Goal: Task Accomplishment & Management: Manage account settings

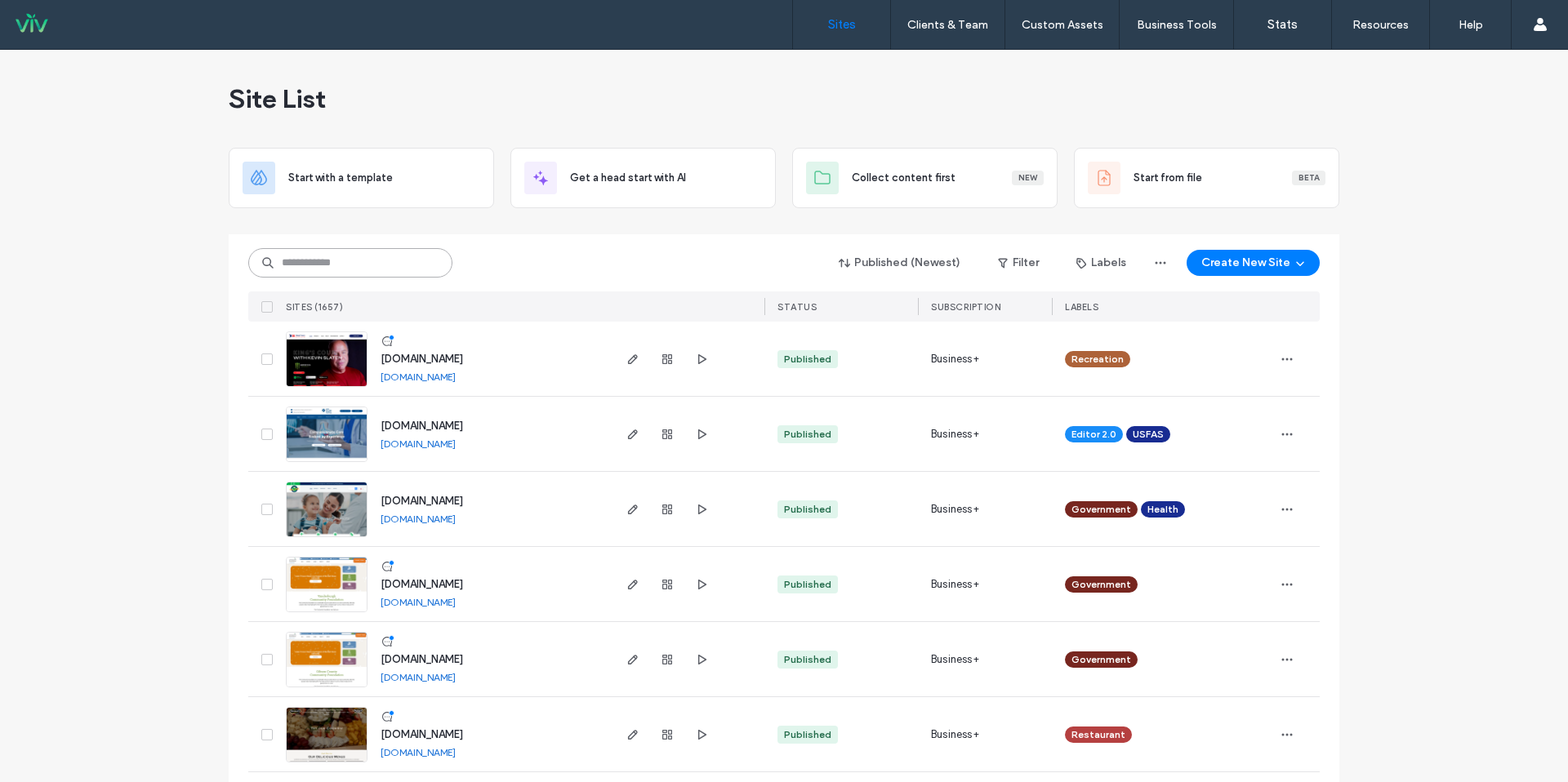
click at [331, 260] on input at bounding box center [350, 262] width 205 height 29
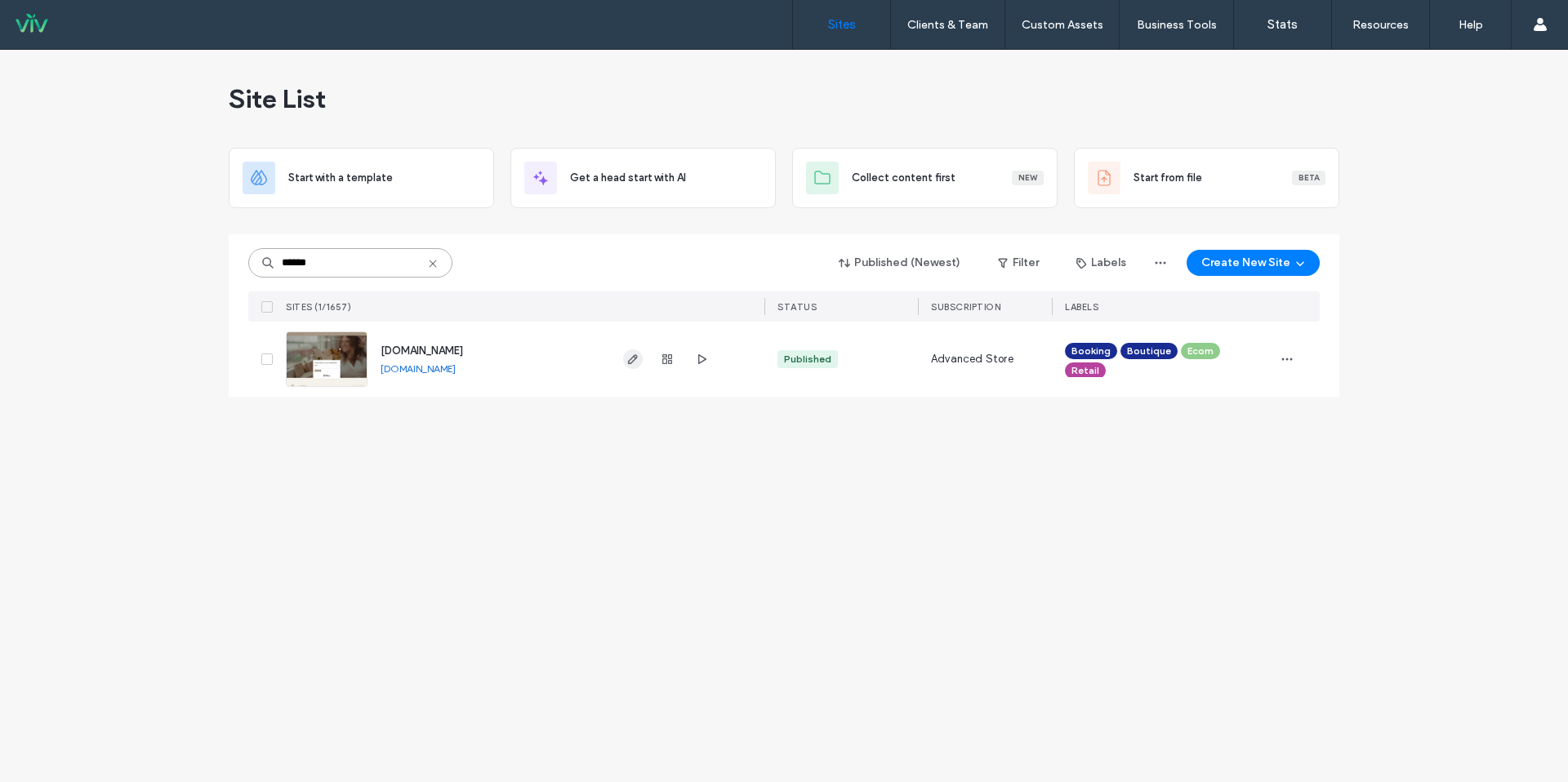
type input "******"
click at [633, 358] on icon "button" at bounding box center [633, 359] width 13 height 13
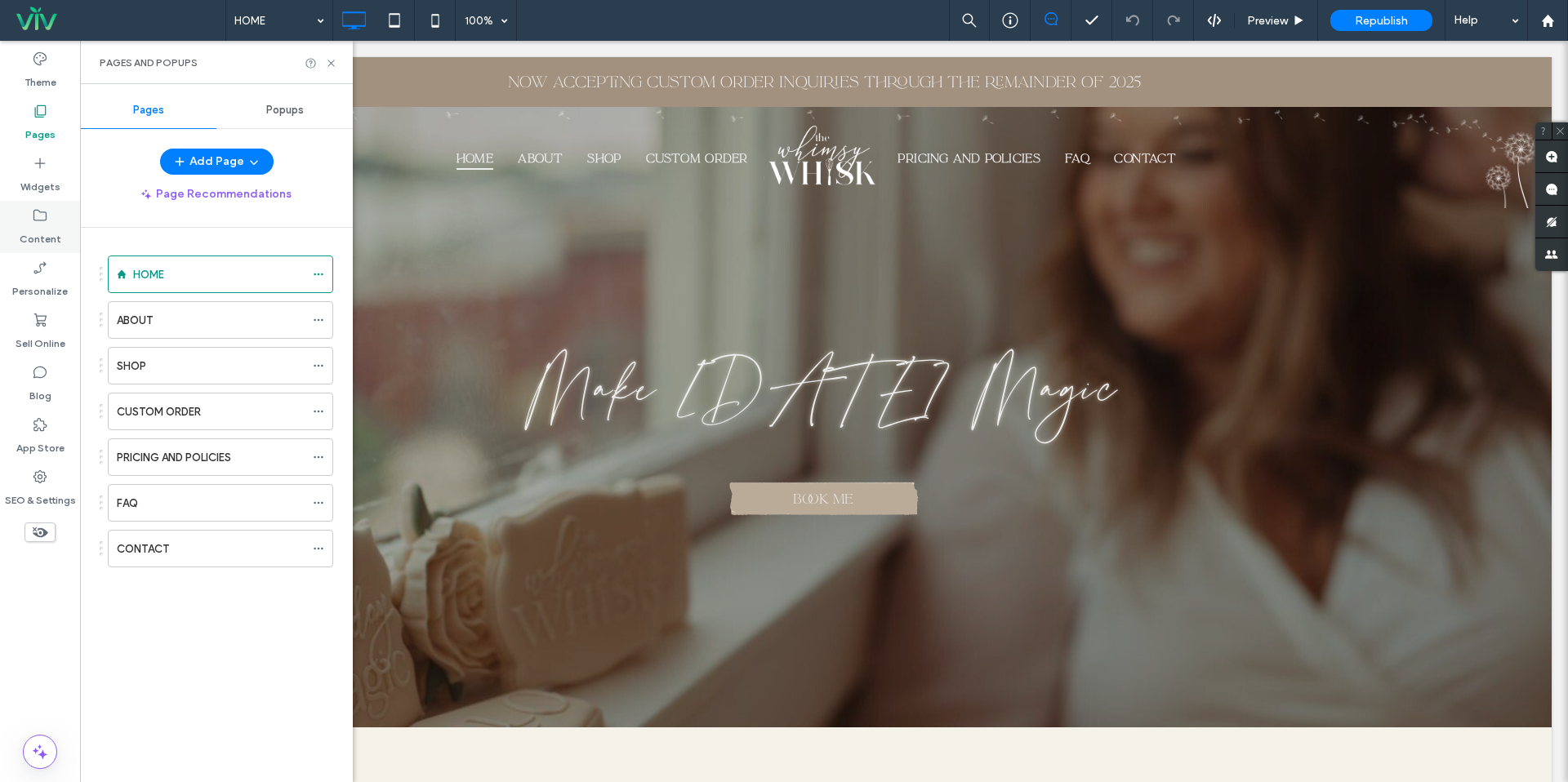
click at [41, 229] on label "Content" at bounding box center [40, 235] width 41 height 23
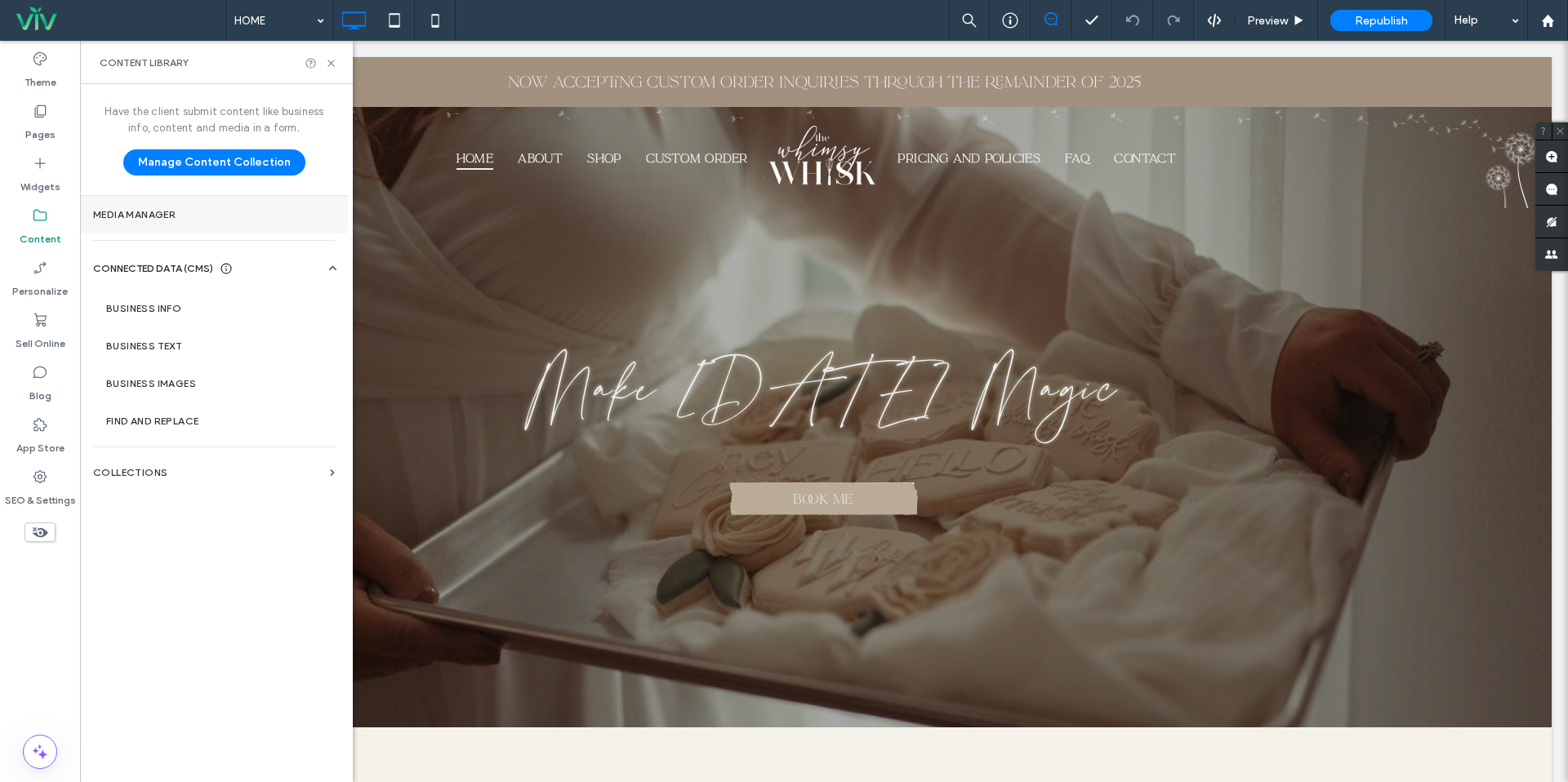
click at [149, 219] on label "Media Manager" at bounding box center [213, 214] width 241 height 11
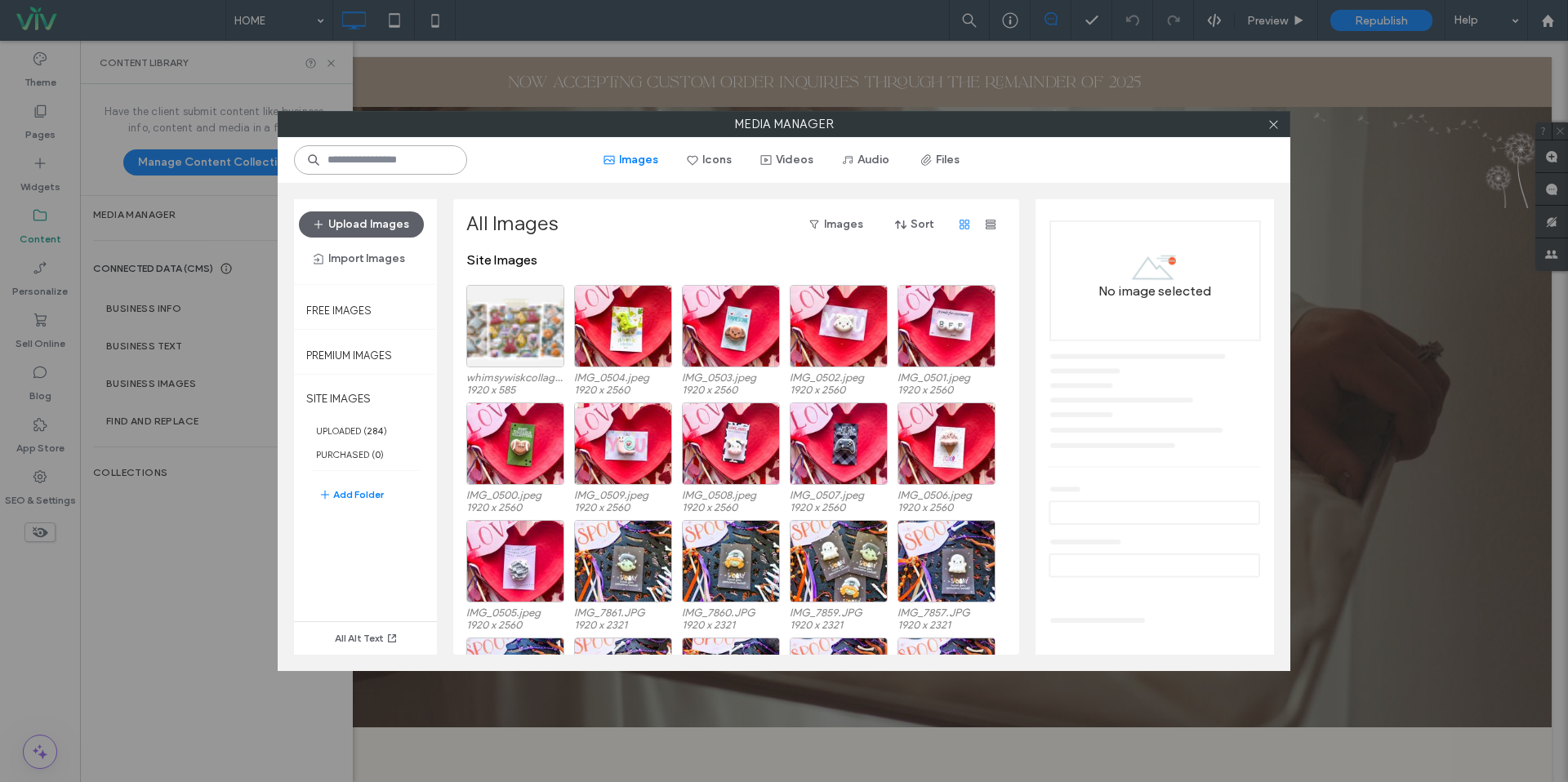
click at [437, 161] on input at bounding box center [380, 160] width 173 height 29
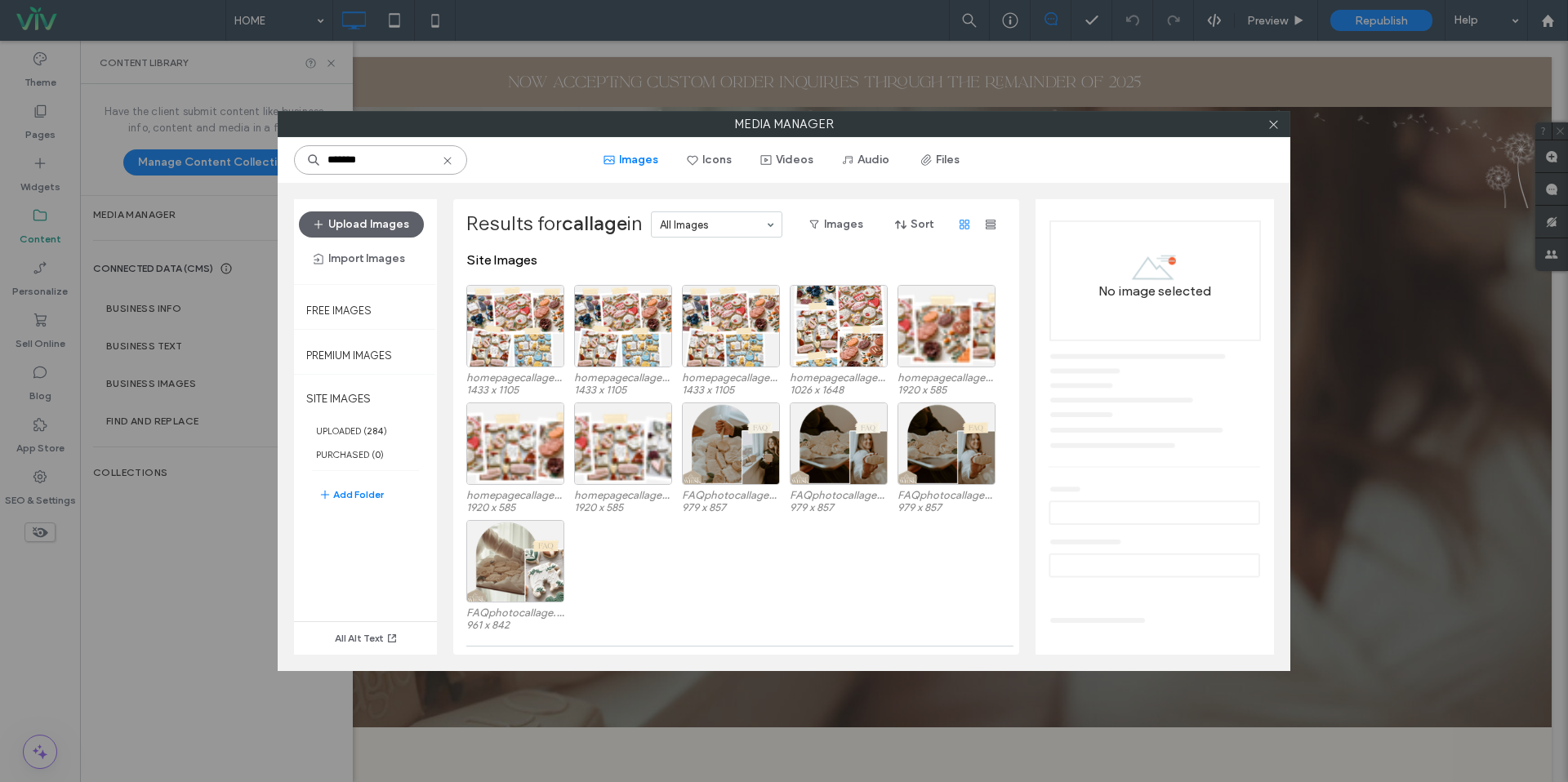
click at [385, 158] on input "*******" at bounding box center [380, 160] width 173 height 29
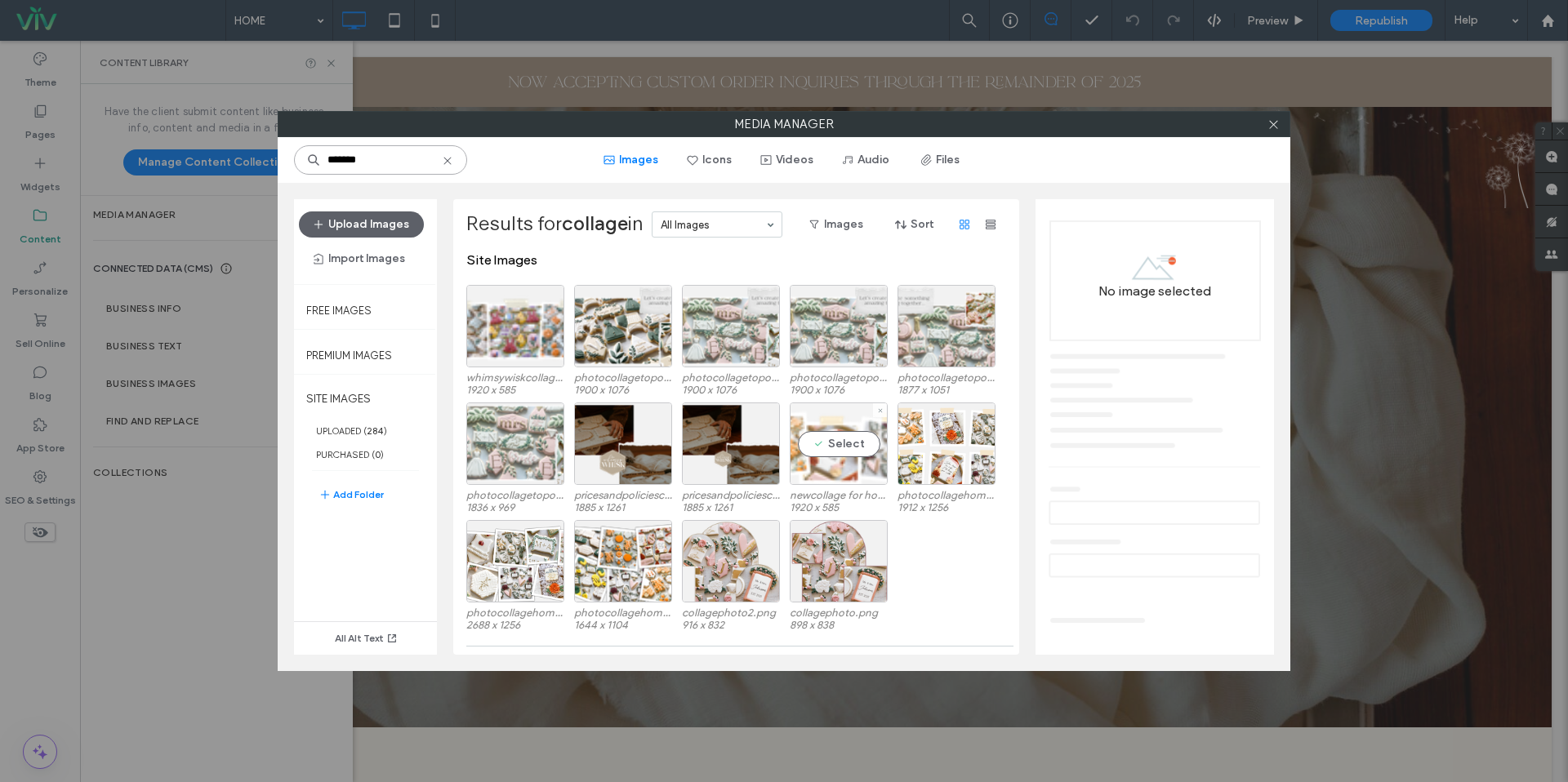
type input "*******"
click at [830, 467] on div "Select" at bounding box center [839, 444] width 98 height 83
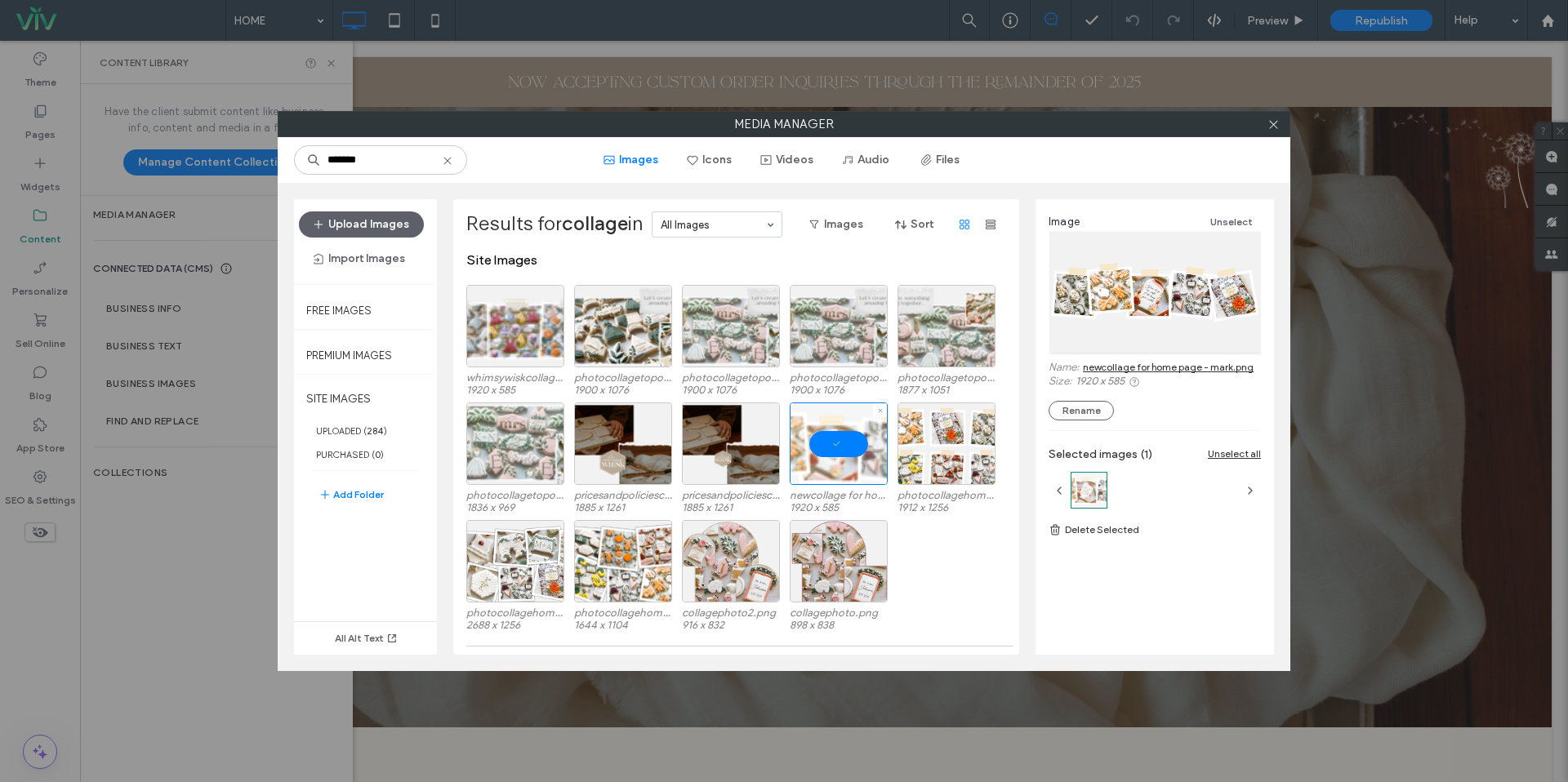
click at [829, 467] on div at bounding box center [839, 444] width 98 height 83
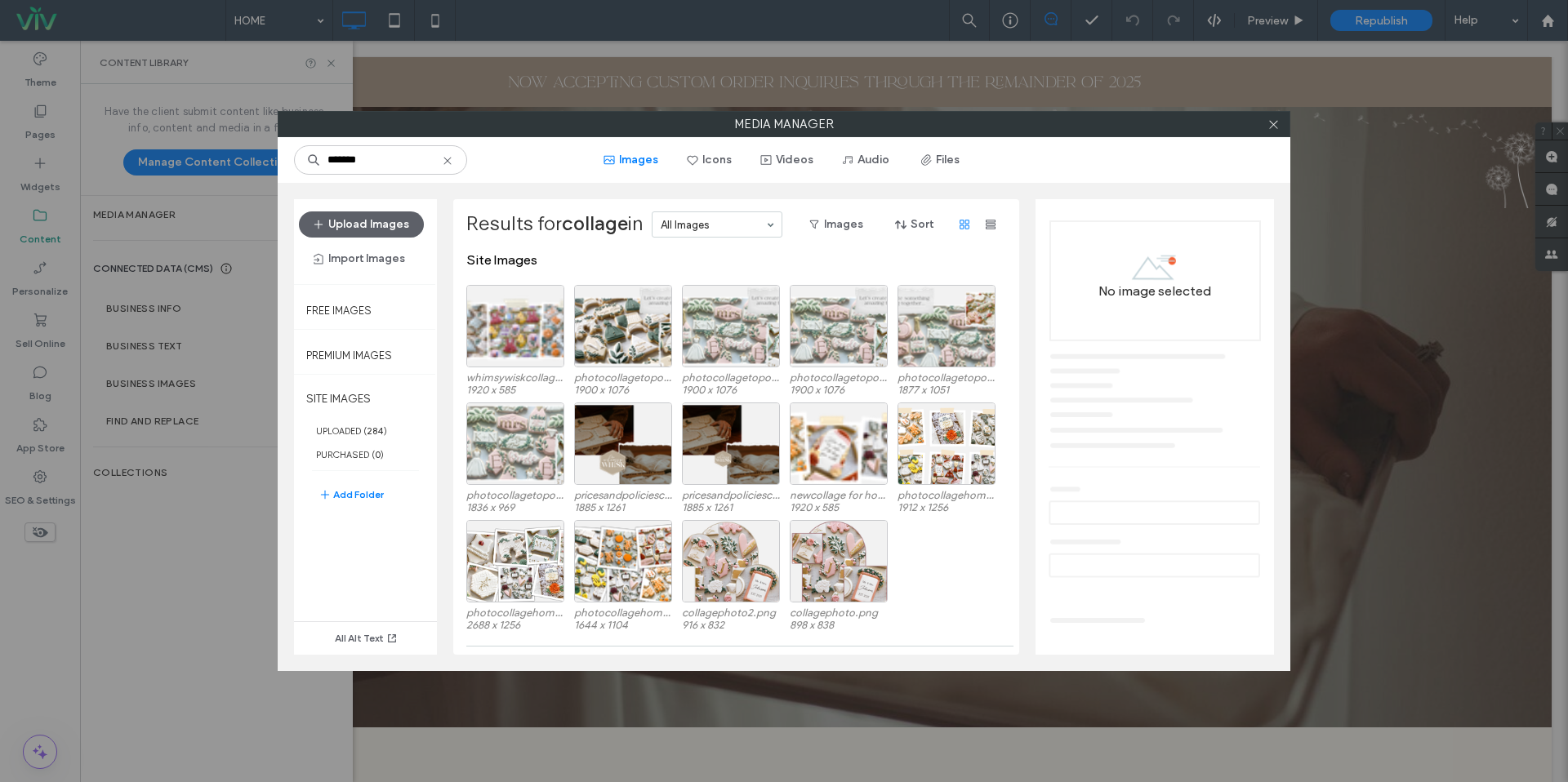
click at [1284, 124] on div at bounding box center [1273, 124] width 25 height 25
drag, startPoint x: 1280, startPoint y: 124, endPoint x: 1192, endPoint y: 118, distance: 88.2
click at [1280, 124] on div at bounding box center [1273, 124] width 25 height 25
click at [1276, 126] on icon at bounding box center [1274, 125] width 12 height 12
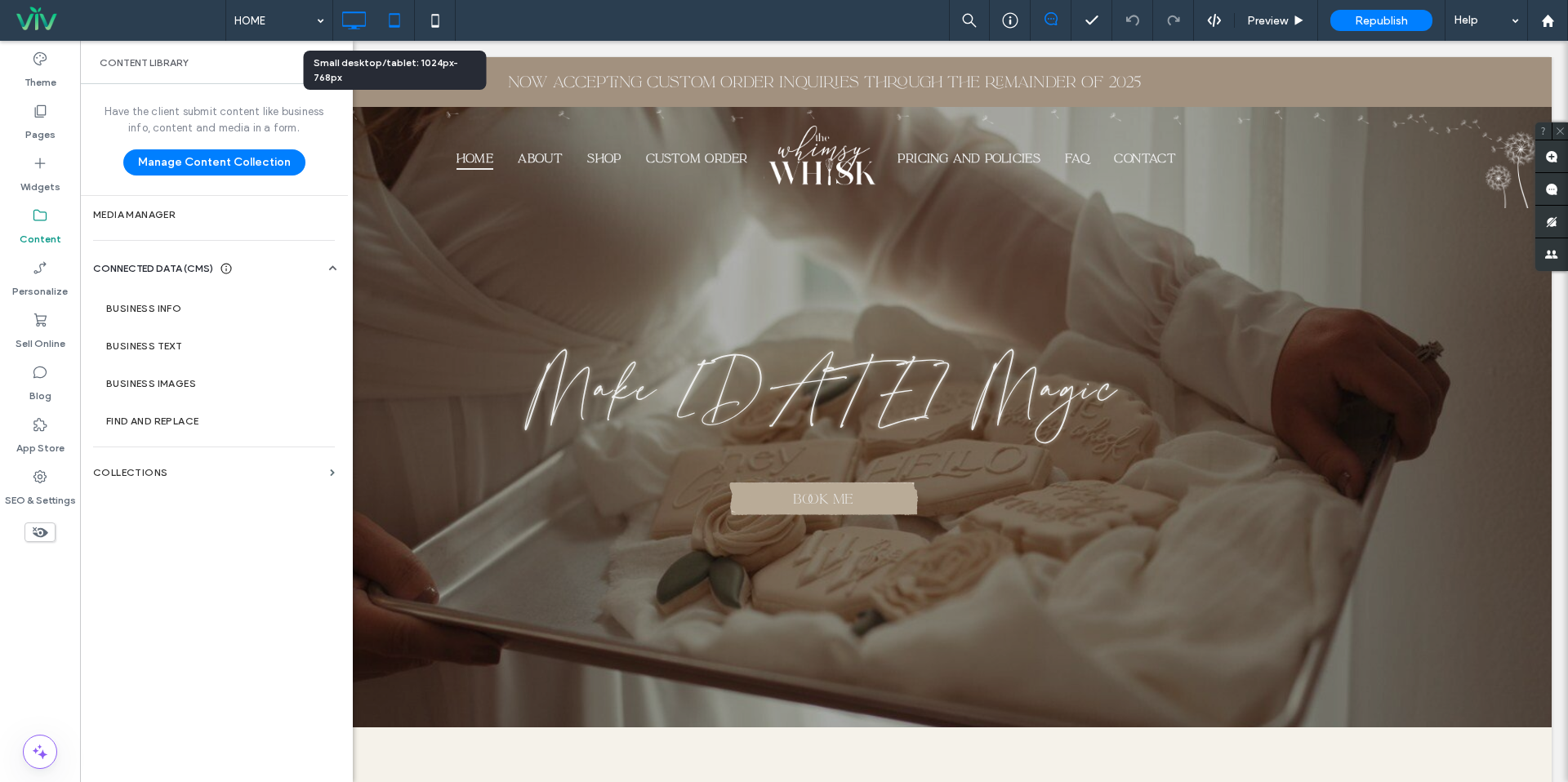
click at [414, 27] on div at bounding box center [394, 20] width 40 height 32
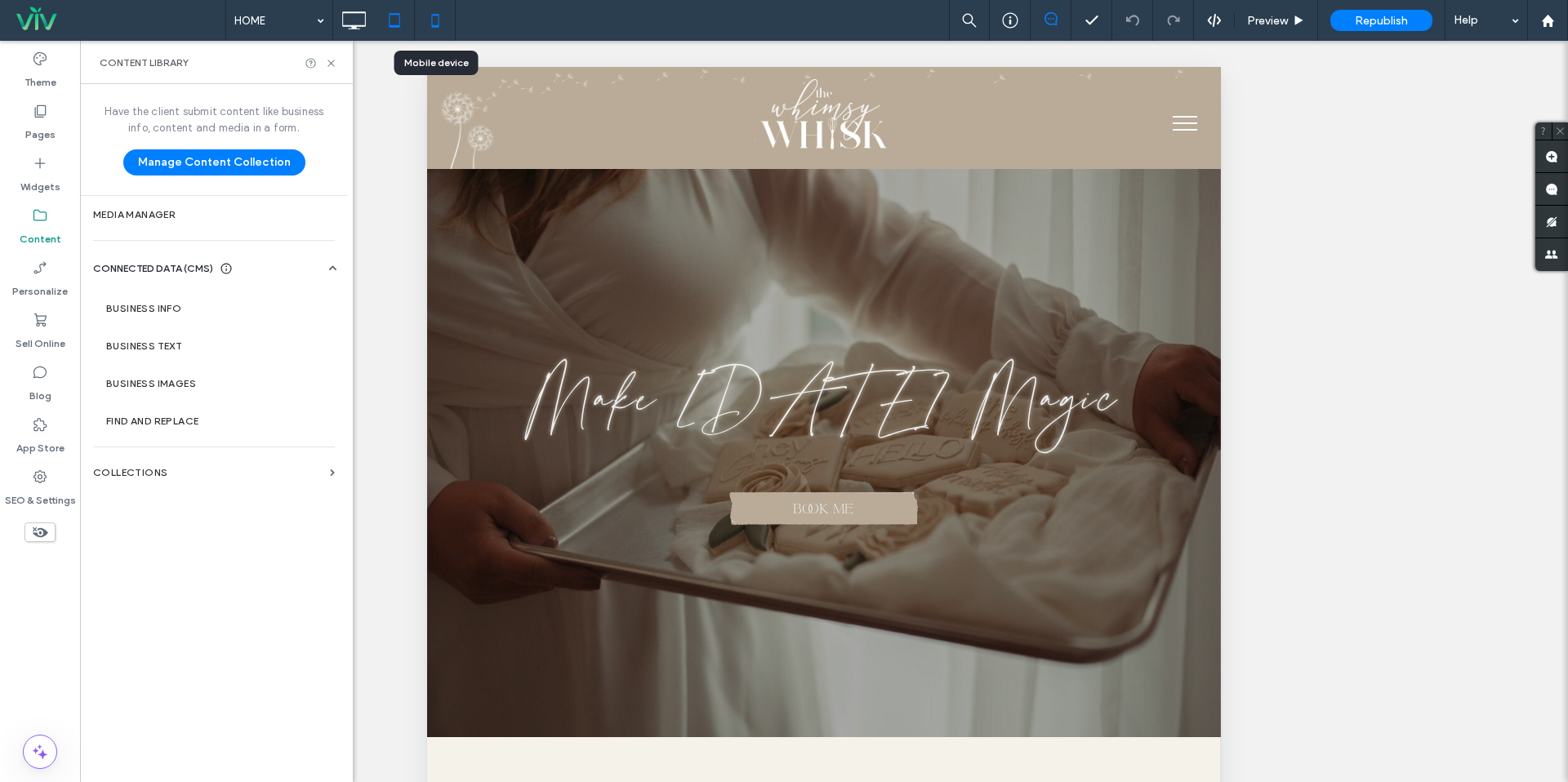
click at [430, 27] on icon at bounding box center [435, 20] width 32 height 32
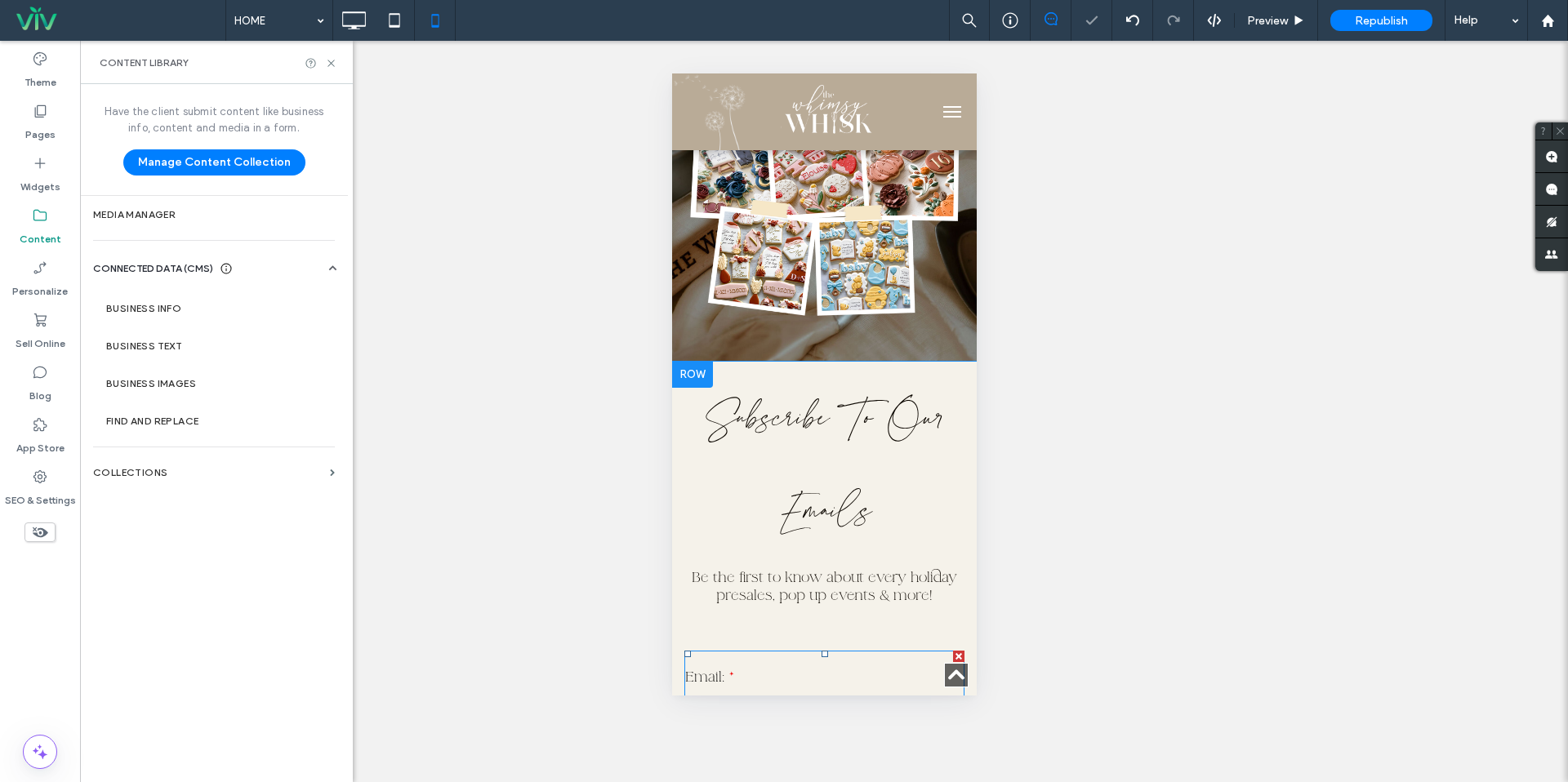
scroll to position [1295, 0]
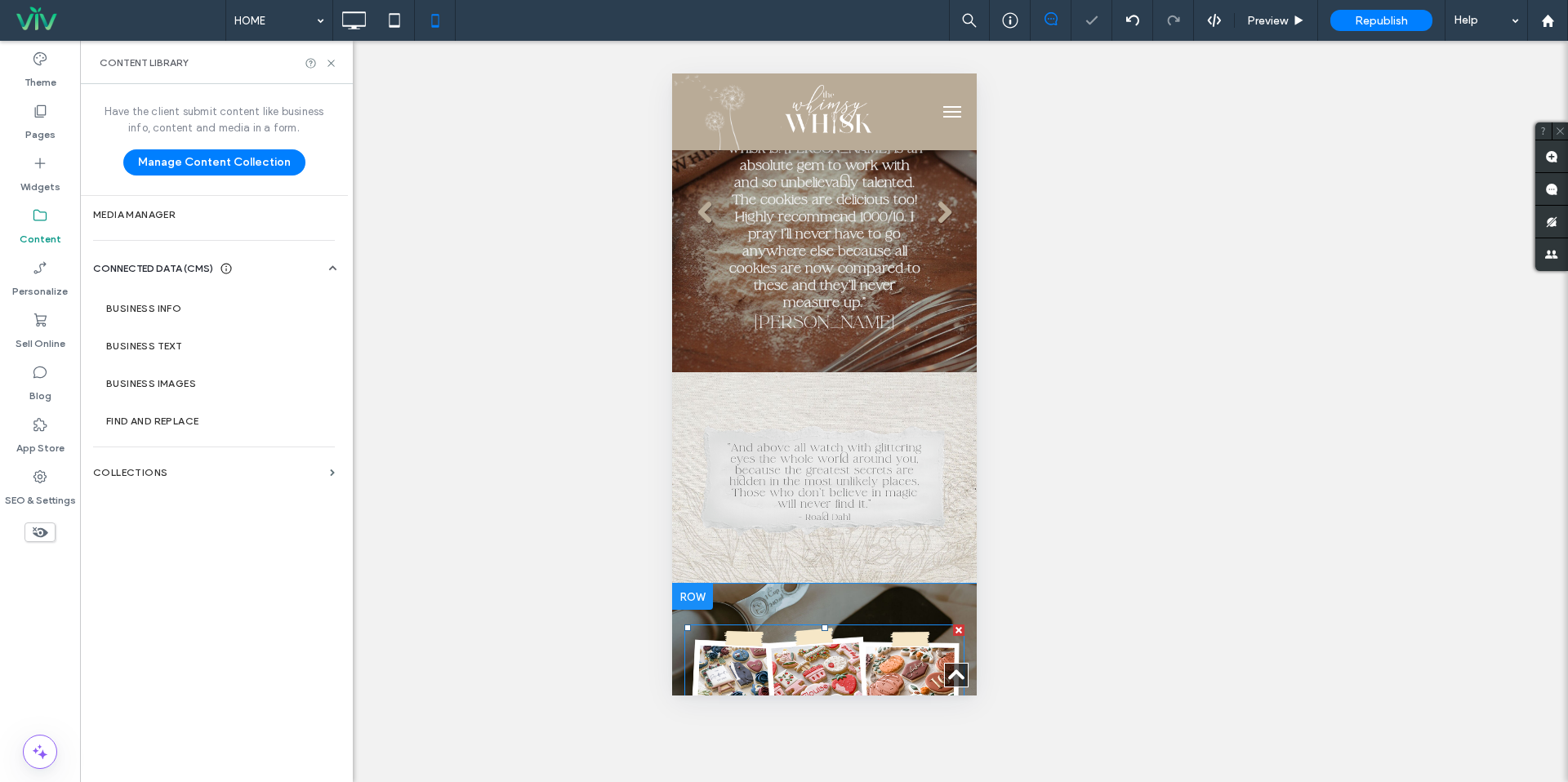
click at [815, 625] on img at bounding box center [824, 733] width 280 height 217
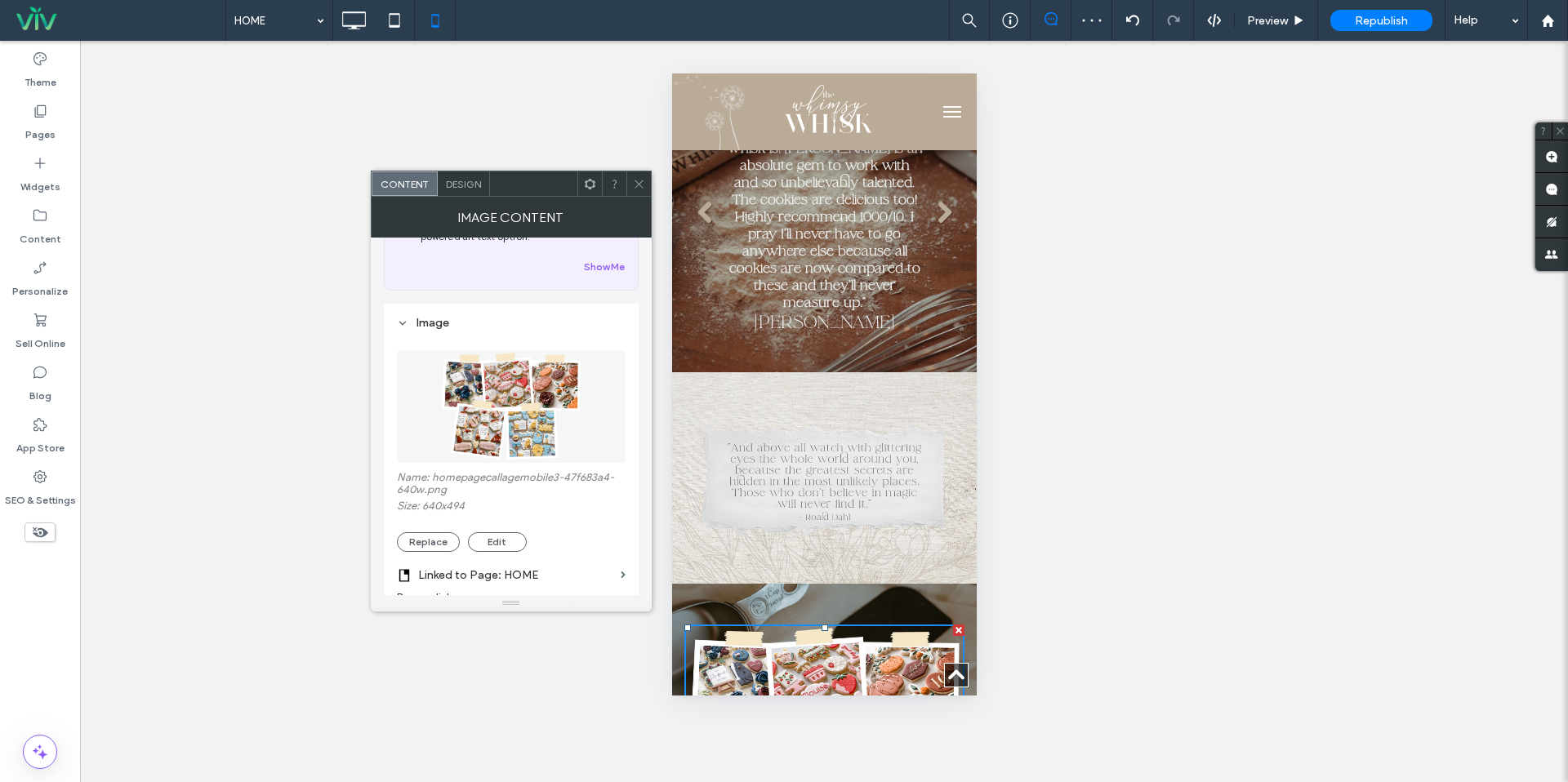
scroll to position [113, 0]
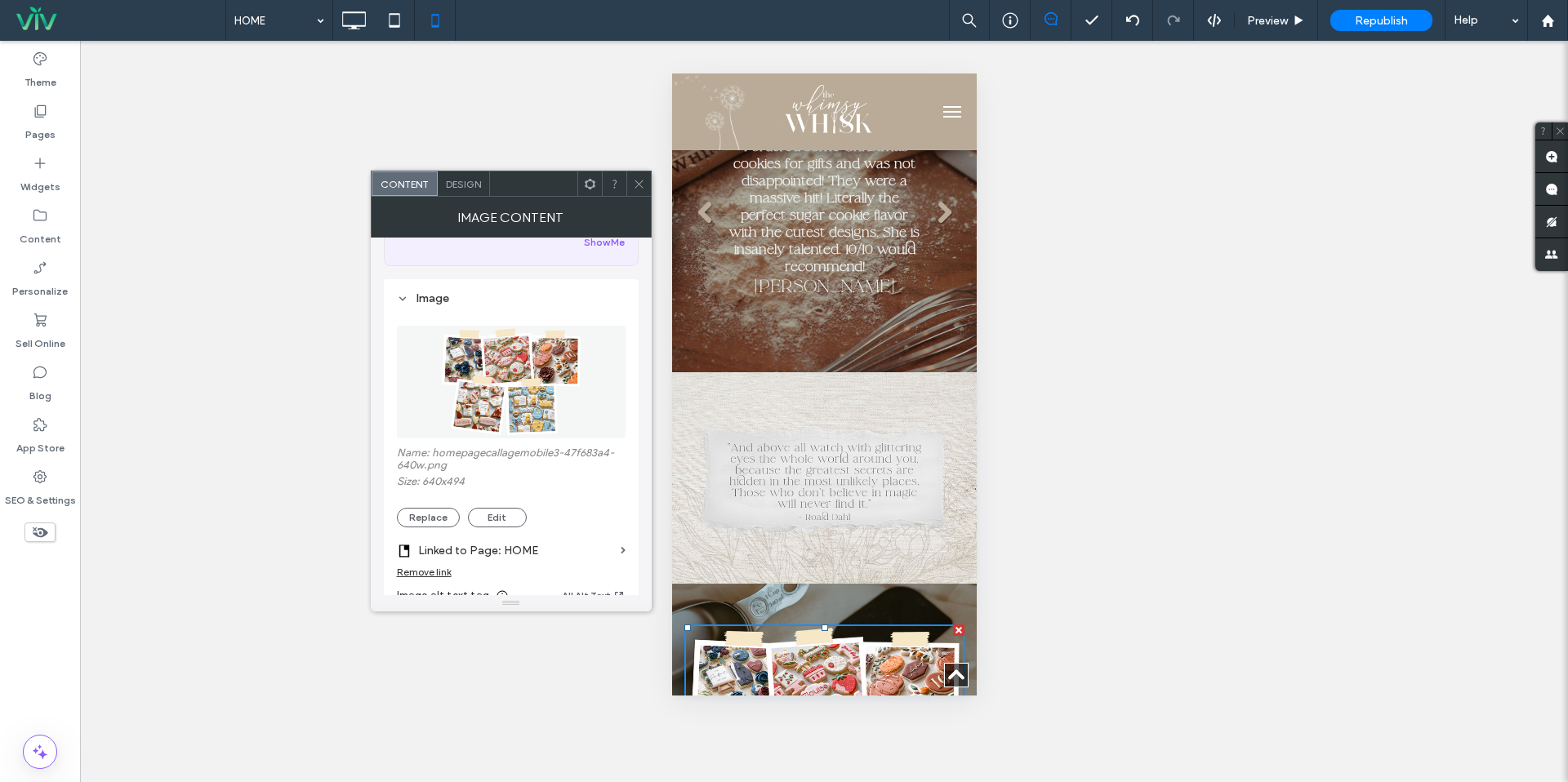
click at [635, 181] on use at bounding box center [638, 183] width 8 height 8
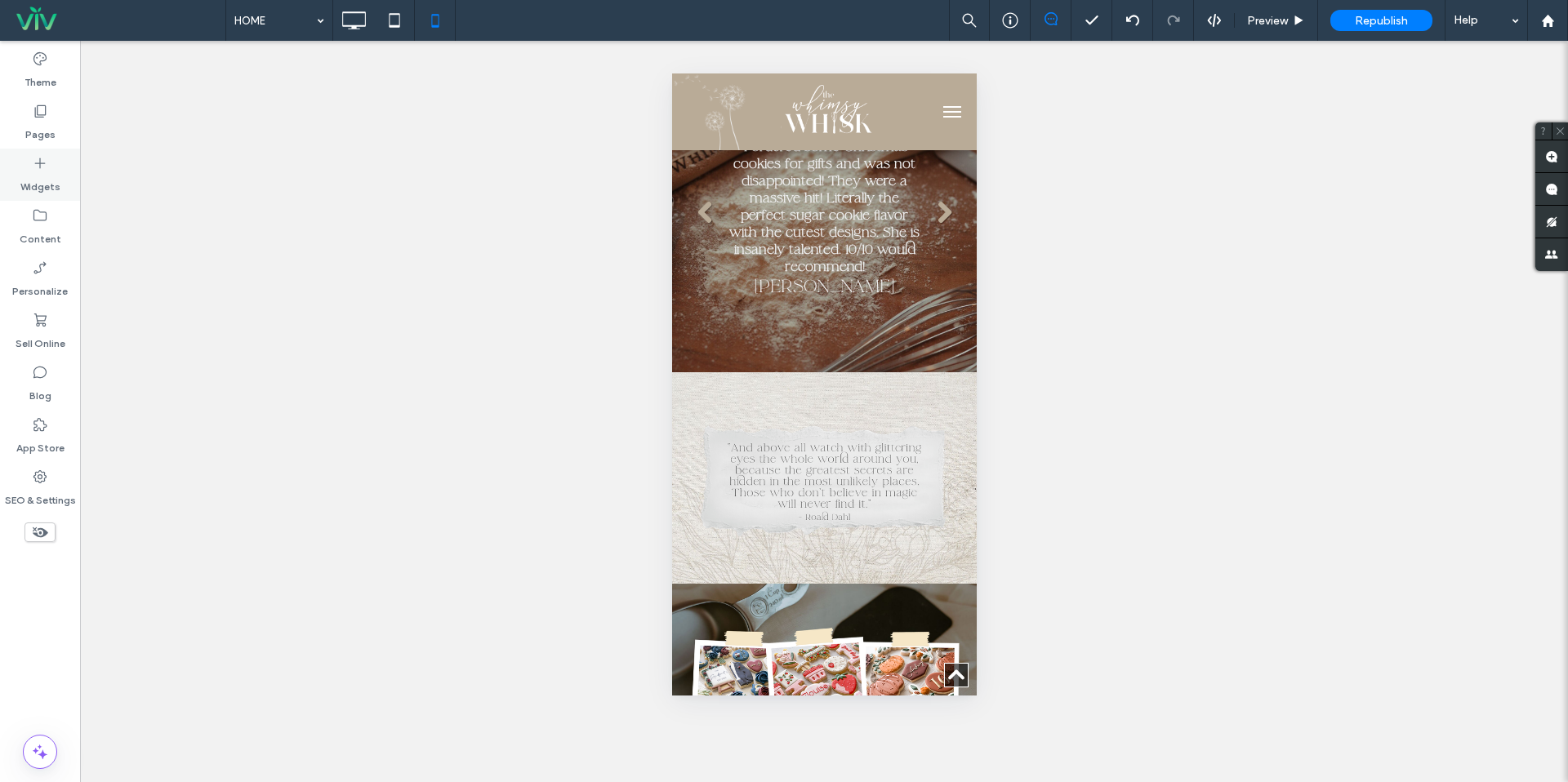
drag, startPoint x: 51, startPoint y: 126, endPoint x: 53, endPoint y: 189, distance: 63.0
click at [51, 126] on label "Pages" at bounding box center [40, 131] width 30 height 23
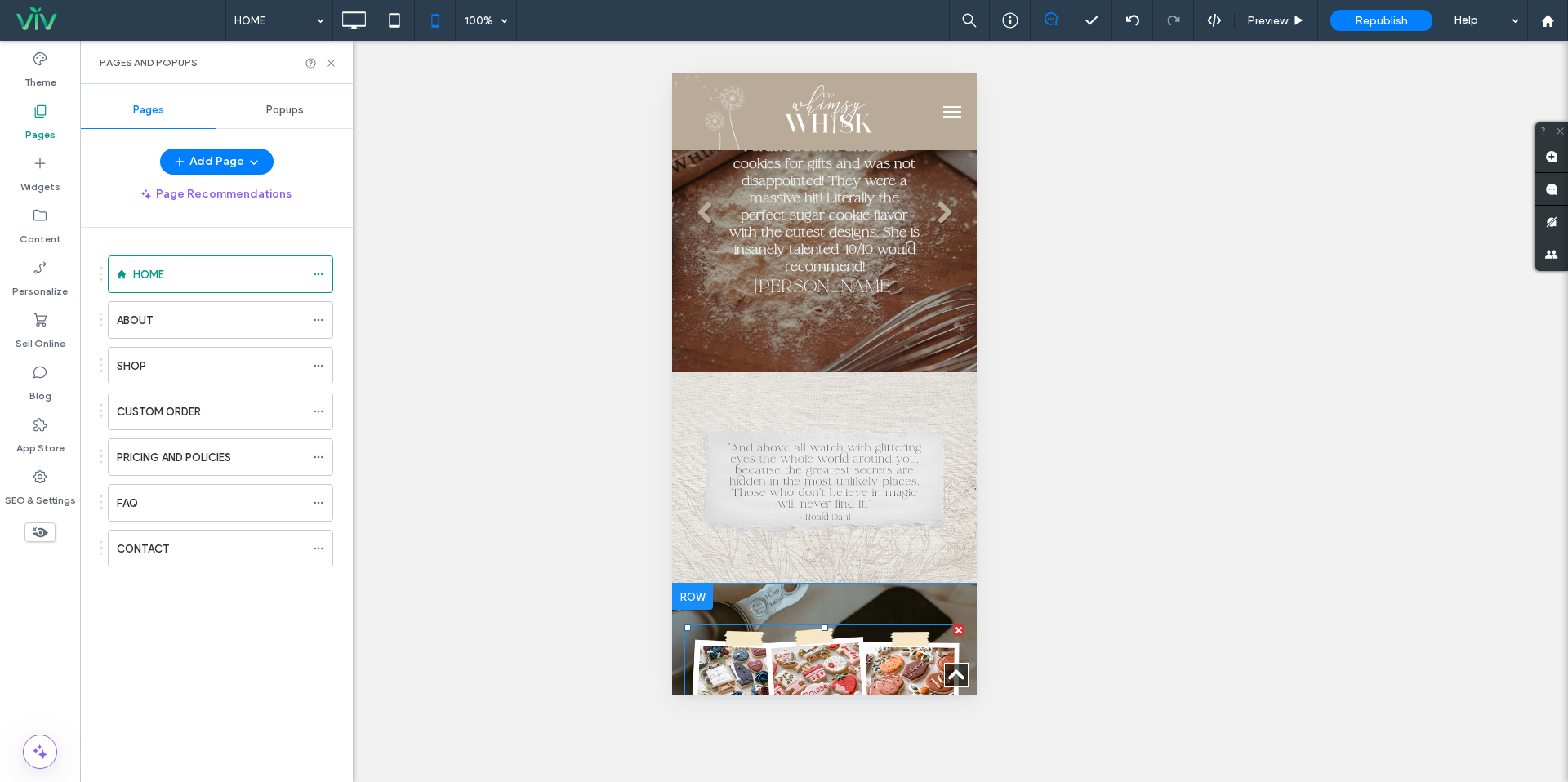
click at [906, 625] on img at bounding box center [824, 733] width 280 height 217
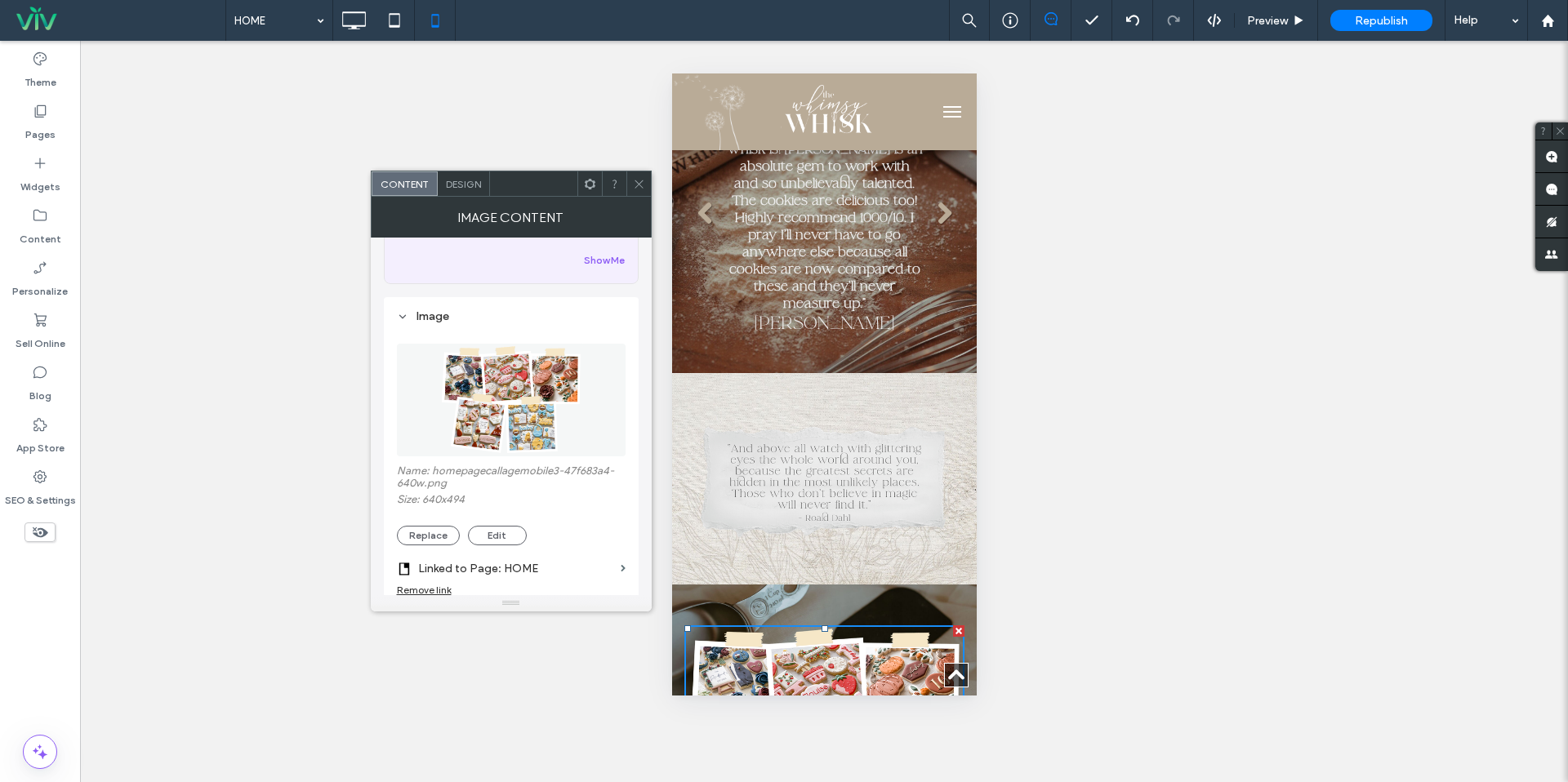
scroll to position [100, 0]
drag, startPoint x: 428, startPoint y: 540, endPoint x: 449, endPoint y: 529, distance: 23.7
click at [428, 540] on button "Replace" at bounding box center [428, 532] width 63 height 19
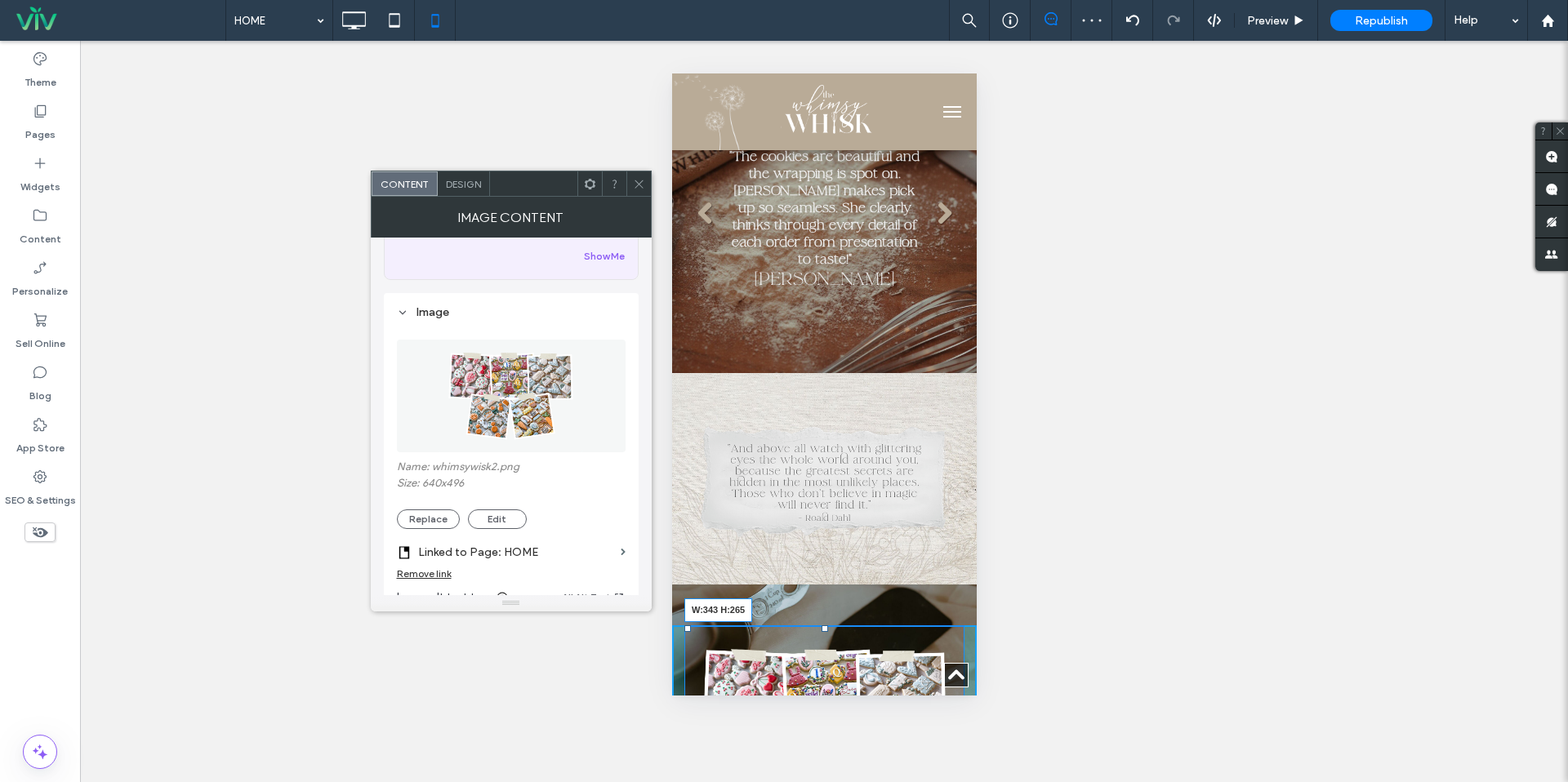
drag, startPoint x: 960, startPoint y: 640, endPoint x: 1018, endPoint y: 656, distance: 60.2
click at [976, 656] on html "Click To Paste HOME ABOUT SHOP CUSTOM ORDER PRICING AND POLICIES FAQ CONTACT Cl…" at bounding box center [824, 362] width 305 height 3163
click at [448, 576] on div "Remove link" at bounding box center [424, 574] width 54 height 12
drag, startPoint x: 653, startPoint y: 190, endPoint x: 663, endPoint y: 201, distance: 14.9
click at [654, 190] on div "Unhide? Yes Unhide? Yes Unhide? Yes Unhide? Yes Unhide? Yes Unhide? Yes" at bounding box center [824, 412] width 1488 height 742
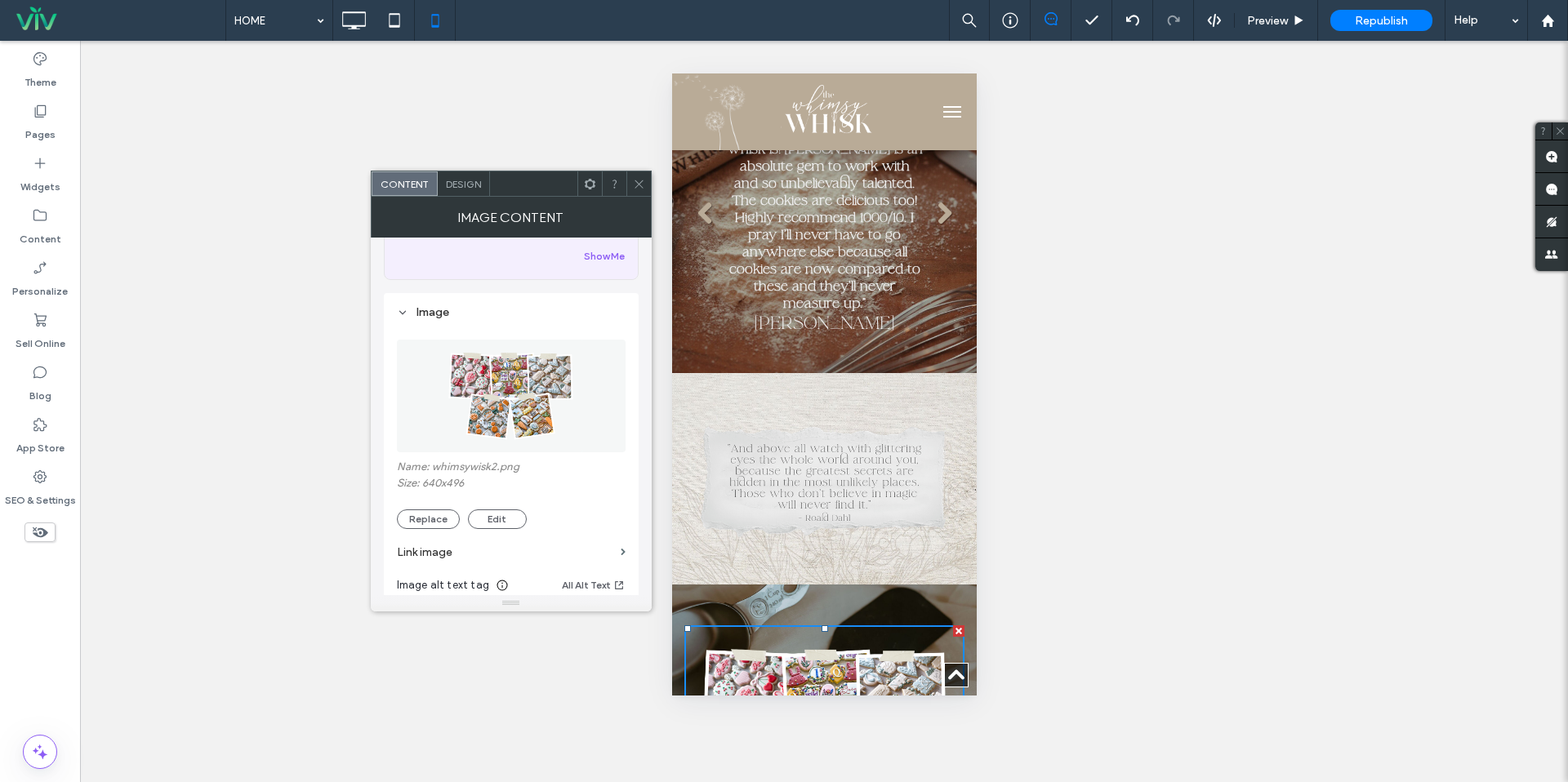
click at [642, 176] on span at bounding box center [639, 183] width 12 height 25
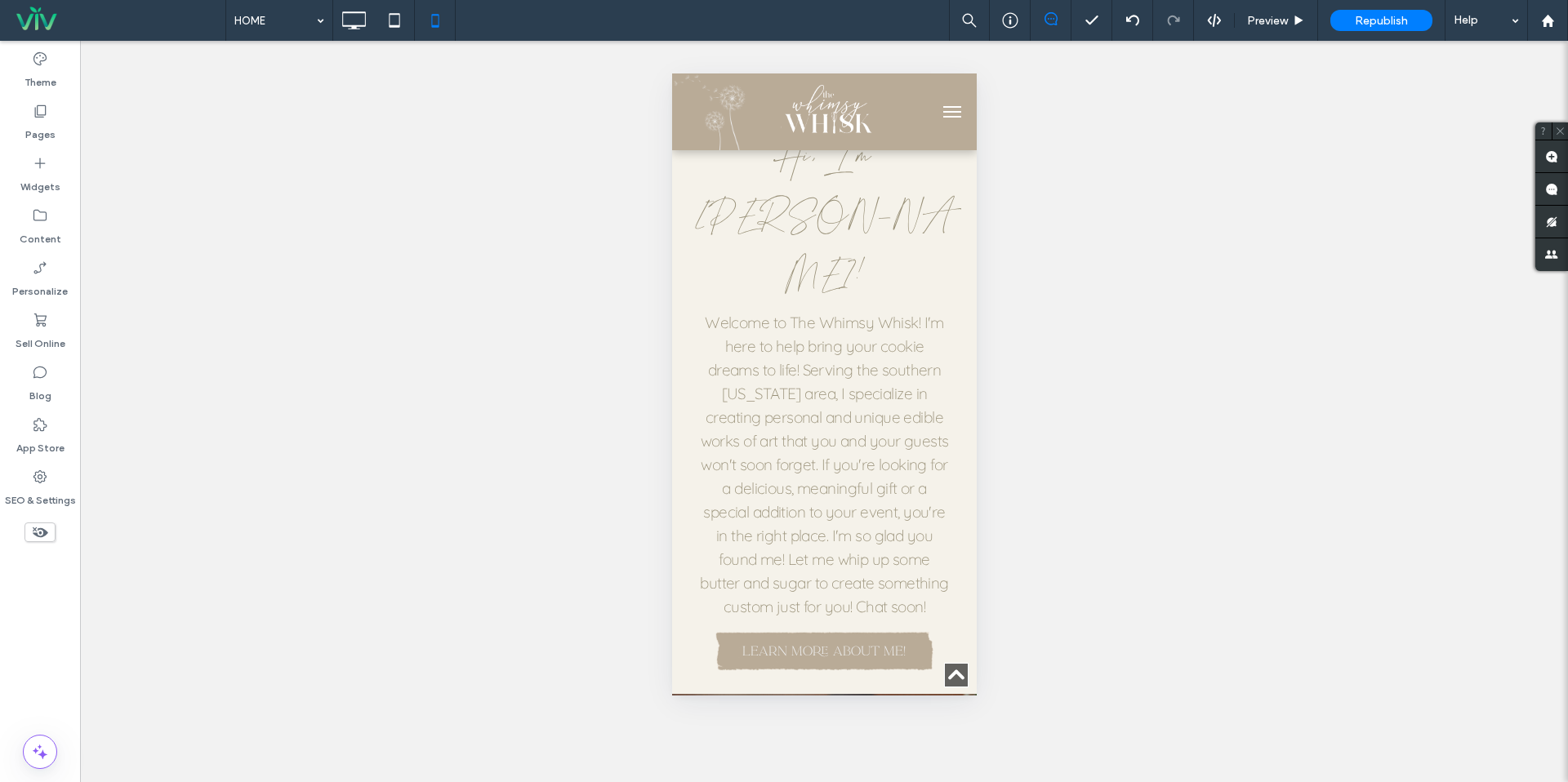
scroll to position [662, 0]
click at [1552, 17] on icon at bounding box center [1549, 21] width 14 height 14
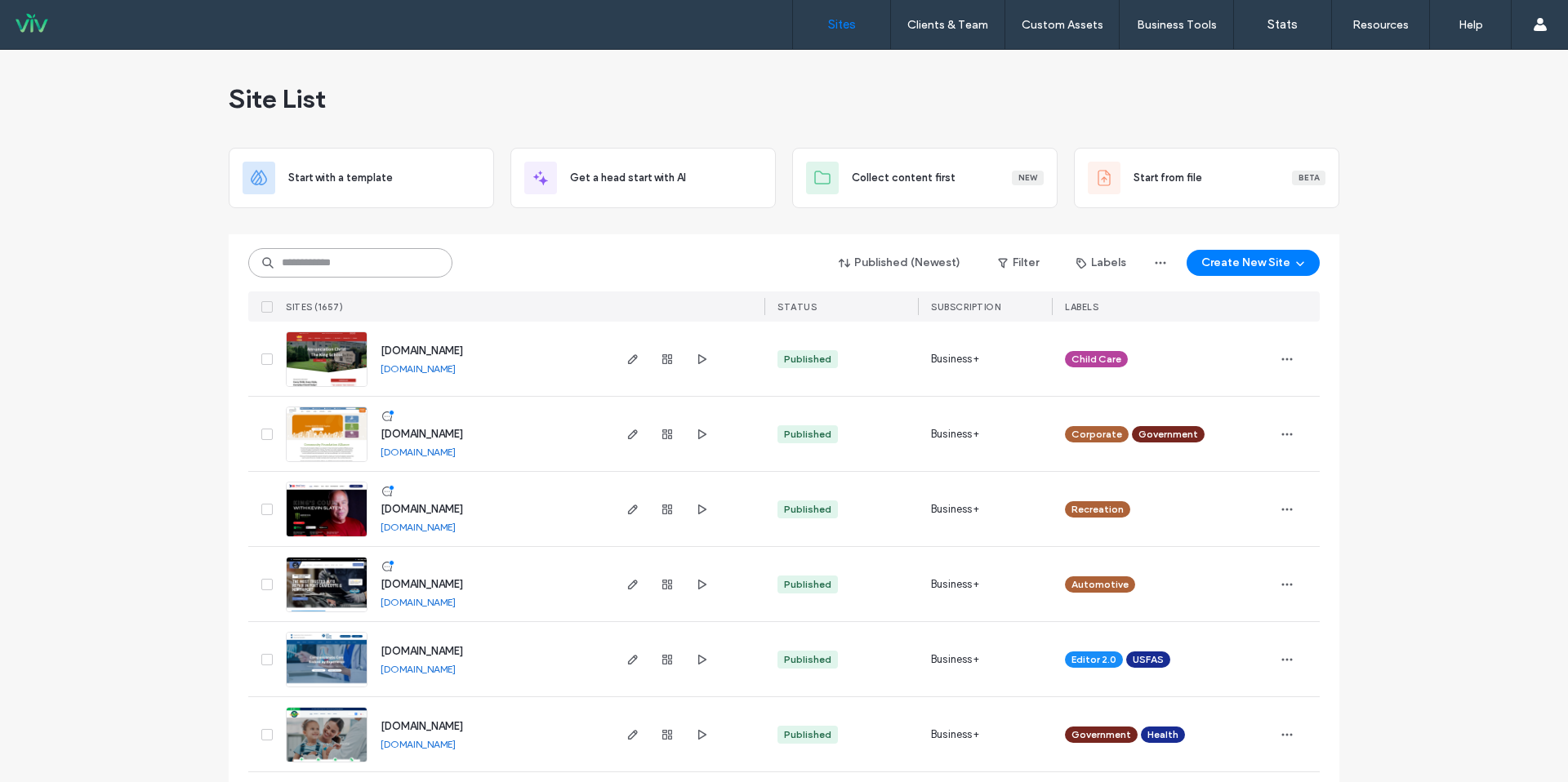
click at [379, 257] on input at bounding box center [350, 262] width 205 height 29
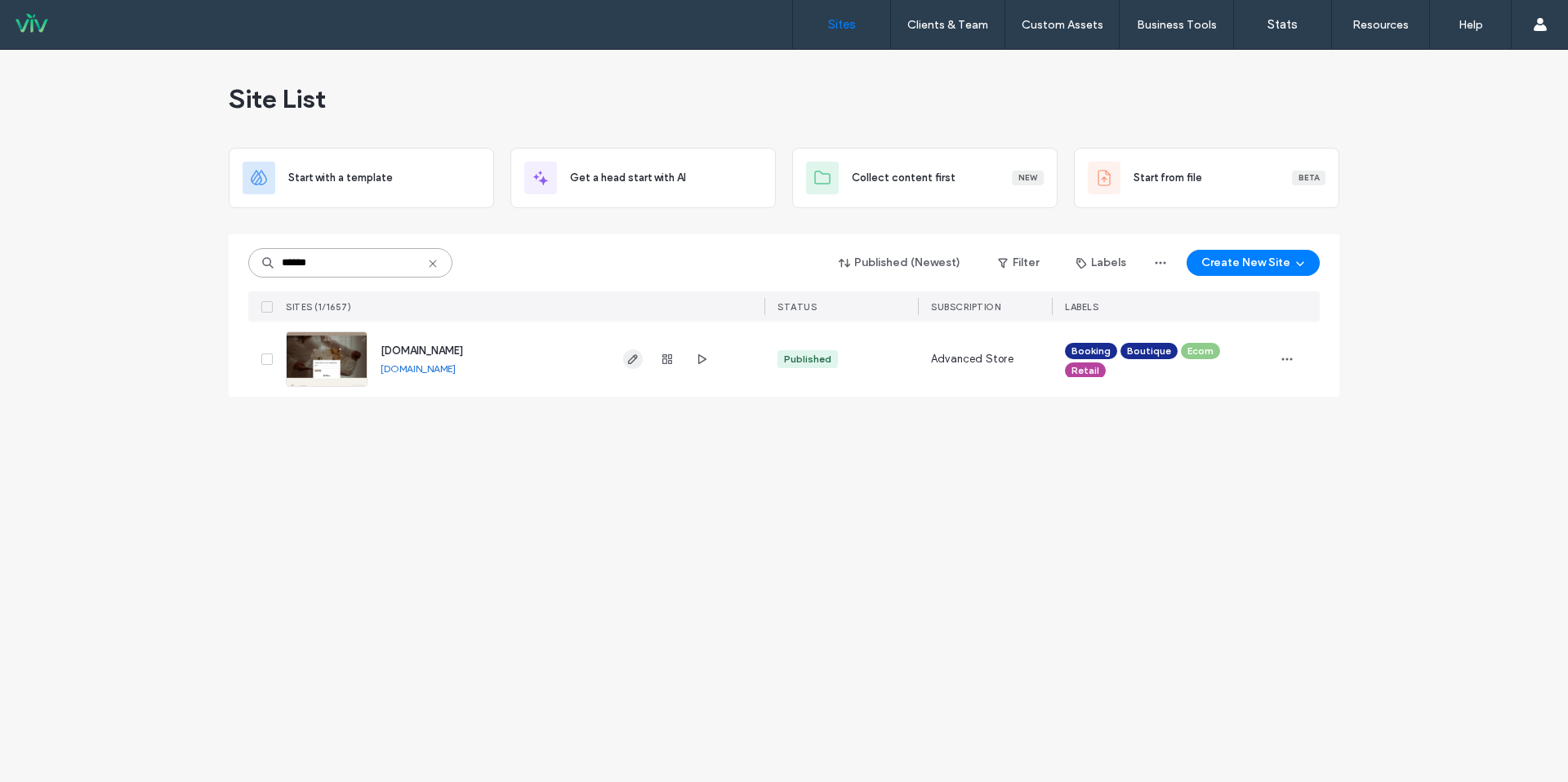
type input "******"
click at [628, 361] on icon "button" at bounding box center [633, 359] width 13 height 13
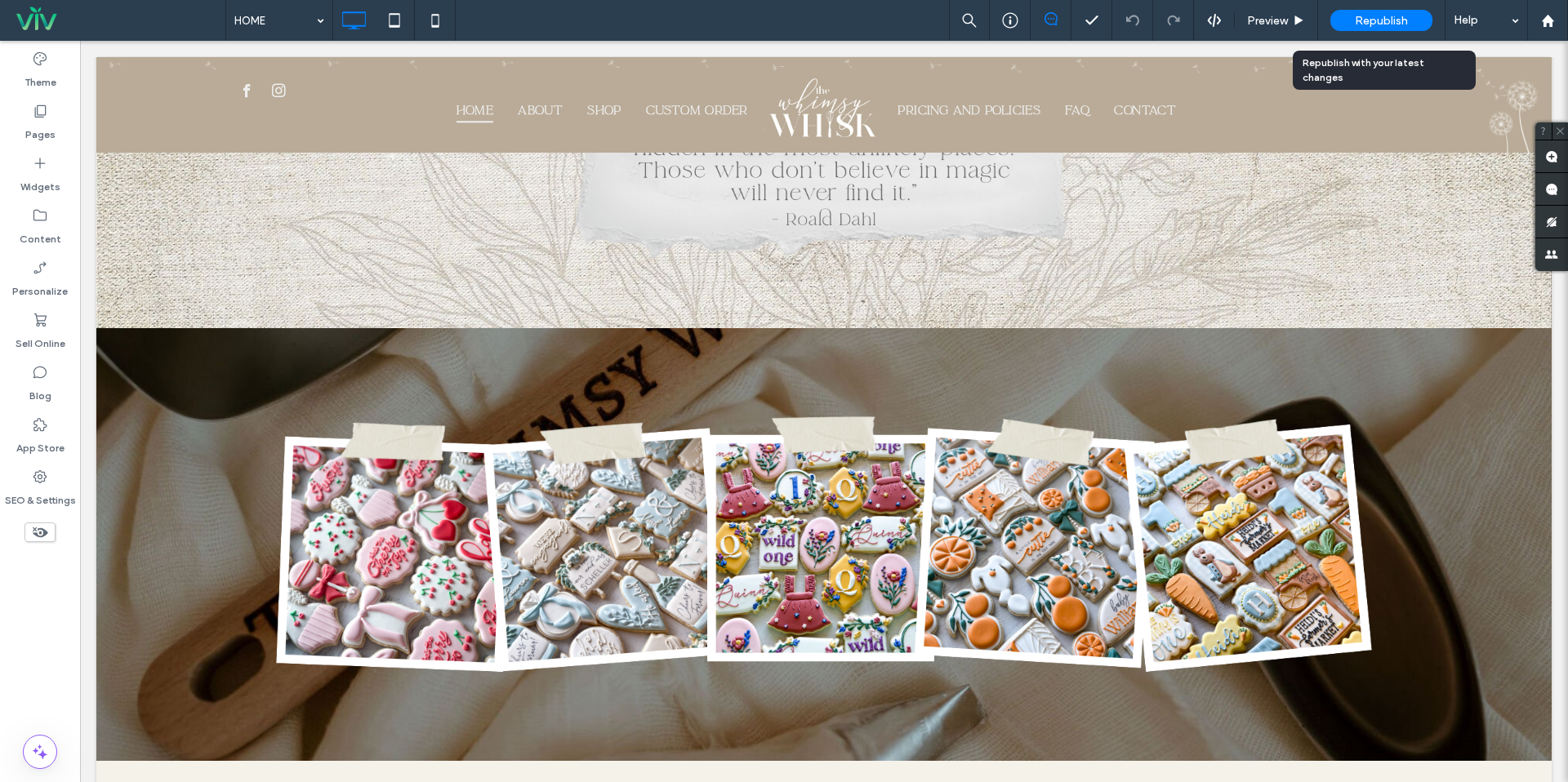
click at [1413, 18] on div "Republish" at bounding box center [1382, 20] width 102 height 21
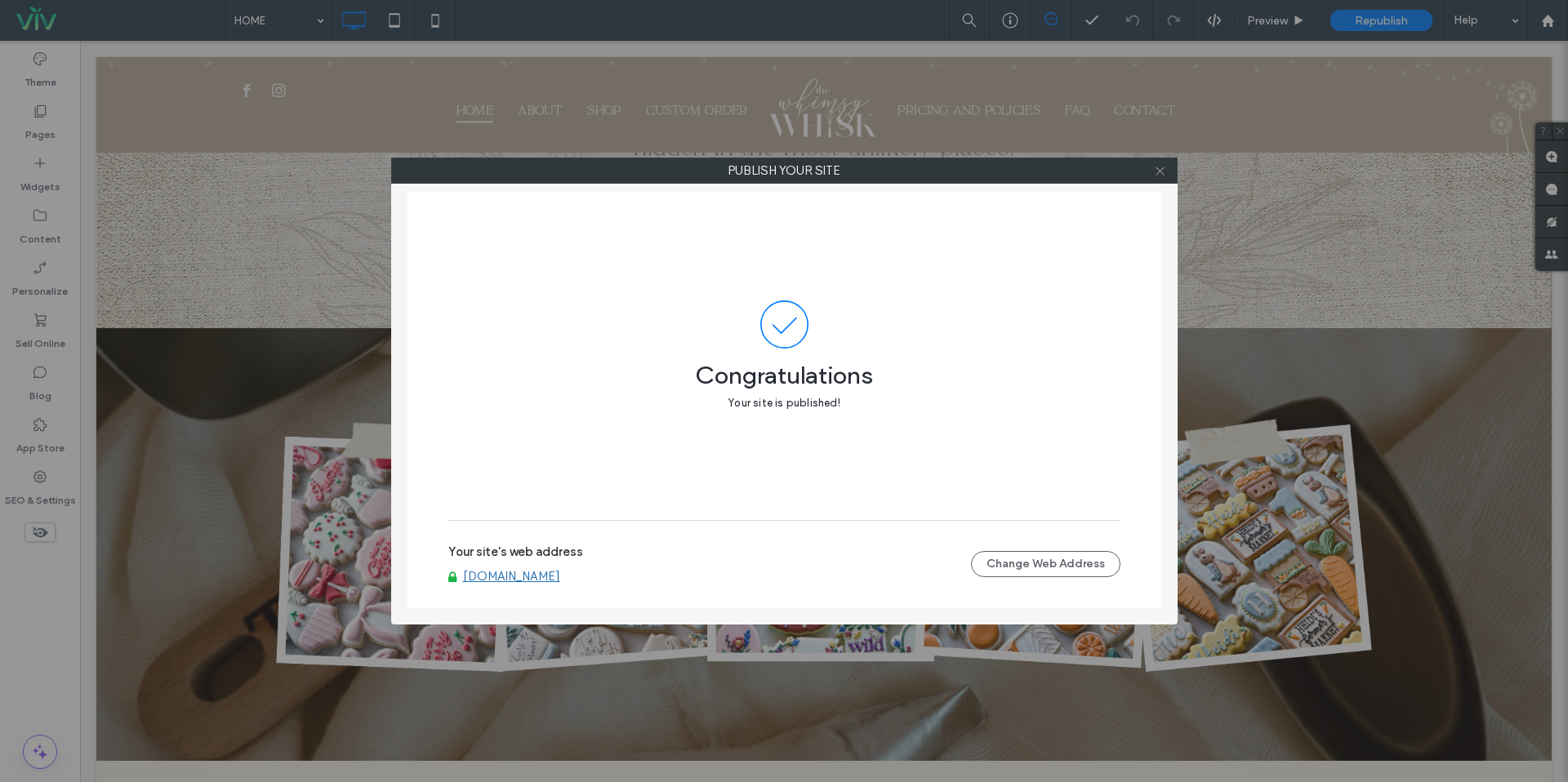
click at [1166, 170] on icon at bounding box center [1161, 171] width 12 height 12
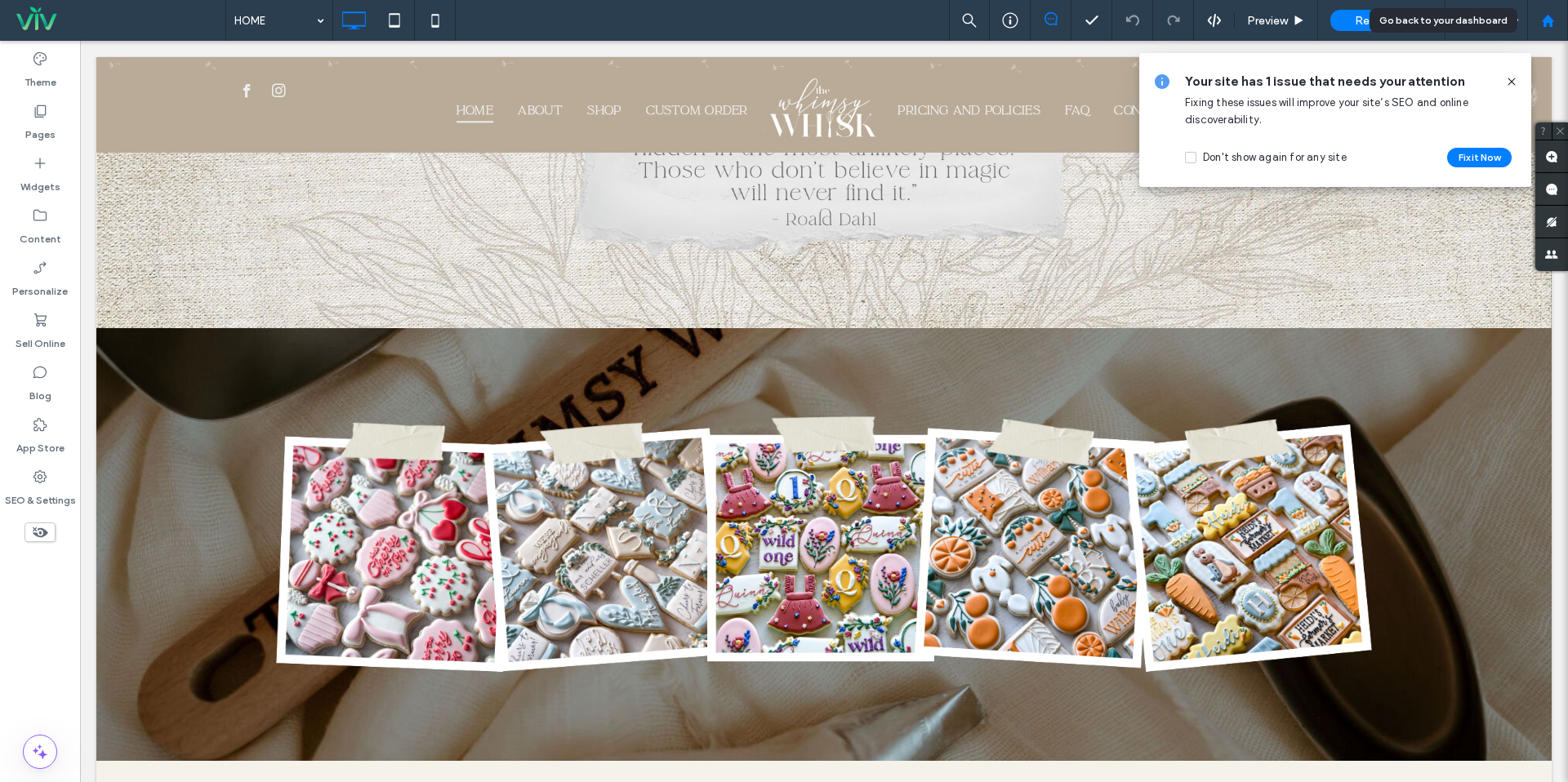
click at [1555, 20] on div at bounding box center [1548, 21] width 40 height 14
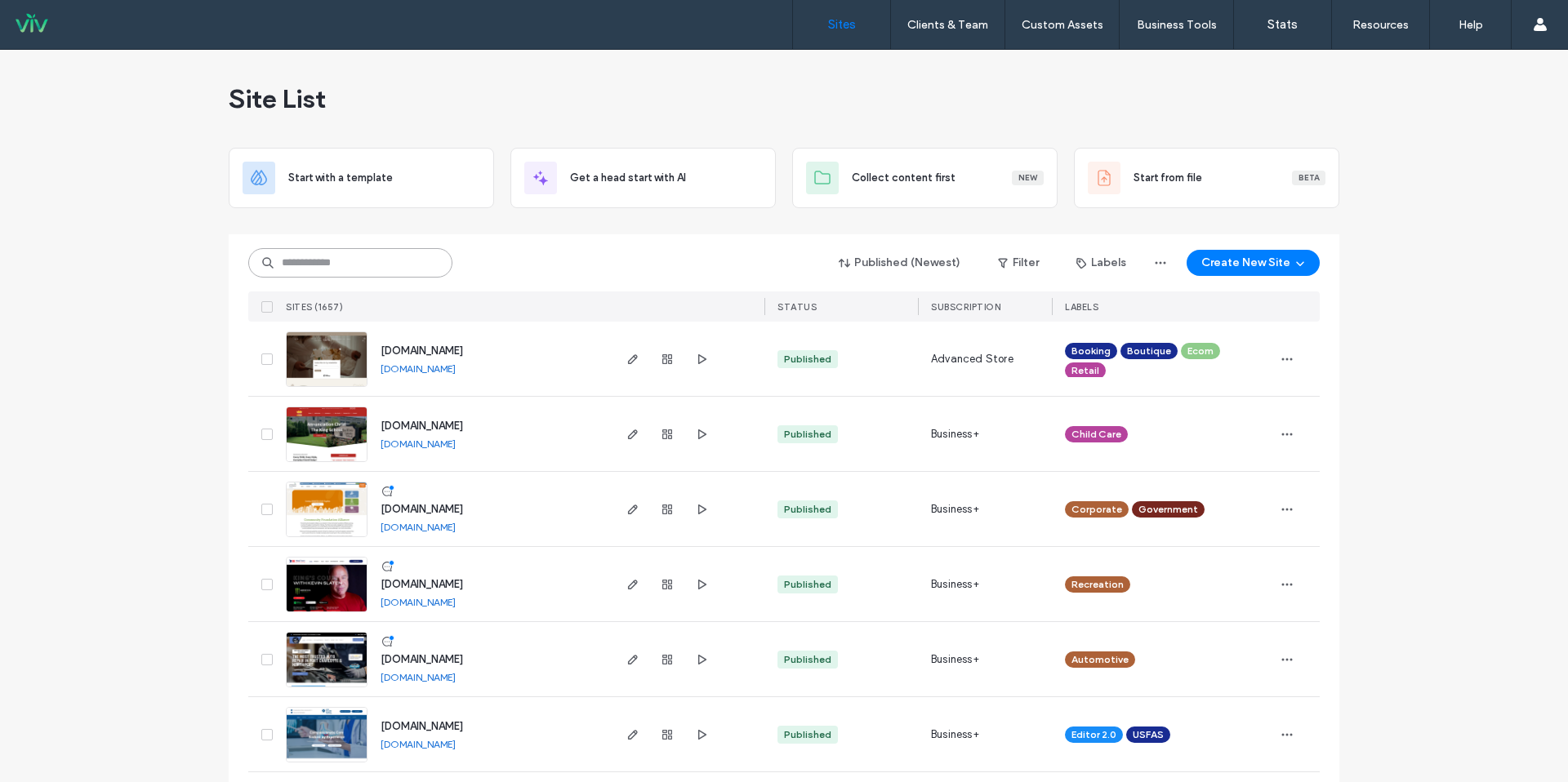
click at [295, 266] on input at bounding box center [350, 262] width 205 height 29
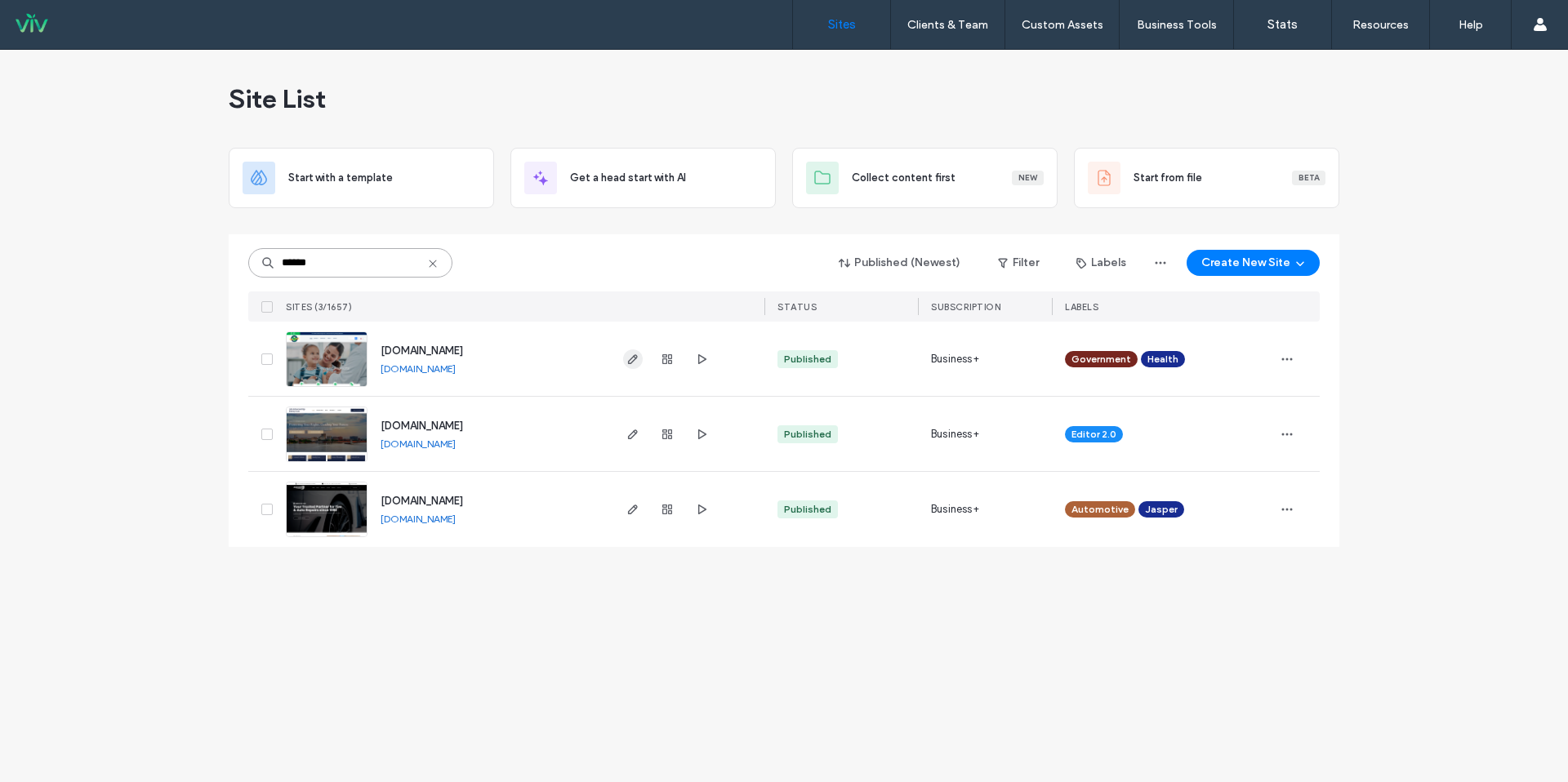
type input "******"
click at [630, 355] on icon "button" at bounding box center [633, 359] width 13 height 13
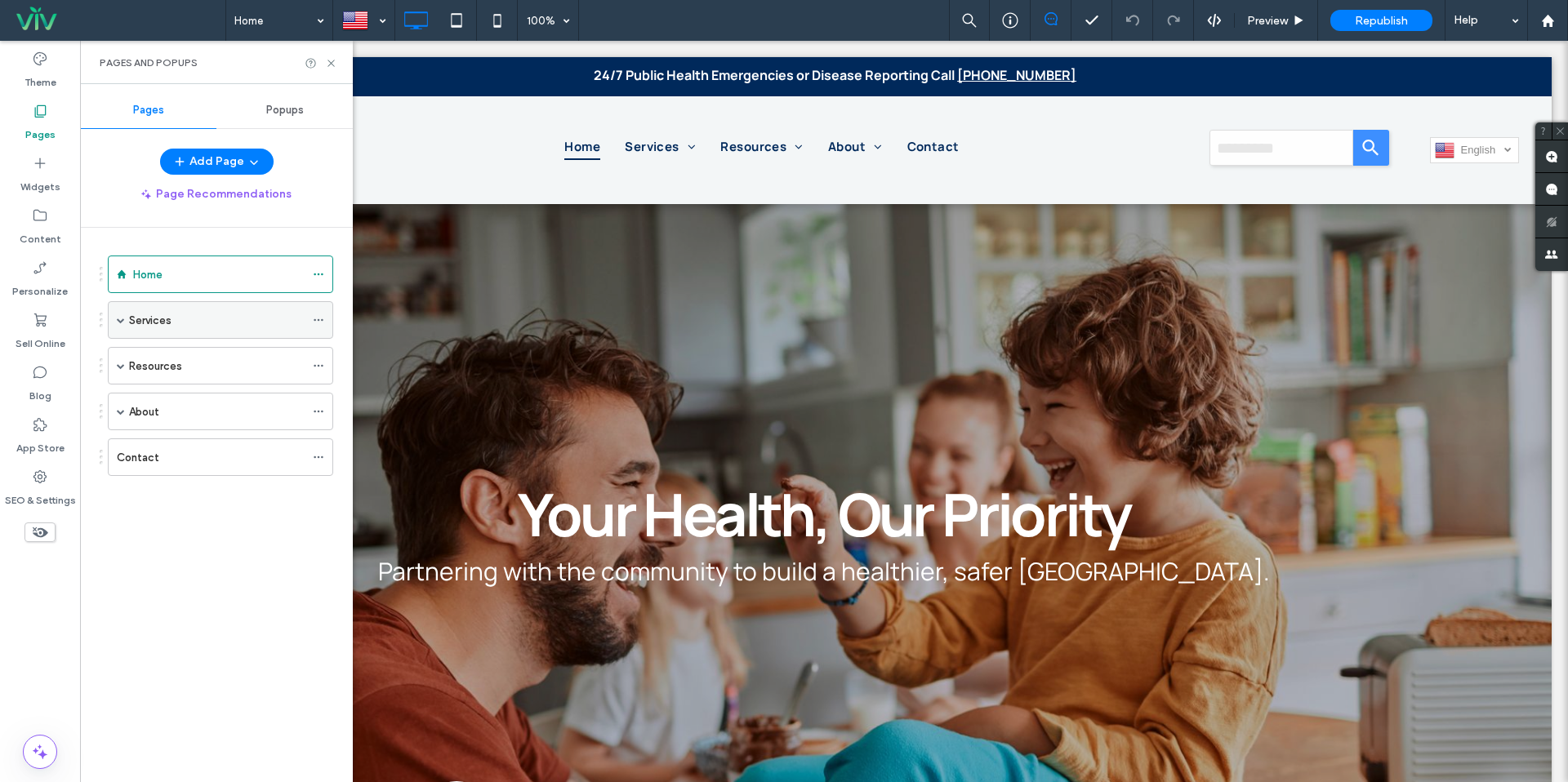
click at [122, 320] on span at bounding box center [120, 319] width 8 height 8
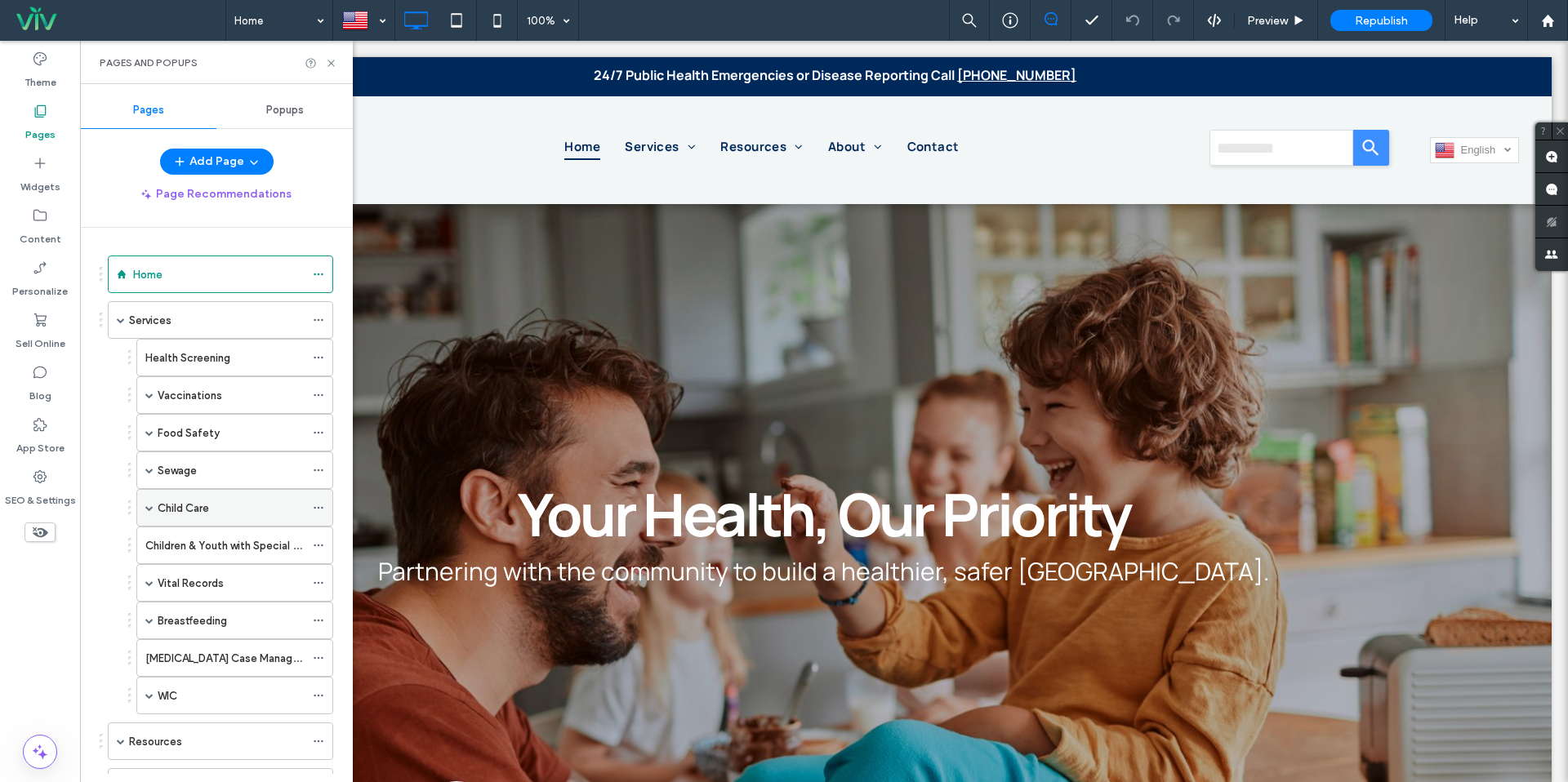
click at [148, 510] on span at bounding box center [149, 507] width 8 height 8
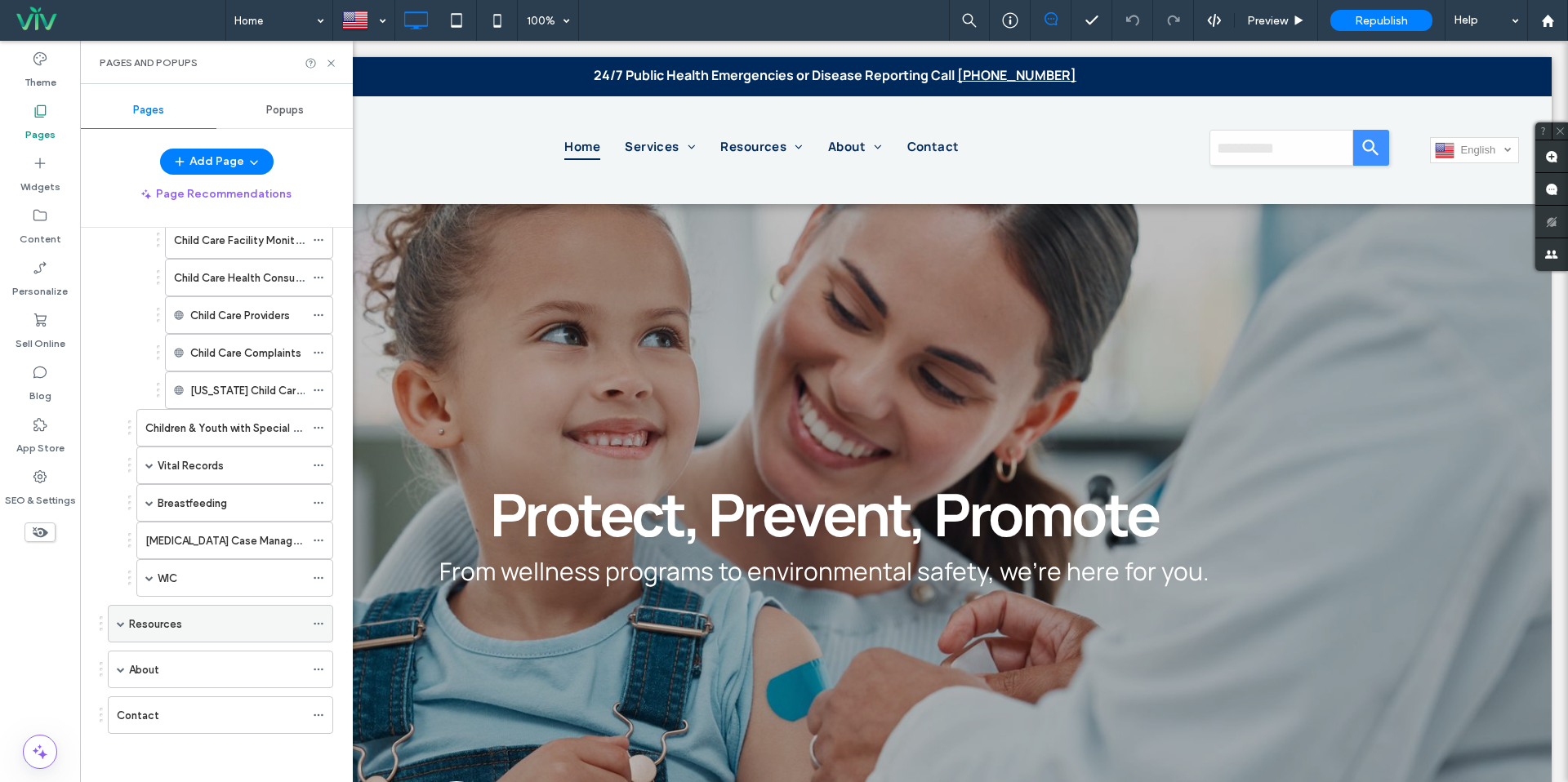
scroll to position [306, 0]
click at [122, 625] on span at bounding box center [120, 622] width 8 height 8
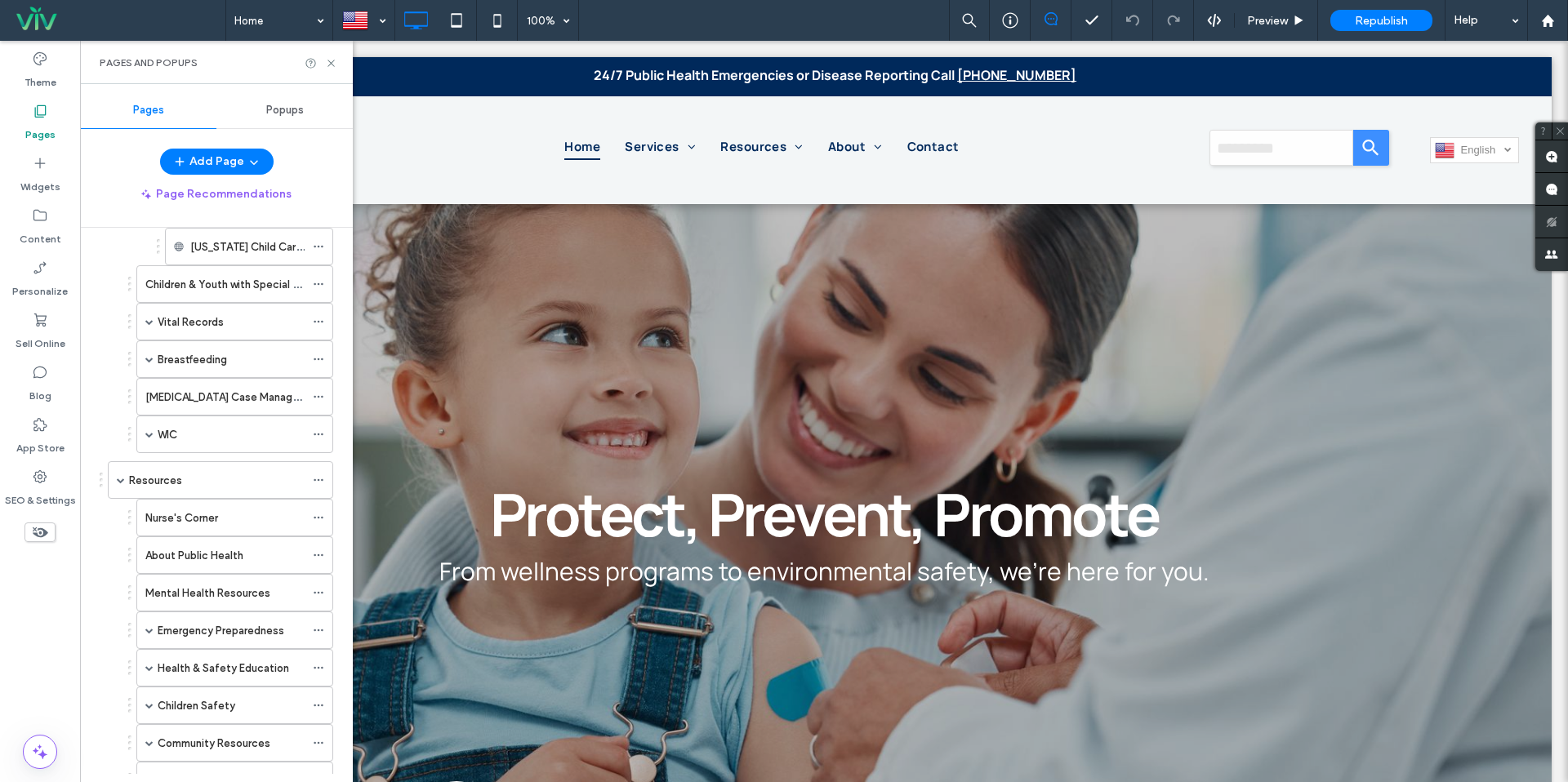
scroll to position [604, 0]
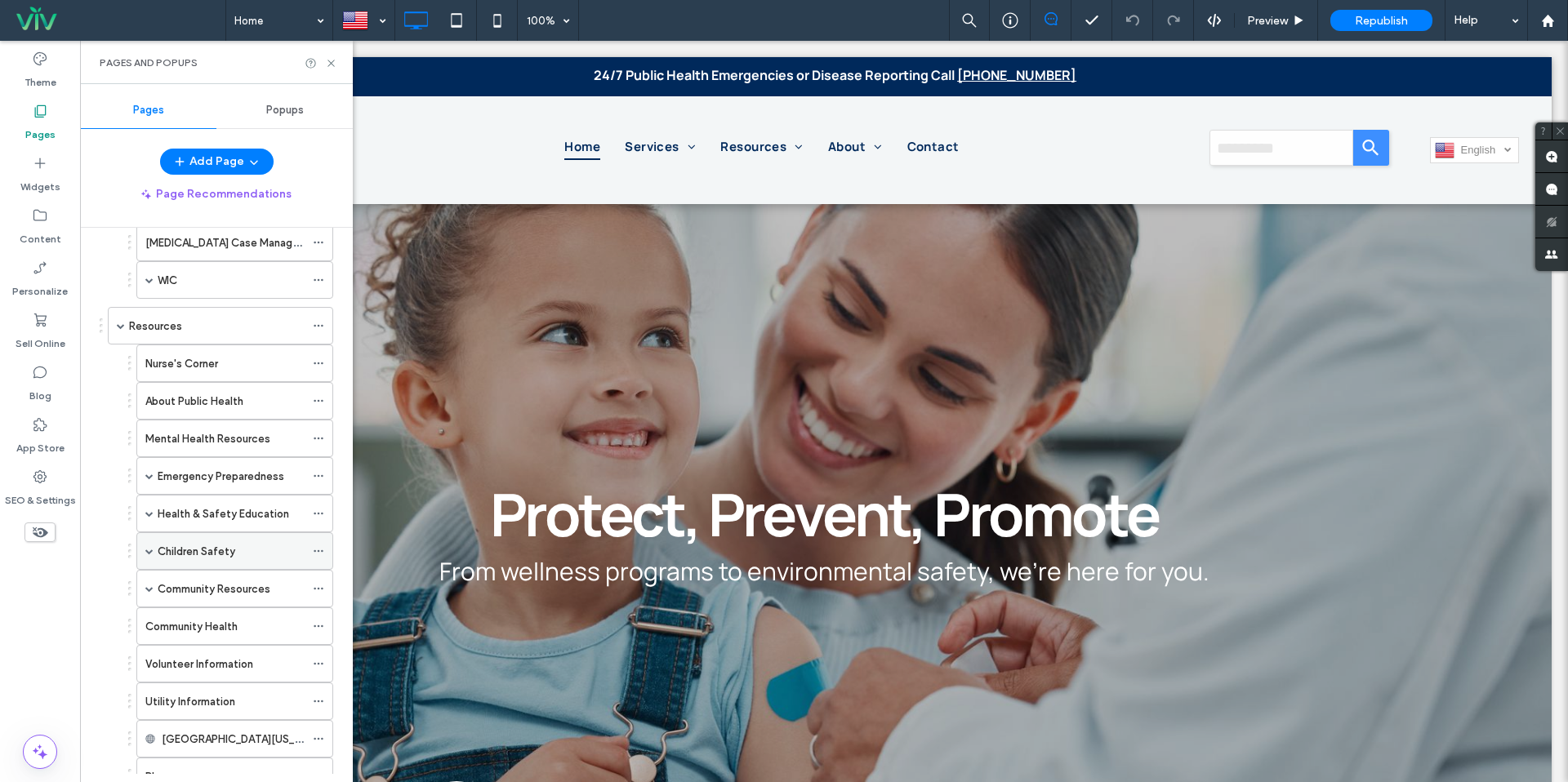
click at [150, 549] on span at bounding box center [149, 550] width 8 height 8
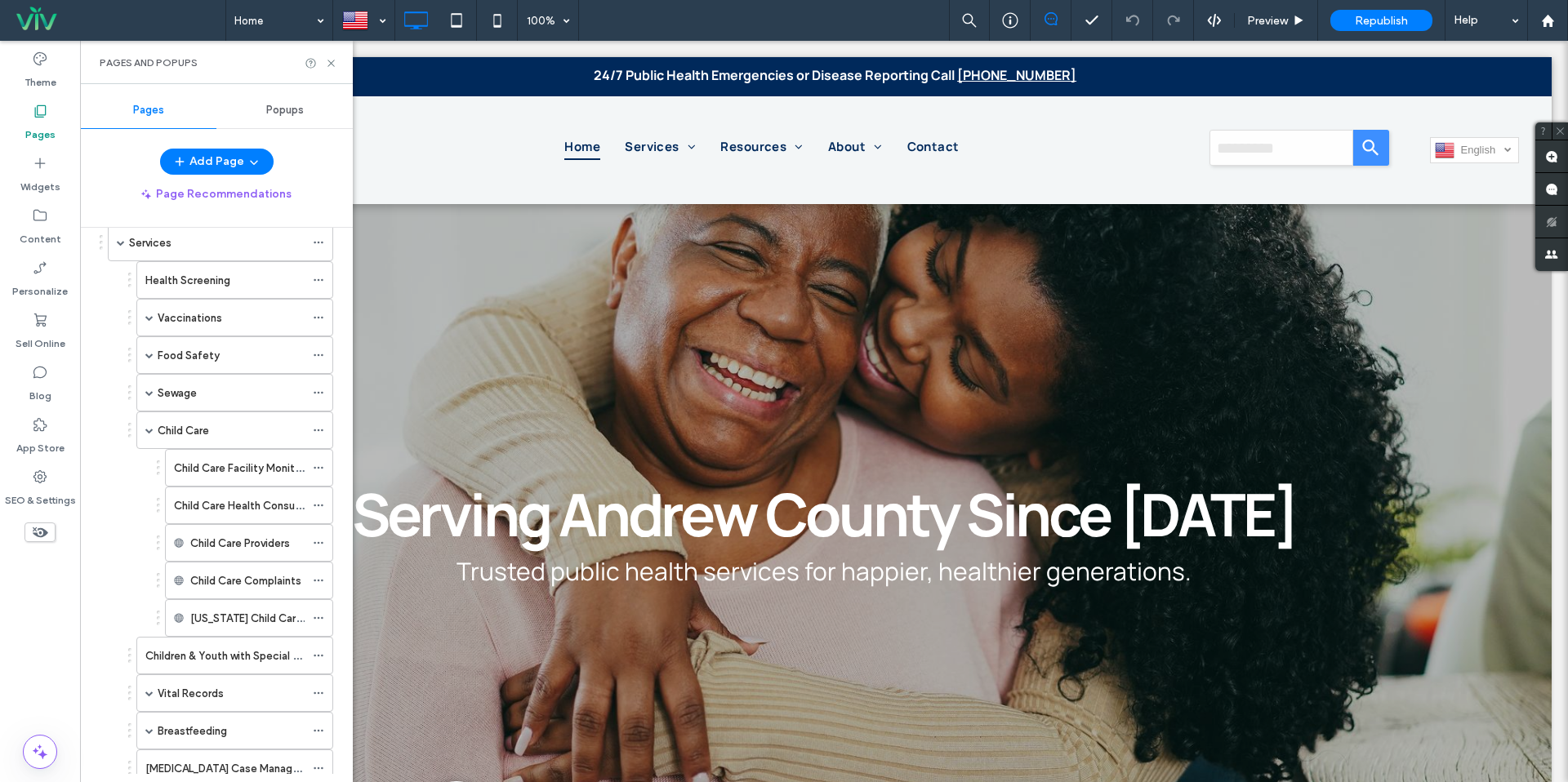
scroll to position [0, 0]
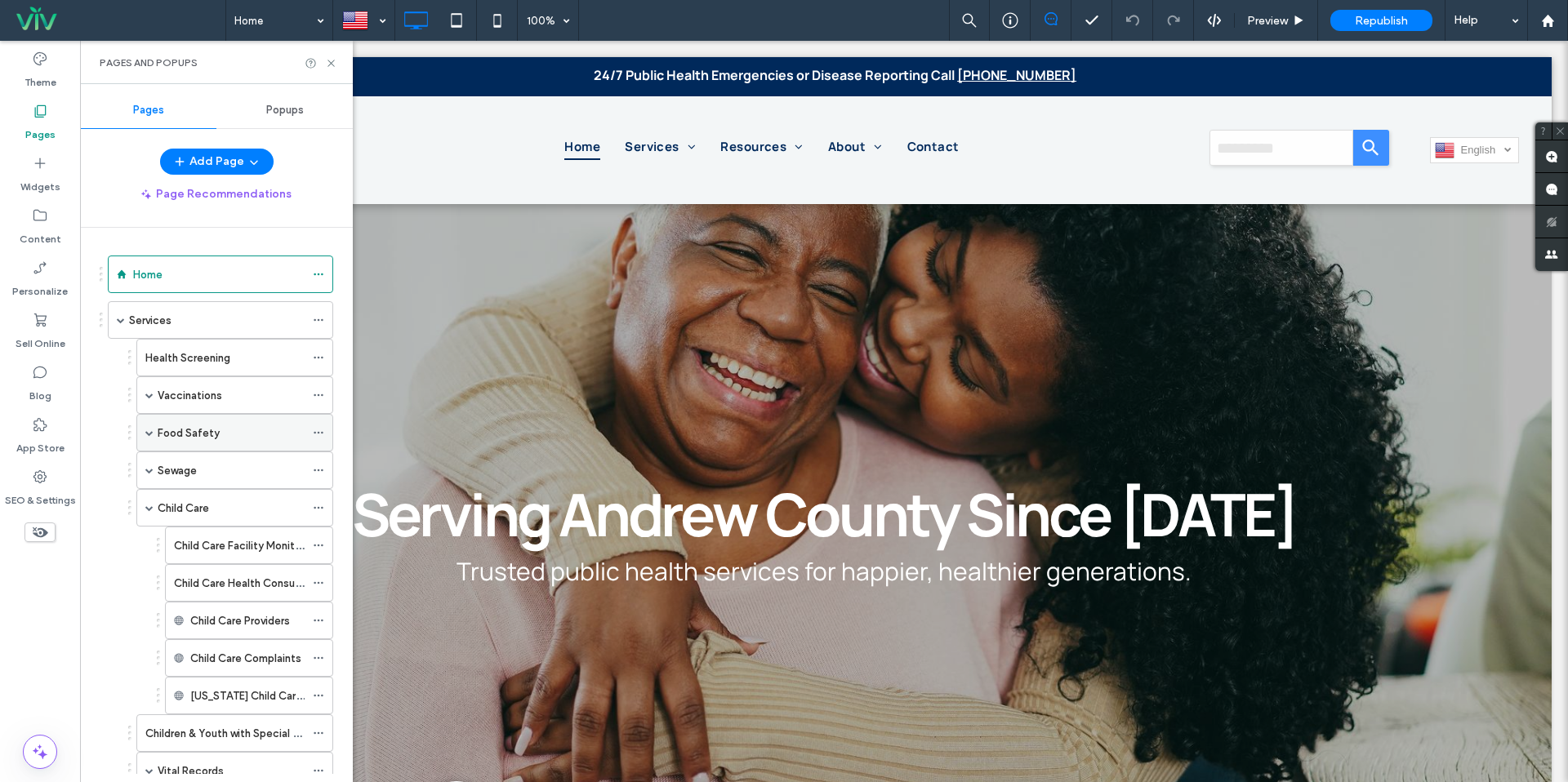
click at [151, 435] on span at bounding box center [149, 432] width 8 height 8
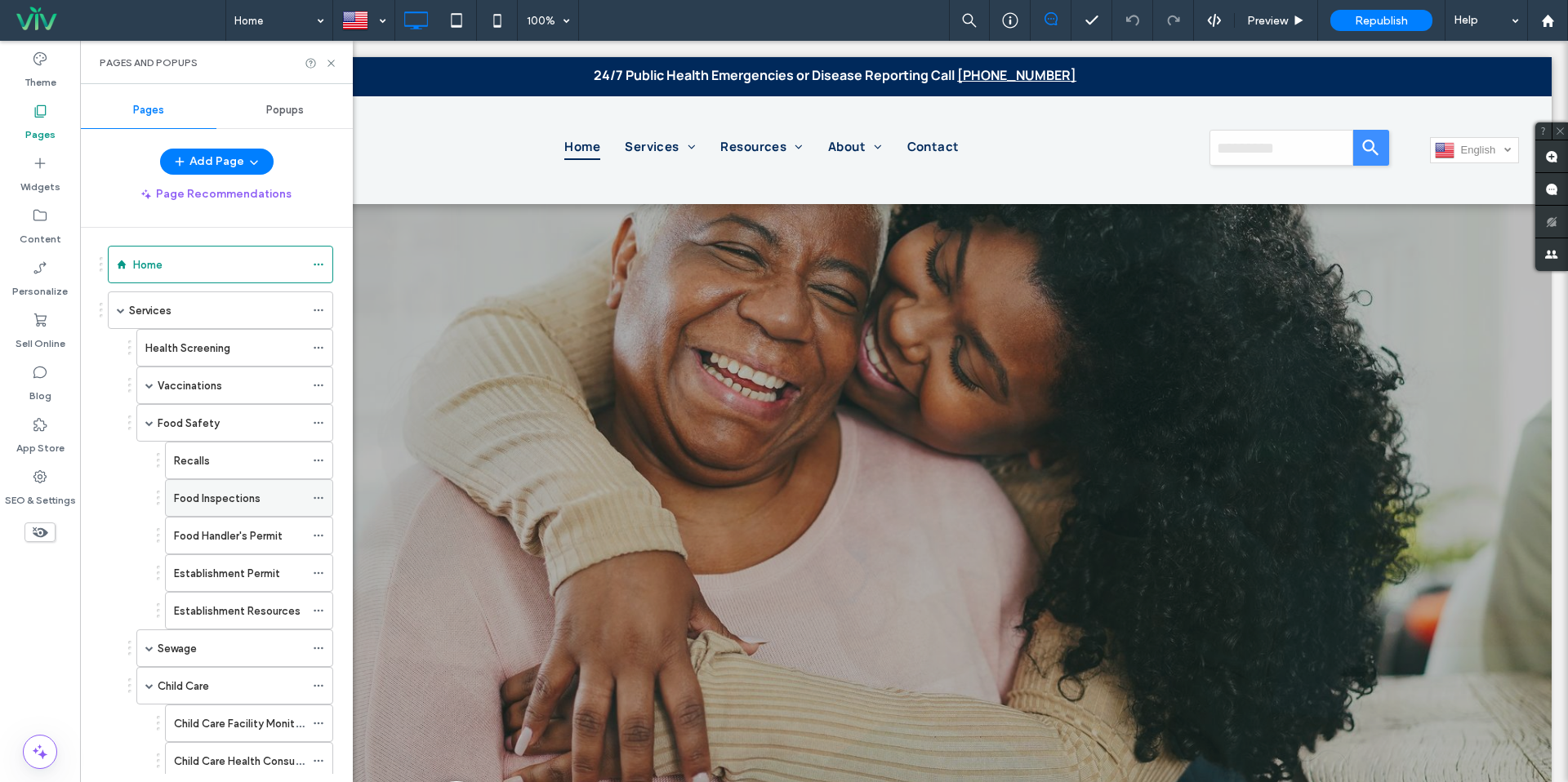
scroll to position [11, 0]
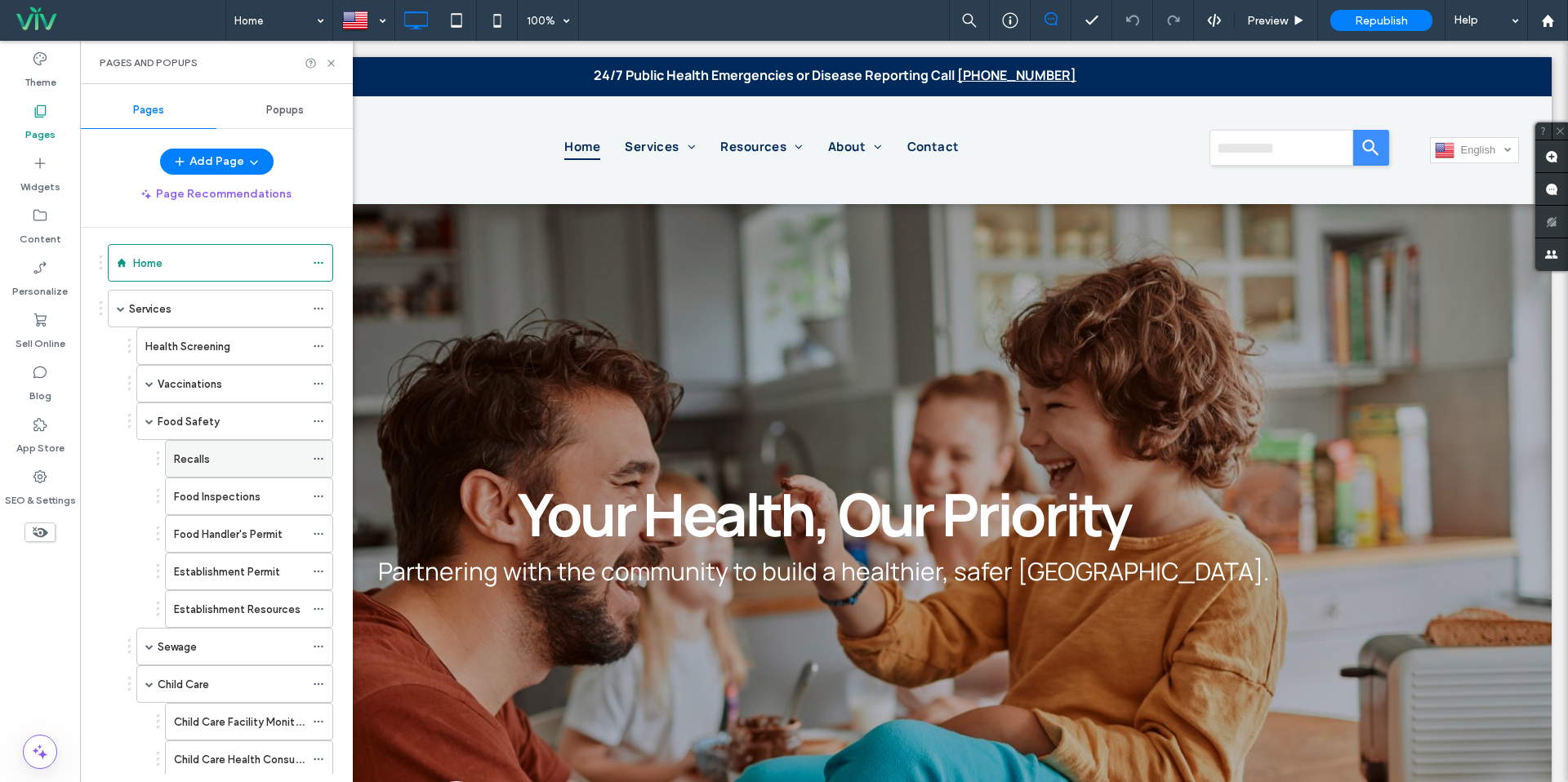
click at [232, 474] on div "Recalls" at bounding box center [239, 458] width 131 height 36
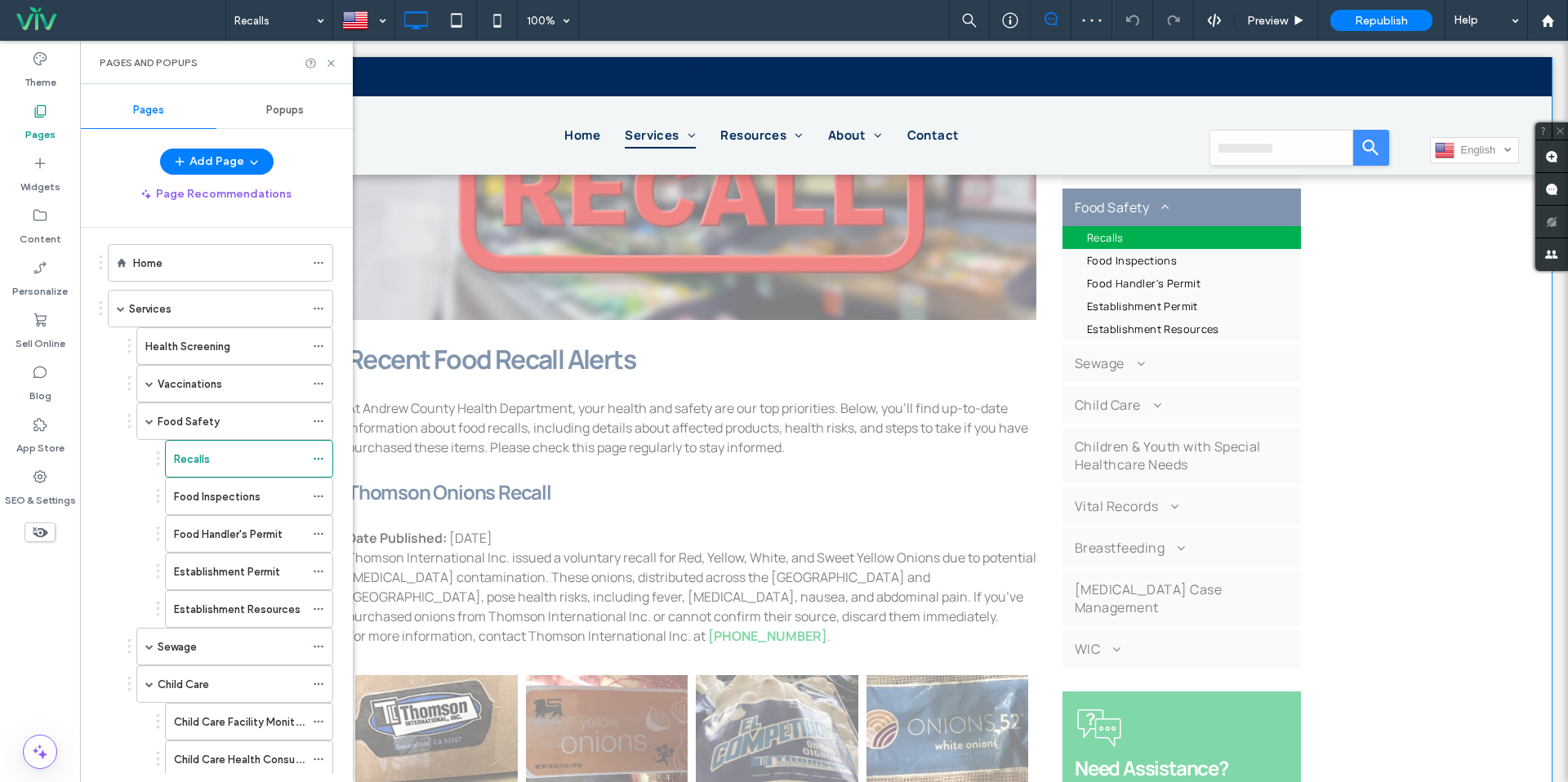
scroll to position [474, 0]
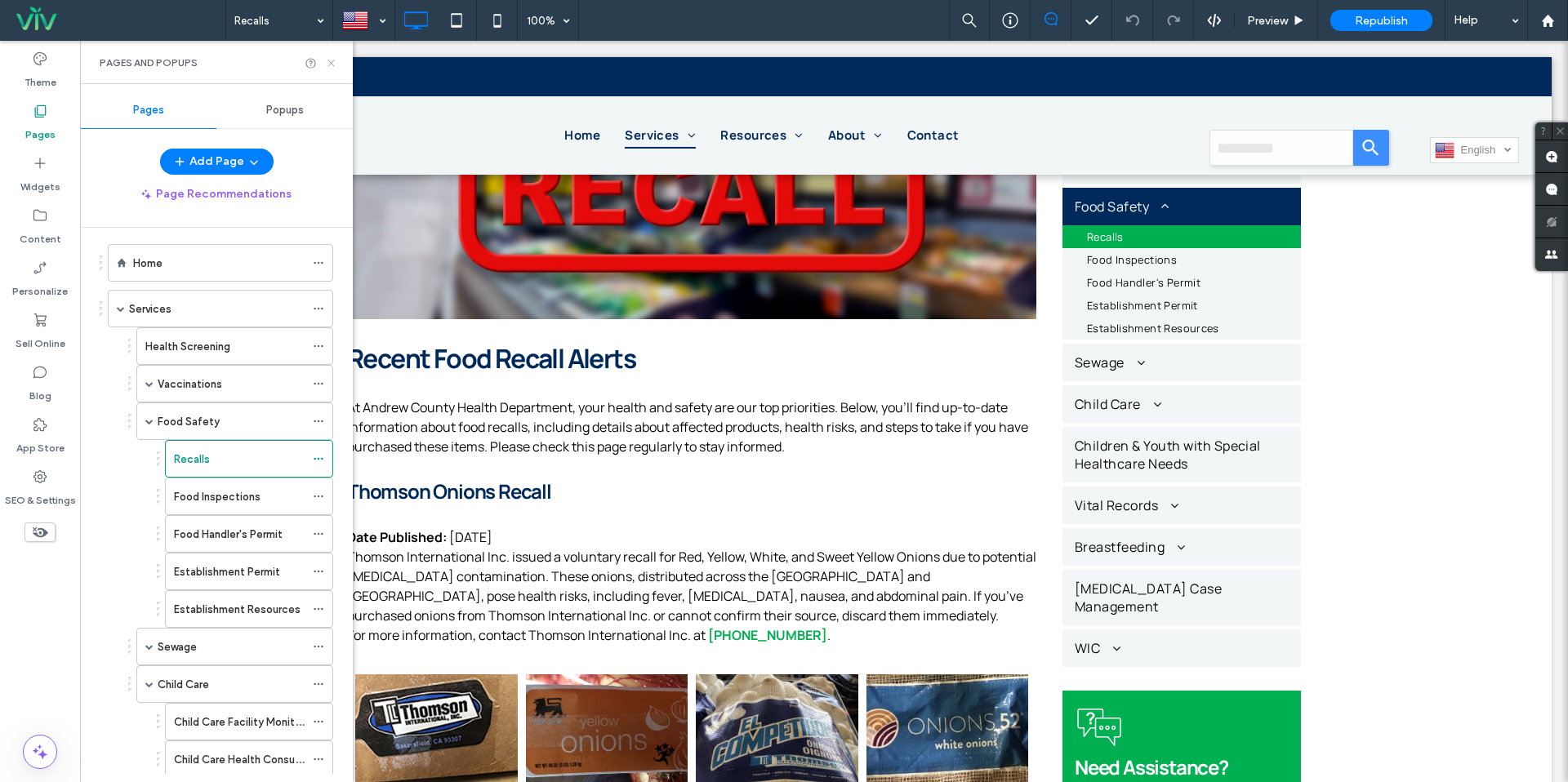
drag, startPoint x: 334, startPoint y: 64, endPoint x: 868, endPoint y: 283, distance: 577.2
click at [334, 64] on icon at bounding box center [331, 63] width 12 height 12
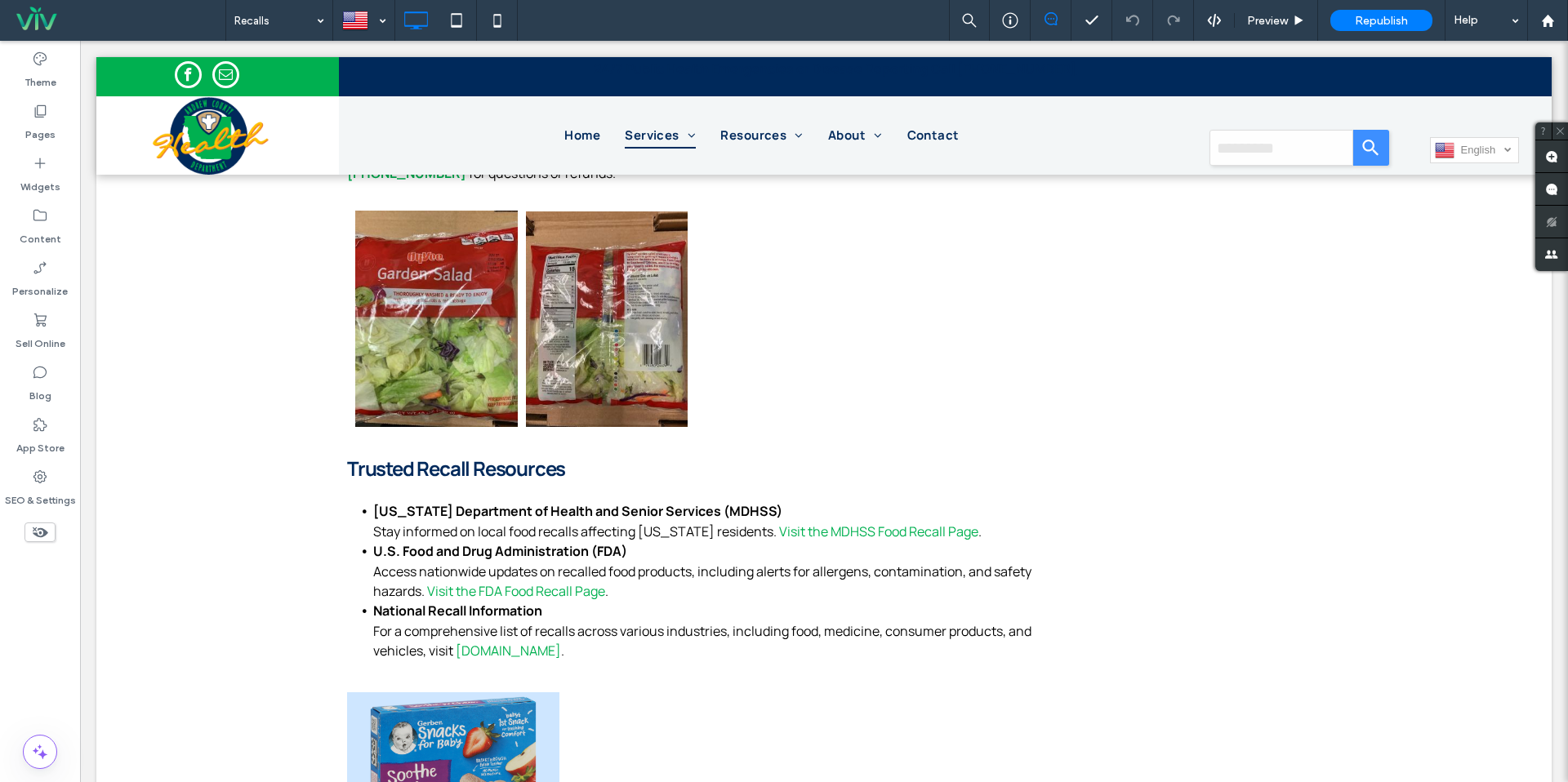
scroll to position [1645, 0]
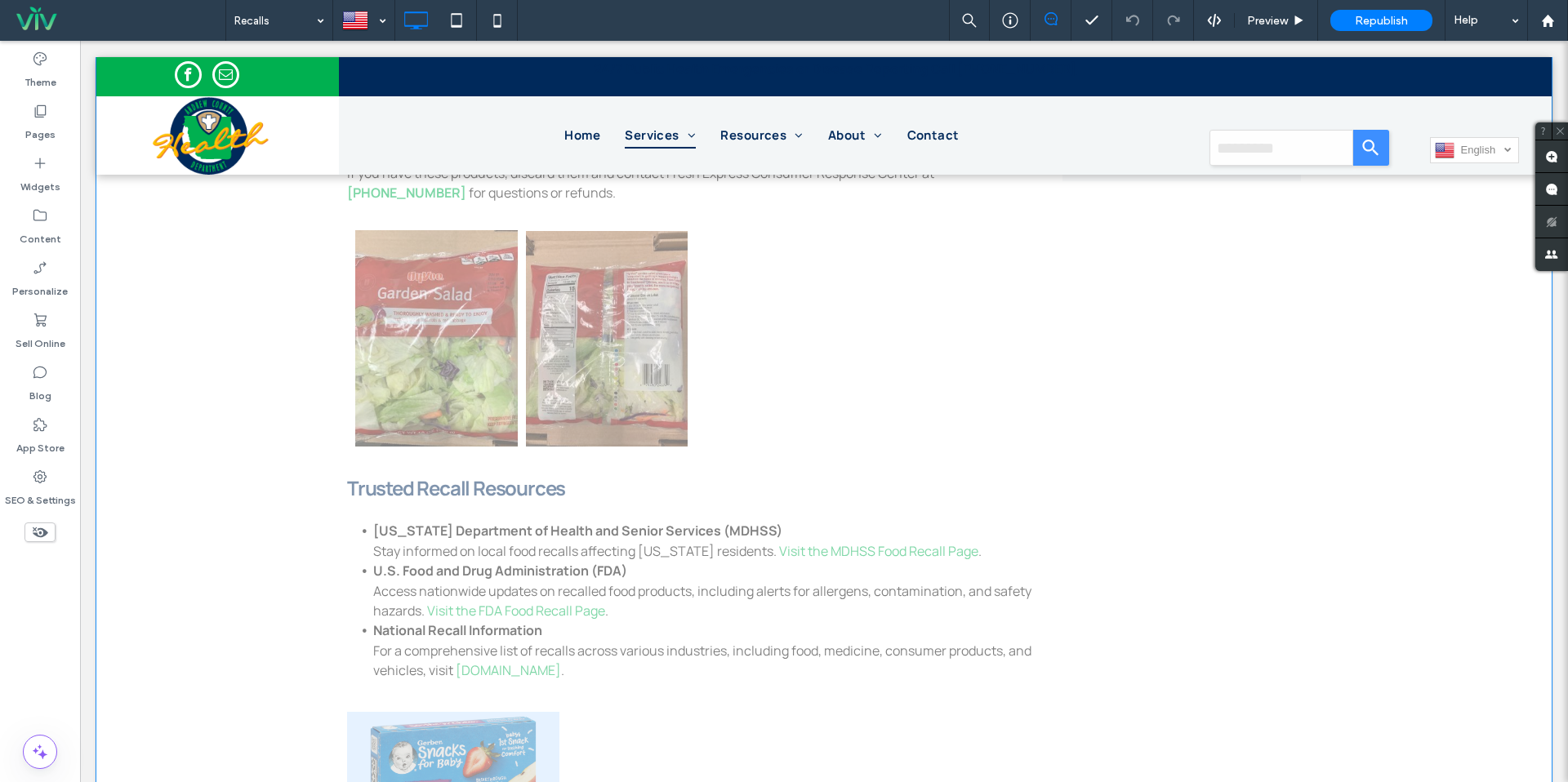
click at [493, 669] on div "Click to edit in Flex Mode" at bounding box center [824, 127] width 1456 height 2622
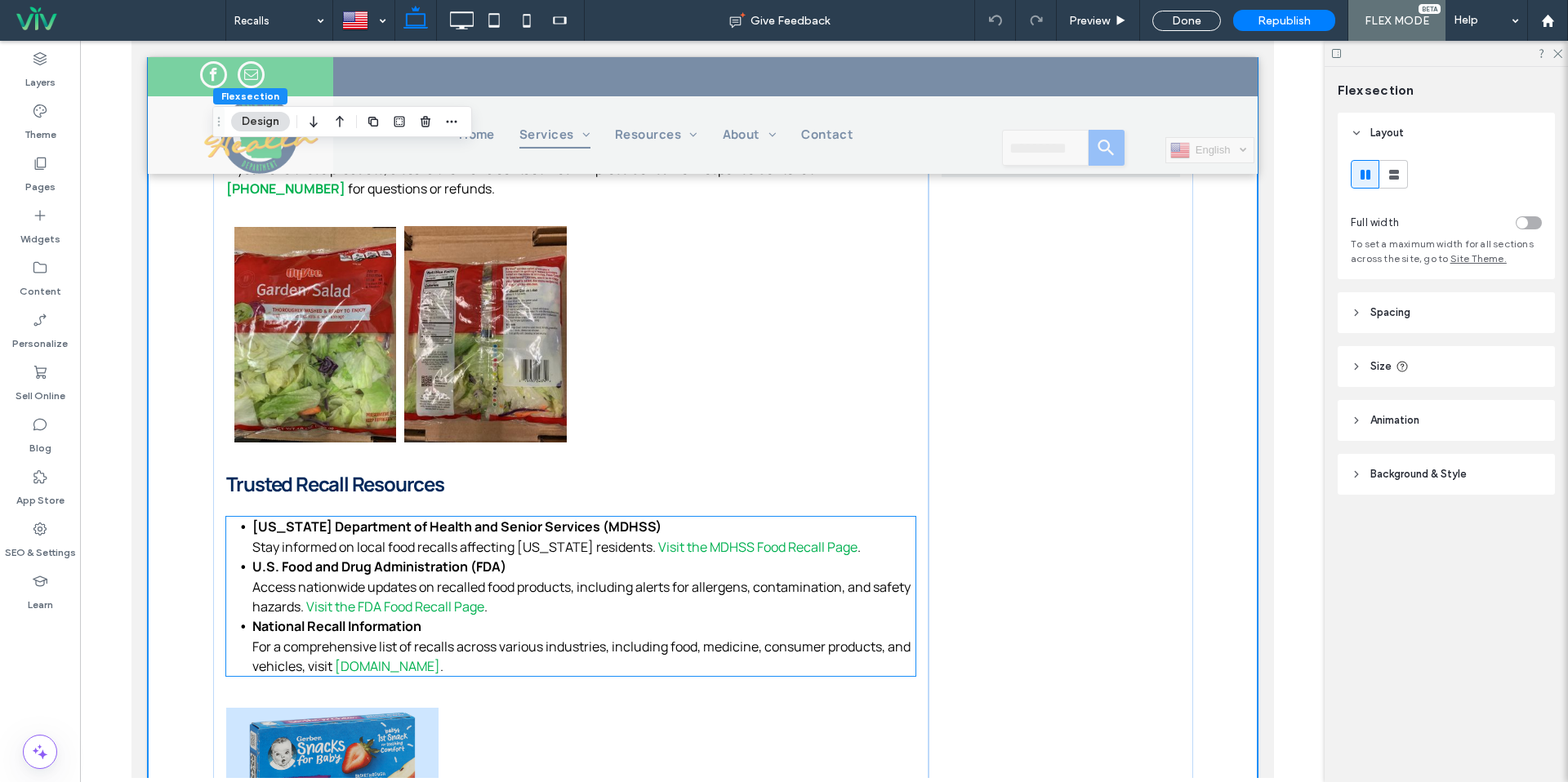
scroll to position [1631, 0]
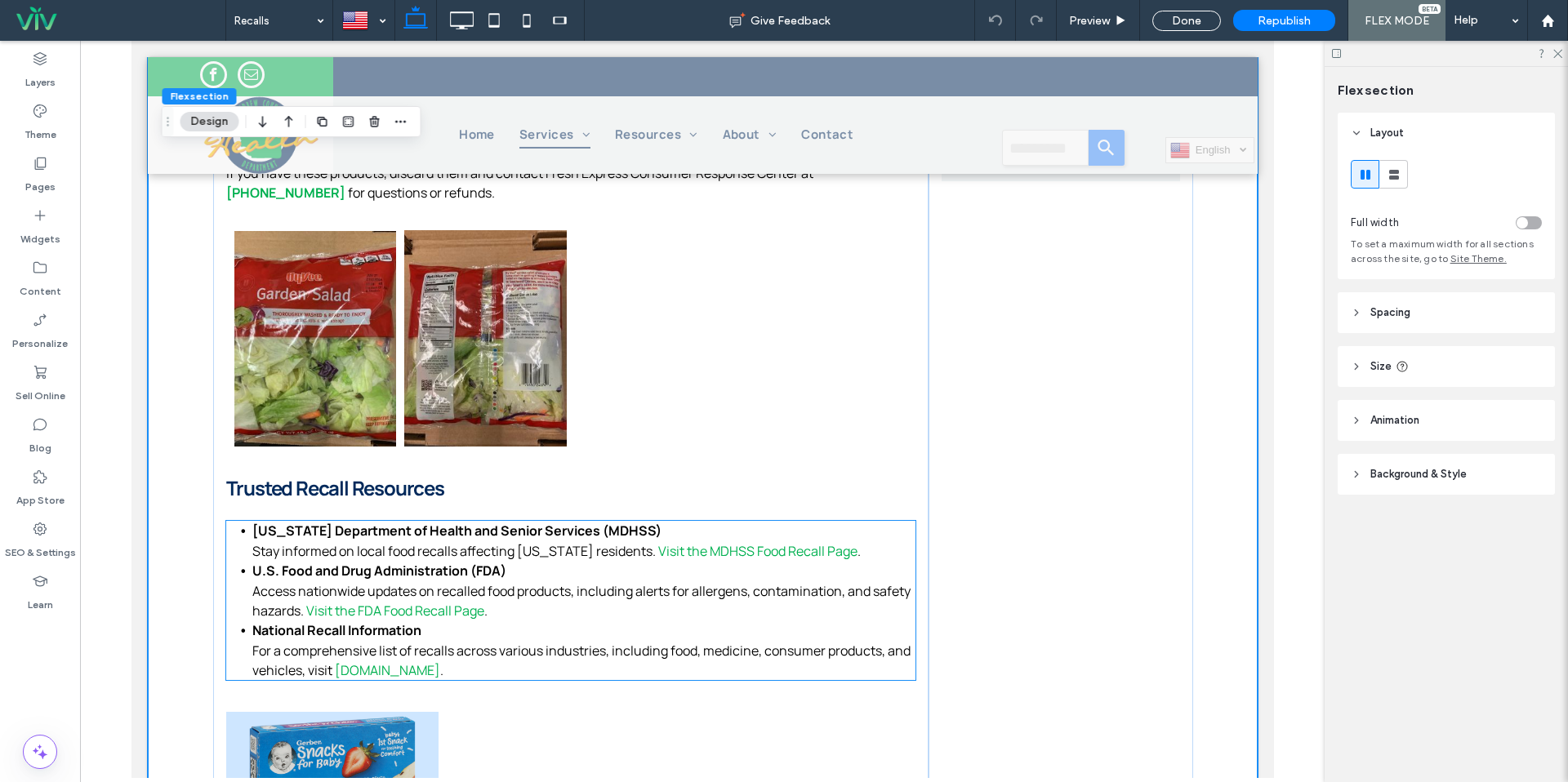
click at [401, 671] on li "National Recall Information For a comprehensive list of recalls across various …" at bounding box center [583, 650] width 663 height 60
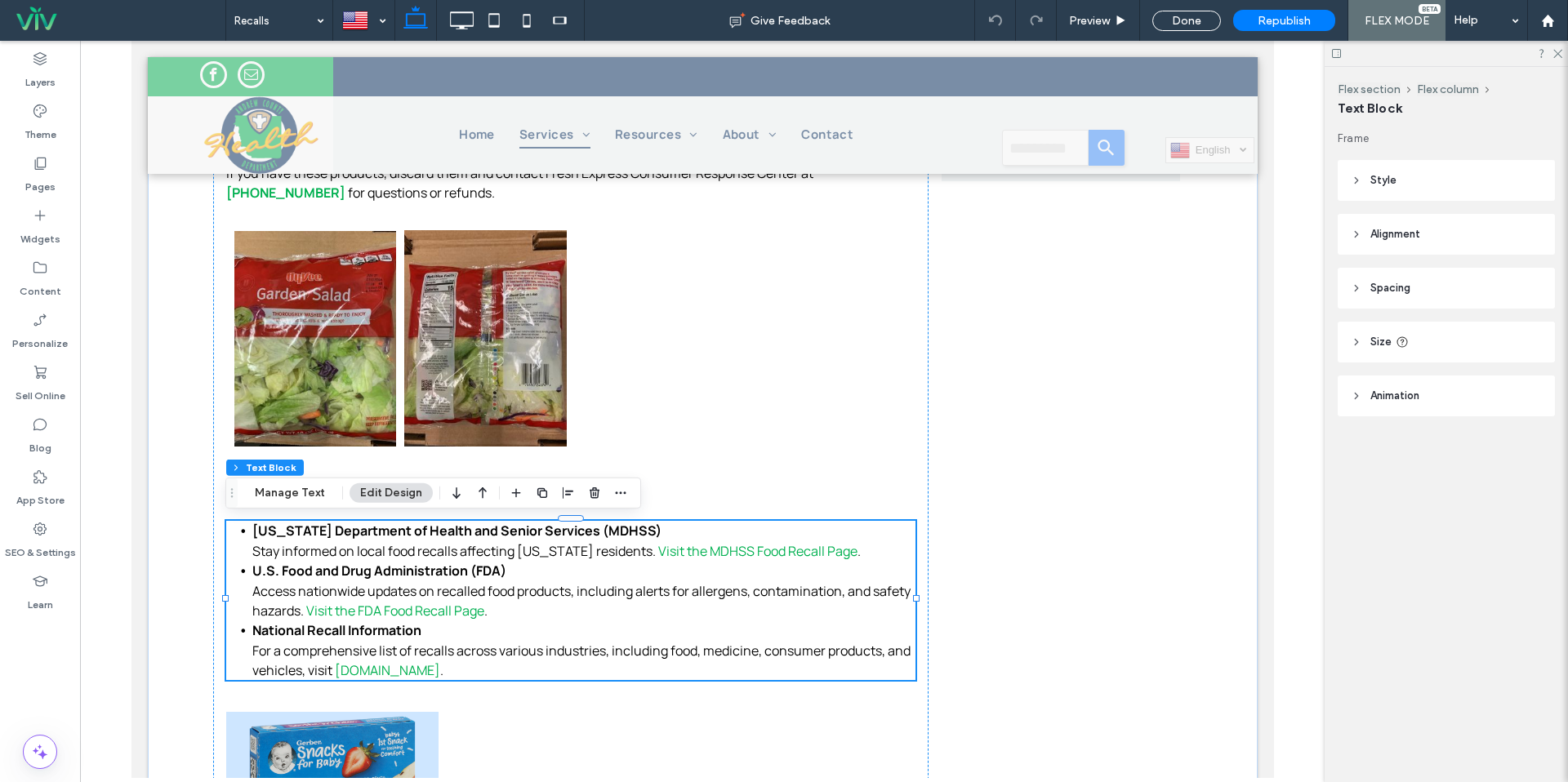
click at [383, 671] on link "[DOMAIN_NAME]" at bounding box center [387, 671] width 105 height 18
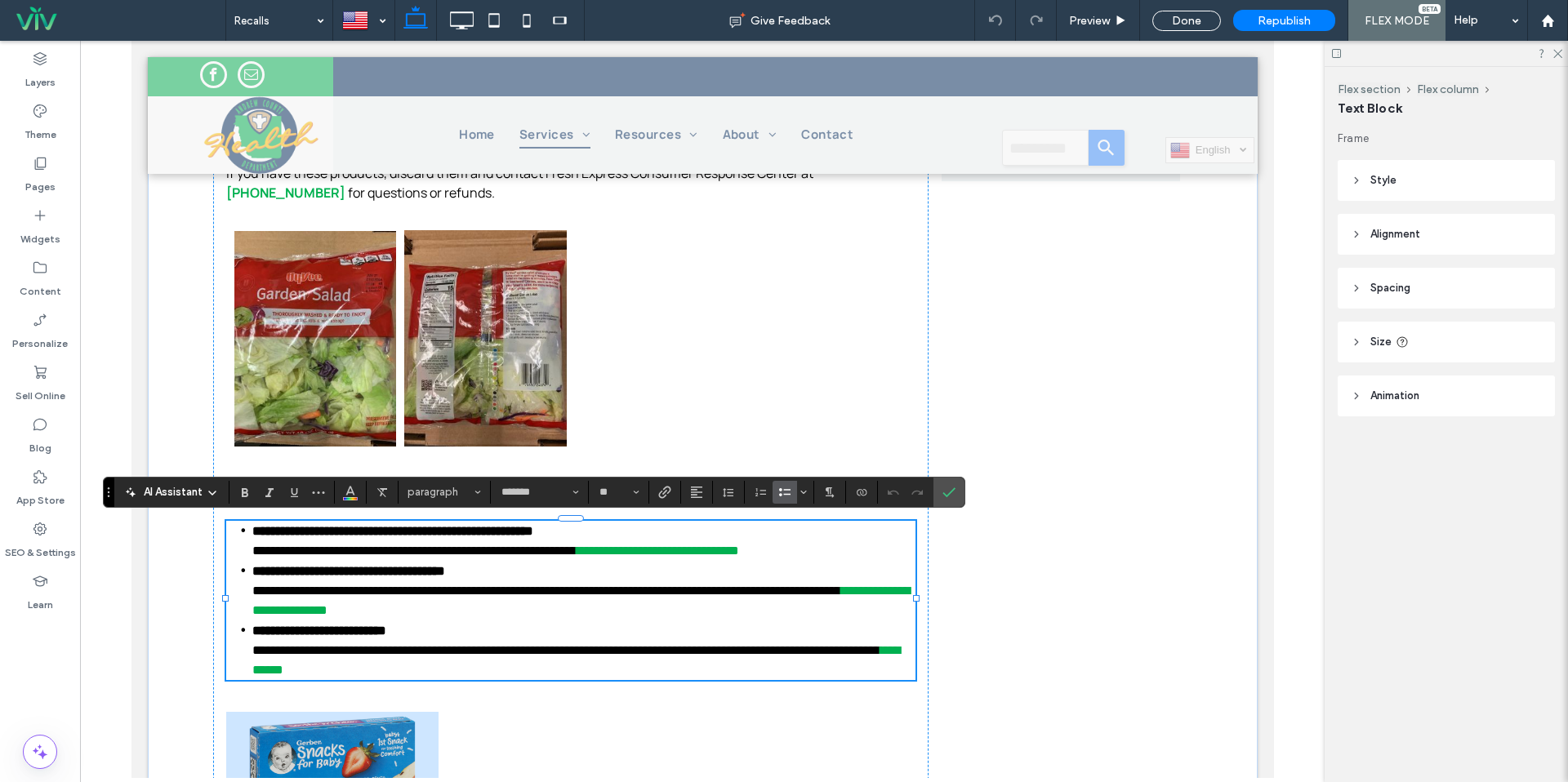
click at [383, 671] on link "**********" at bounding box center [576, 660] width 648 height 32
click at [381, 666] on link "**********" at bounding box center [576, 660] width 648 height 32
drag, startPoint x: 401, startPoint y: 667, endPoint x: 334, endPoint y: 664, distance: 67.1
click at [334, 664] on li "**********" at bounding box center [583, 650] width 663 height 60
drag, startPoint x: 334, startPoint y: 671, endPoint x: 376, endPoint y: 670, distance: 42.0
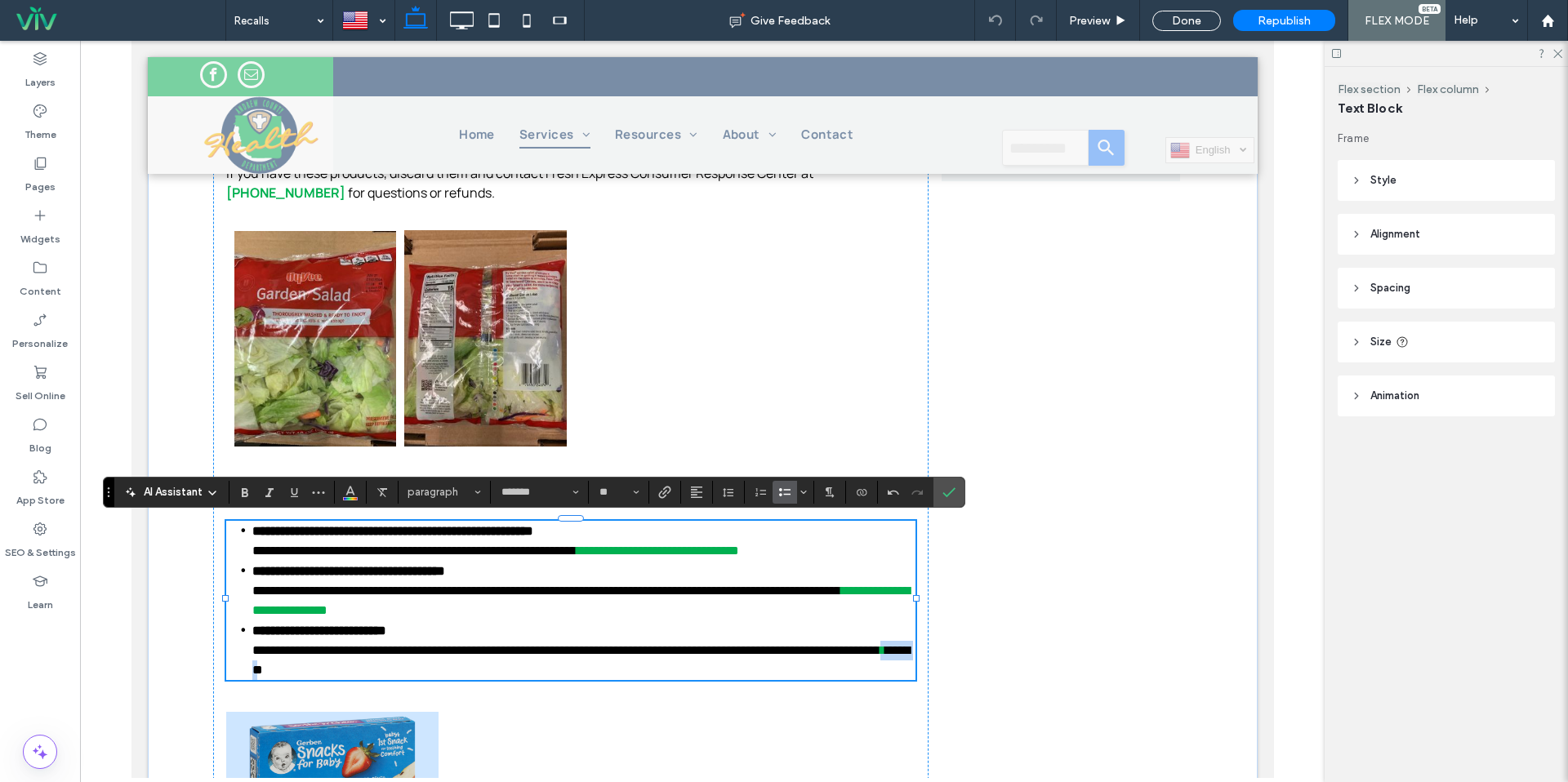
click at [376, 670] on li "**********" at bounding box center [583, 650] width 663 height 60
click at [664, 494] on icon "Link" at bounding box center [665, 492] width 13 height 13
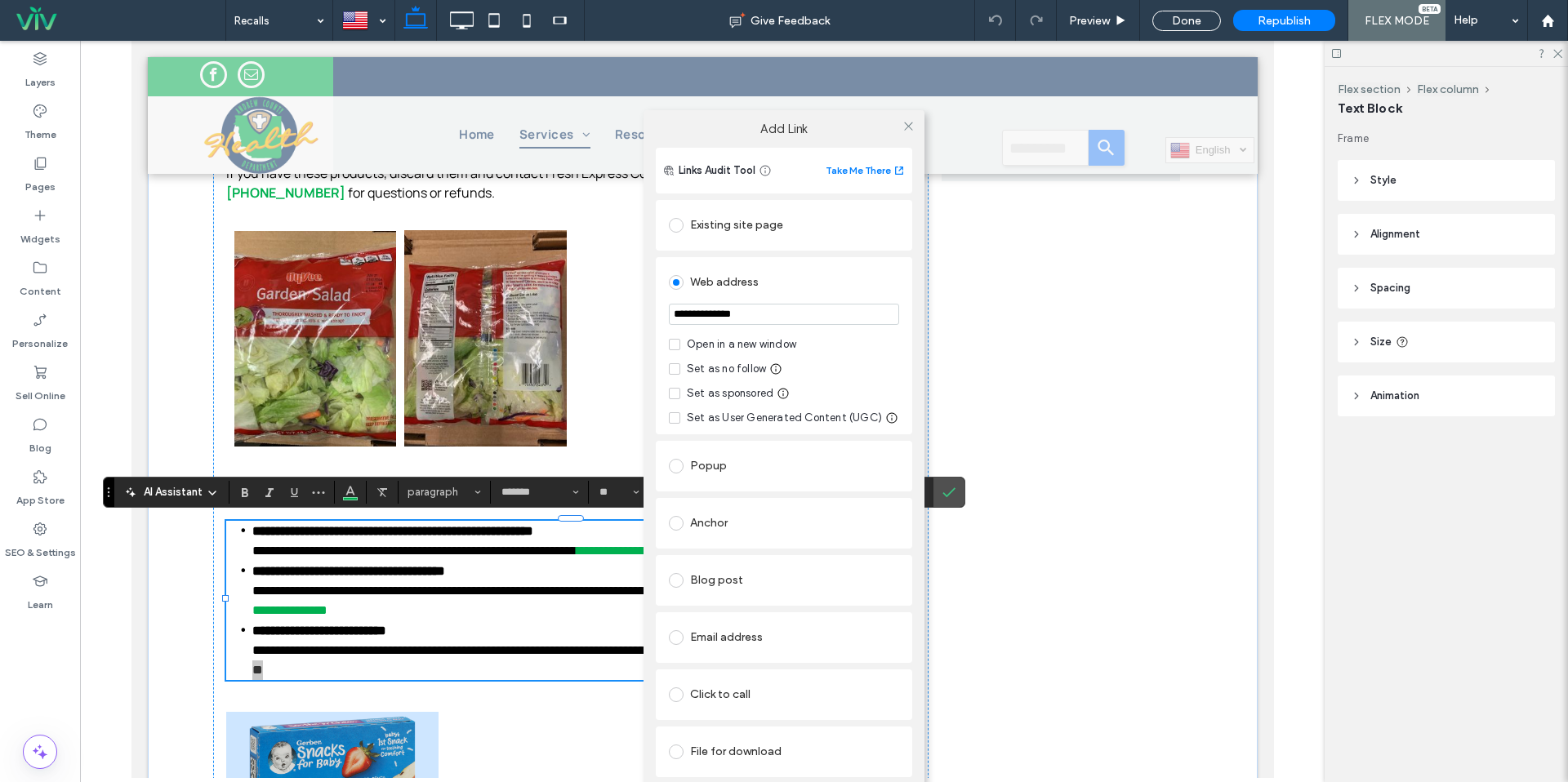
click at [737, 312] on input "**********" at bounding box center [784, 314] width 230 height 21
type input "**********"
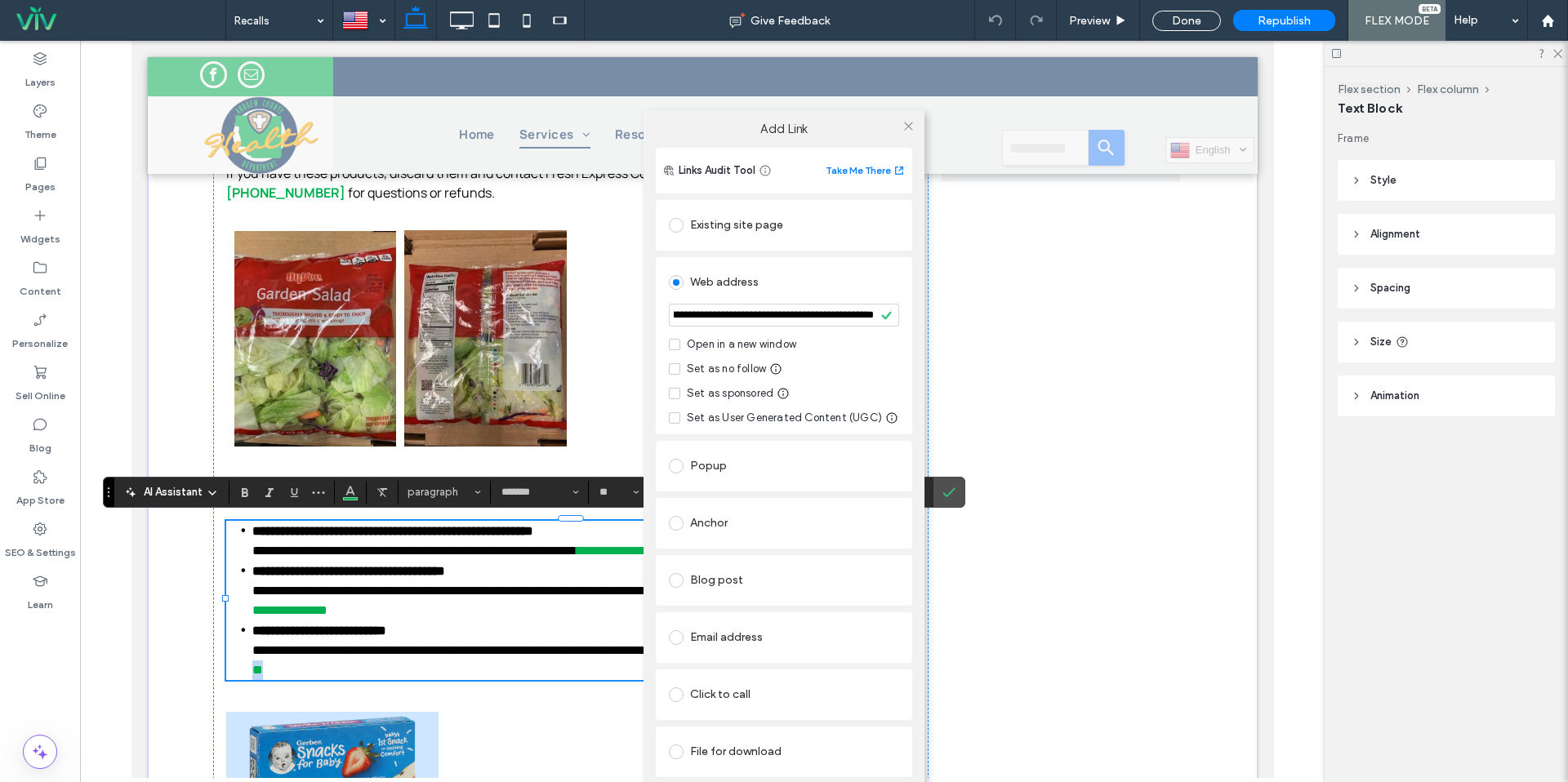
click at [737, 296] on section "**********" at bounding box center [784, 316] width 230 height 41
click at [743, 340] on div "Open in a new window" at bounding box center [741, 344] width 110 height 17
click at [911, 133] on span at bounding box center [909, 126] width 12 height 25
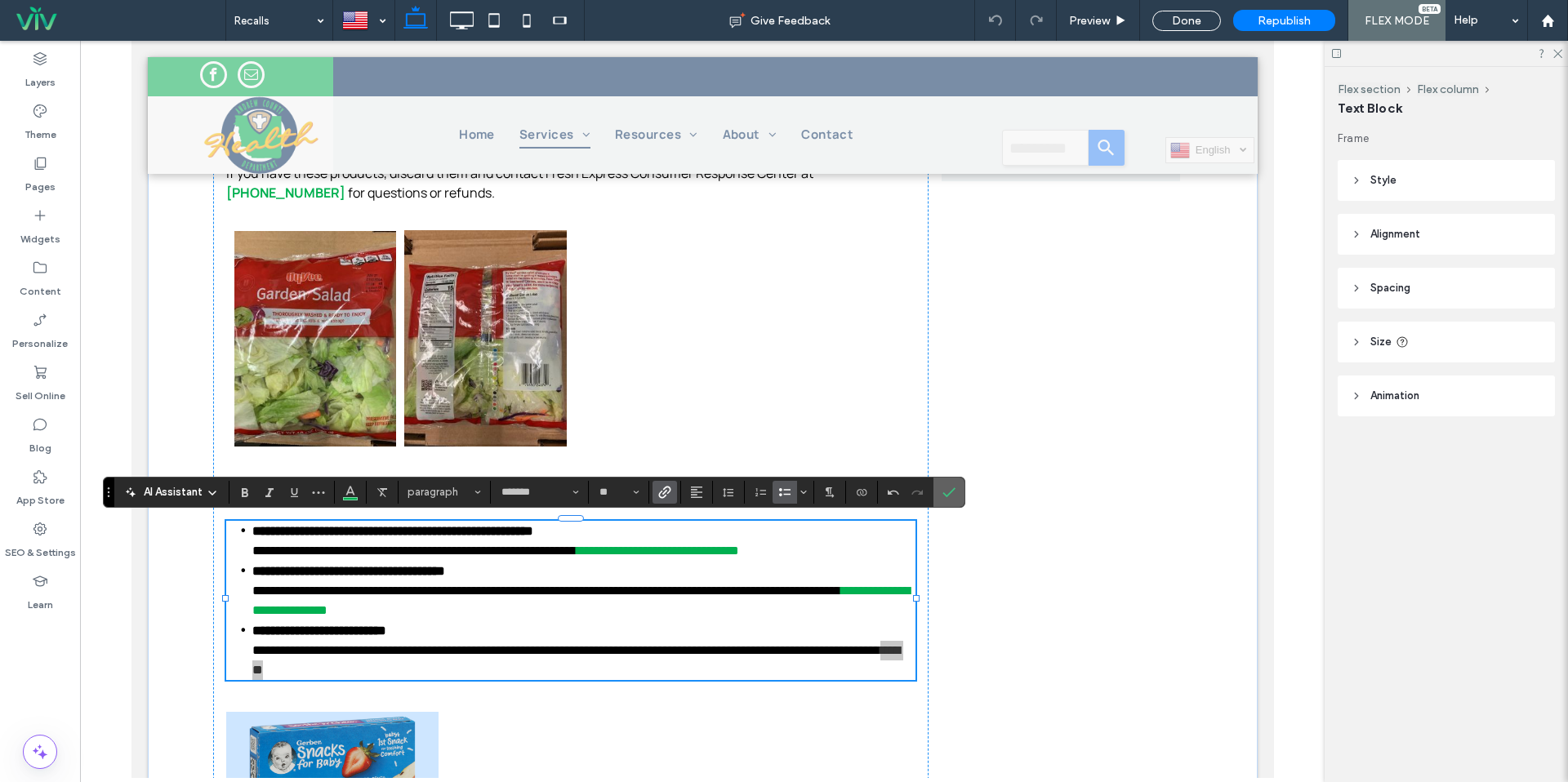
click at [953, 491] on icon "Confirm" at bounding box center [949, 492] width 13 height 13
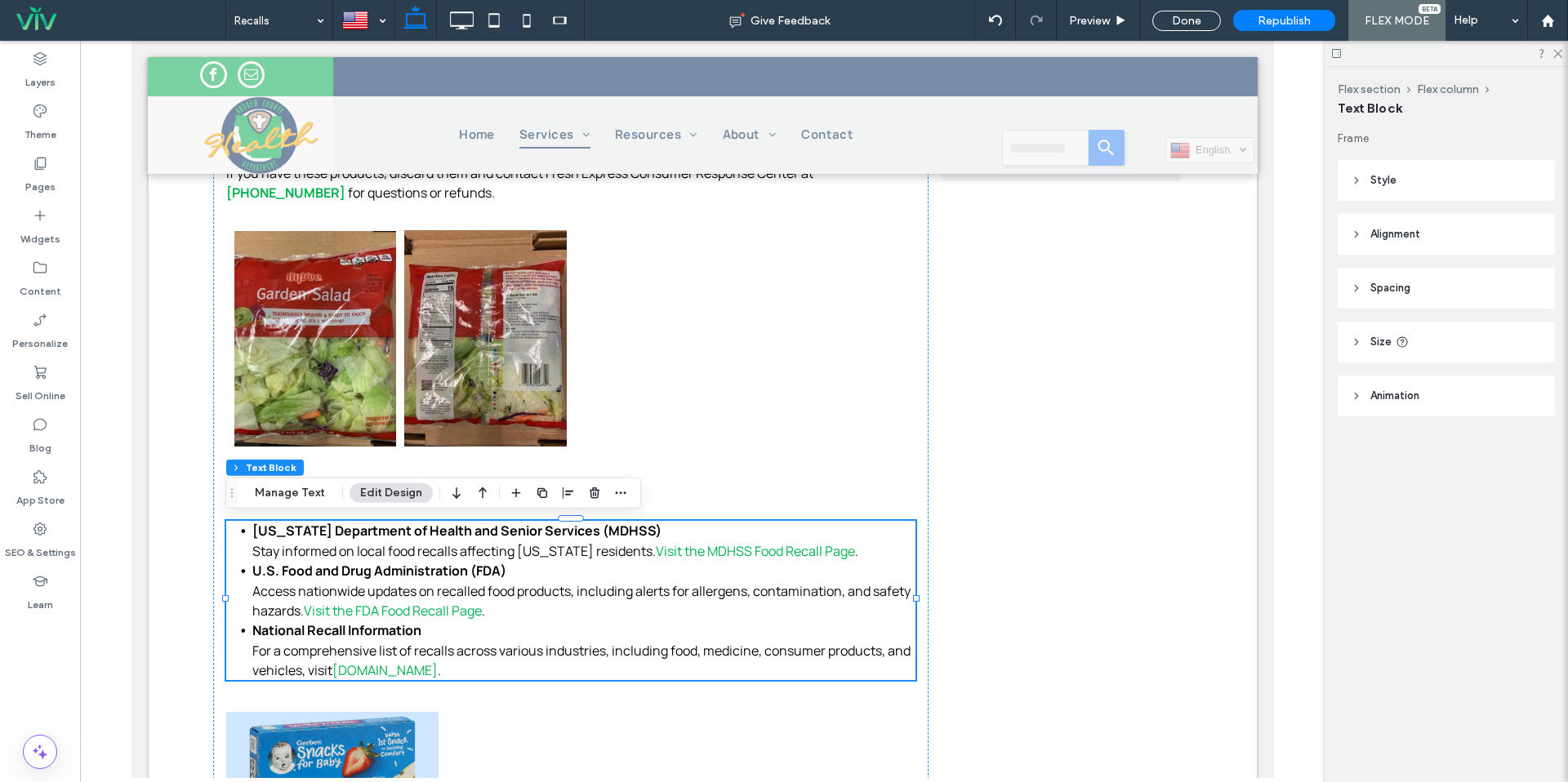
scroll to position [1632, 0]
click at [991, 25] on icon at bounding box center [996, 20] width 13 height 13
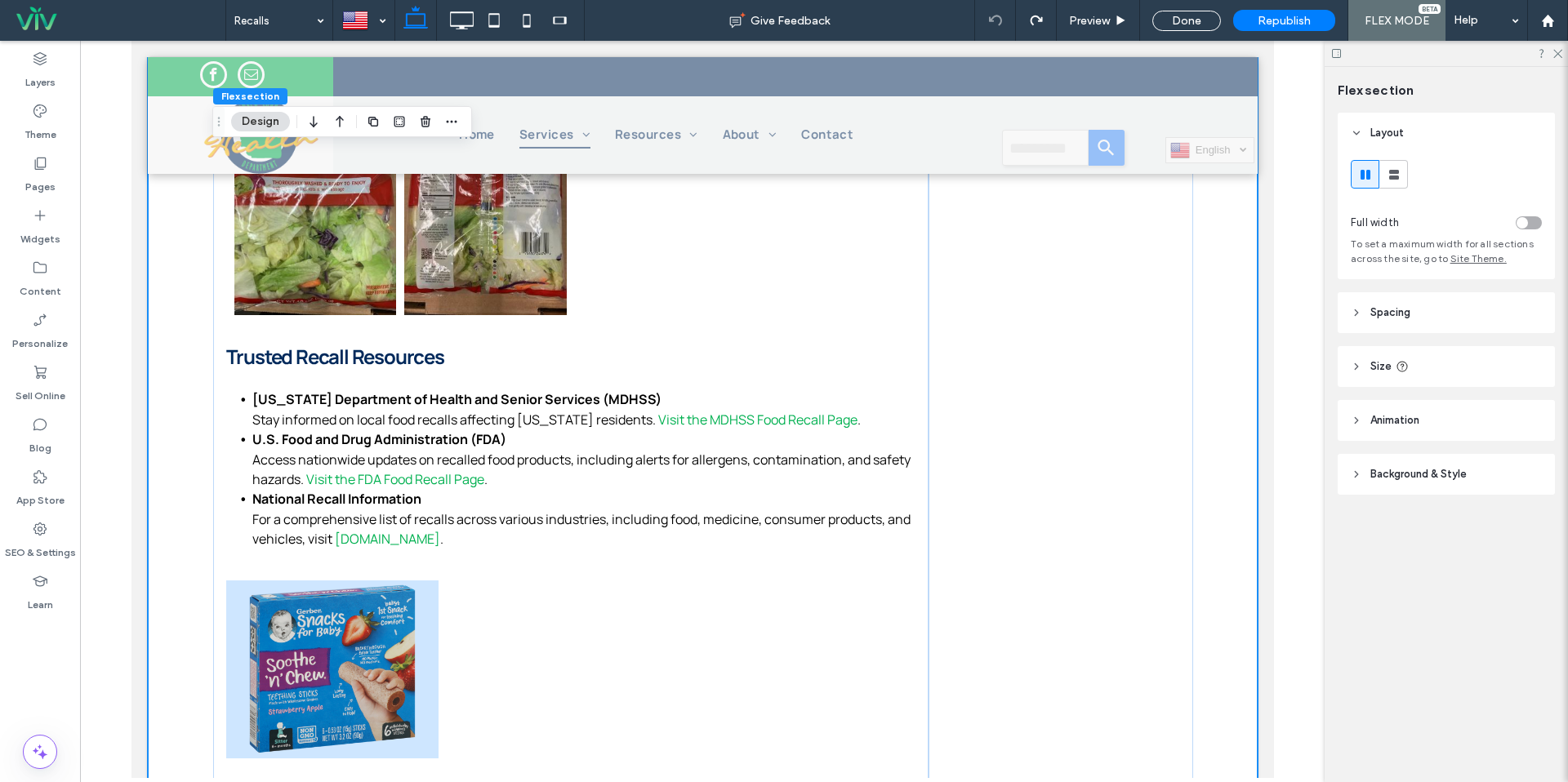
scroll to position [1764, 0]
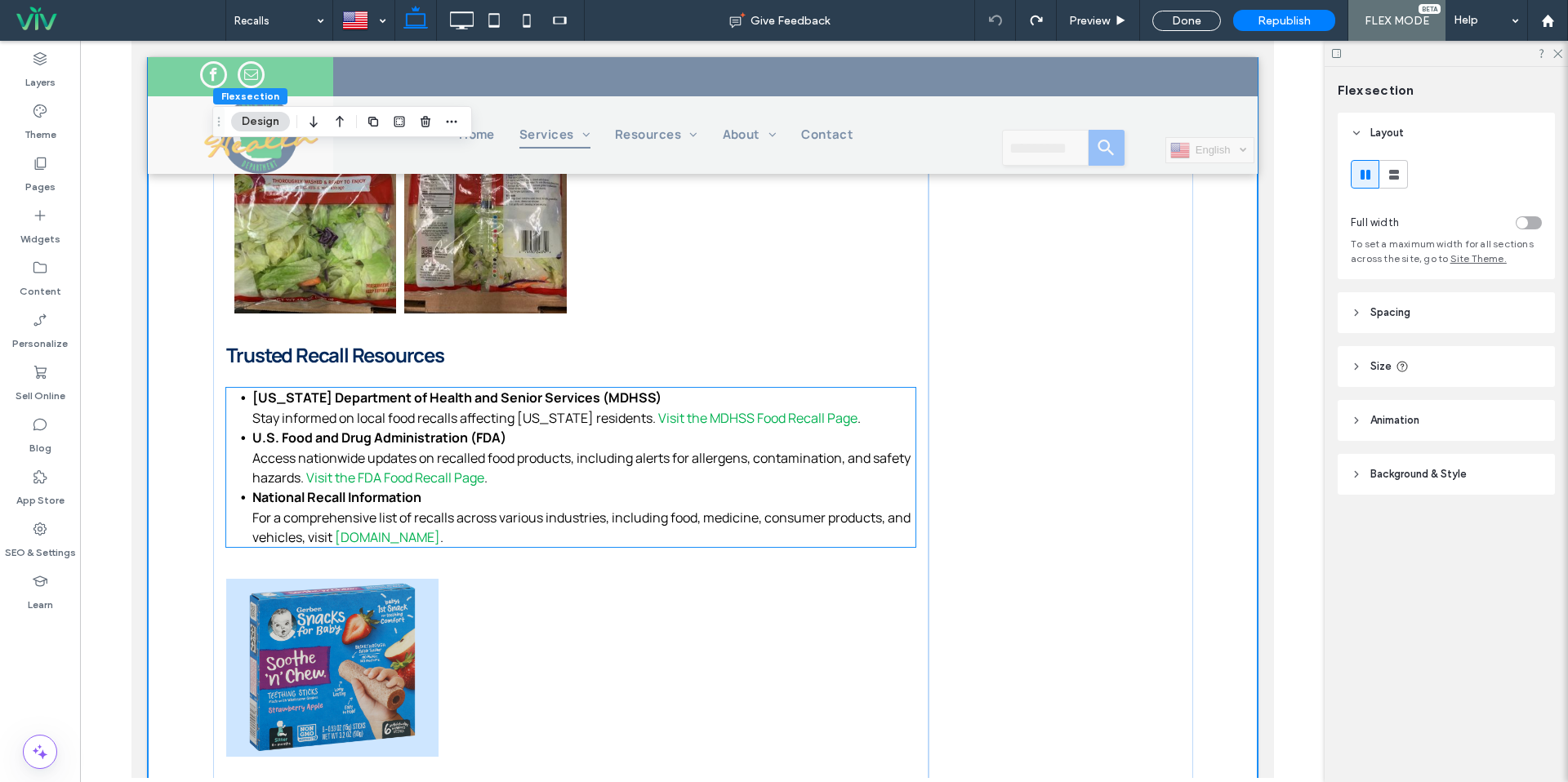
click at [497, 461] on span "Access nationwide updates on recalled food products, including alerts for aller…" at bounding box center [581, 468] width 658 height 38
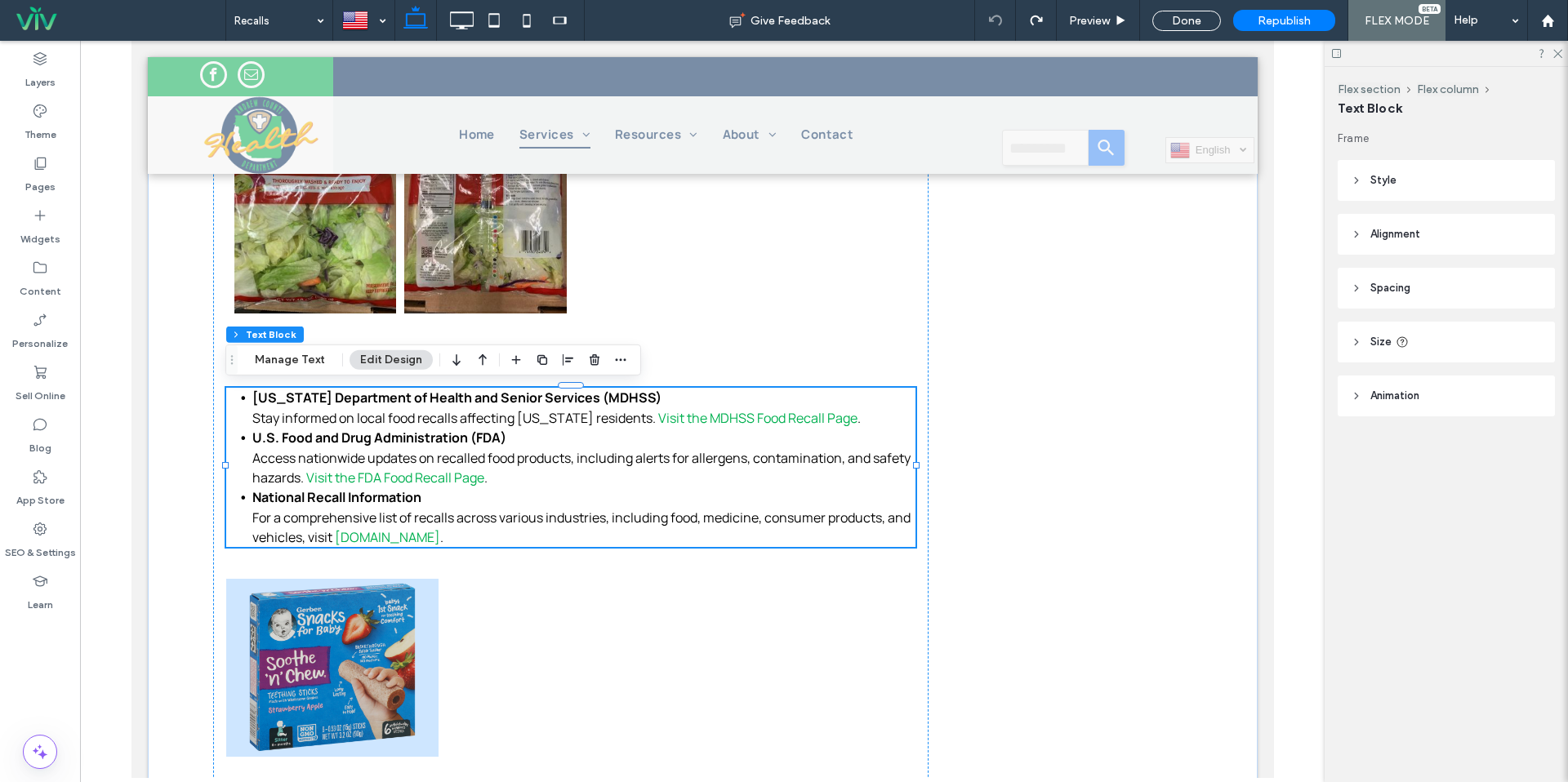
click at [491, 487] on li "National Recall Information For a comprehensive list of recalls across various …" at bounding box center [583, 517] width 663 height 60
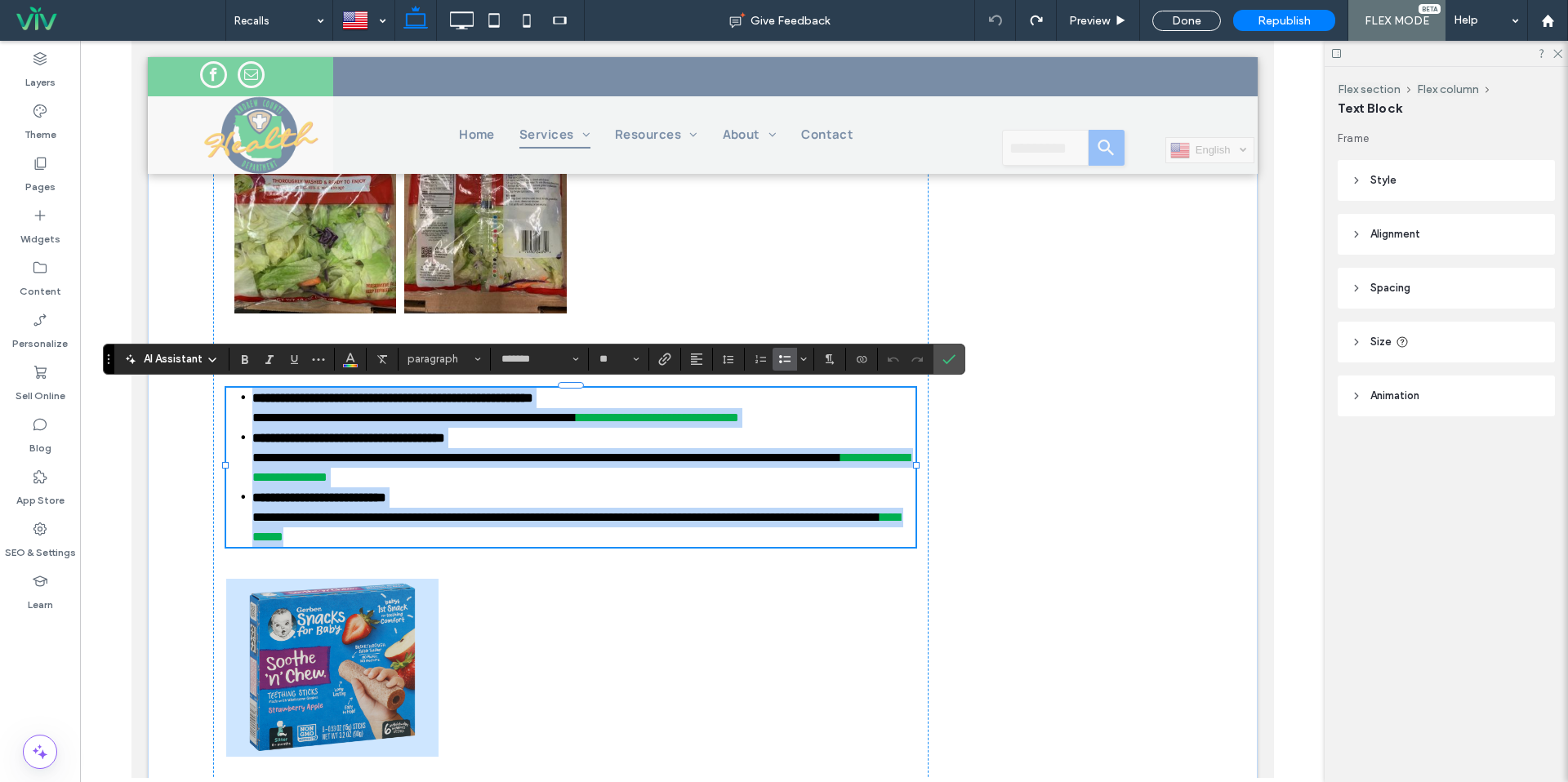
click at [491, 487] on li "**********" at bounding box center [583, 517] width 663 height 60
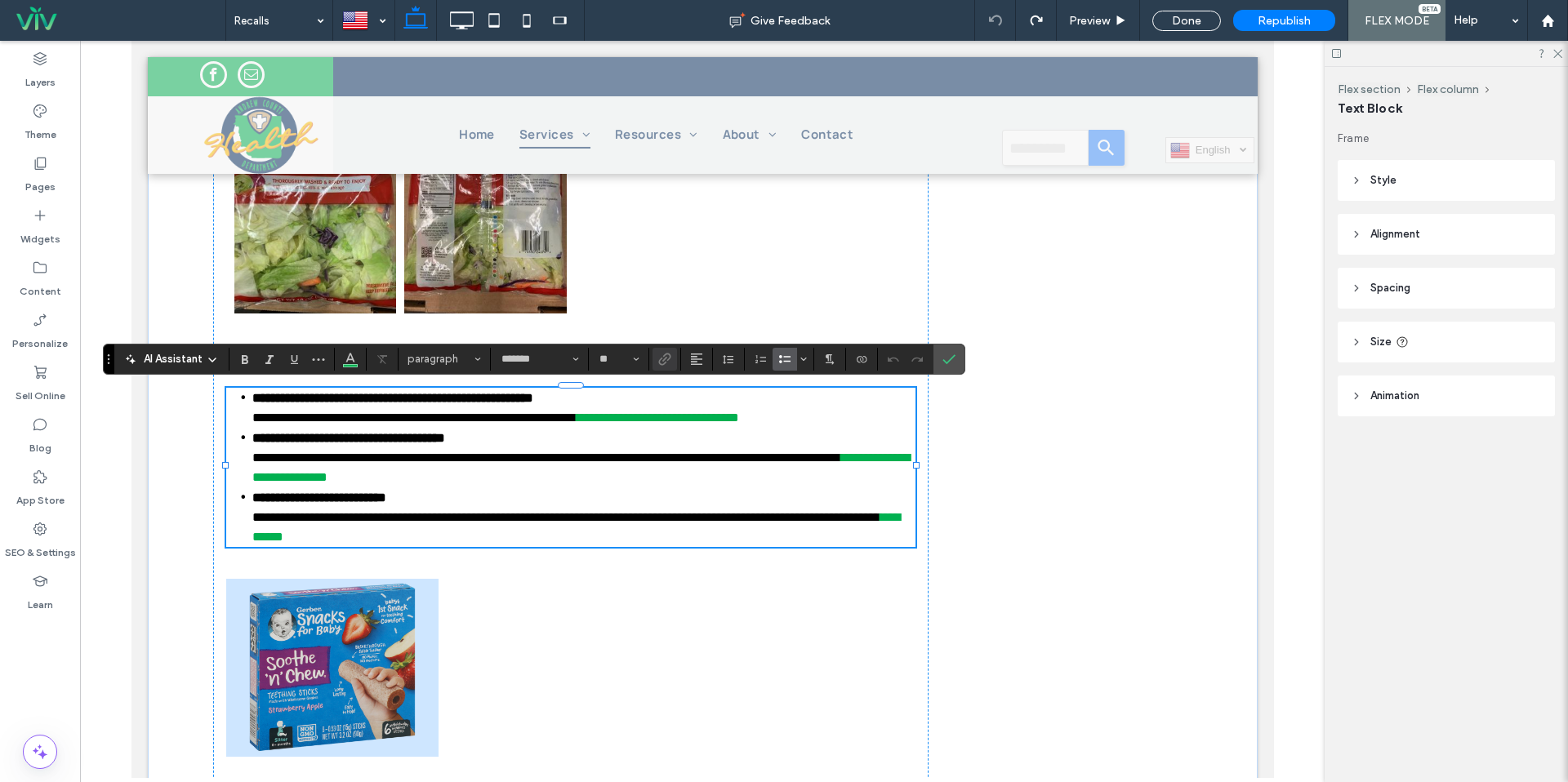
click at [479, 485] on li "**********" at bounding box center [583, 458] width 663 height 60
drag, startPoint x: 482, startPoint y: 481, endPoint x: 330, endPoint y: 463, distance: 153.1
click at [308, 472] on li "**********" at bounding box center [583, 458] width 663 height 60
click at [669, 358] on use "Link" at bounding box center [665, 359] width 12 height 12
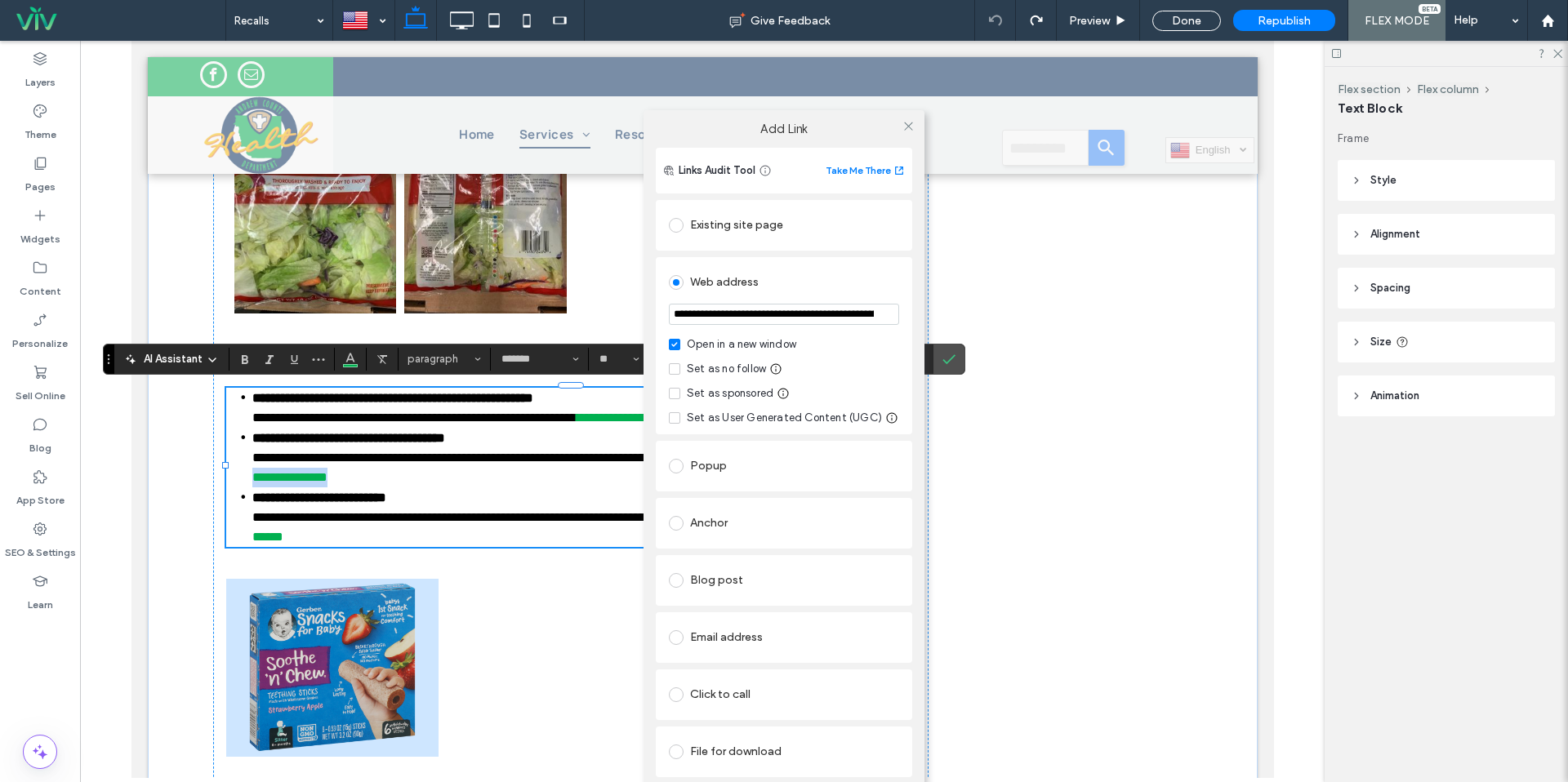
scroll to position [0, 147]
click at [1235, 15] on div "Republish" at bounding box center [1284, 20] width 102 height 21
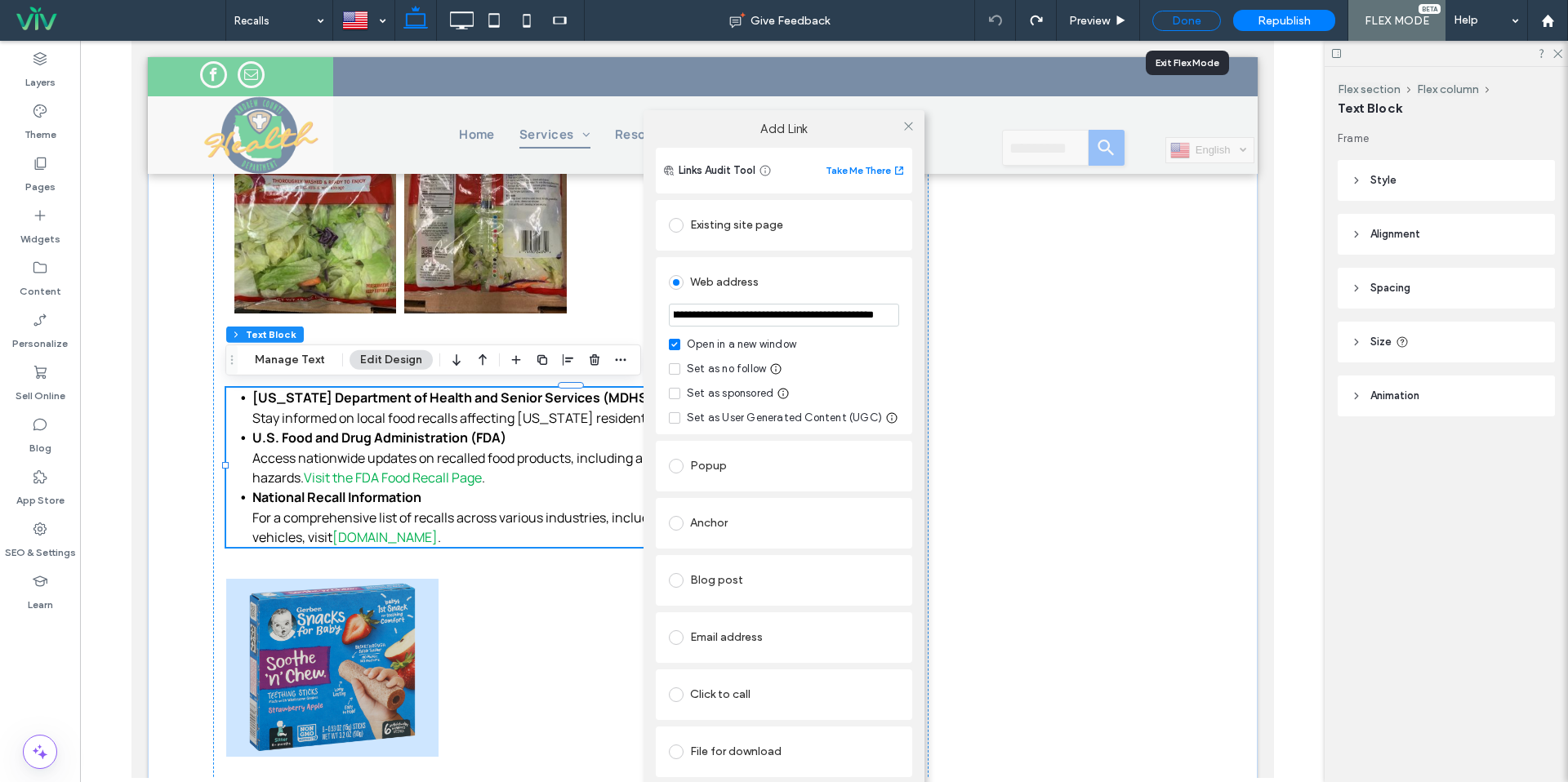
click at [1200, 16] on body ".wqwq-1{fill:#231f20;} .cls-1q, .cls-2q { fill-rule: evenodd; } .cls-2q { fill:…" at bounding box center [784, 391] width 1568 height 782
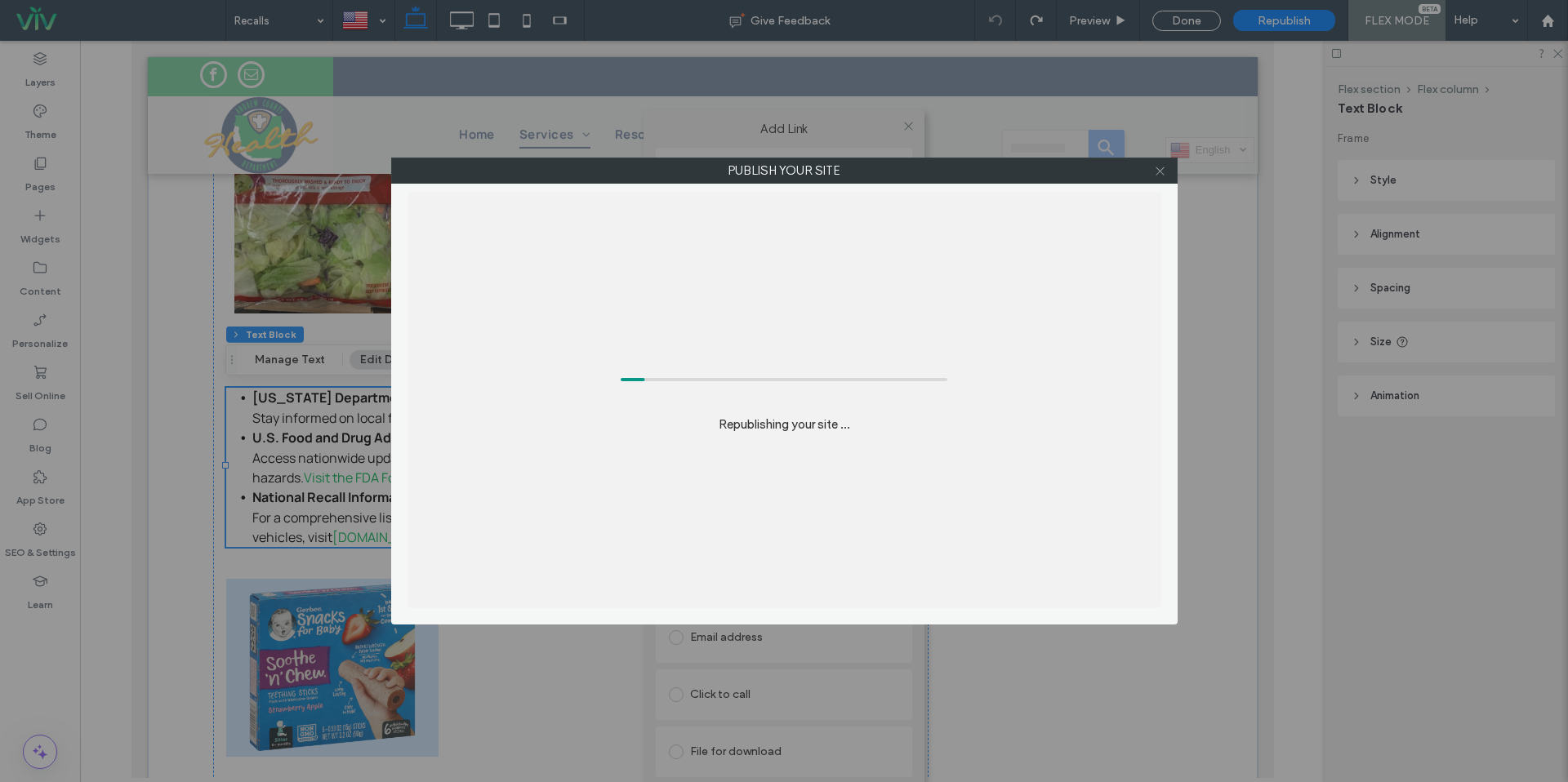
click at [1165, 170] on icon at bounding box center [1161, 171] width 12 height 12
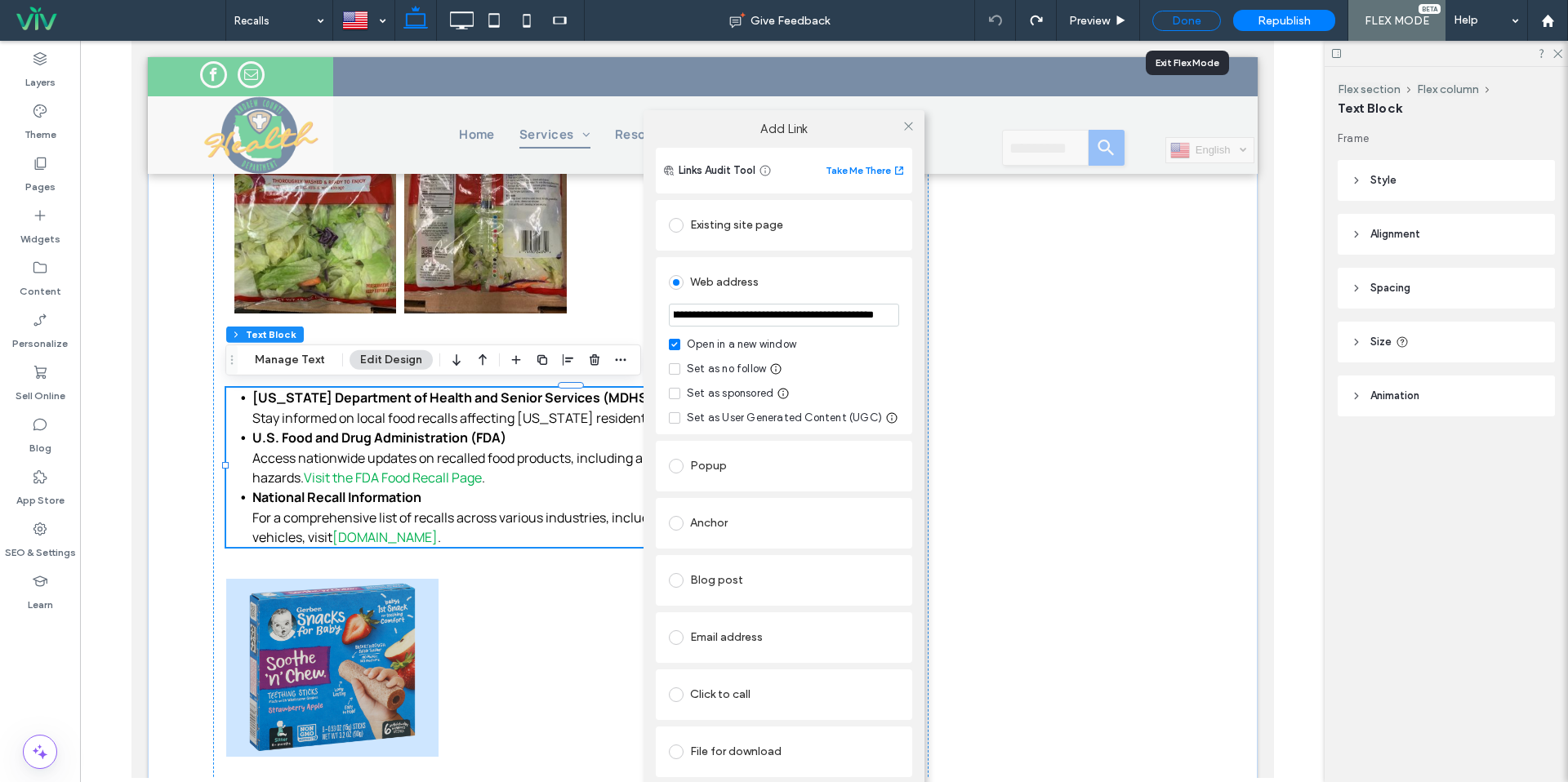
click at [1198, 22] on div "Done" at bounding box center [1187, 20] width 68 height 20
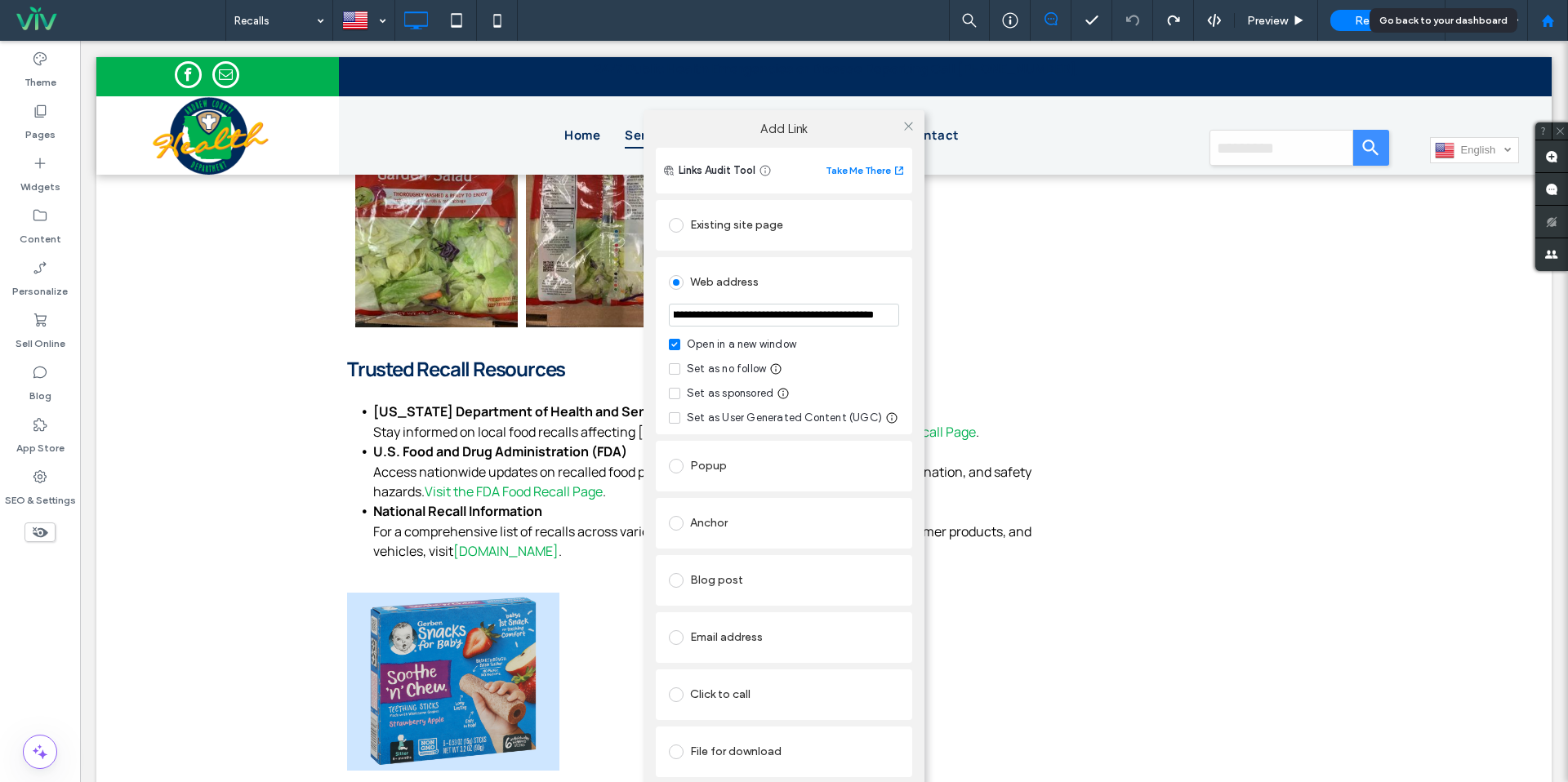
click at [1550, 25] on use at bounding box center [1548, 20] width 12 height 12
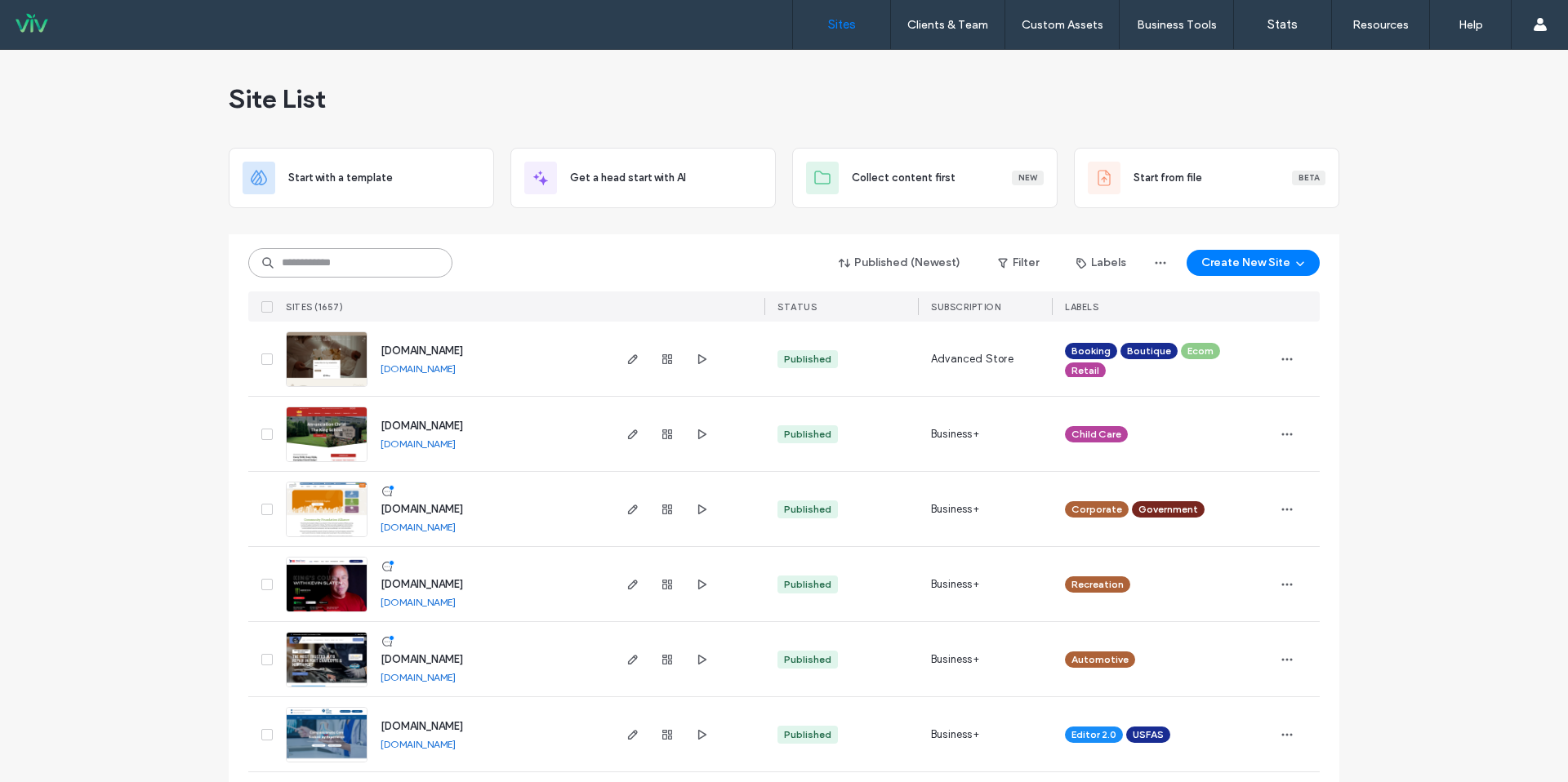
click at [313, 260] on input at bounding box center [350, 262] width 205 height 29
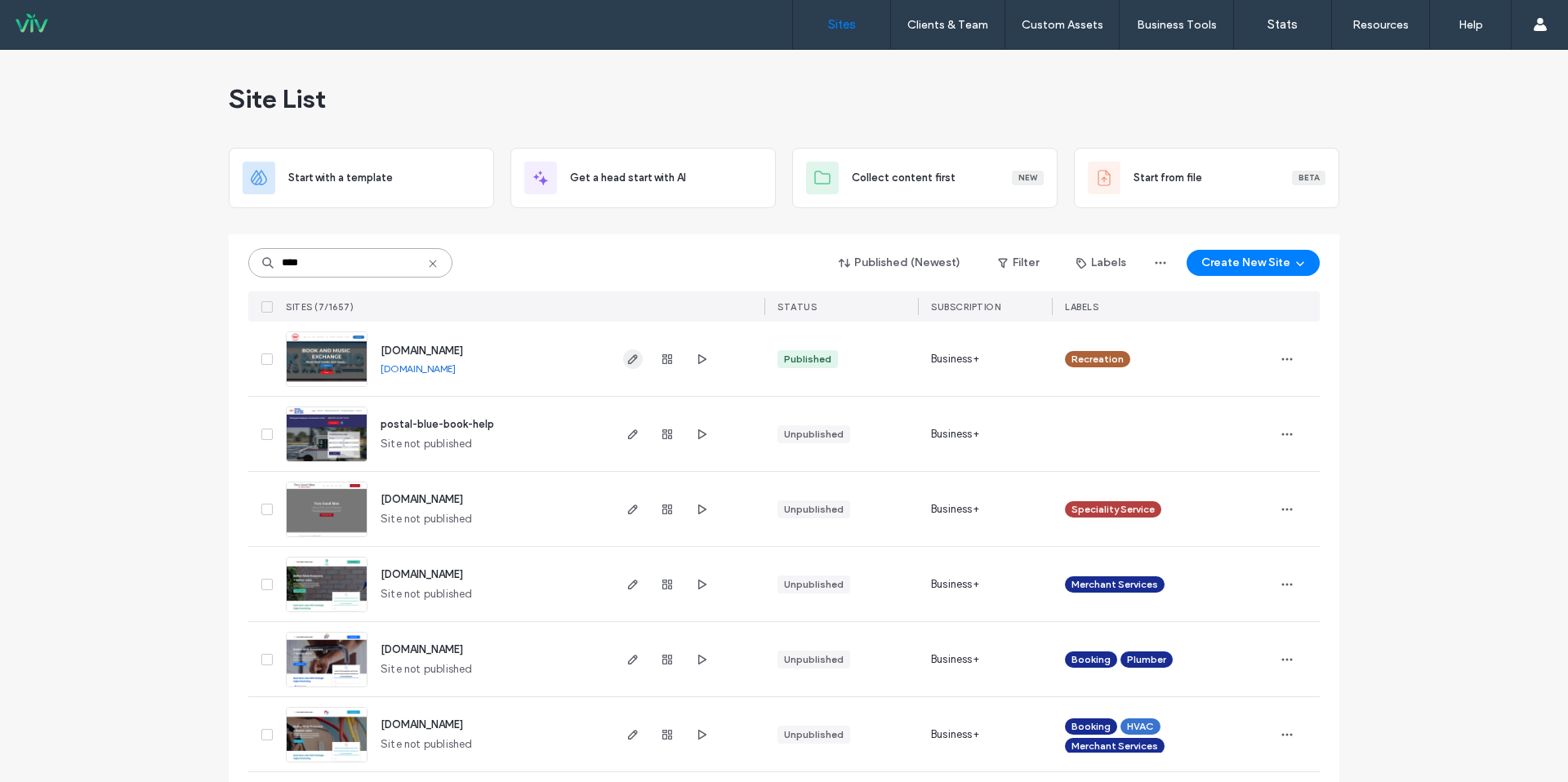
type input "****"
click at [632, 364] on icon "button" at bounding box center [633, 359] width 13 height 13
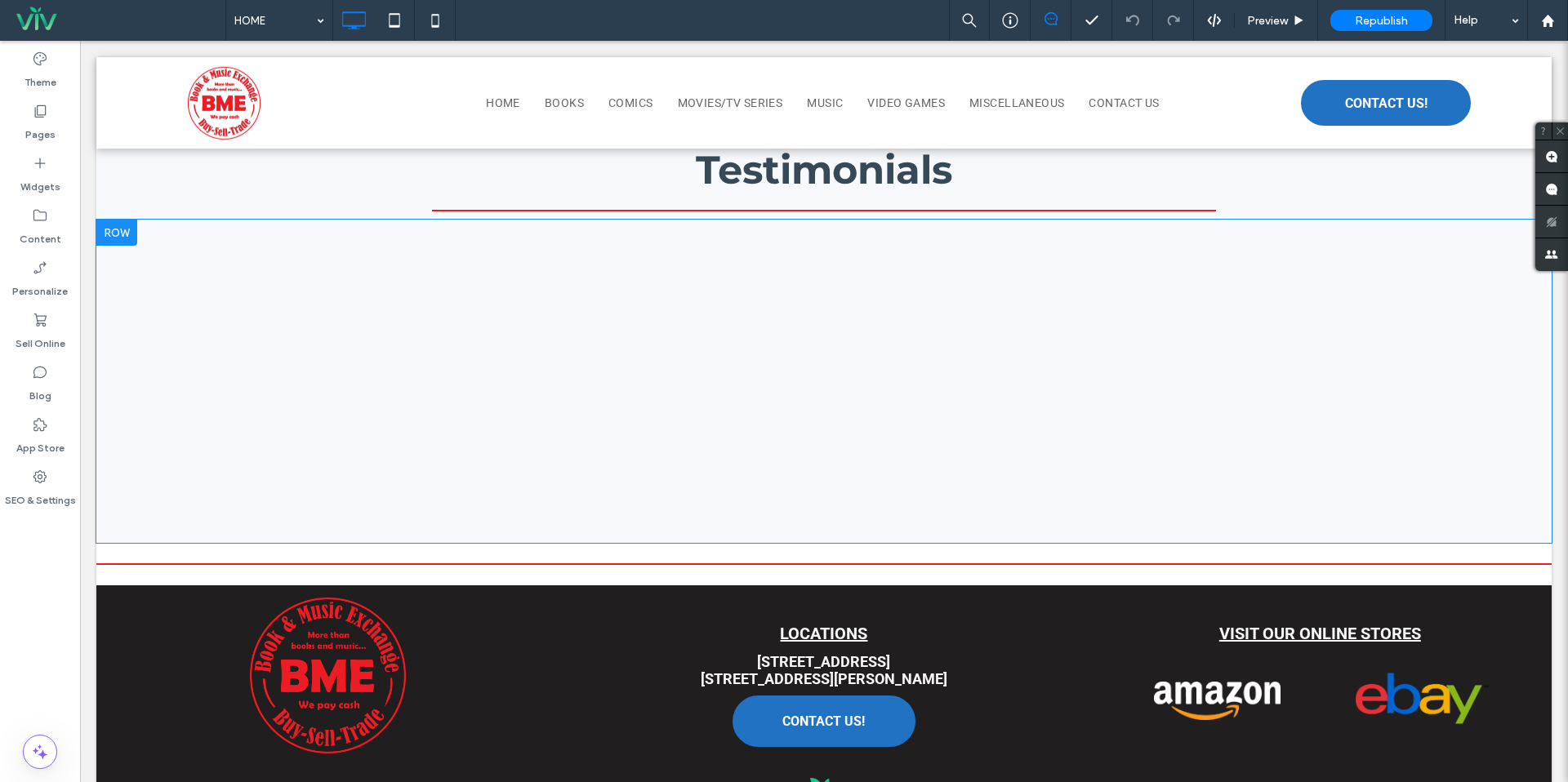
scroll to position [3210, 0]
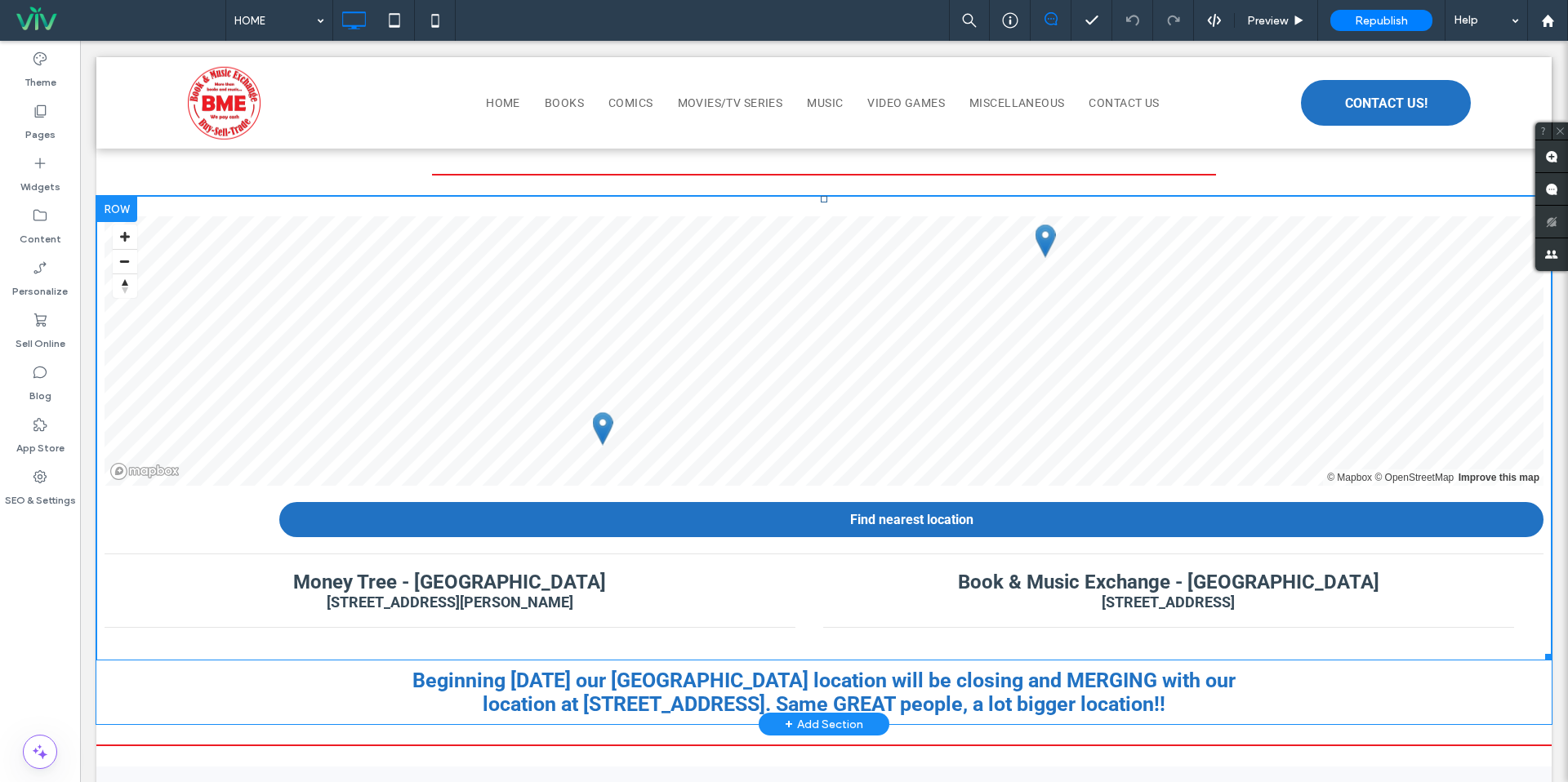
click at [500, 581] on li "Money Tree - [GEOGRAPHIC_DATA] [STREET_ADDRESS][PERSON_NAME]" at bounding box center [450, 592] width 691 height 74
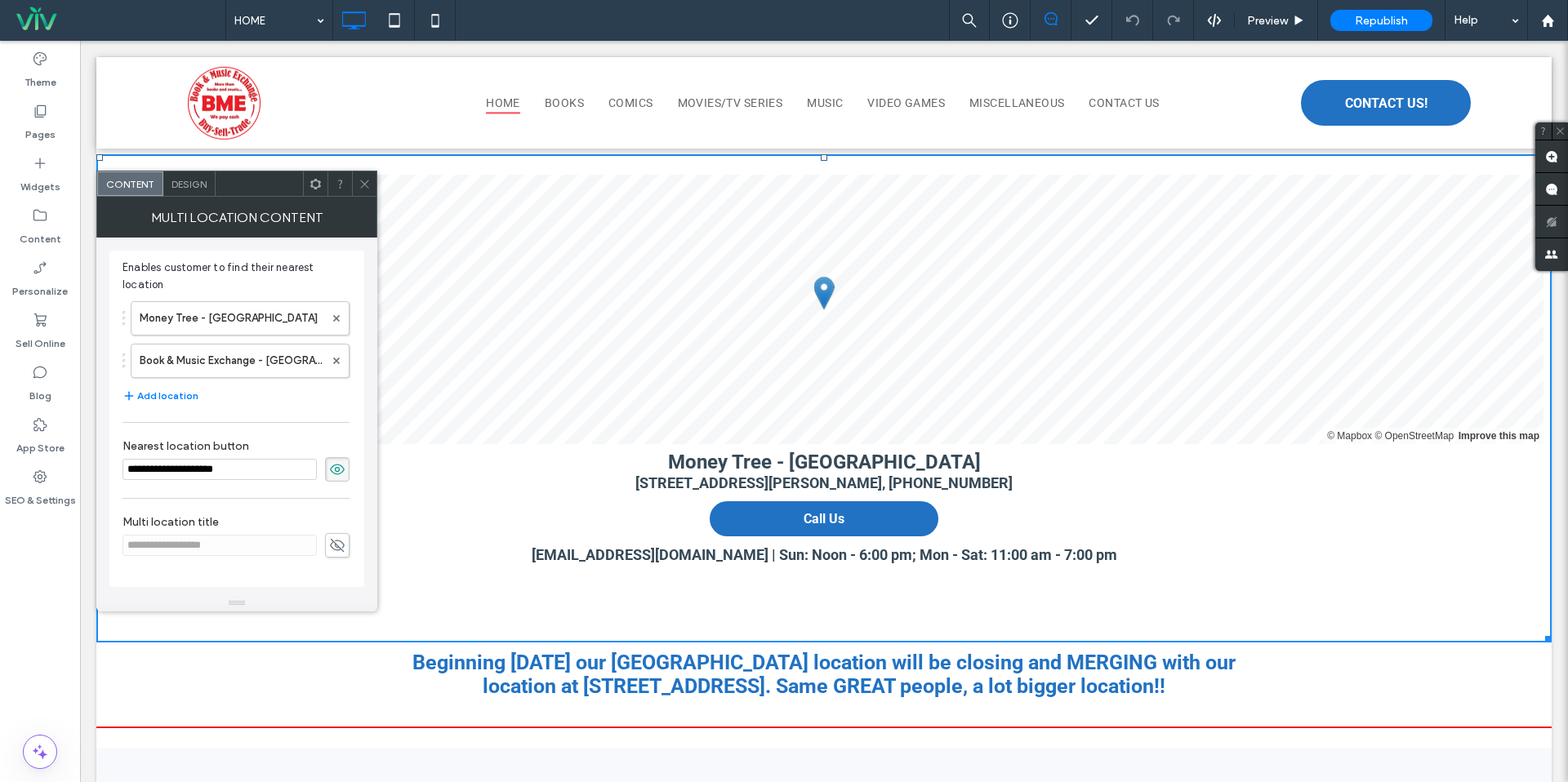
scroll to position [2609, 0]
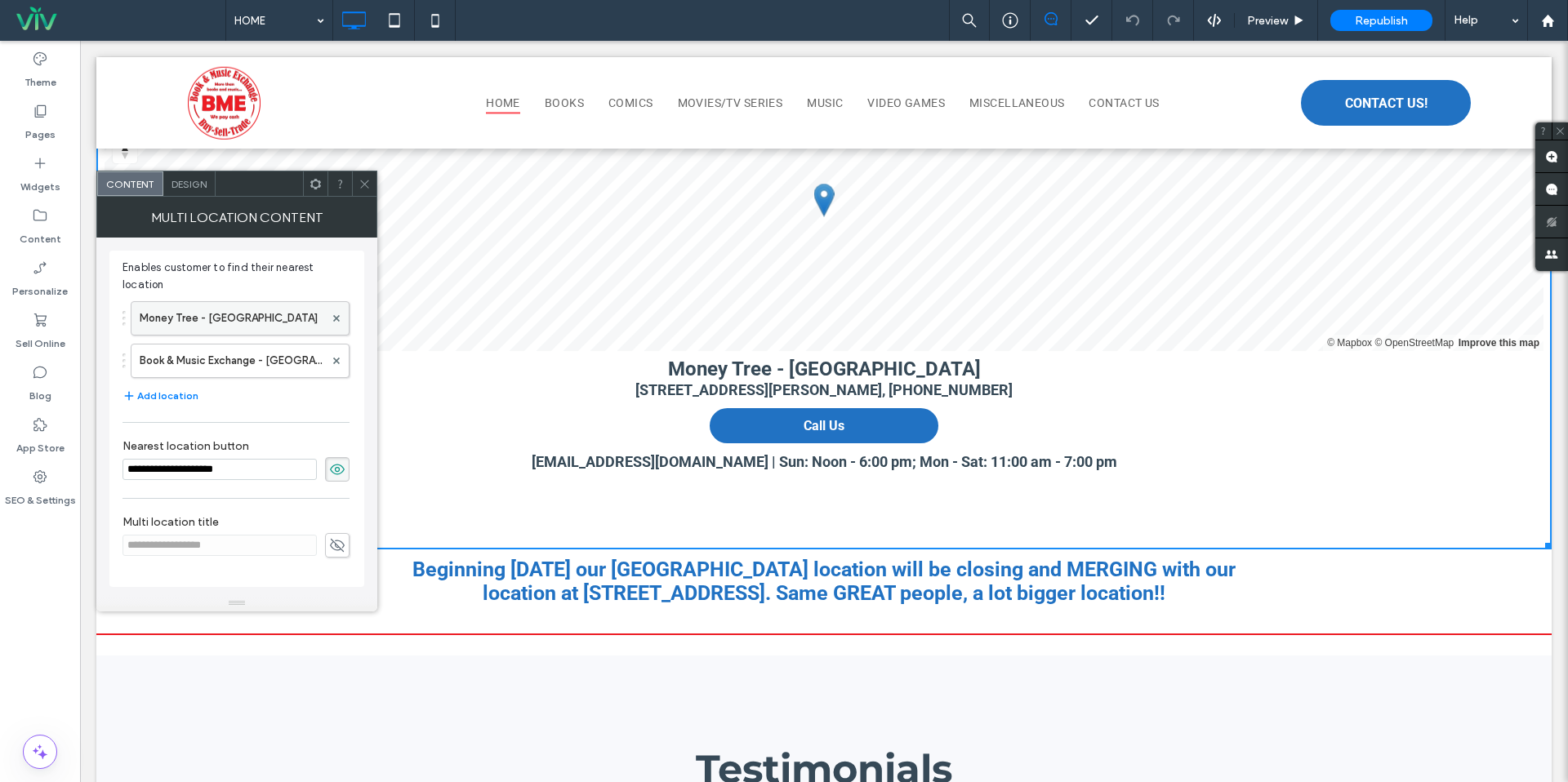
click at [170, 321] on label "Money Tree - [GEOGRAPHIC_DATA]" at bounding box center [232, 318] width 184 height 32
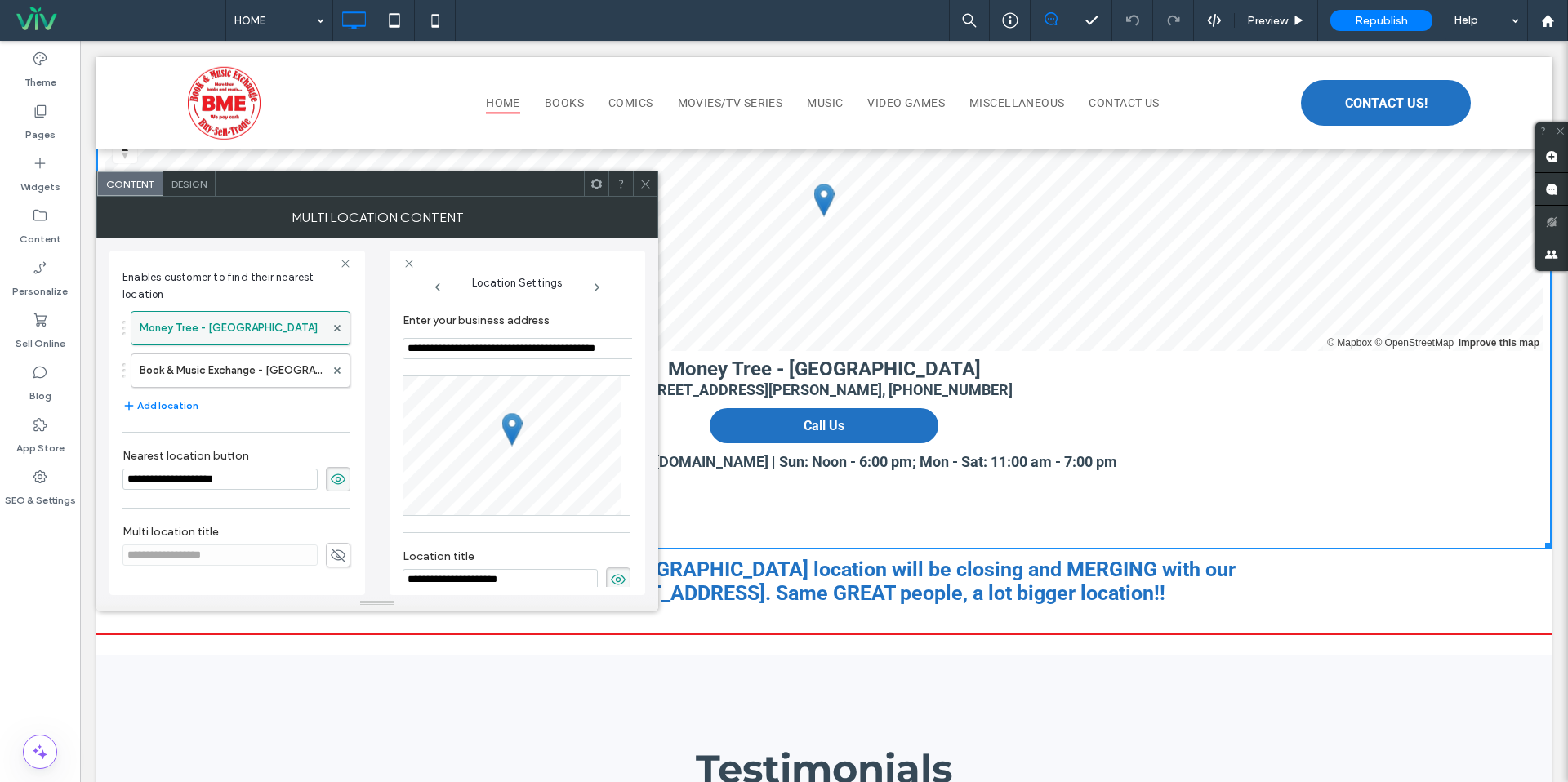
scroll to position [0, 0]
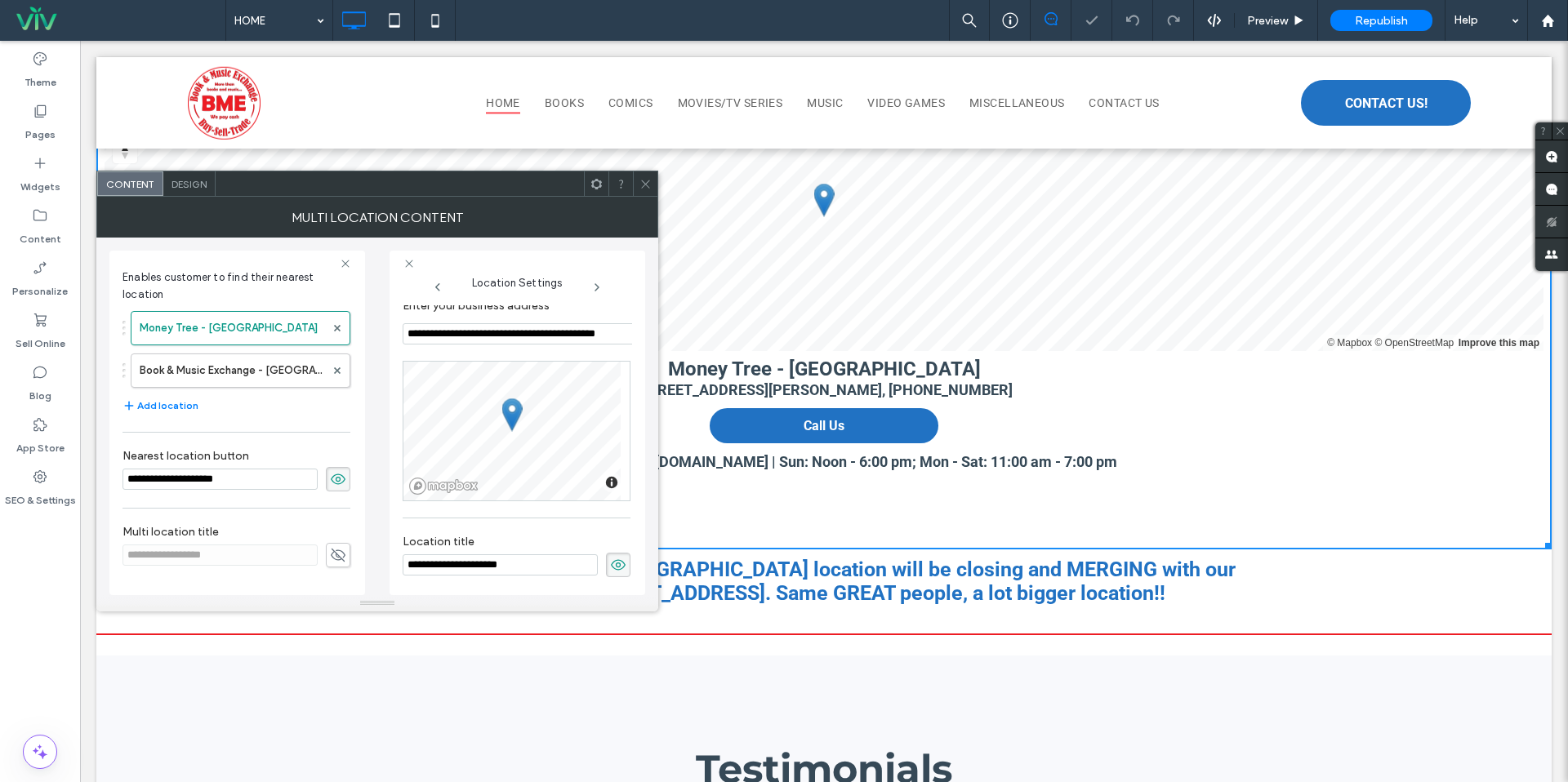
click at [637, 182] on div at bounding box center [645, 183] width 25 height 25
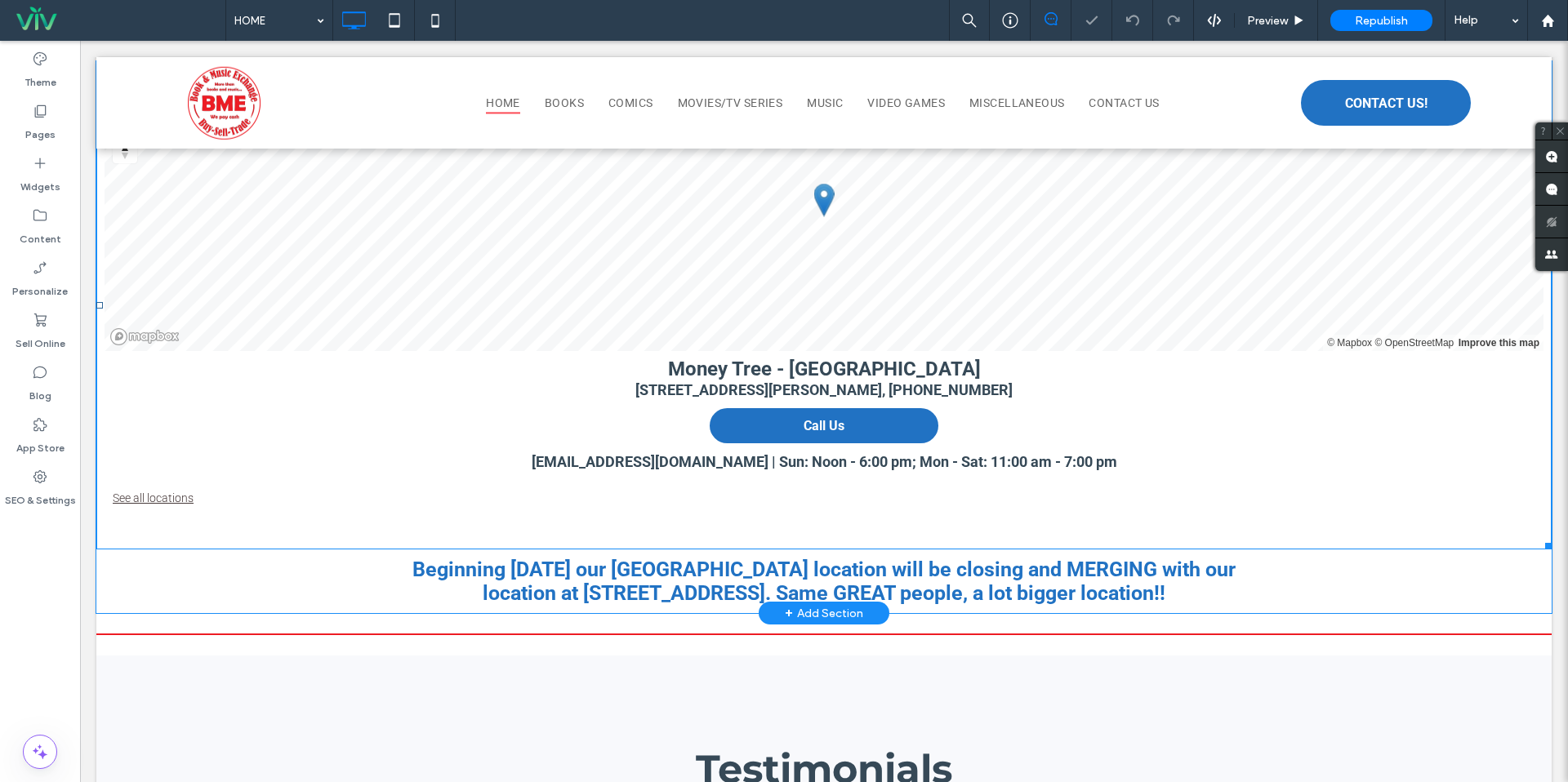
click at [763, 451] on div "[EMAIL_ADDRESS][DOMAIN_NAME] | Sun: Noon - 6:00 pm; Mon - Sat: 11:00 am - 7:00 …" at bounding box center [824, 461] width 1423 height 20
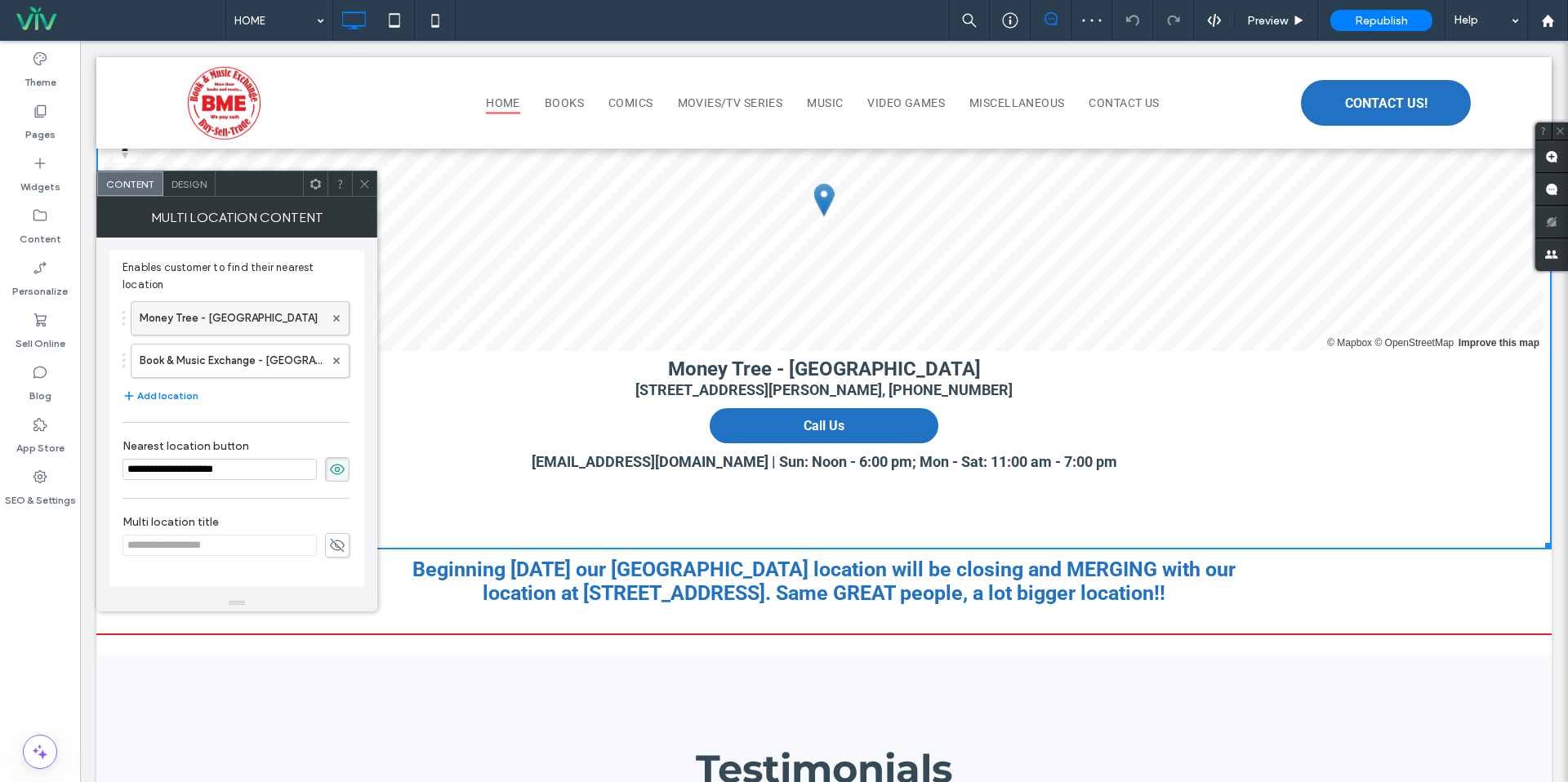
click at [183, 328] on label "Money Tree - Owensboro" at bounding box center [232, 318] width 184 height 32
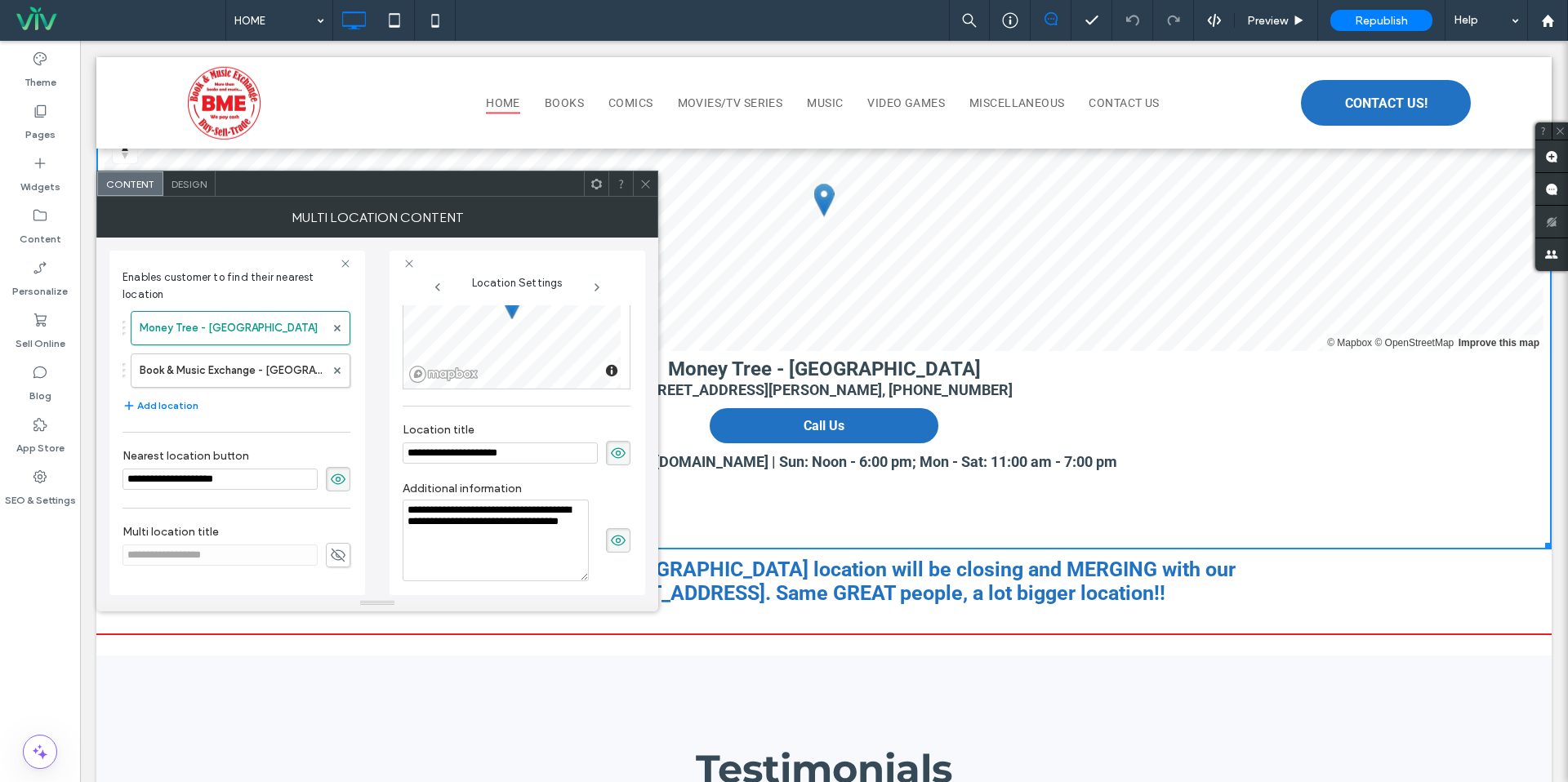
scroll to position [213, 0]
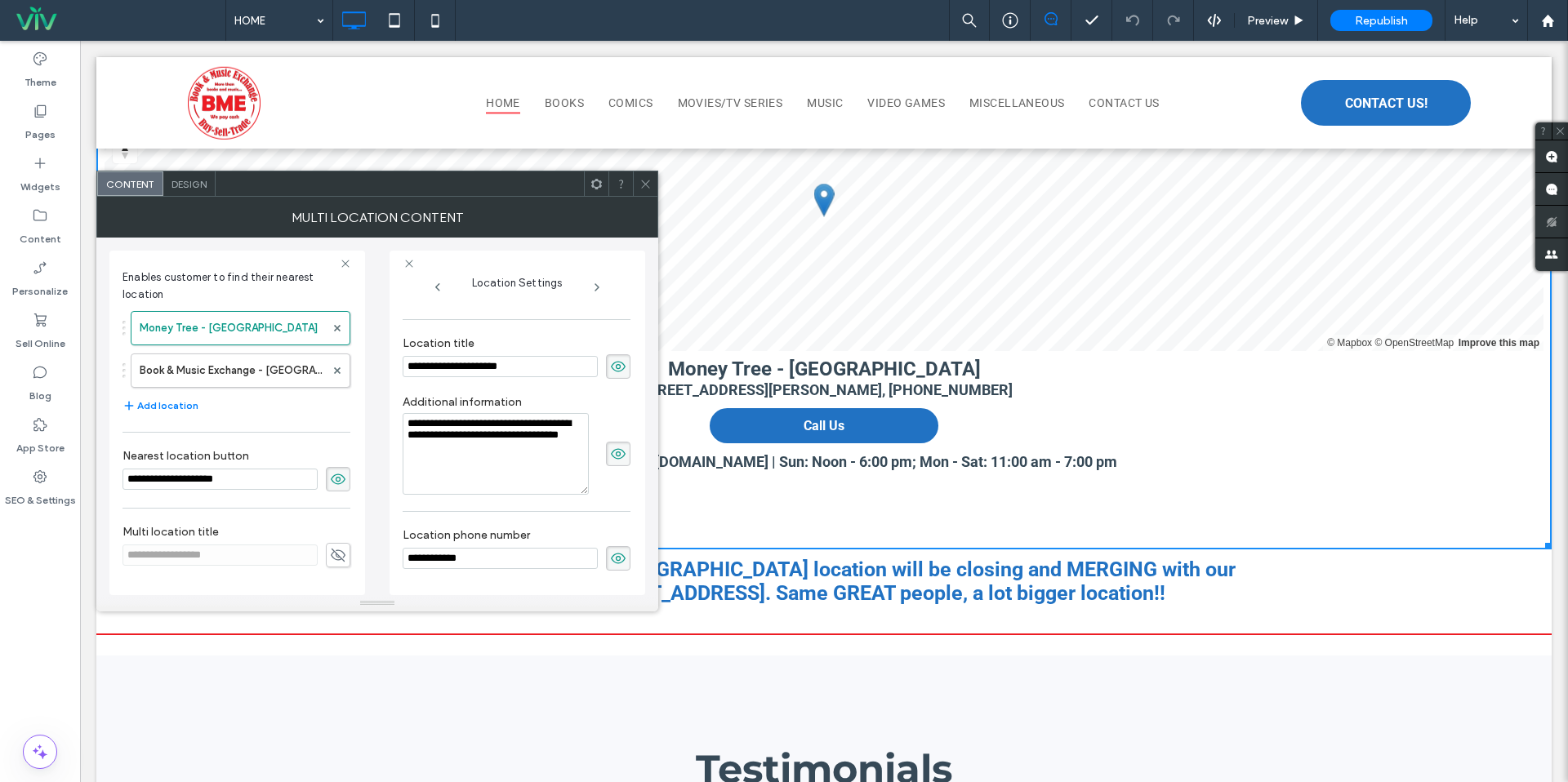
click at [551, 440] on textarea "**********" at bounding box center [496, 454] width 186 height 82
type textarea "**********"
drag, startPoint x: 648, startPoint y: 190, endPoint x: 651, endPoint y: 198, distance: 8.5
click at [648, 190] on span at bounding box center [645, 183] width 12 height 25
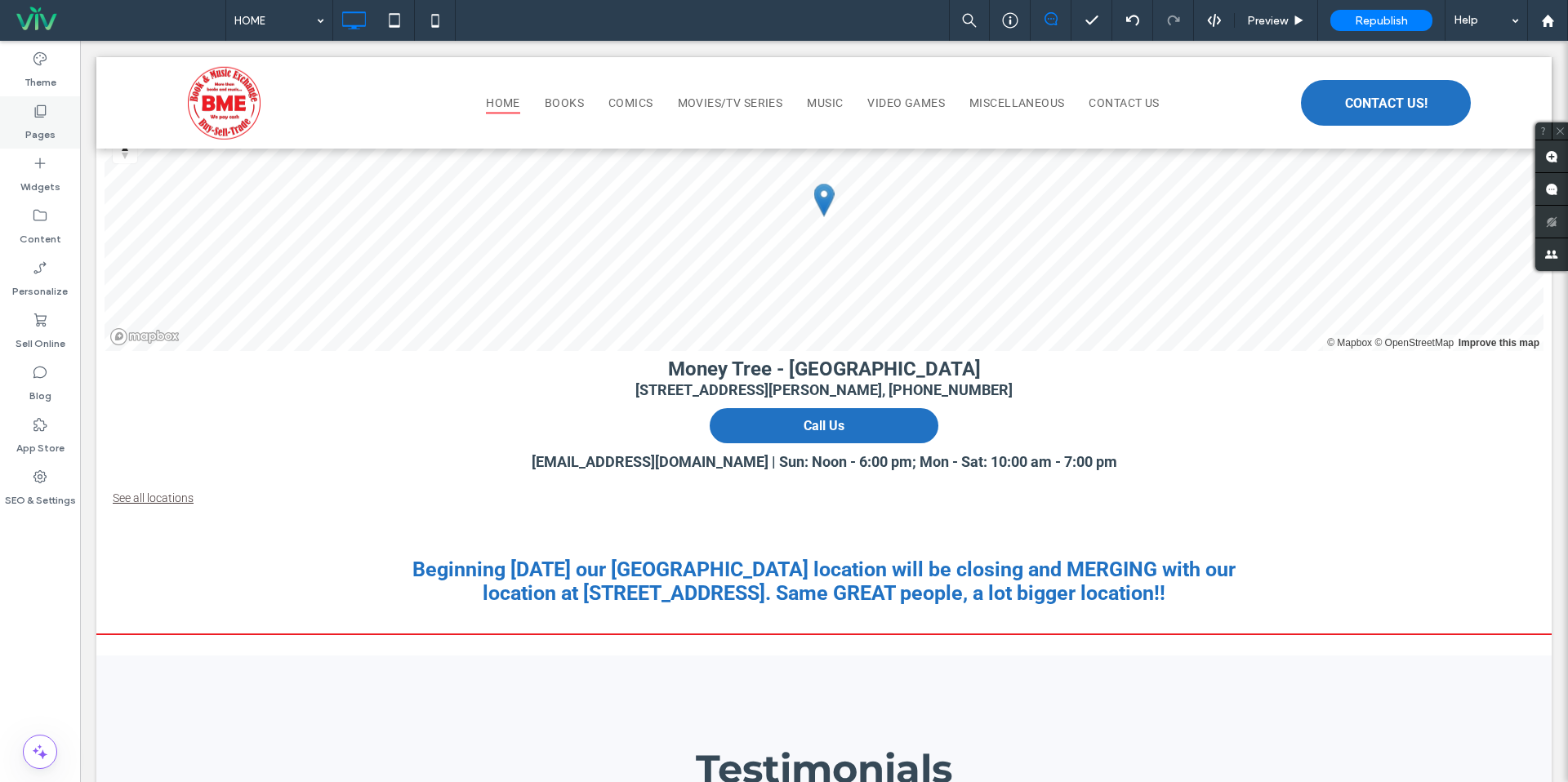
drag, startPoint x: 32, startPoint y: 127, endPoint x: 47, endPoint y: 129, distance: 15.1
click at [32, 127] on label "Pages" at bounding box center [40, 131] width 30 height 23
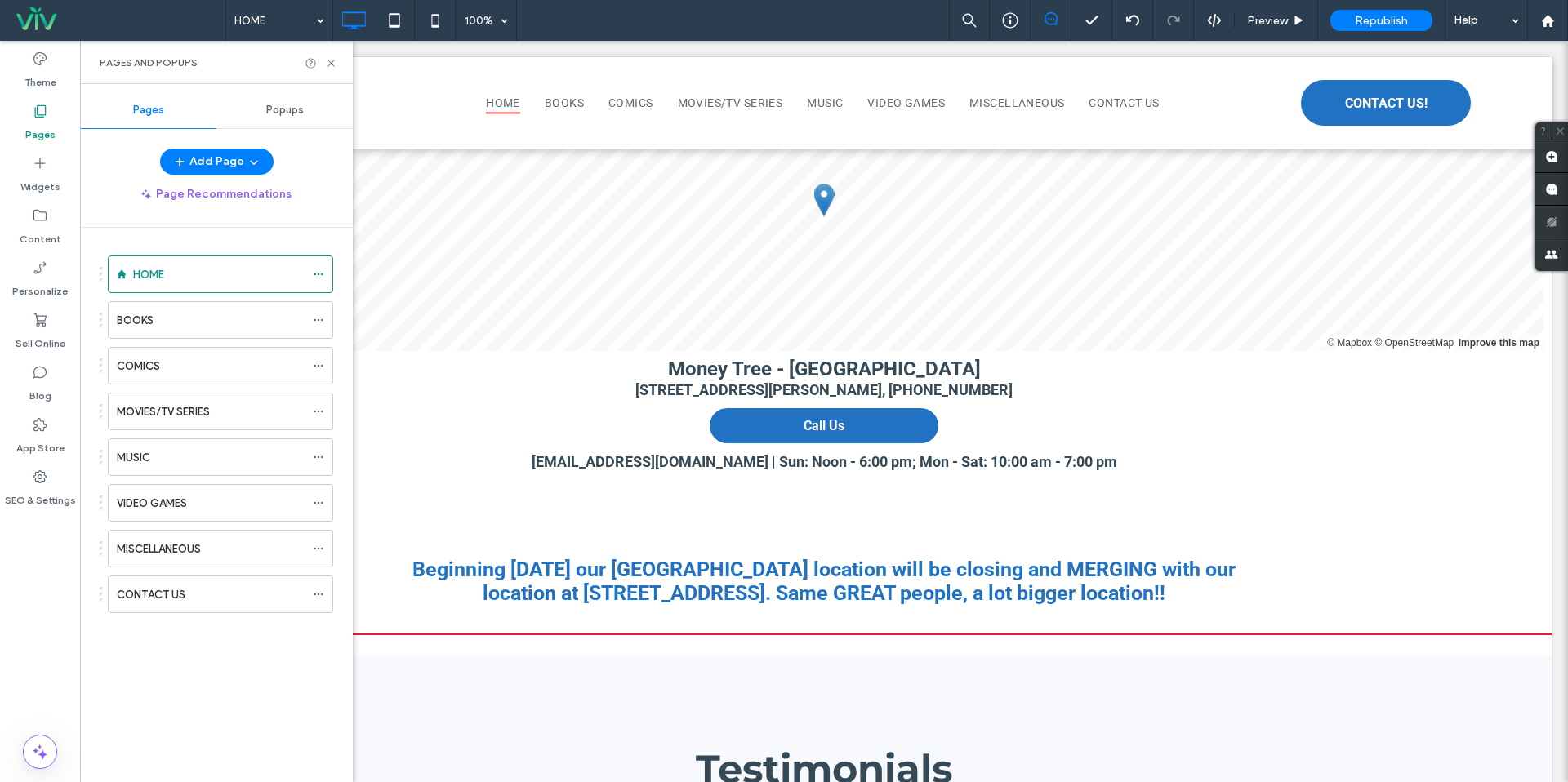
click at [210, 587] on div "CONTACT US" at bounding box center [211, 595] width 188 height 18
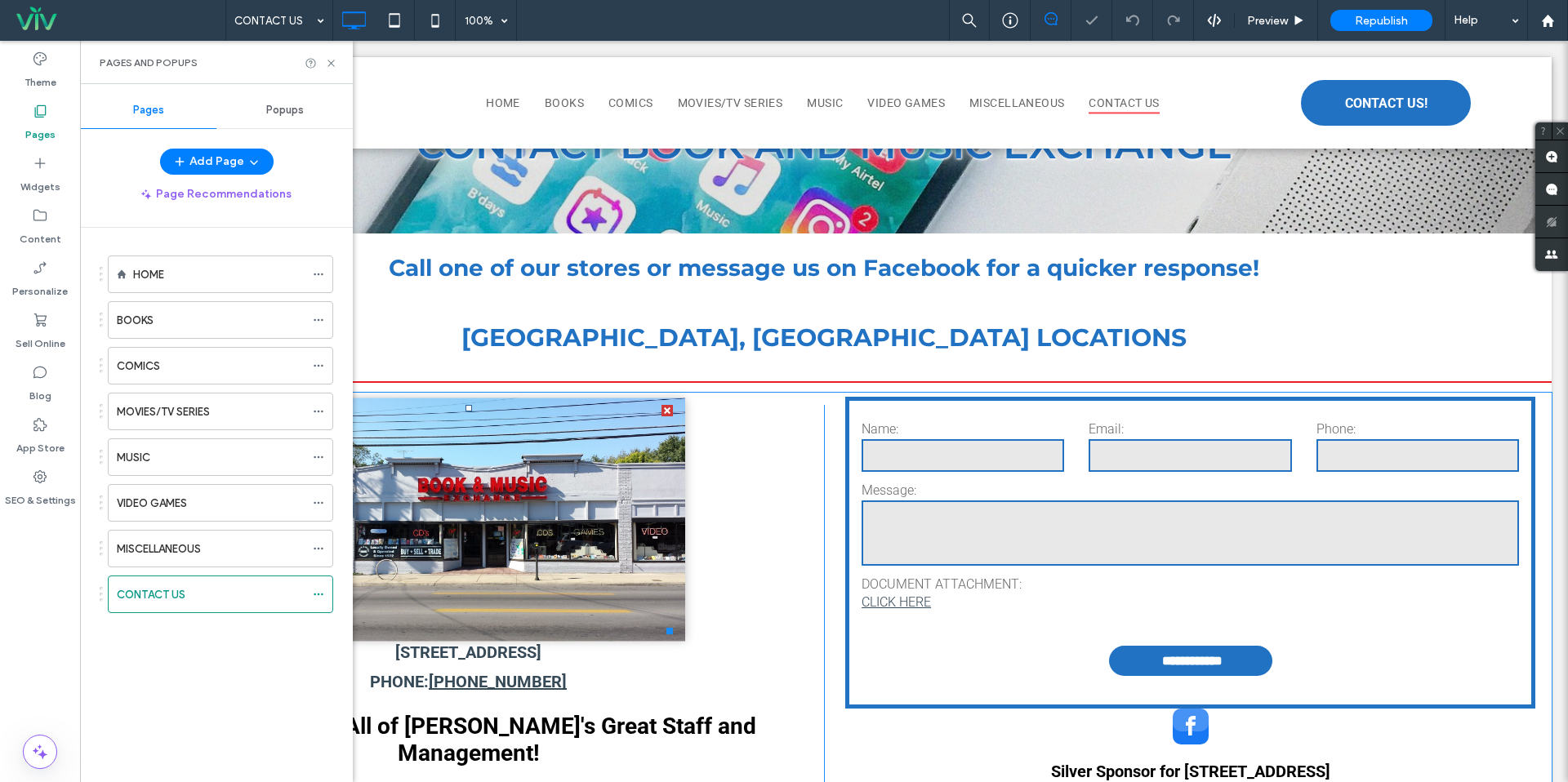
scroll to position [311, 0]
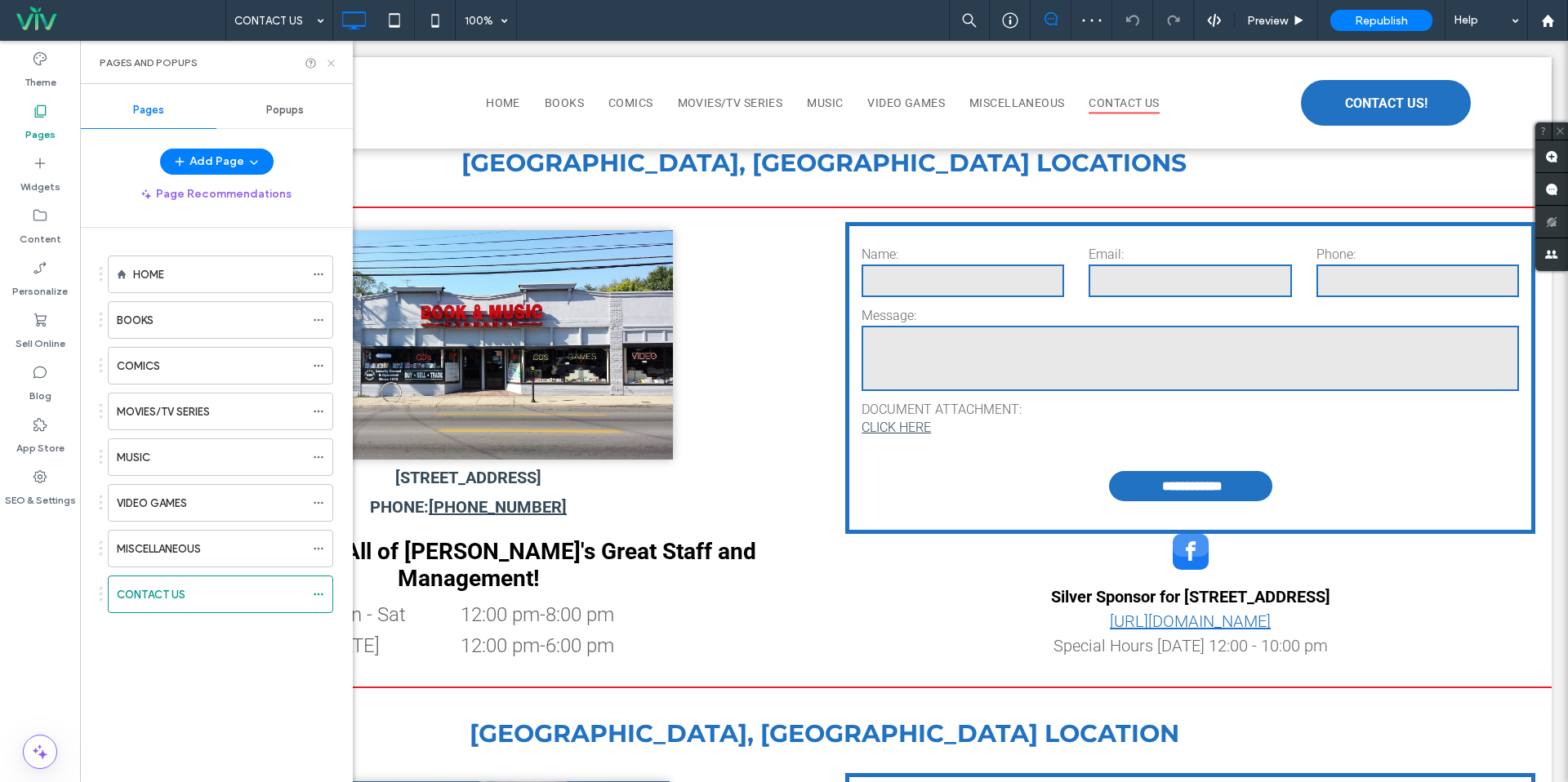
drag, startPoint x: 326, startPoint y: 67, endPoint x: 332, endPoint y: 153, distance: 86.2
click at [326, 67] on icon at bounding box center [331, 63] width 12 height 12
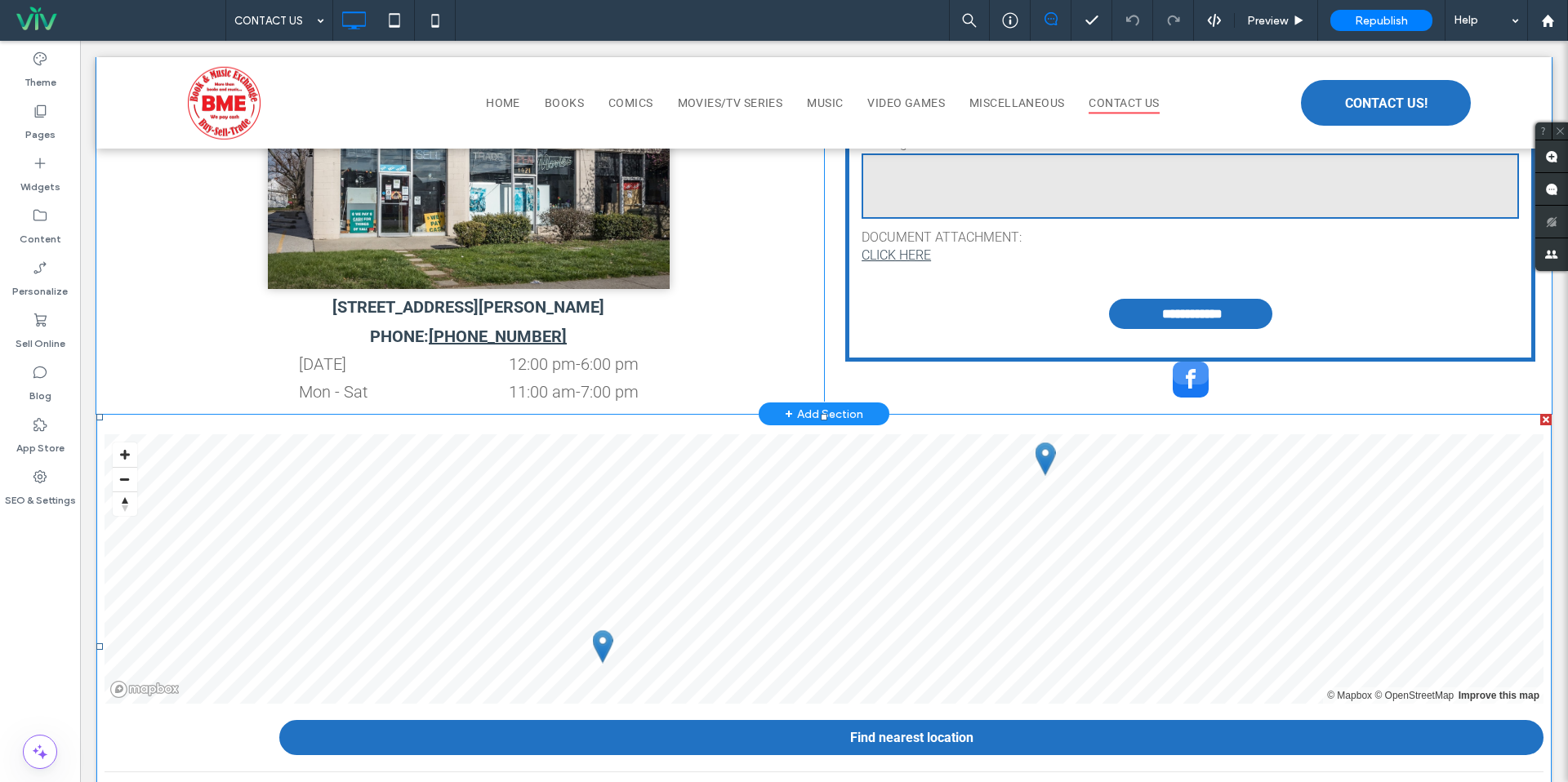
scroll to position [963, 0]
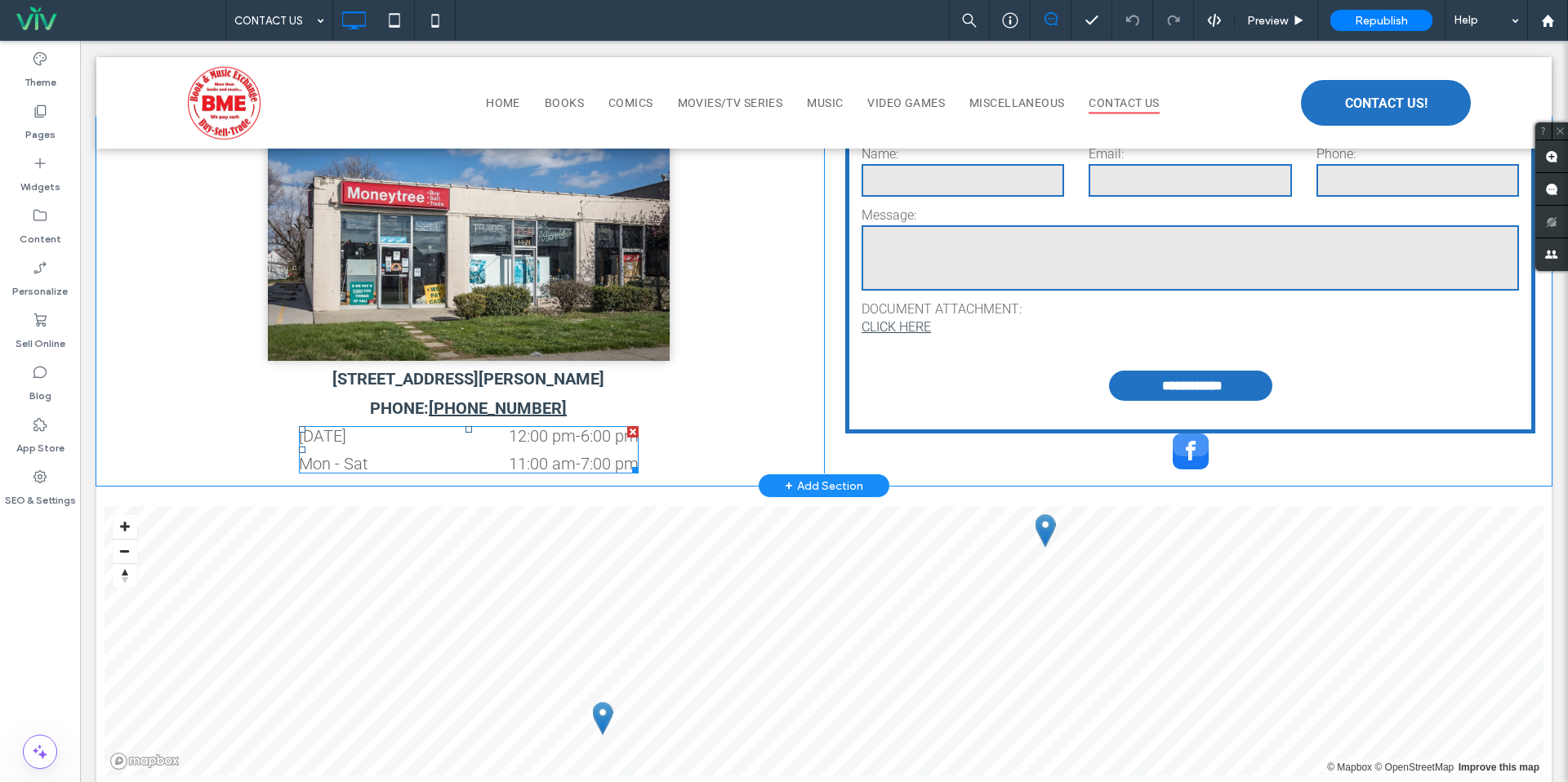
click at [464, 455] on dd "11:00 am - 7:00 pm" at bounding box center [538, 463] width 200 height 19
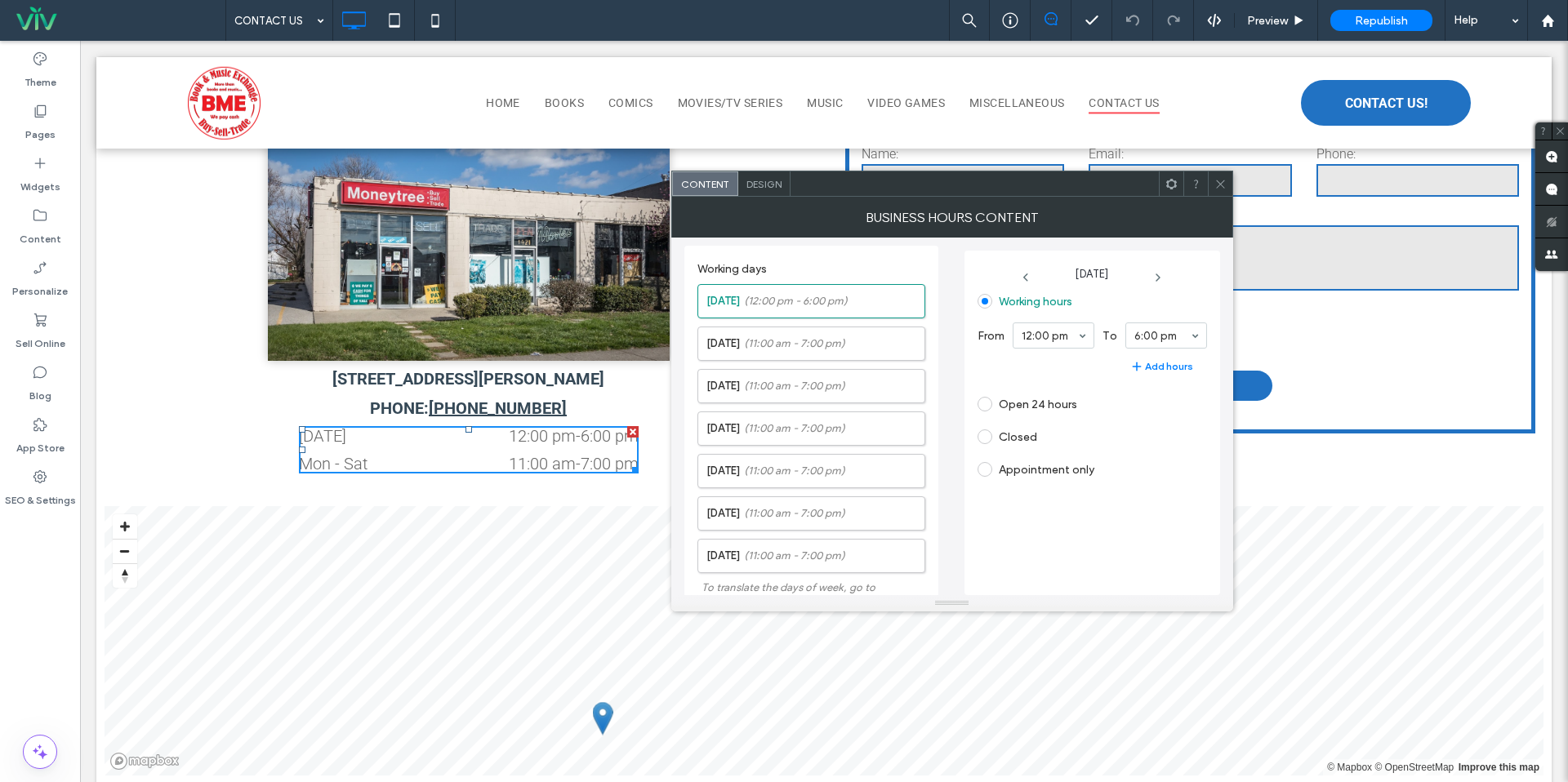
click at [530, 454] on time "11:00 am" at bounding box center [543, 463] width 67 height 19
click at [760, 346] on span "(11:00 am - 7:00 pm)" at bounding box center [795, 343] width 101 height 17
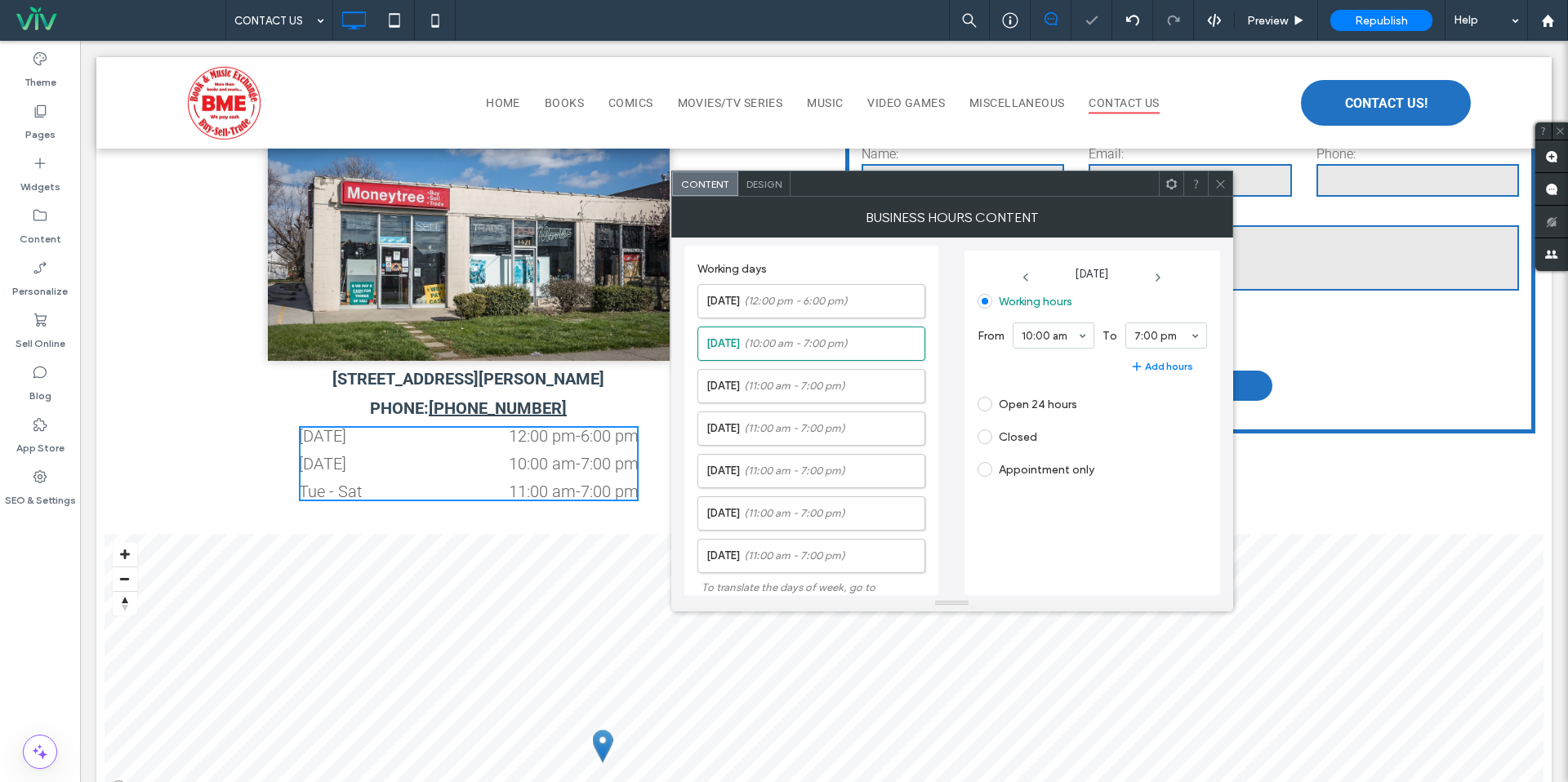
drag, startPoint x: 1157, startPoint y: 275, endPoint x: 1142, endPoint y: 284, distance: 17.5
click at [1157, 275] on use at bounding box center [1158, 277] width 4 height 6
click at [1158, 276] on icon at bounding box center [1158, 277] width 13 height 13
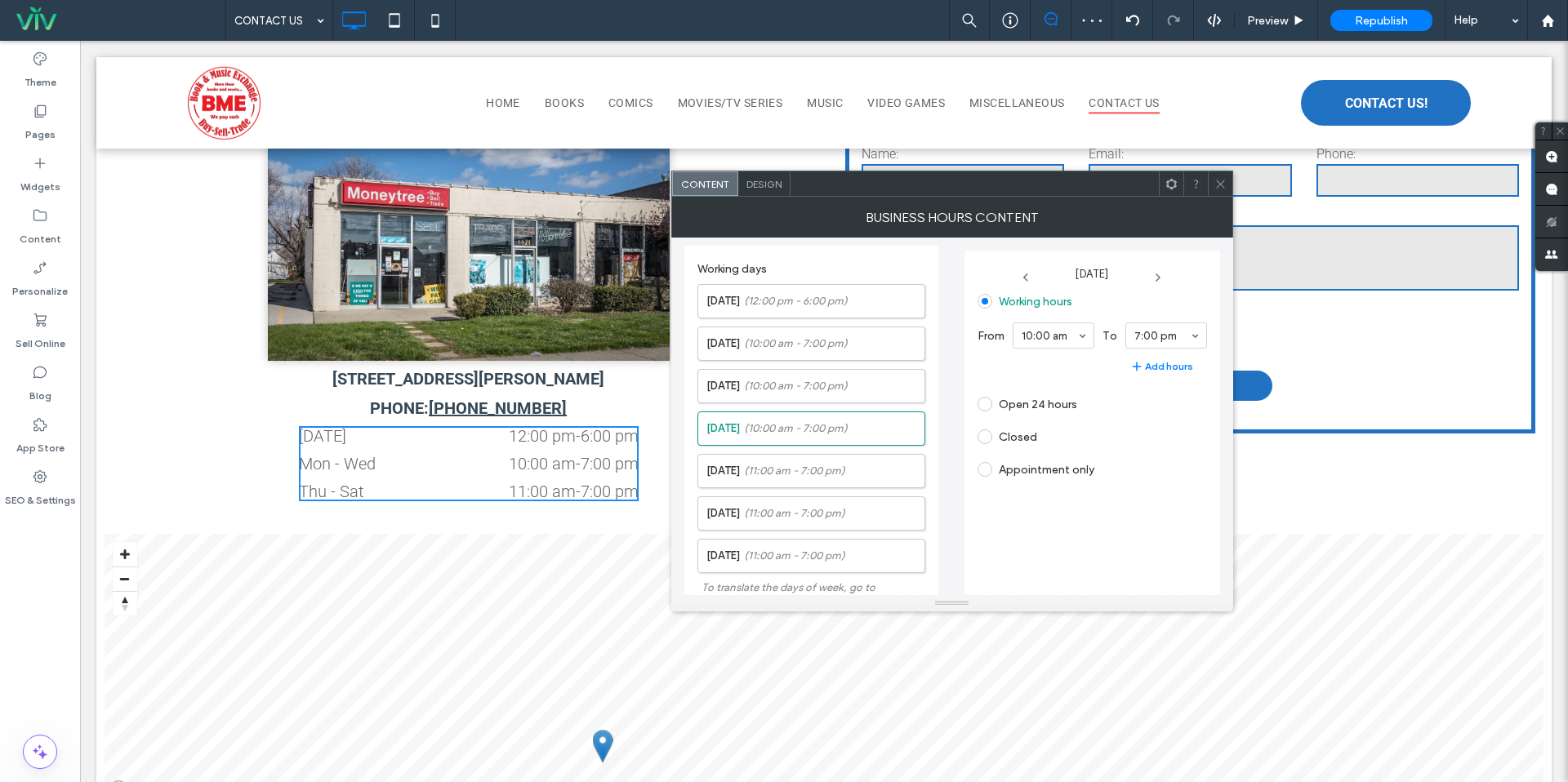
click at [1159, 276] on icon at bounding box center [1158, 277] width 13 height 13
click at [1165, 276] on icon at bounding box center [1158, 277] width 13 height 13
click at [1154, 280] on icon at bounding box center [1158, 277] width 13 height 13
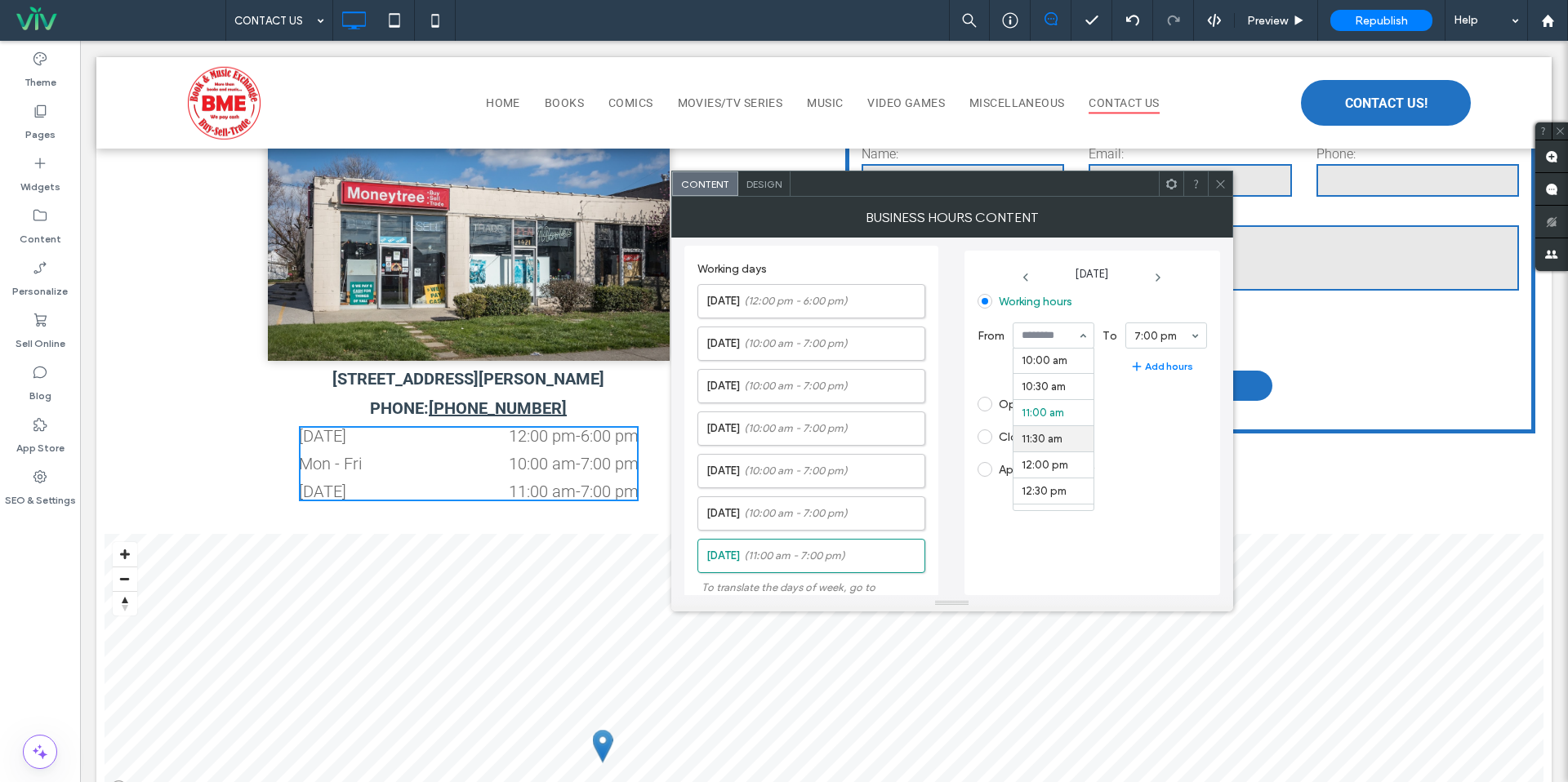
scroll to position [520, 0]
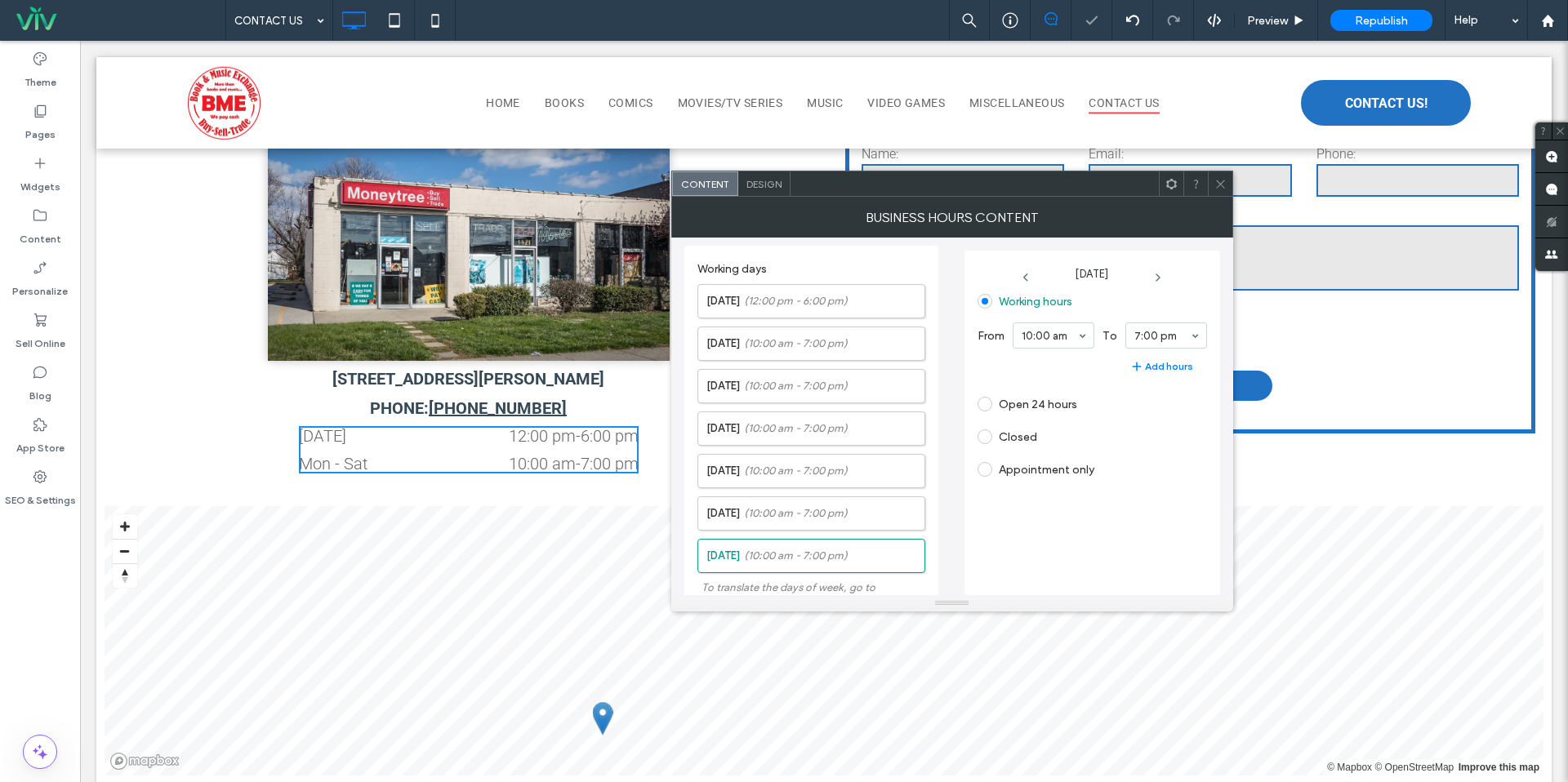
click at [1219, 185] on icon at bounding box center [1220, 184] width 12 height 12
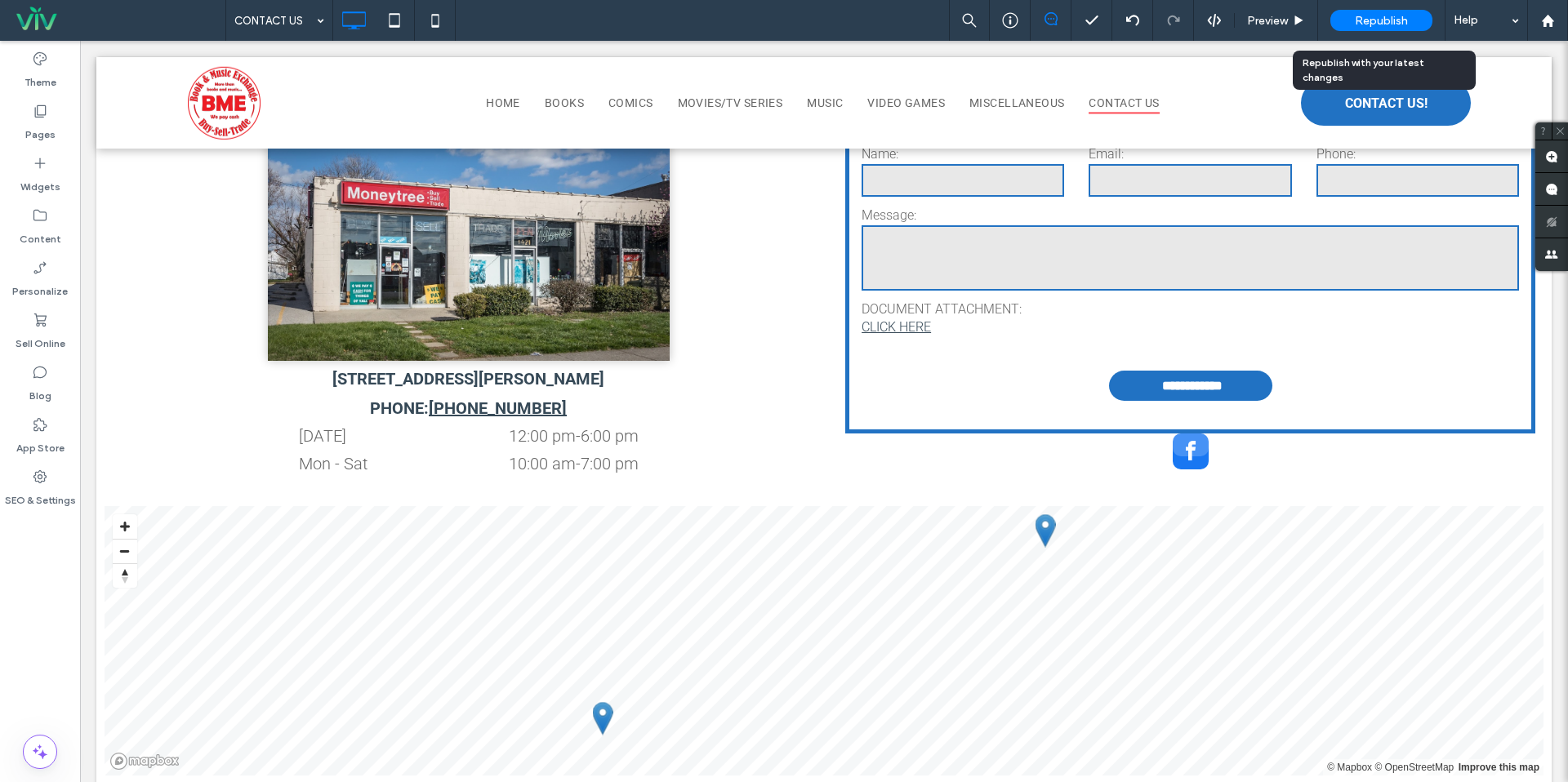
click at [1390, 25] on span "Republish" at bounding box center [1381, 21] width 53 height 14
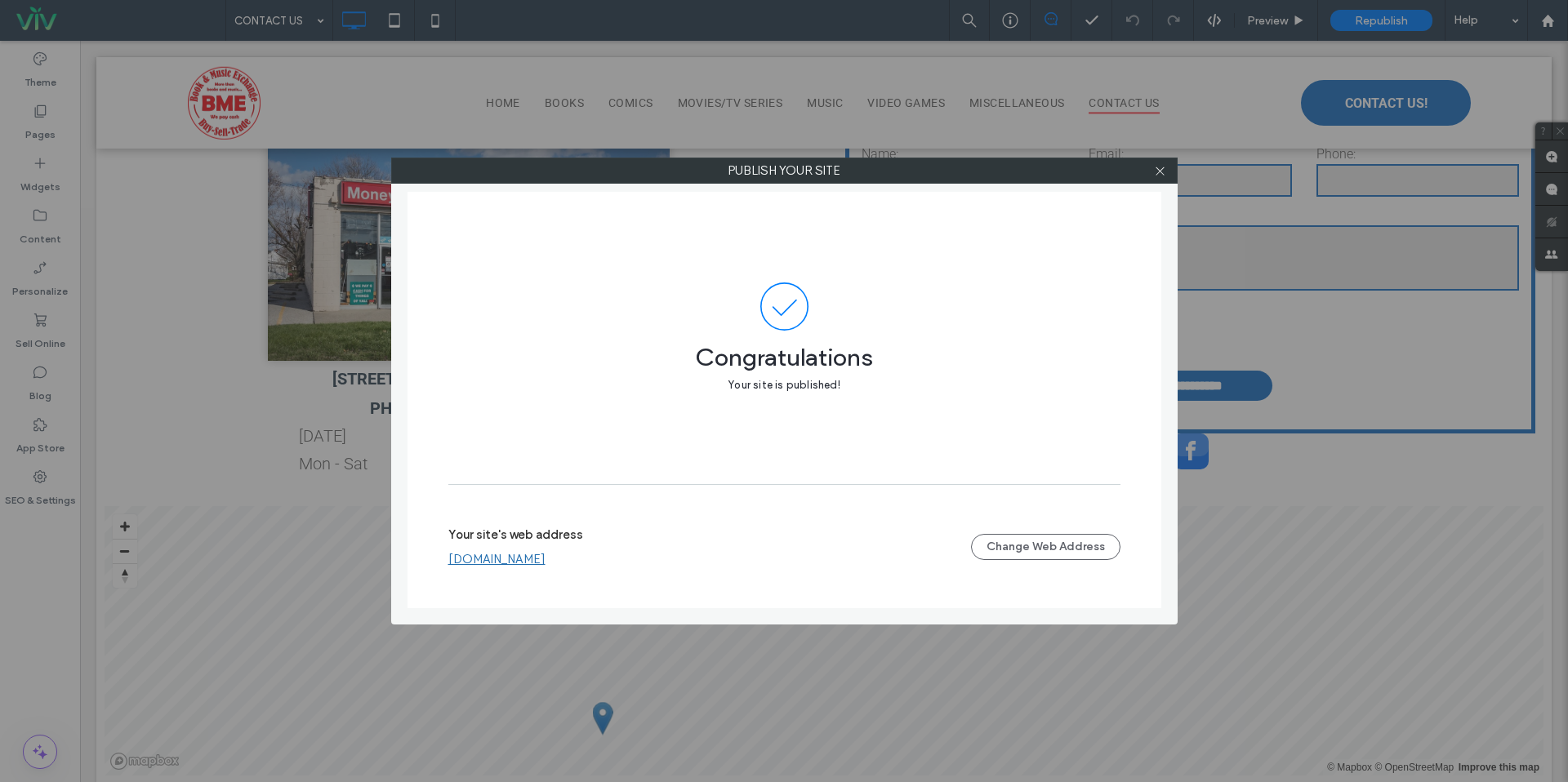
click at [1169, 169] on div at bounding box center [1161, 170] width 25 height 25
click at [1163, 170] on icon at bounding box center [1161, 171] width 12 height 12
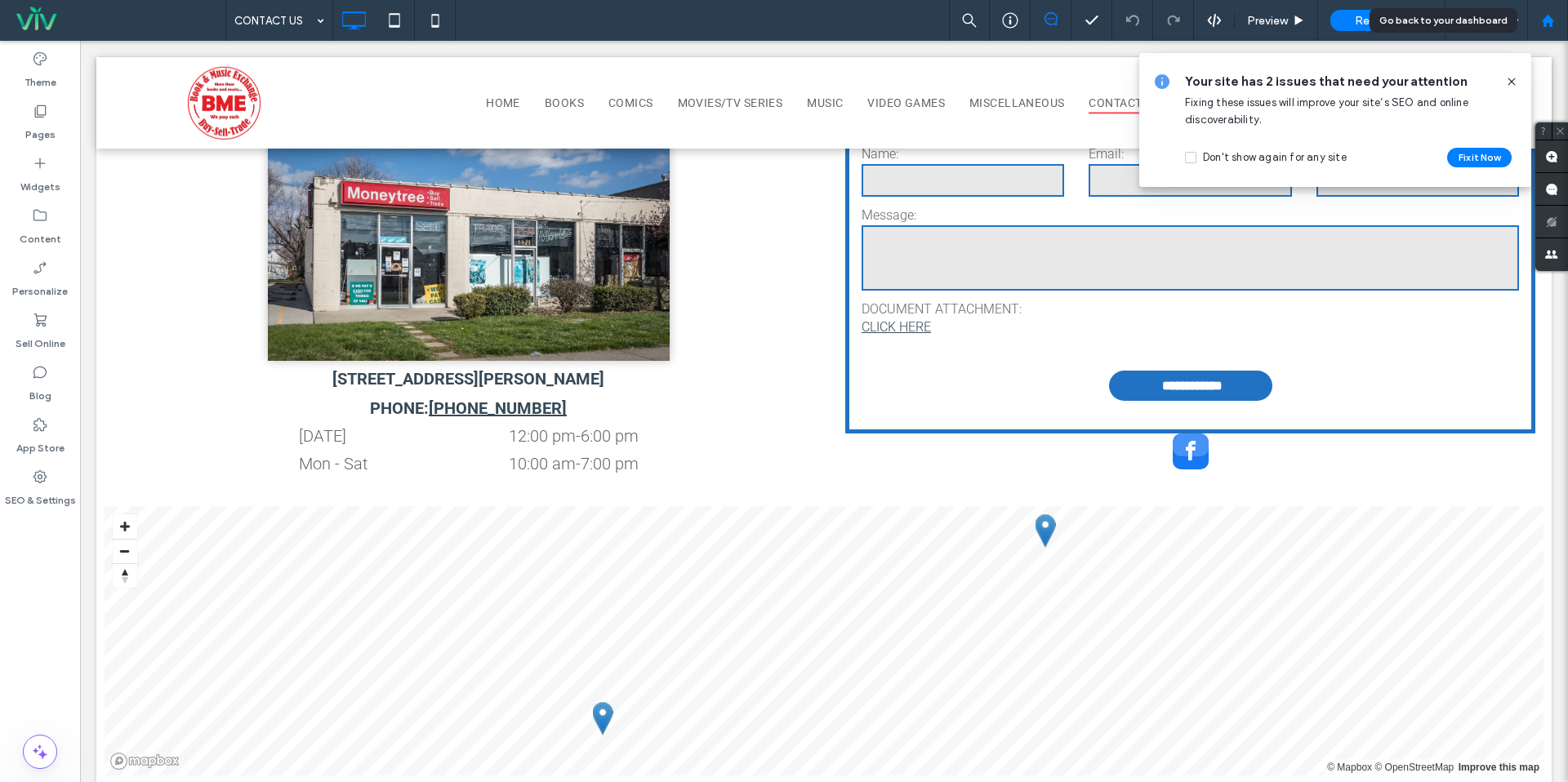
click at [1559, 18] on div at bounding box center [1548, 21] width 40 height 14
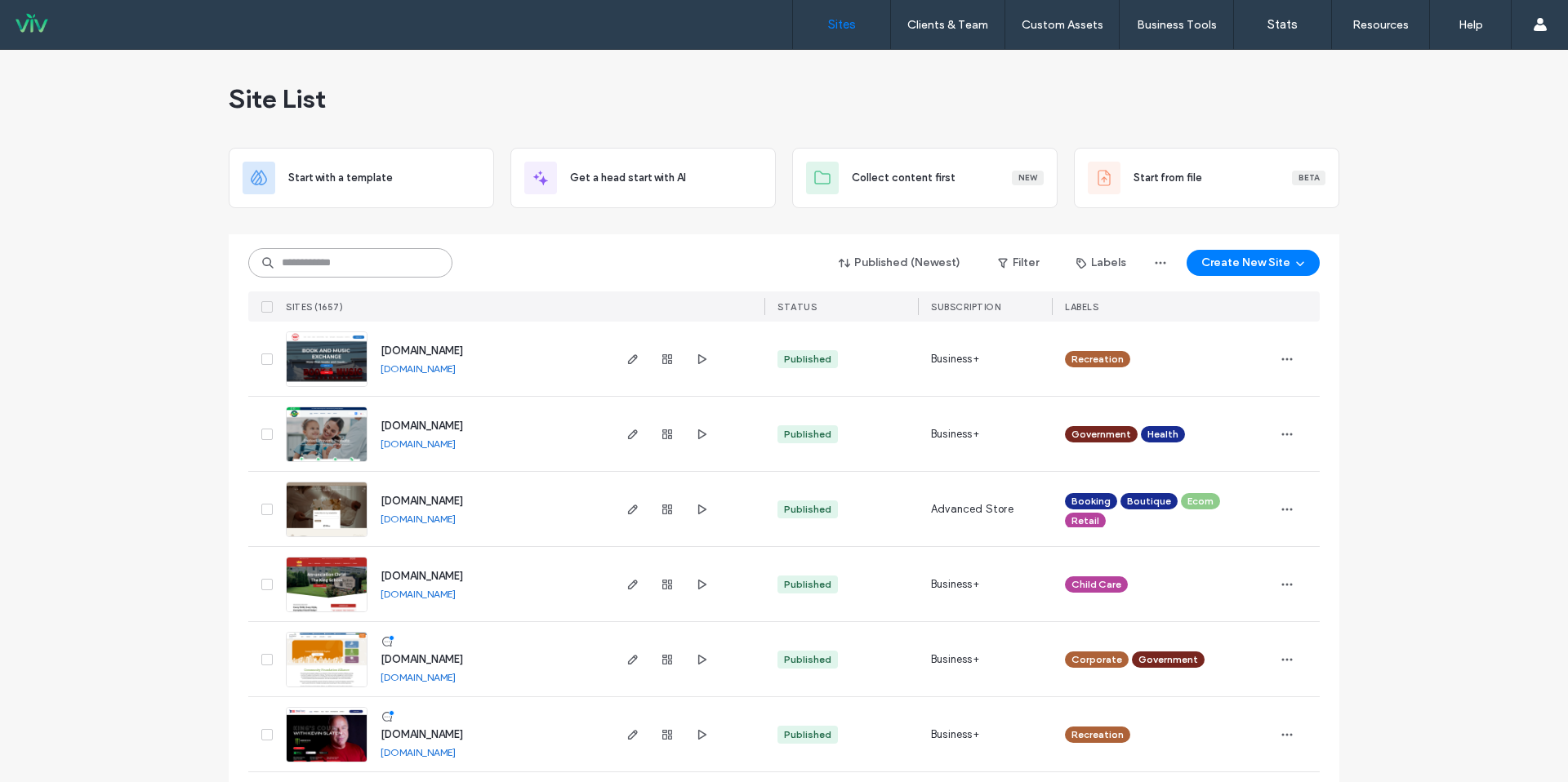
click at [370, 249] on input at bounding box center [350, 262] width 205 height 29
click at [626, 441] on span "button" at bounding box center [633, 434] width 19 height 19
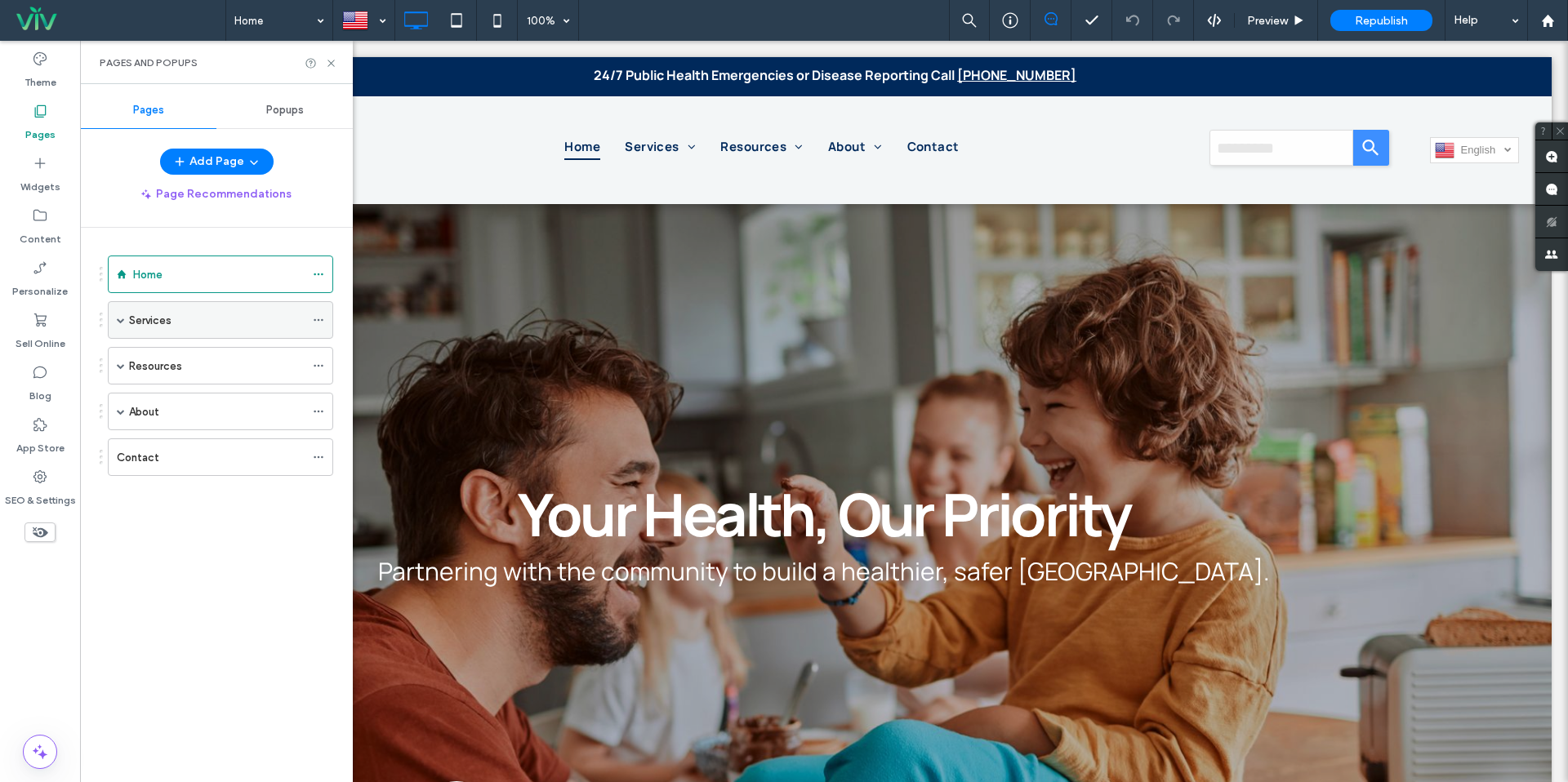
click at [119, 321] on span at bounding box center [120, 319] width 8 height 8
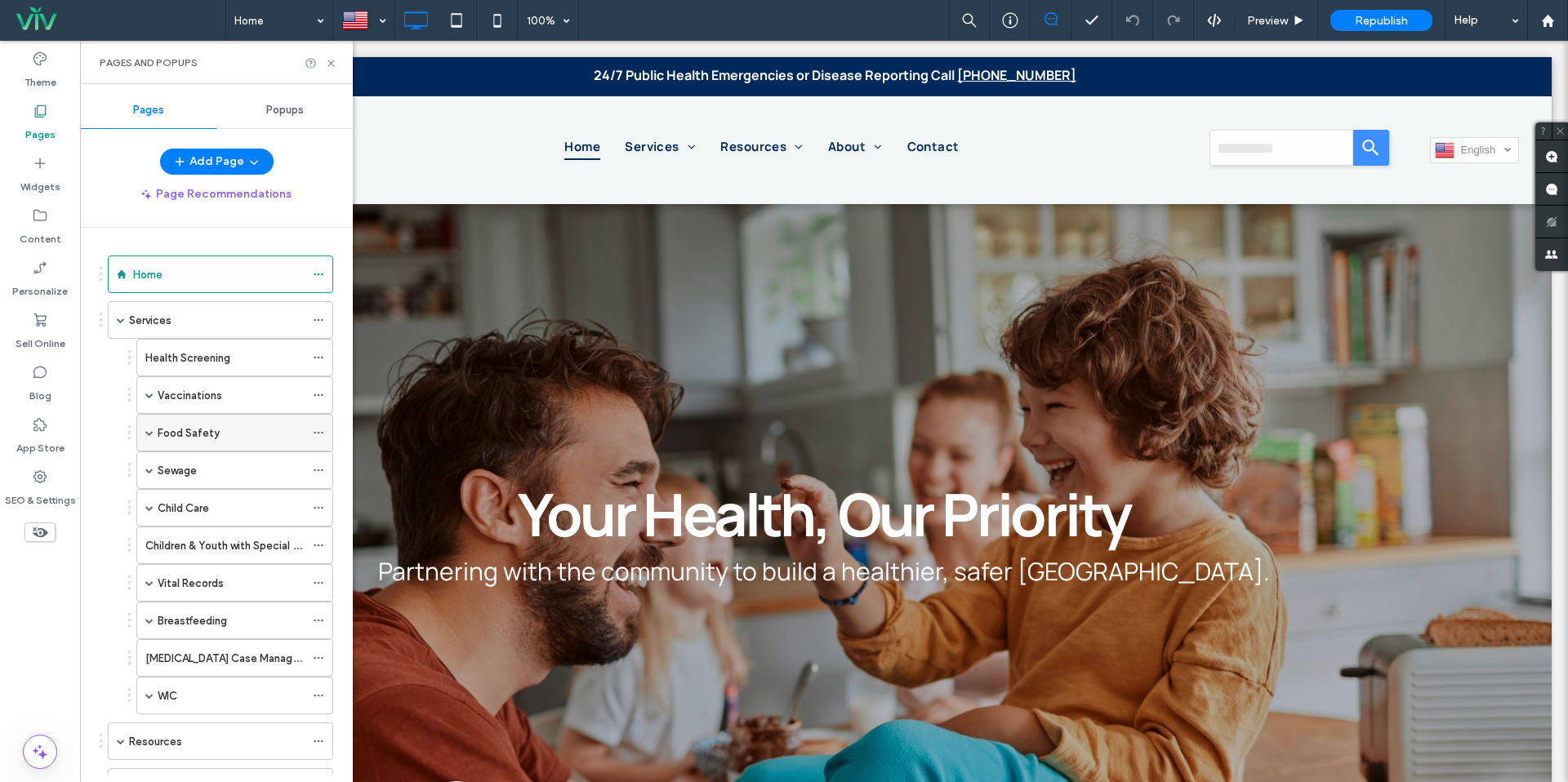
click at [150, 436] on span at bounding box center [149, 432] width 8 height 8
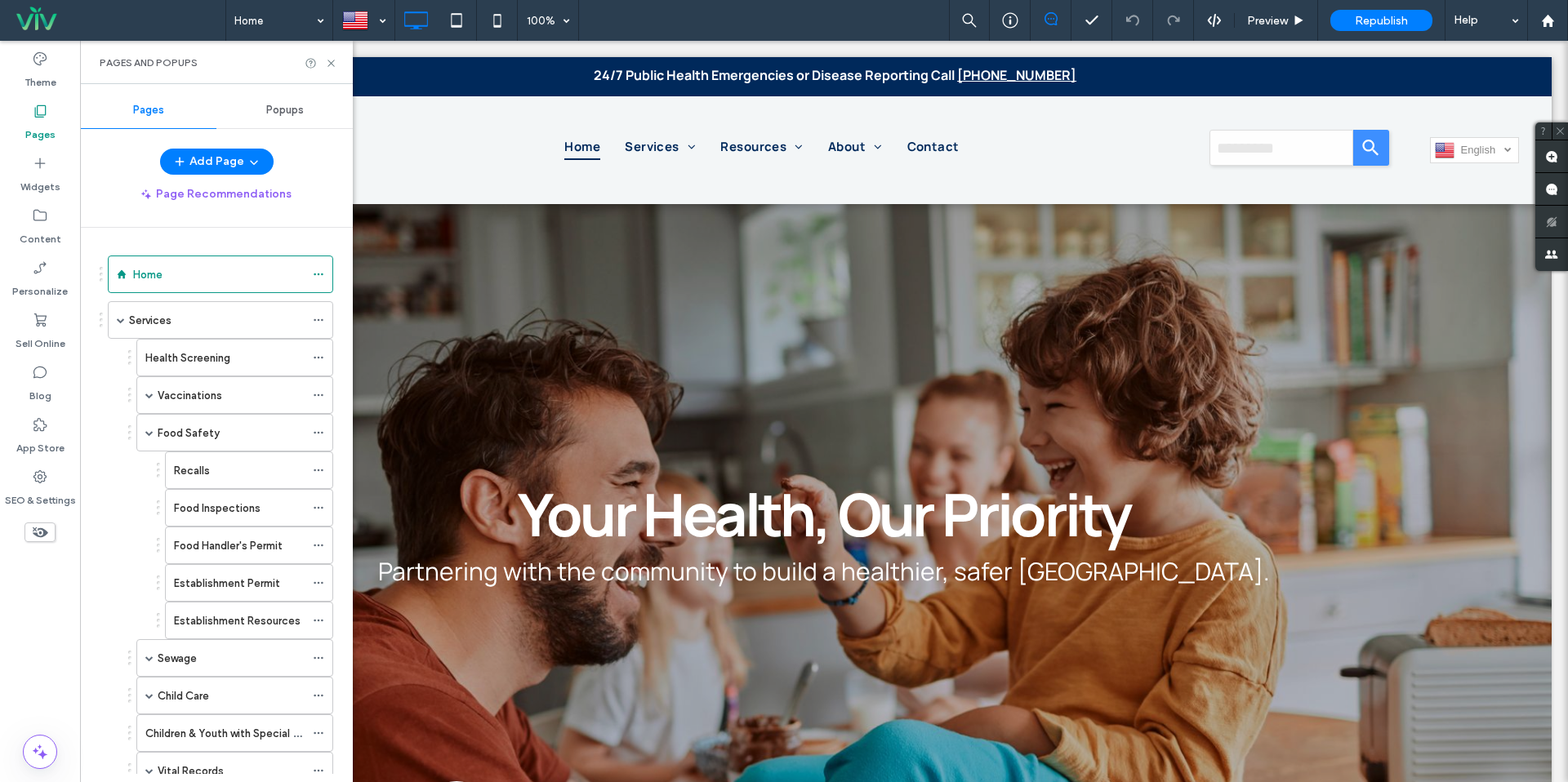
click at [197, 465] on label "Recalls" at bounding box center [191, 470] width 36 height 29
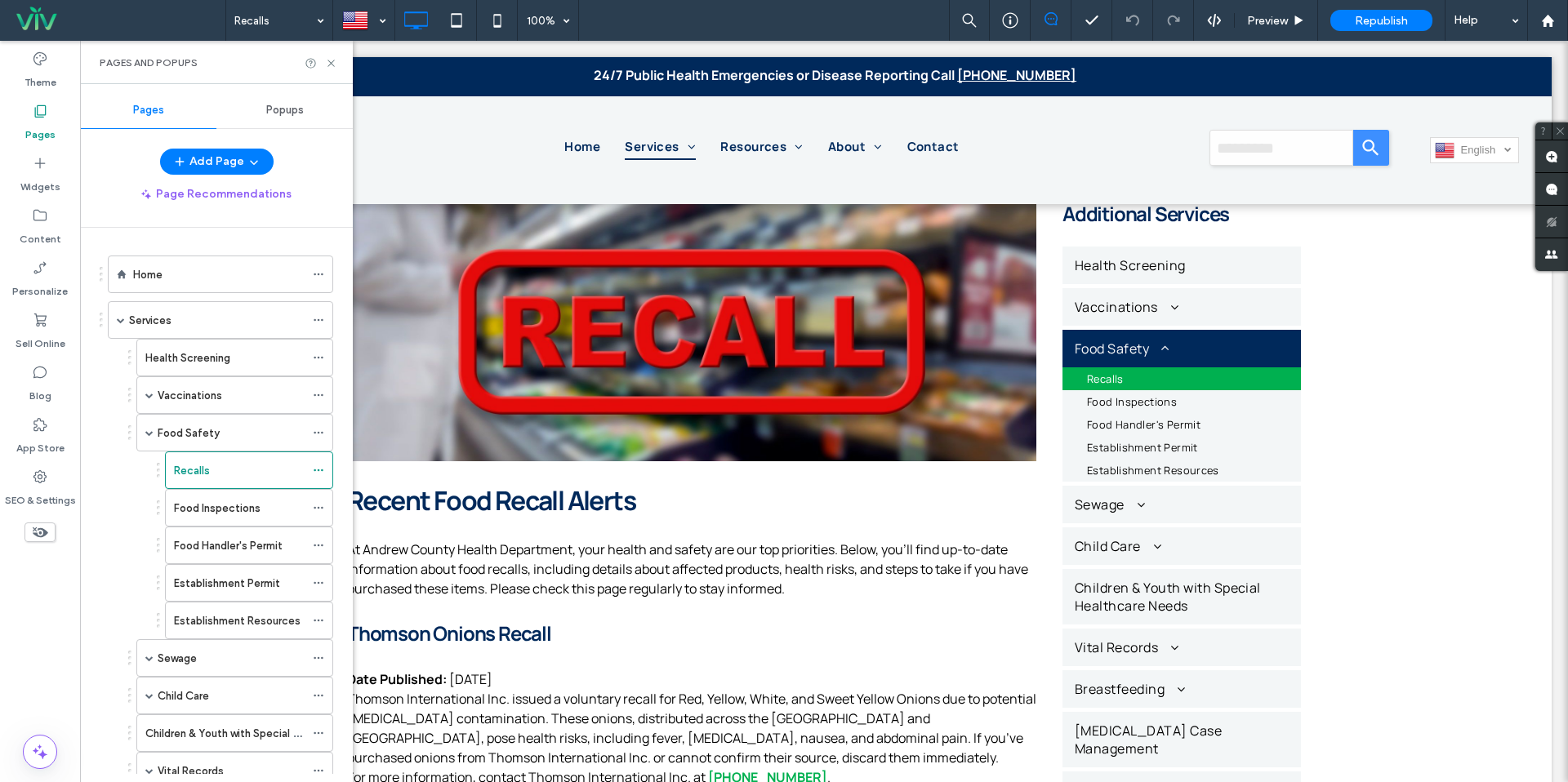
scroll to position [358, 0]
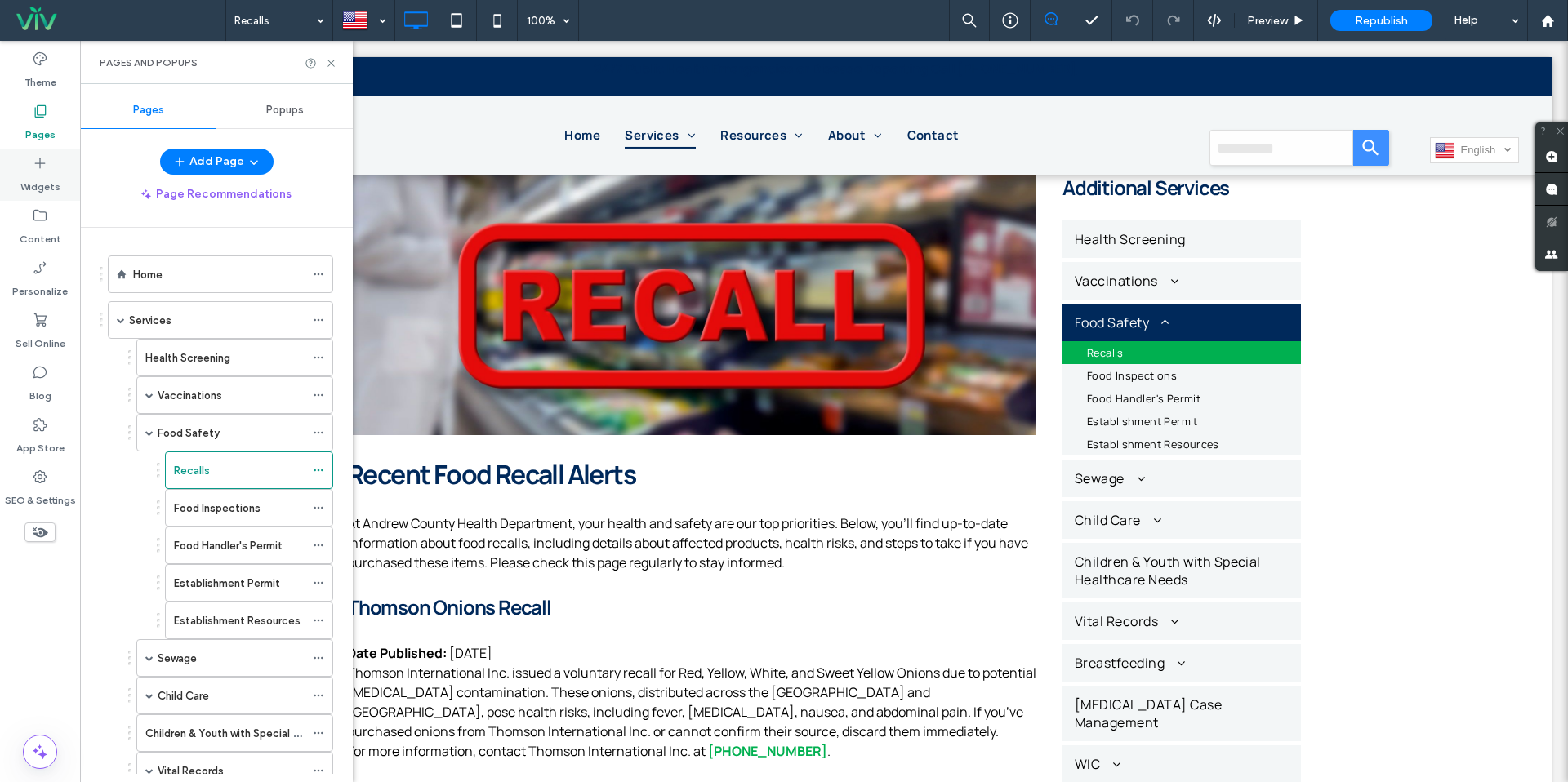
click at [50, 184] on label "Widgets" at bounding box center [40, 183] width 40 height 23
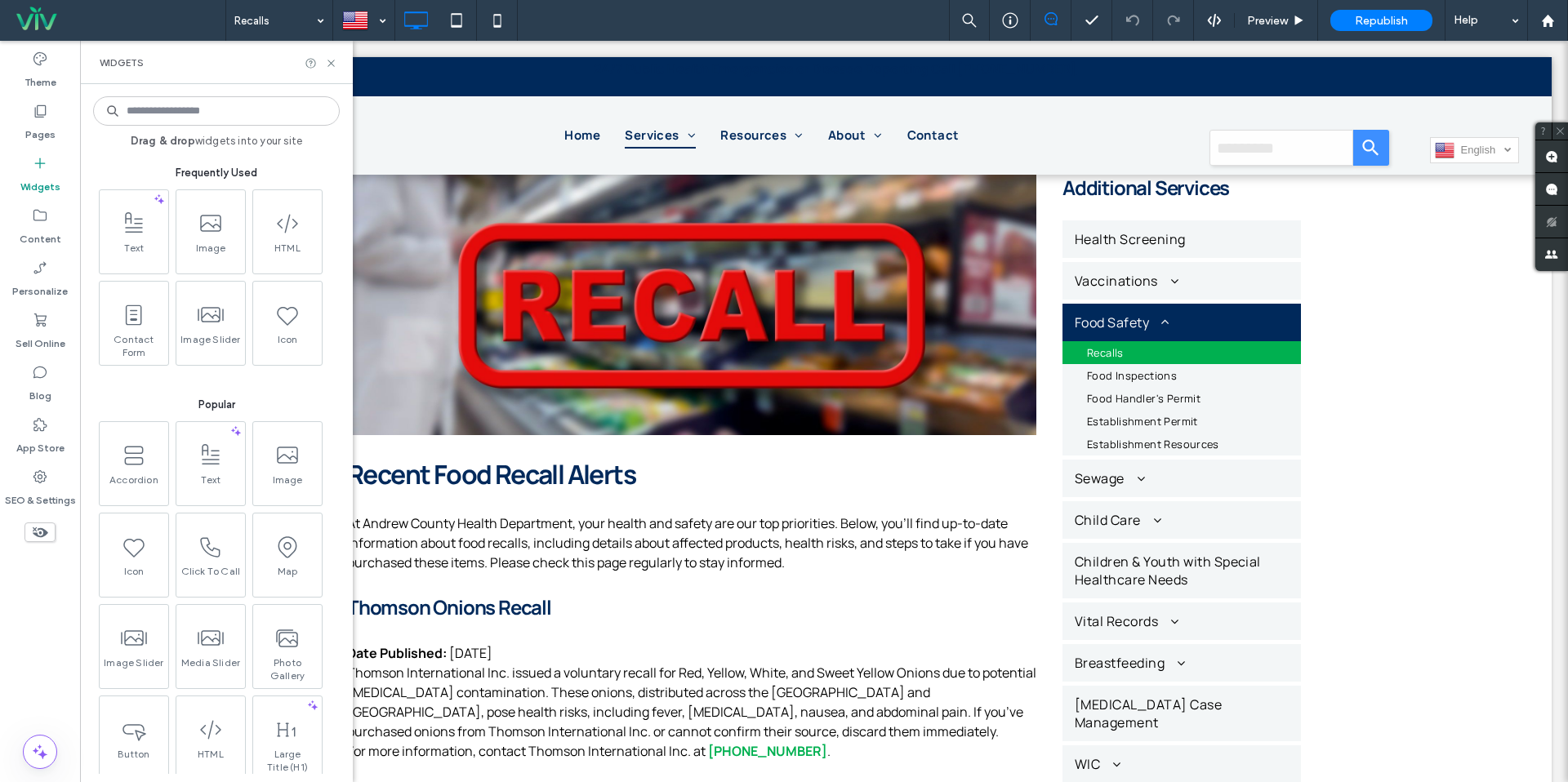
click at [183, 118] on input at bounding box center [216, 111] width 247 height 29
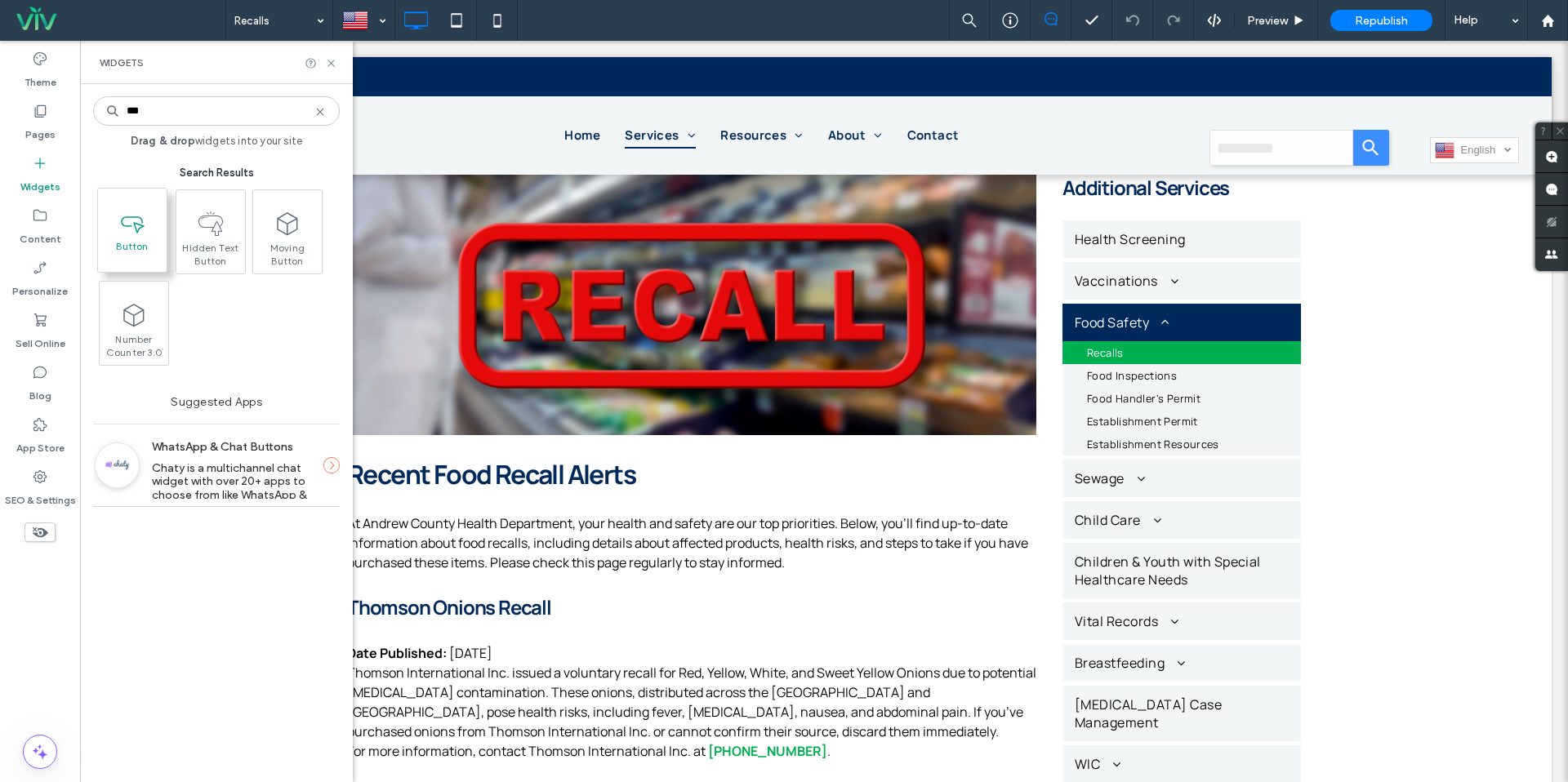
type input "***"
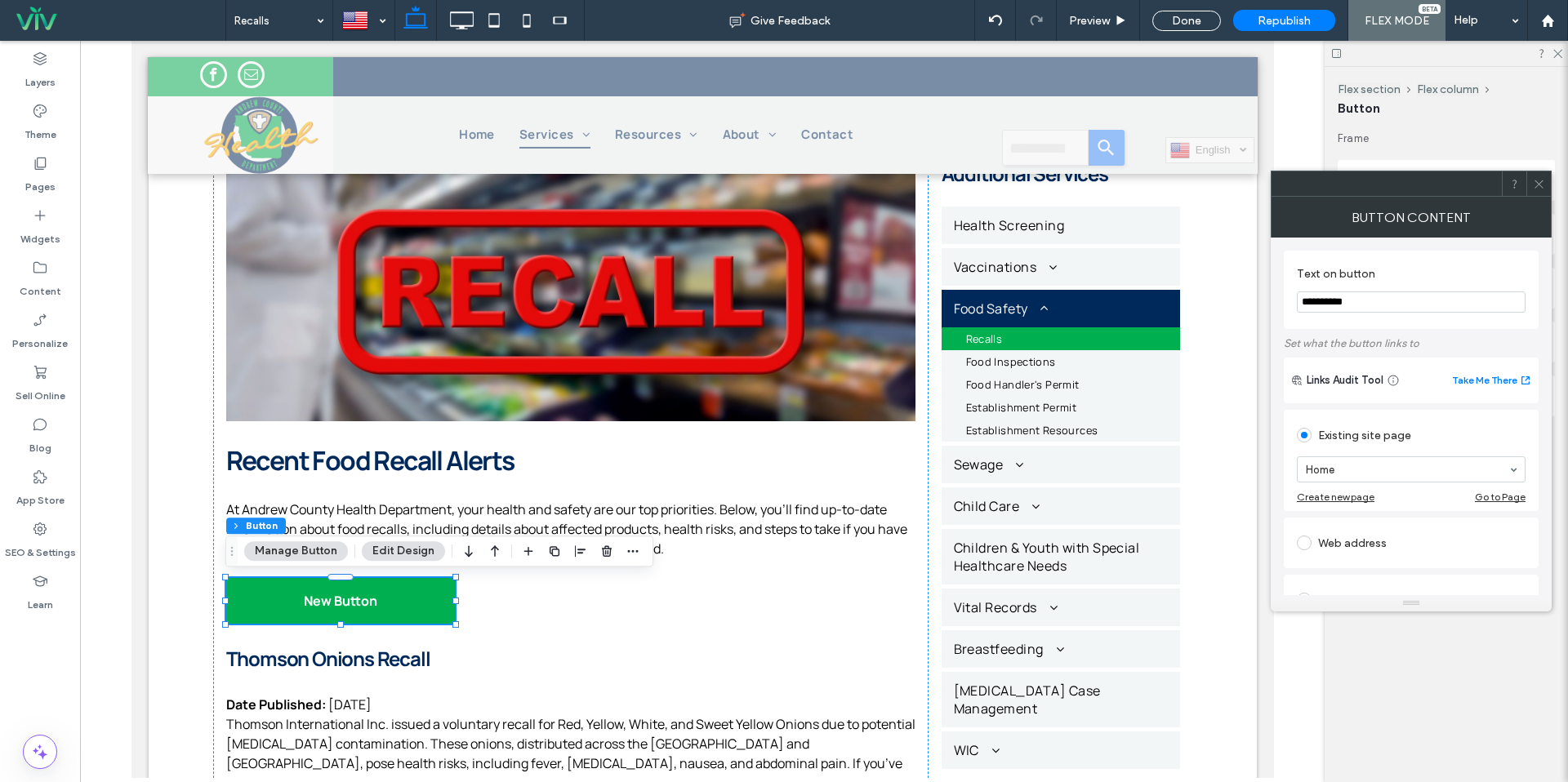
click at [1375, 305] on input "**********" at bounding box center [1411, 302] width 229 height 21
type input "*"
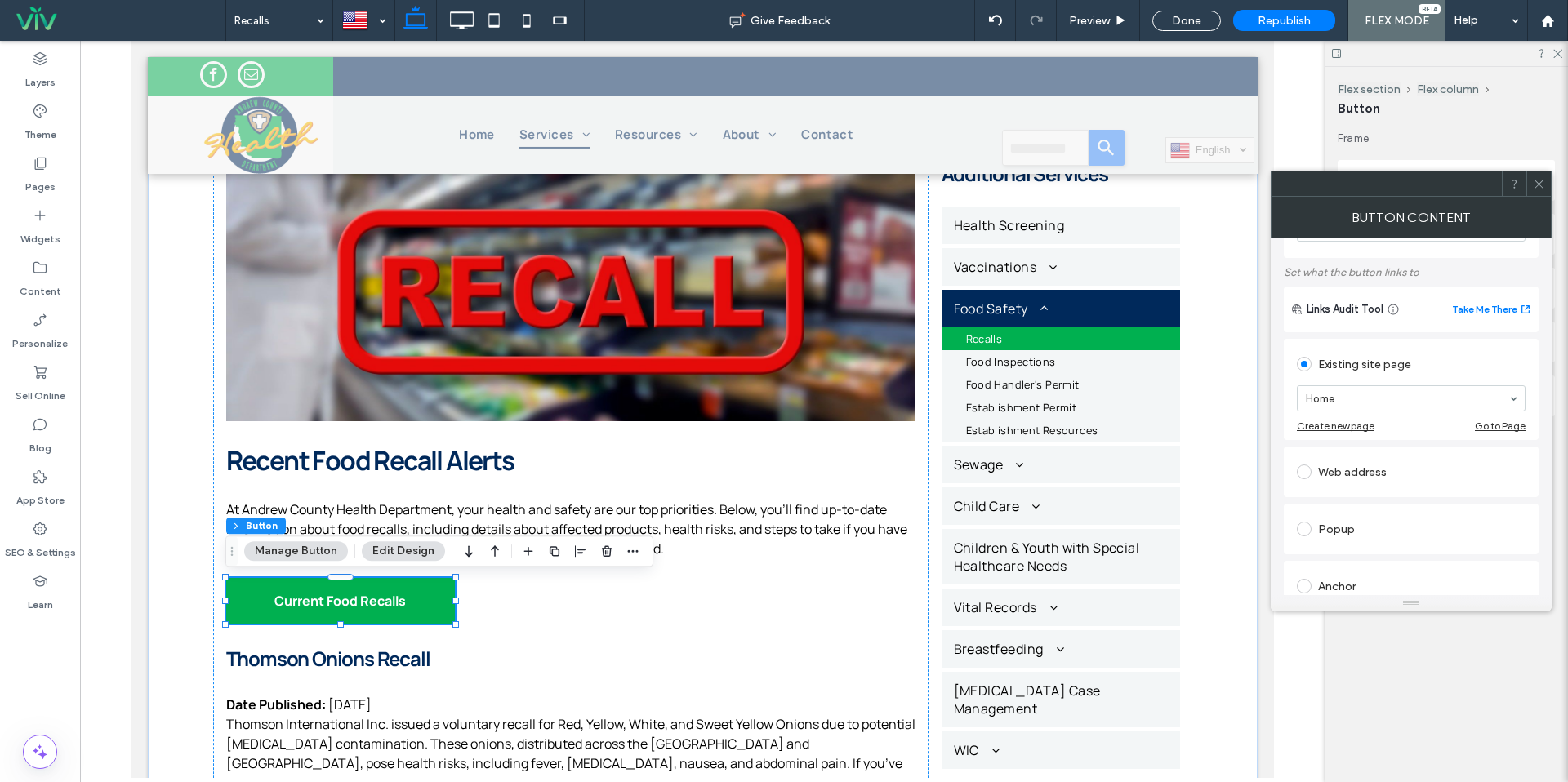
scroll to position [82, 0]
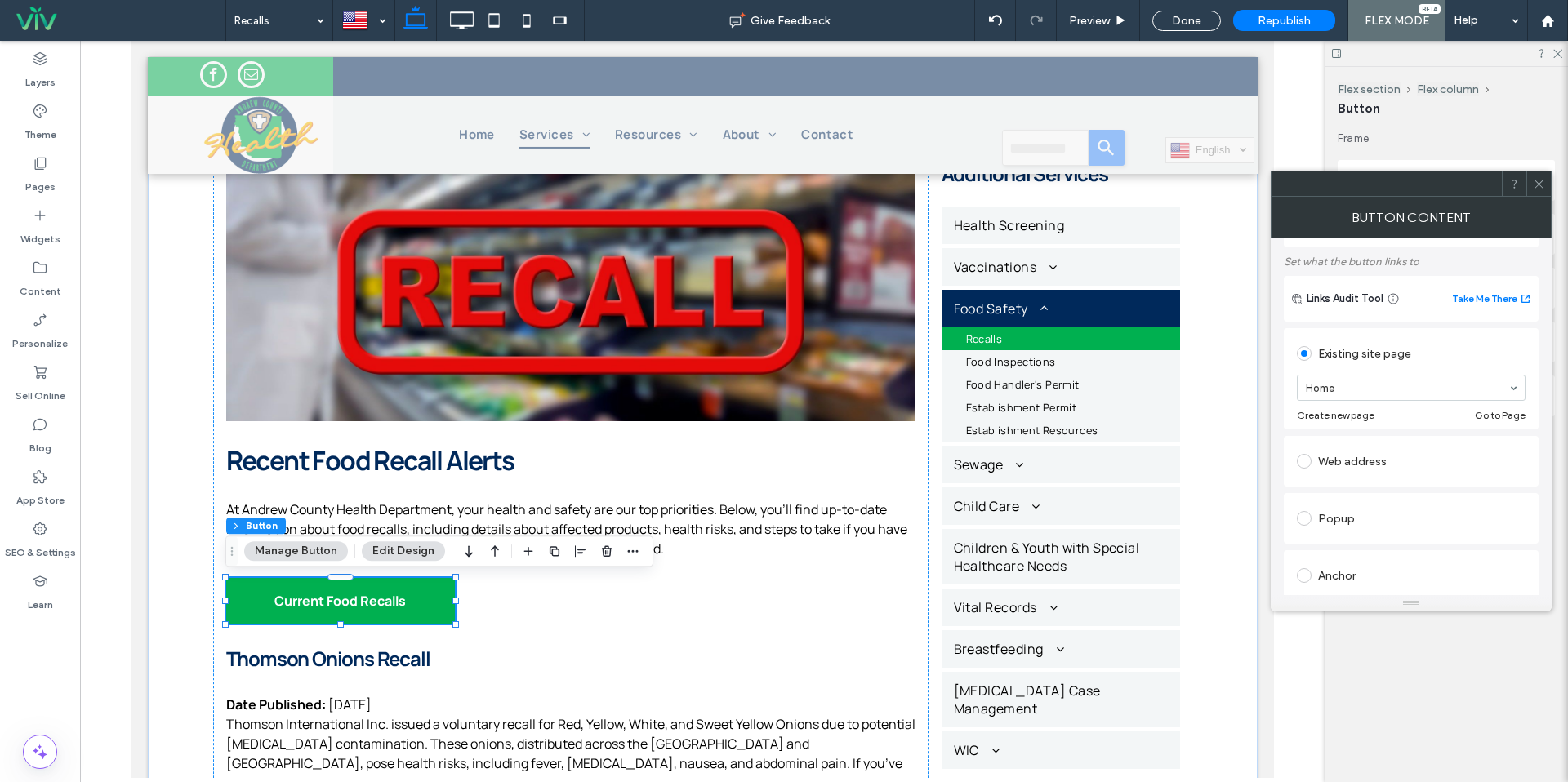
type input "**********"
click at [1348, 463] on div "Web address" at bounding box center [1411, 462] width 229 height 26
click at [1346, 441] on input "url" at bounding box center [1411, 442] width 229 height 21
paste input "**********"
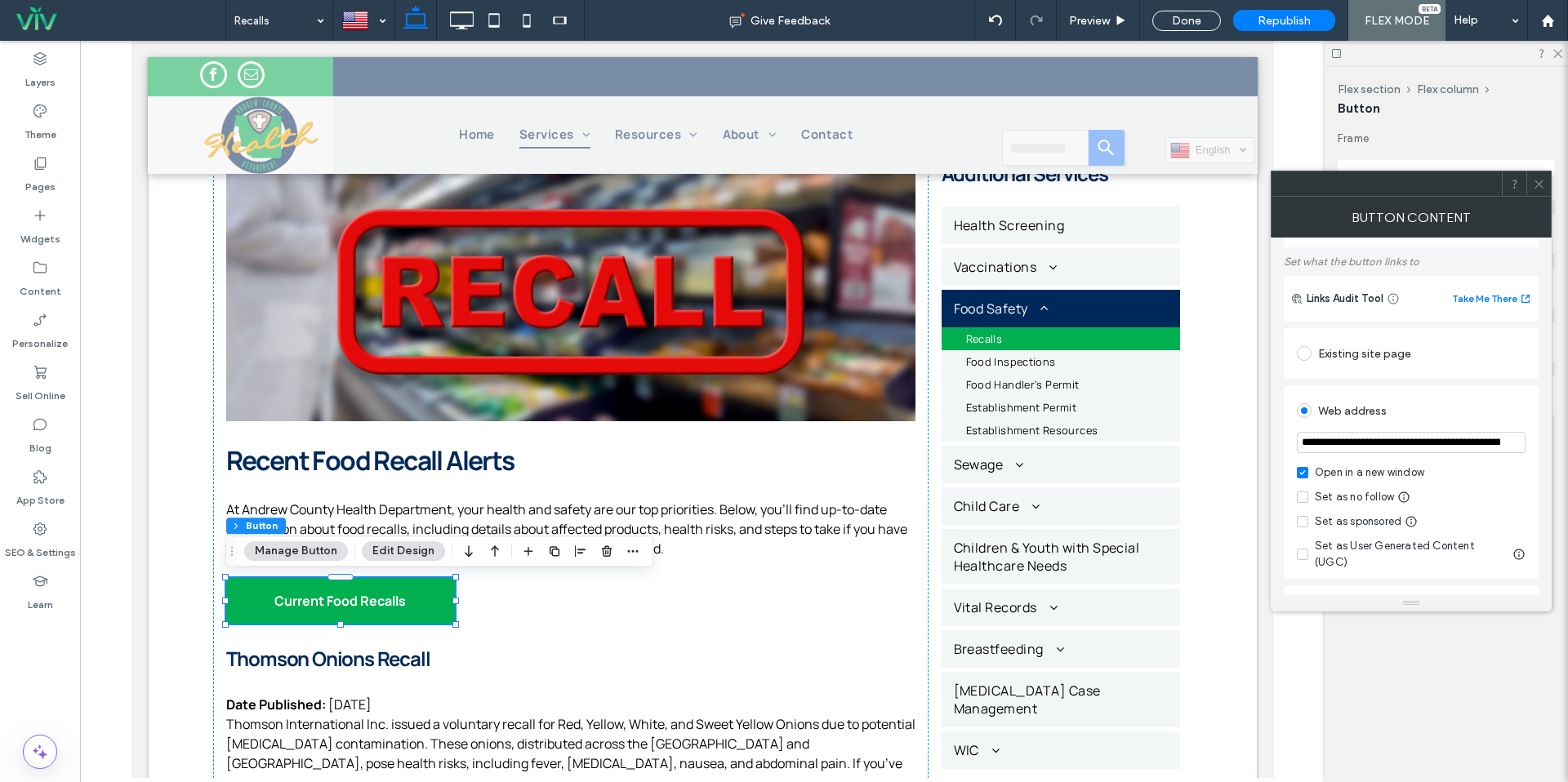
scroll to position [0, 277]
type input "**********"
click at [1359, 413] on div "Web address" at bounding box center [1411, 411] width 229 height 26
click at [1538, 182] on use at bounding box center [1538, 183] width 8 height 8
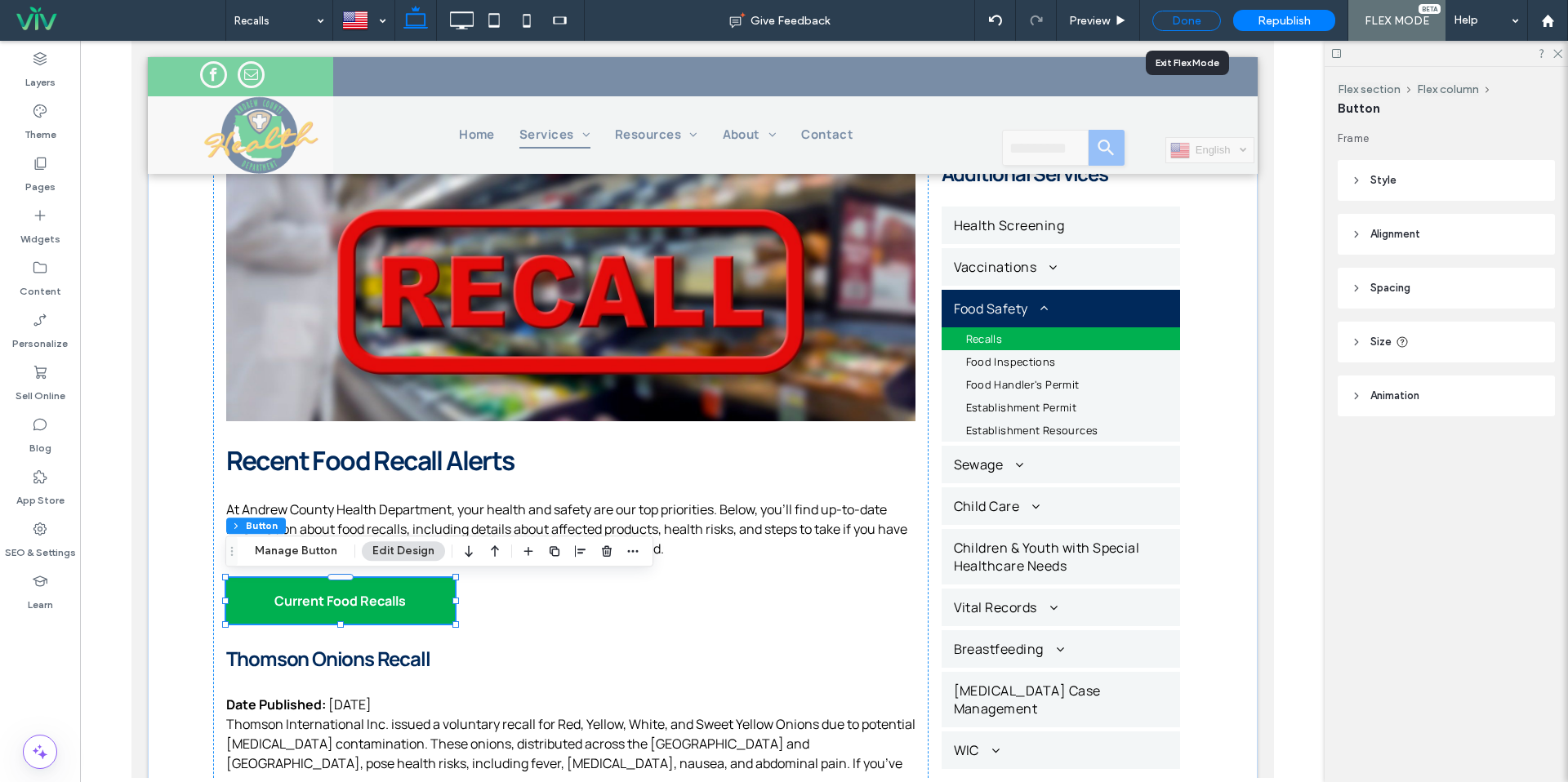
click at [1201, 27] on div "Done" at bounding box center [1187, 20] width 68 height 20
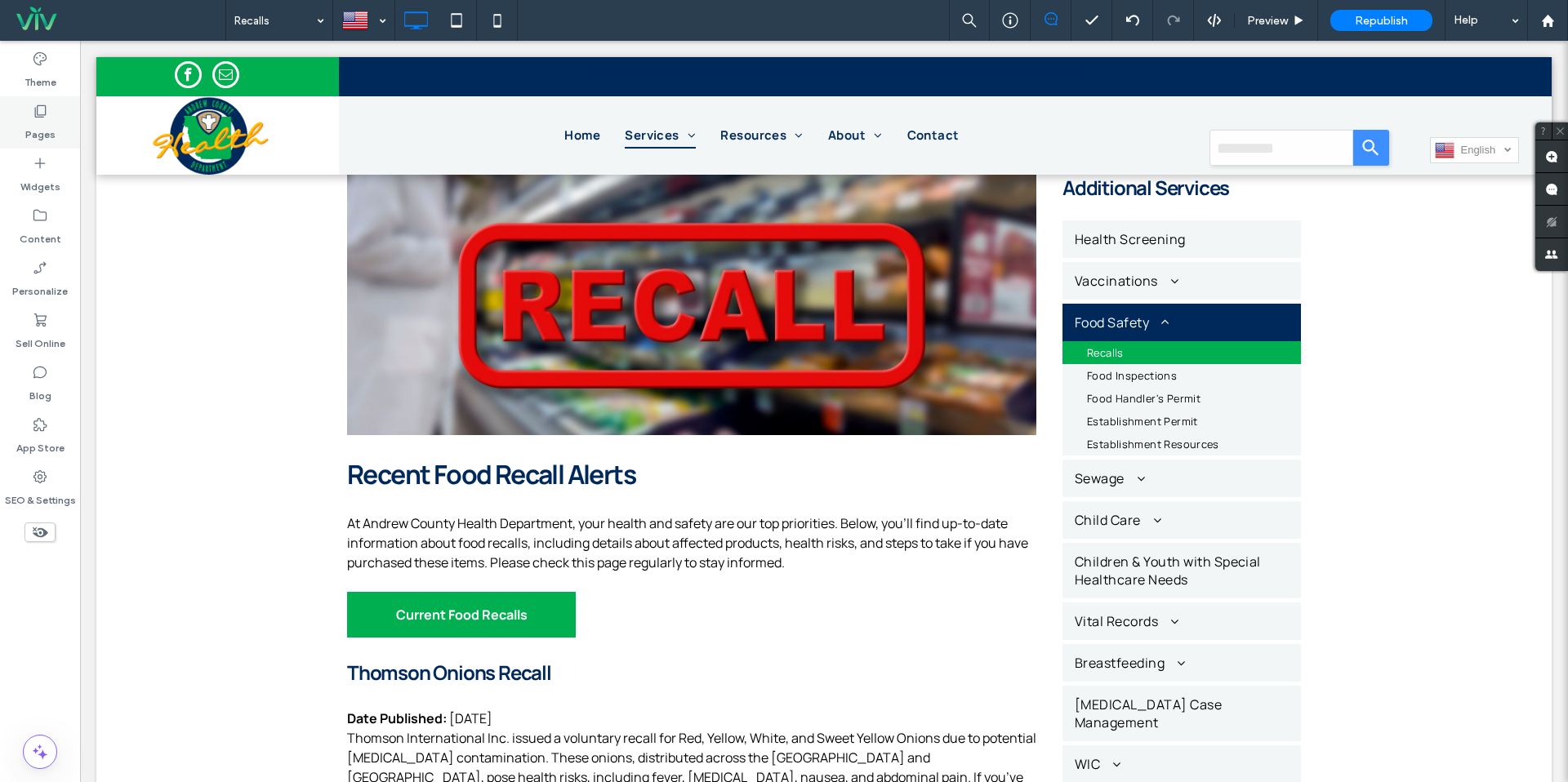
click at [32, 120] on label "Pages" at bounding box center [40, 131] width 30 height 23
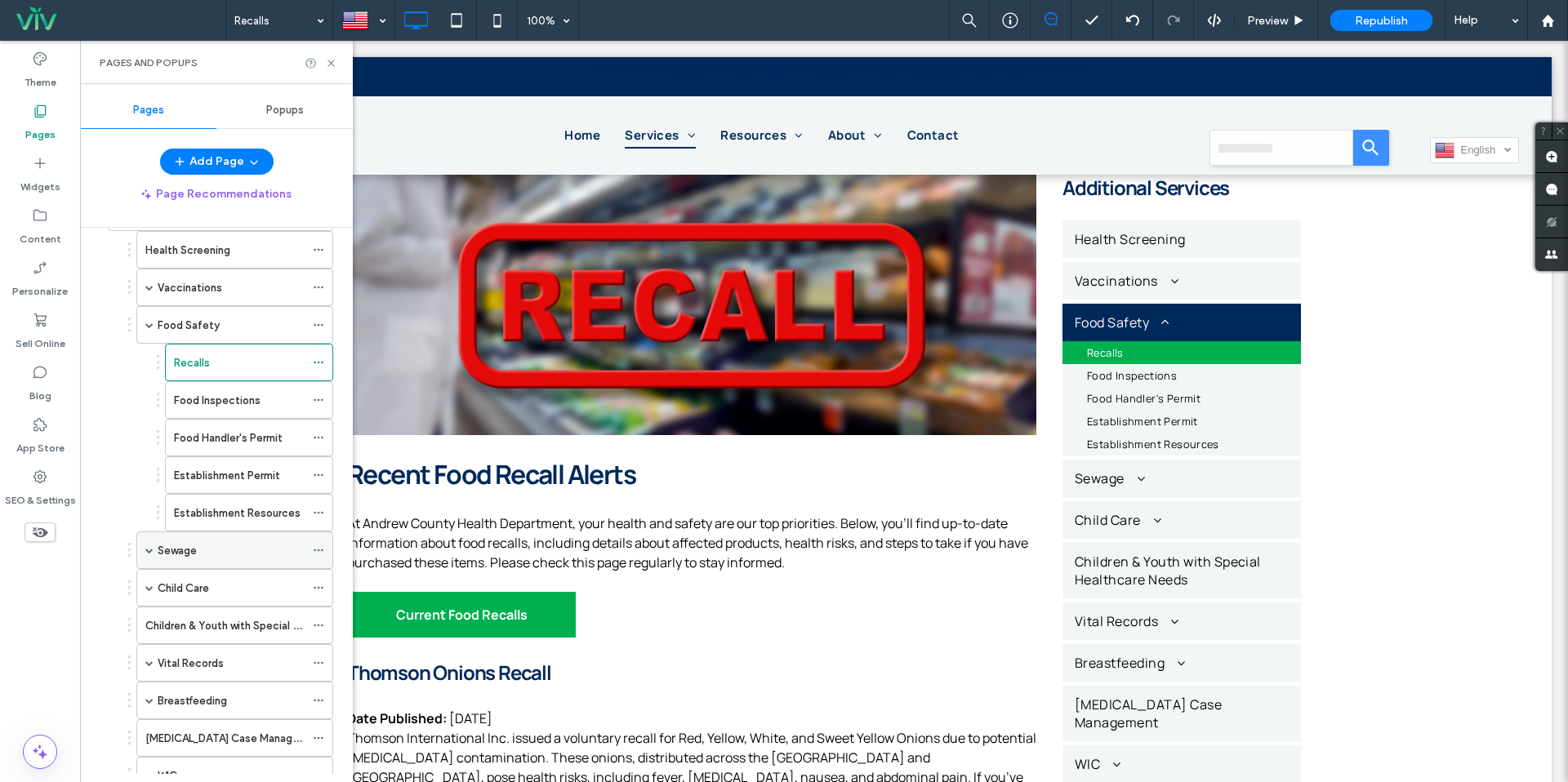
scroll to position [241, 0]
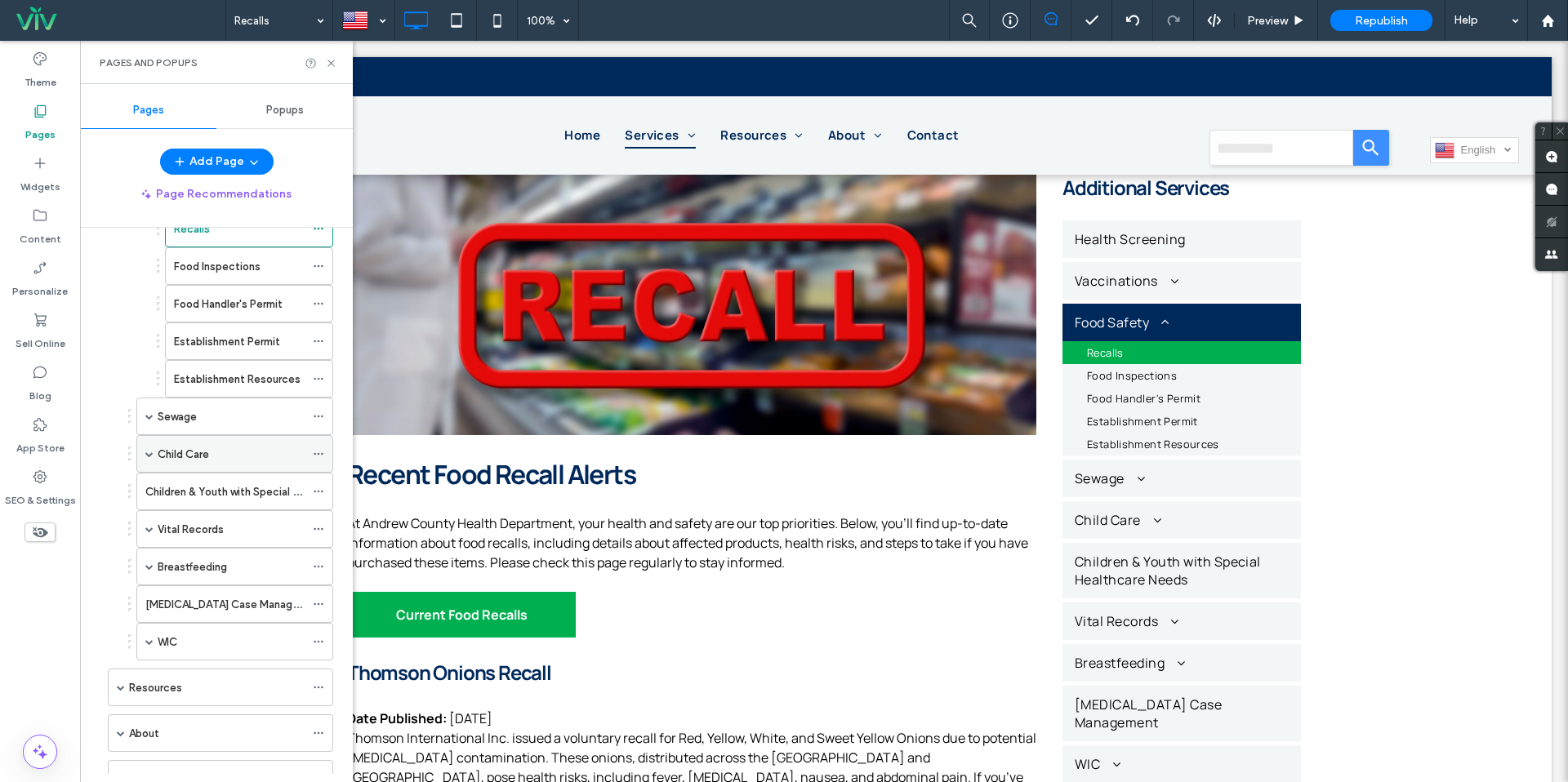
click at [151, 455] on span at bounding box center [149, 454] width 8 height 8
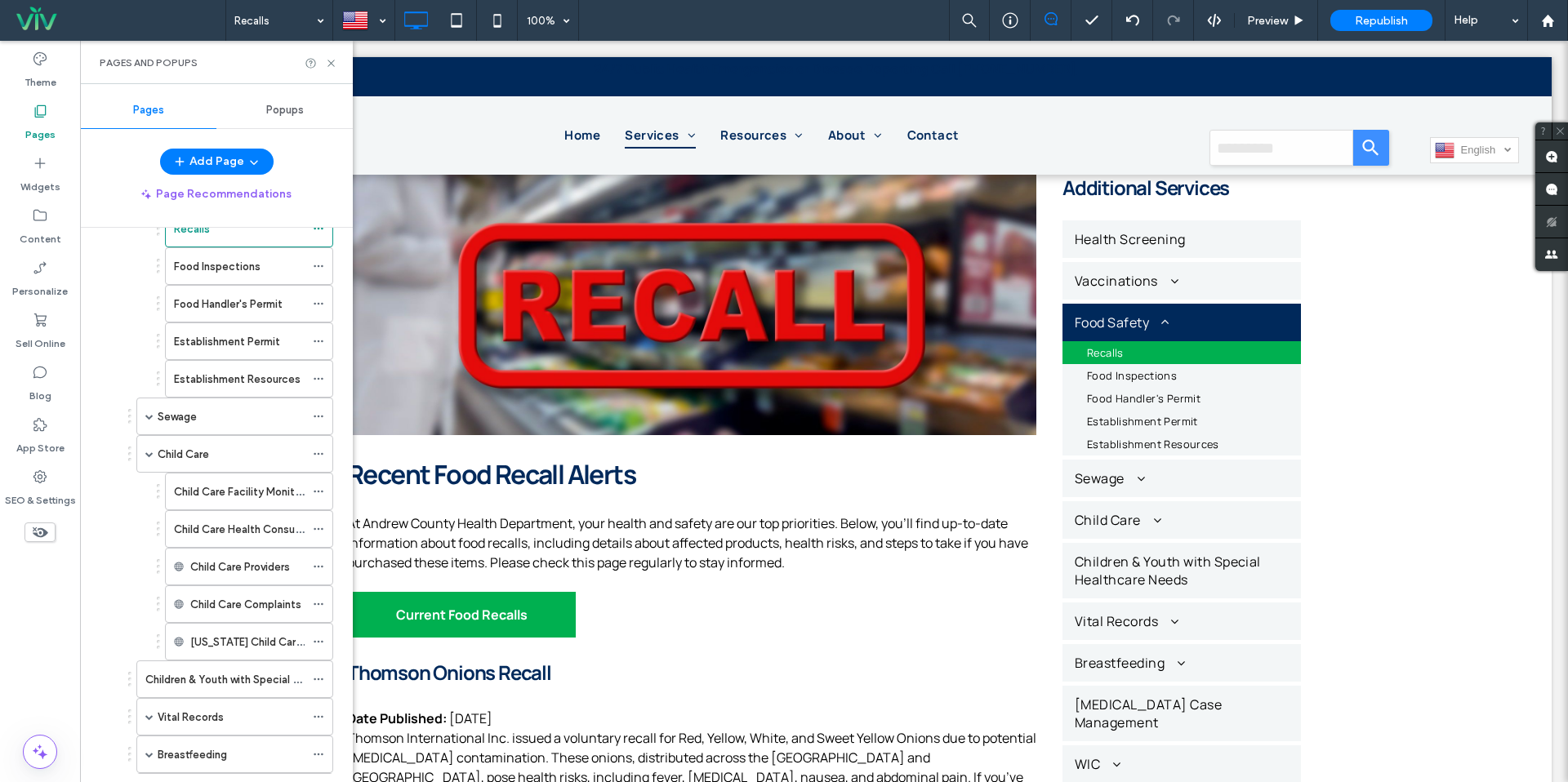
drag, startPoint x: 239, startPoint y: 454, endPoint x: 248, endPoint y: 452, distance: 9.2
click at [239, 454] on div "Child Care" at bounding box center [231, 455] width 147 height 18
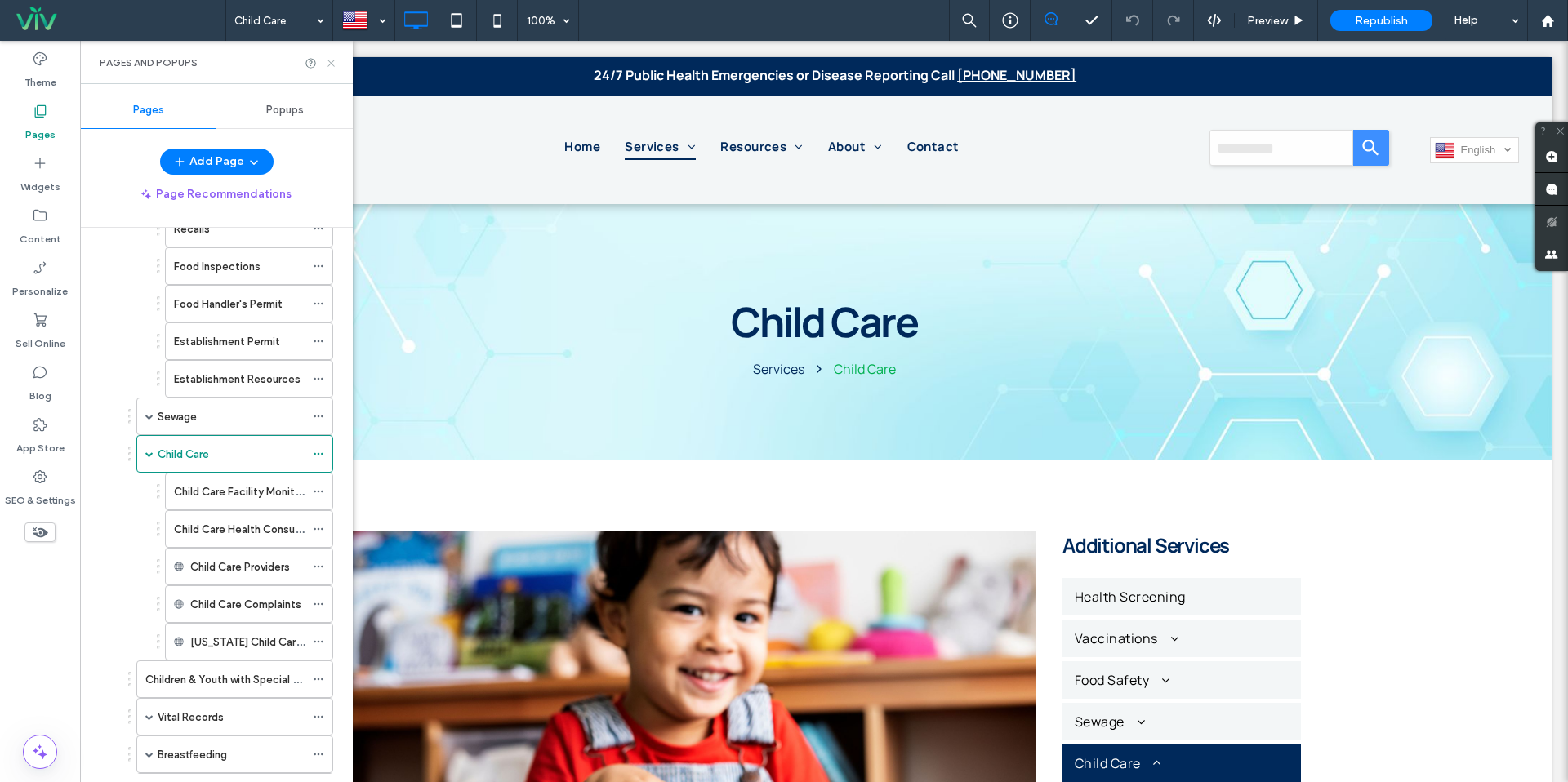
click at [334, 63] on icon at bounding box center [331, 63] width 12 height 12
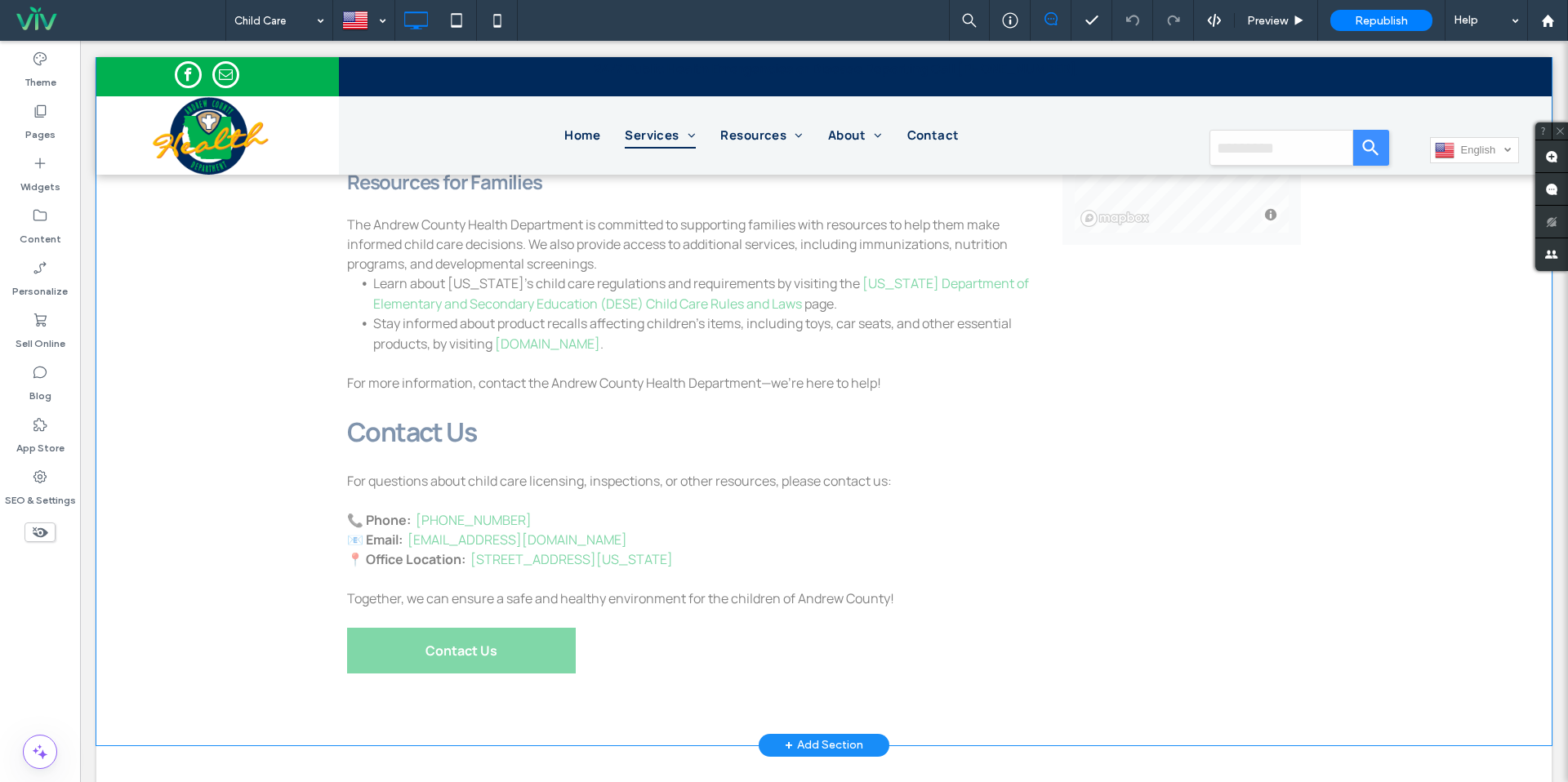
scroll to position [1446, 0]
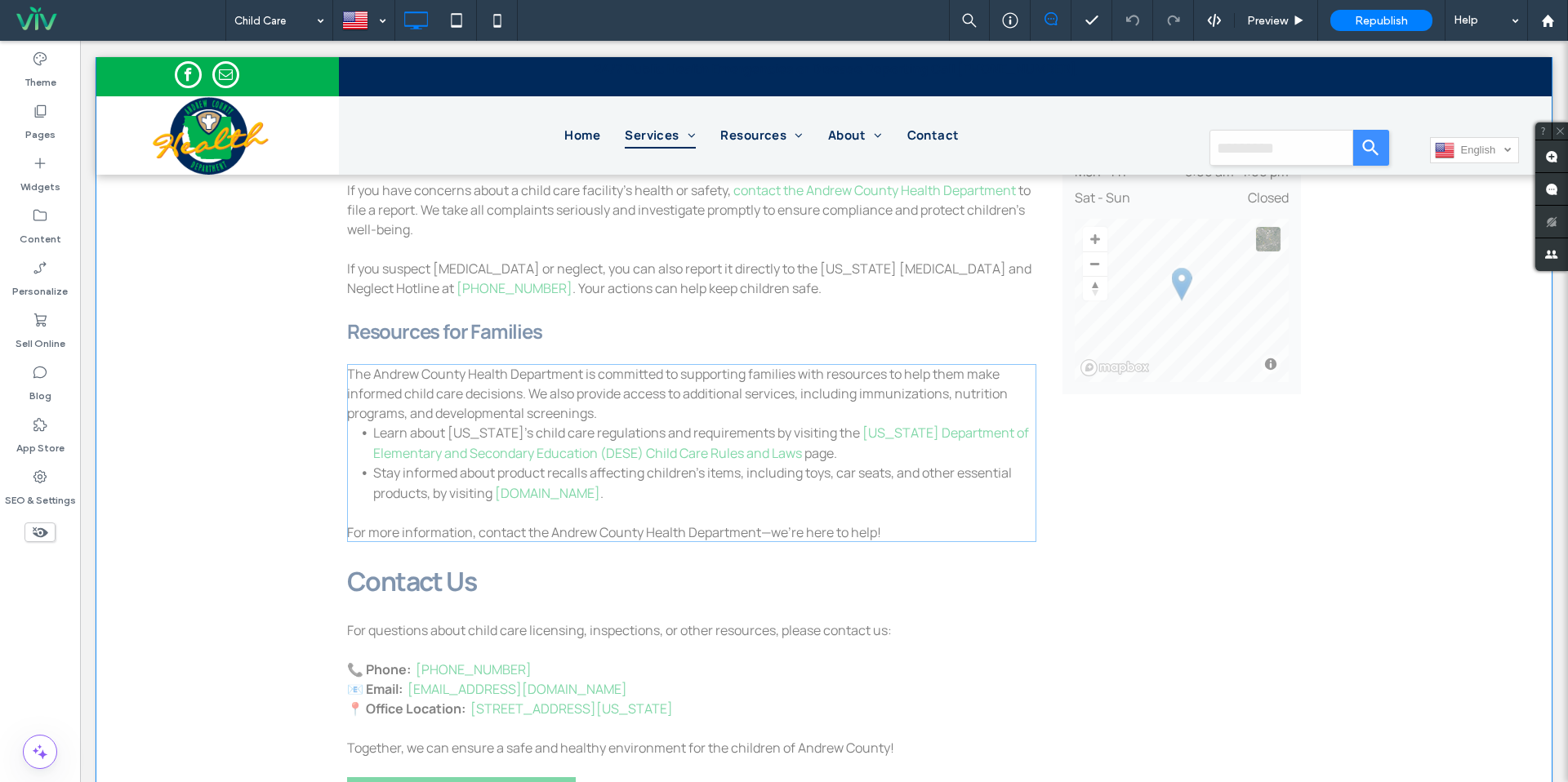
drag, startPoint x: 601, startPoint y: 390, endPoint x: 428, endPoint y: 390, distance: 173.0
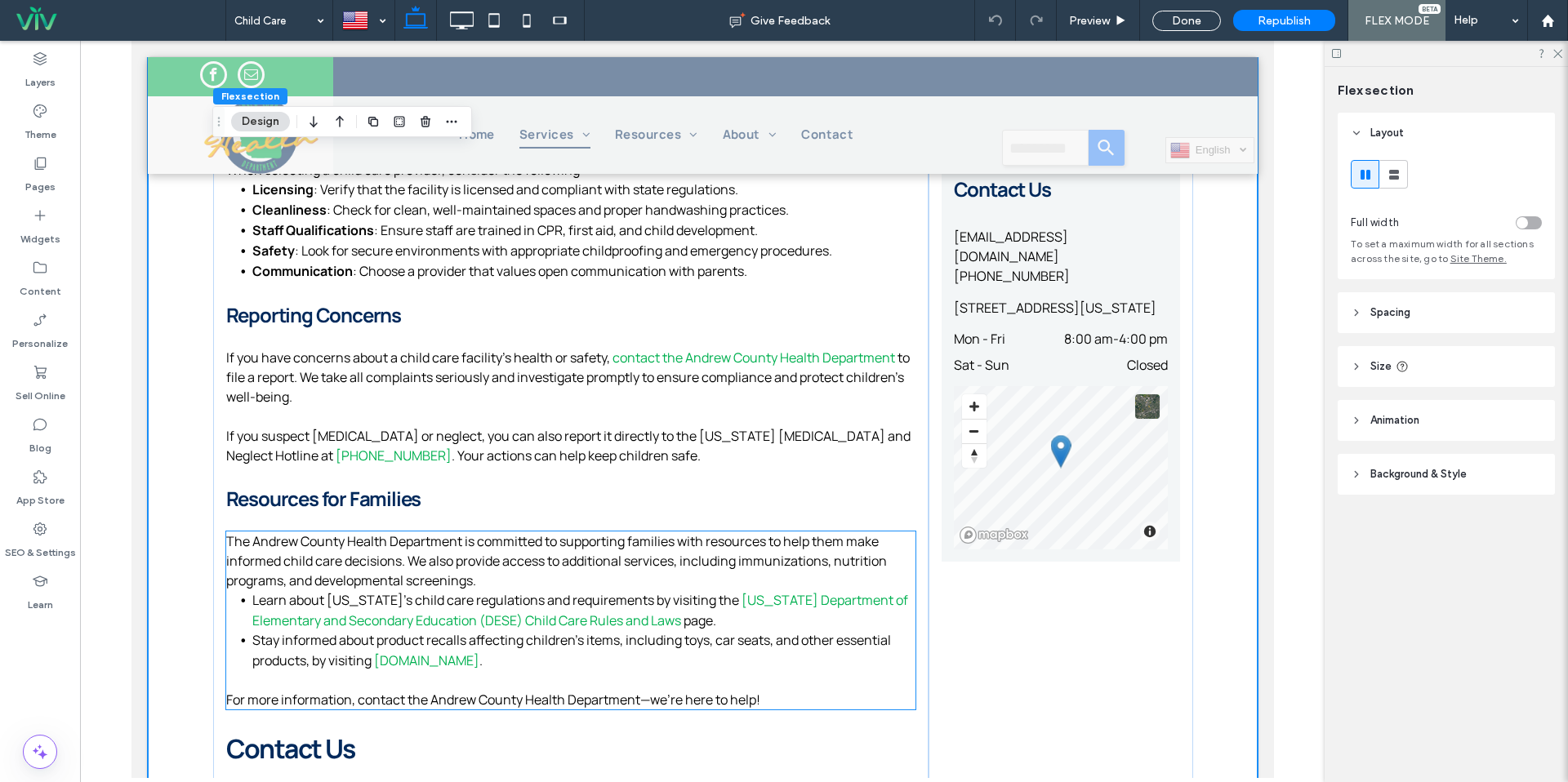
scroll to position [1283, 0]
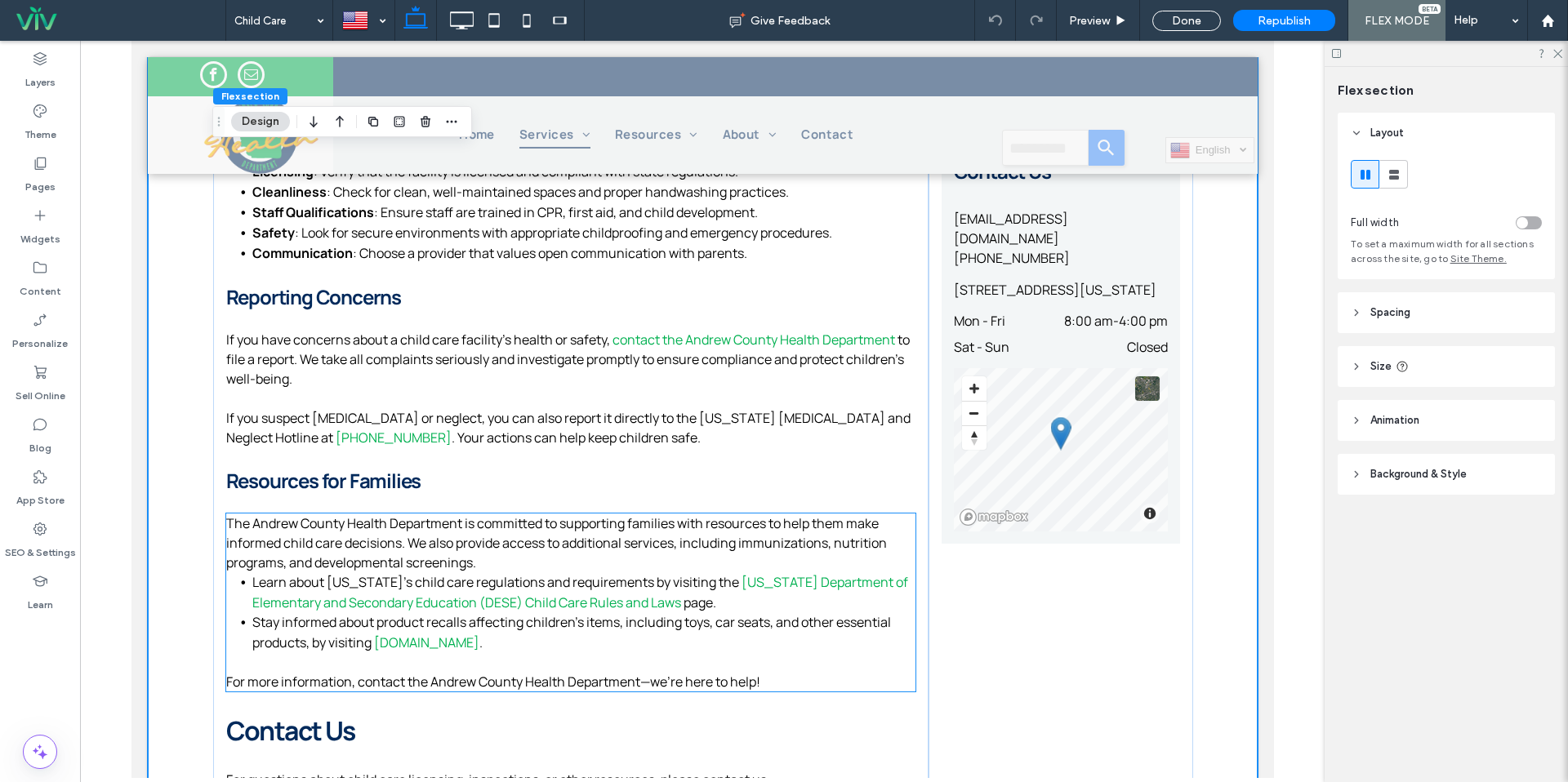
click at [491, 622] on span "Stay informed about product recalls affecting children’s items, including toys,…" at bounding box center [572, 633] width 639 height 39
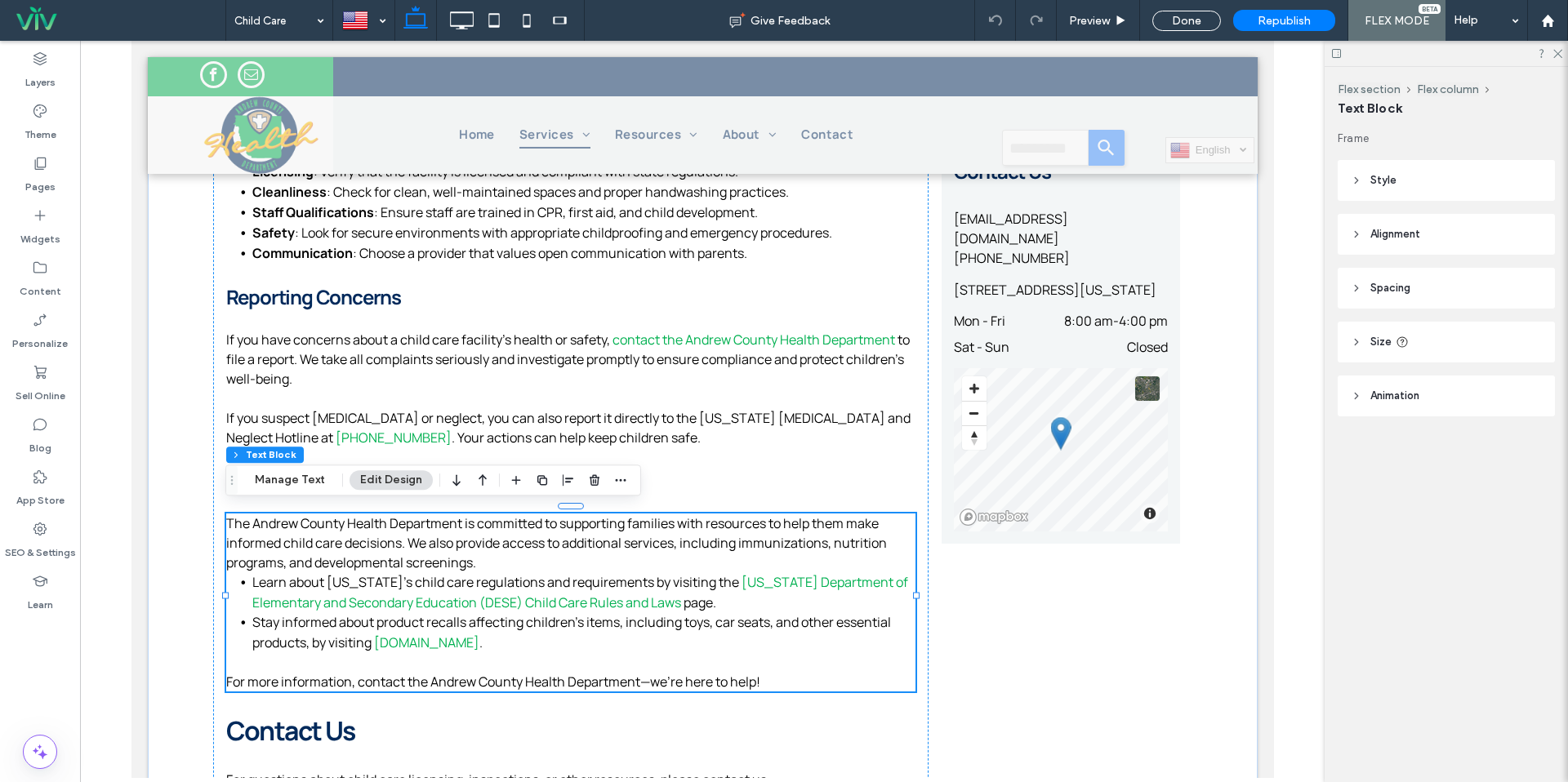
click at [490, 628] on li "Stay informed about product recalls affecting children’s items, including toys,…" at bounding box center [583, 633] width 663 height 40
type input "*******"
type input "**"
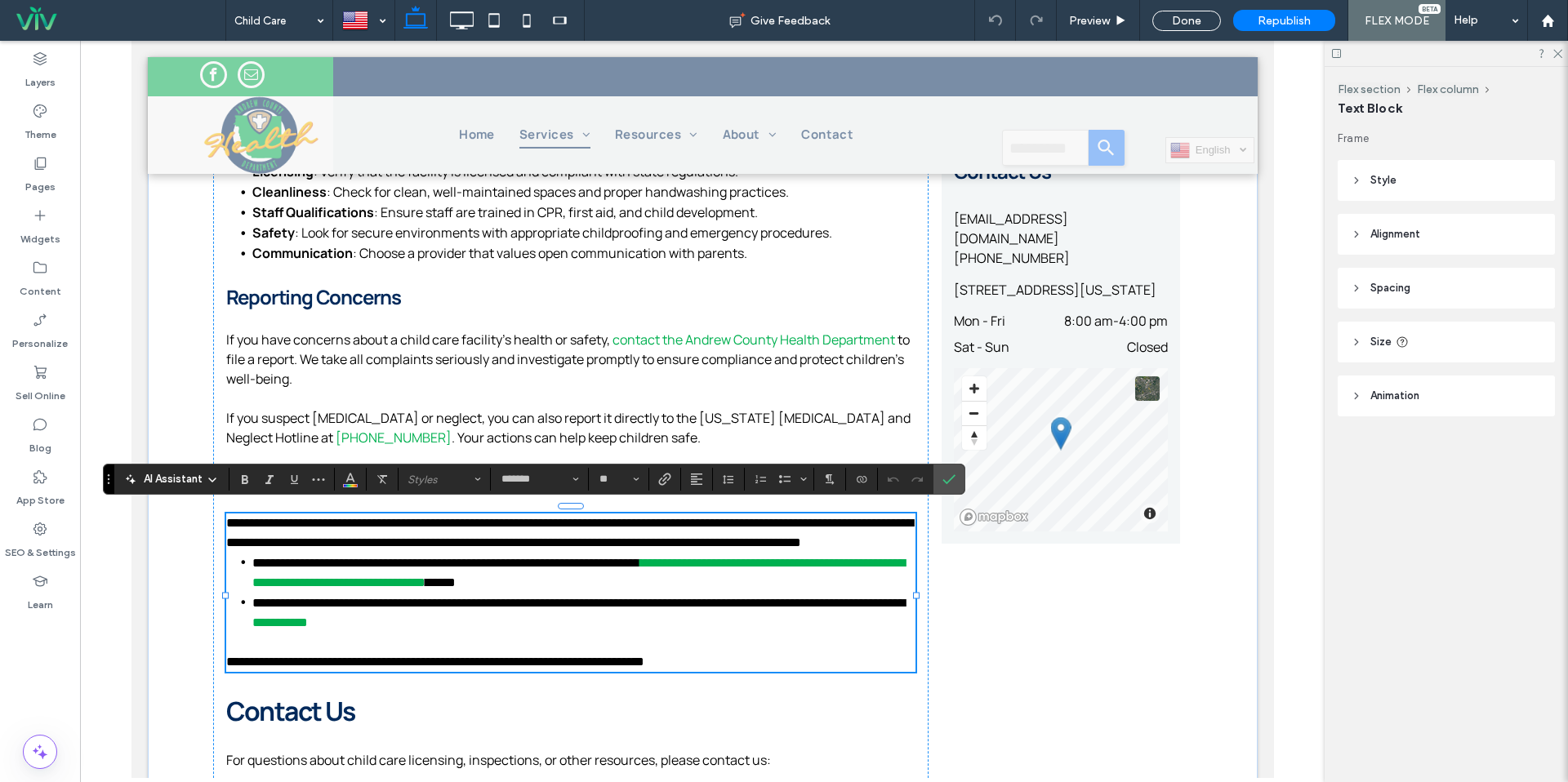
click at [484, 633] on li "**********" at bounding box center [583, 613] width 663 height 40
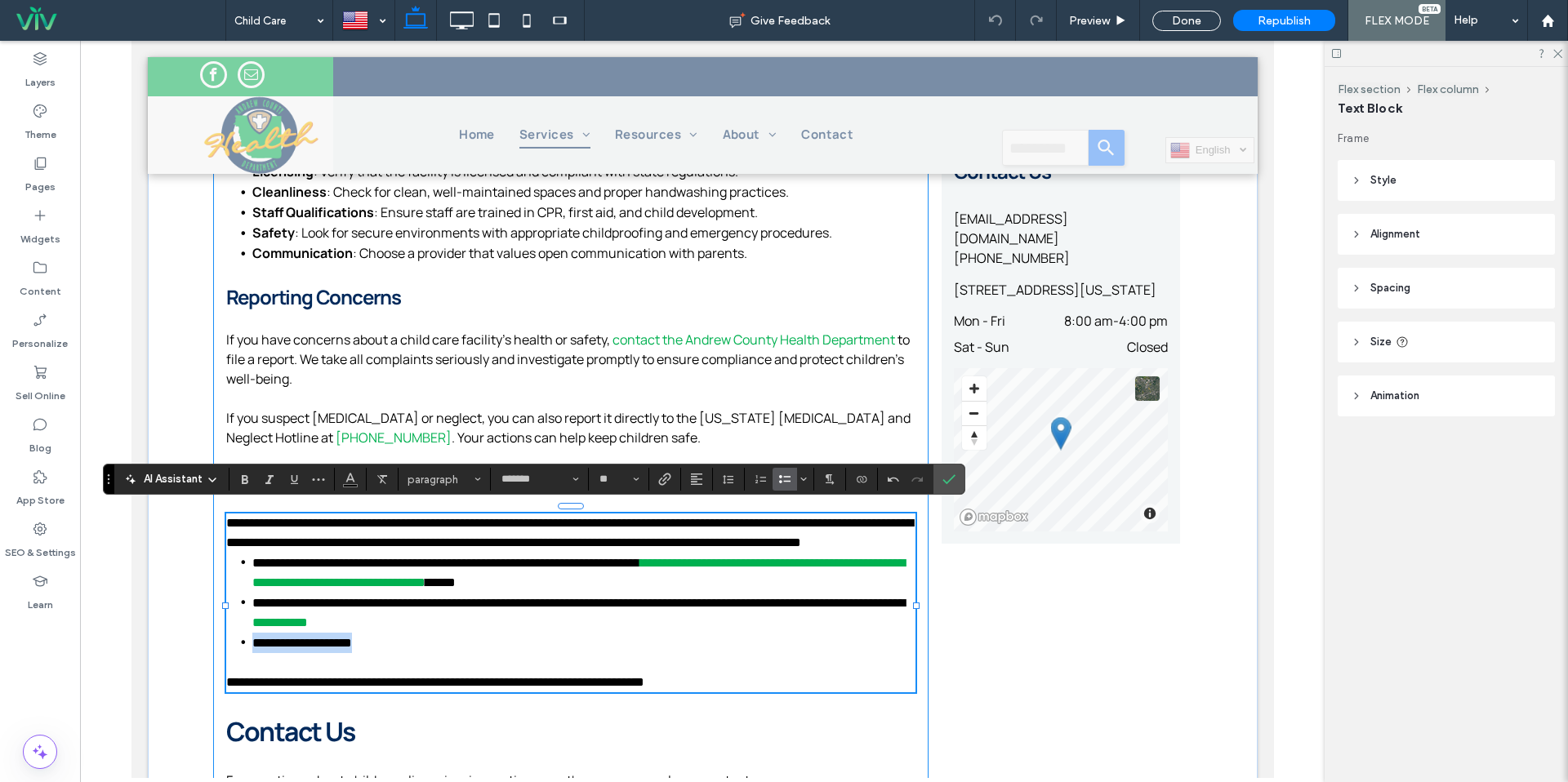
drag, startPoint x: 405, startPoint y: 664, endPoint x: 211, endPoint y: 664, distance: 194.0
click at [211, 664] on div "Child Care Services and Licensing Ensuring the safety, health, and development …" at bounding box center [701, 104] width 1110 height 1854
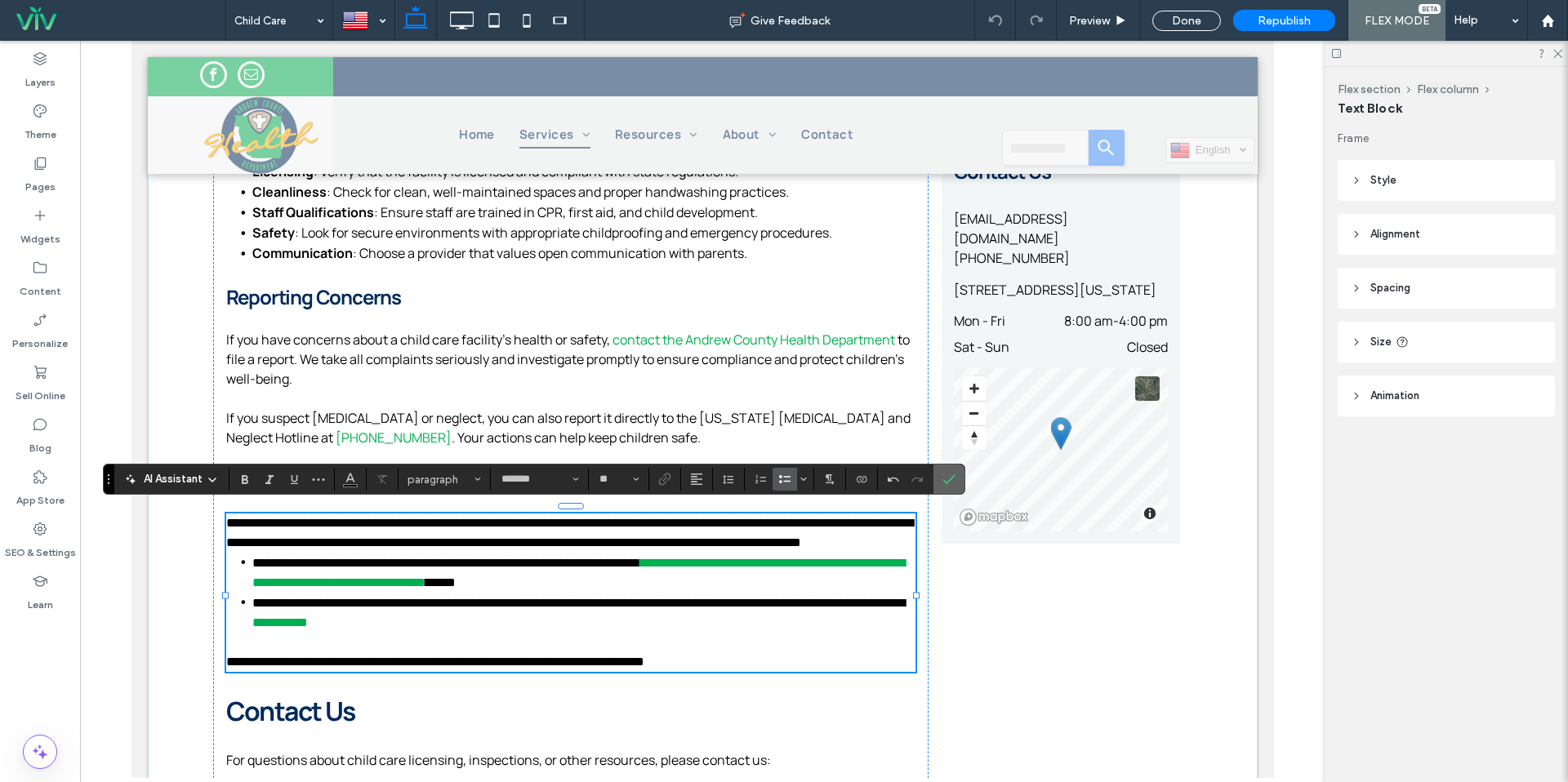
click at [948, 480] on use "Confirm" at bounding box center [949, 479] width 13 height 10
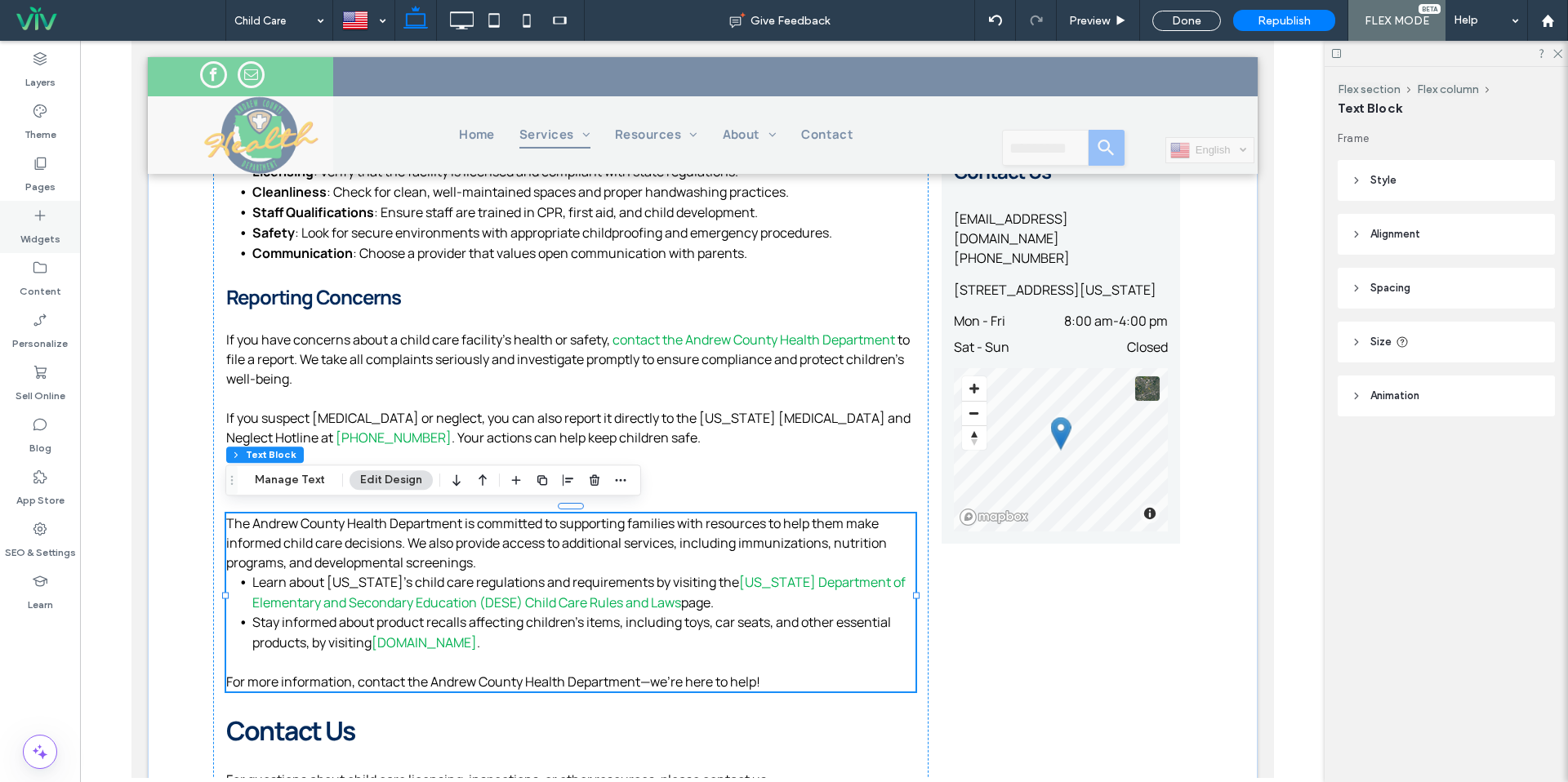
drag, startPoint x: 41, startPoint y: 207, endPoint x: 45, endPoint y: 217, distance: 10.8
click at [41, 207] on icon at bounding box center [40, 215] width 17 height 17
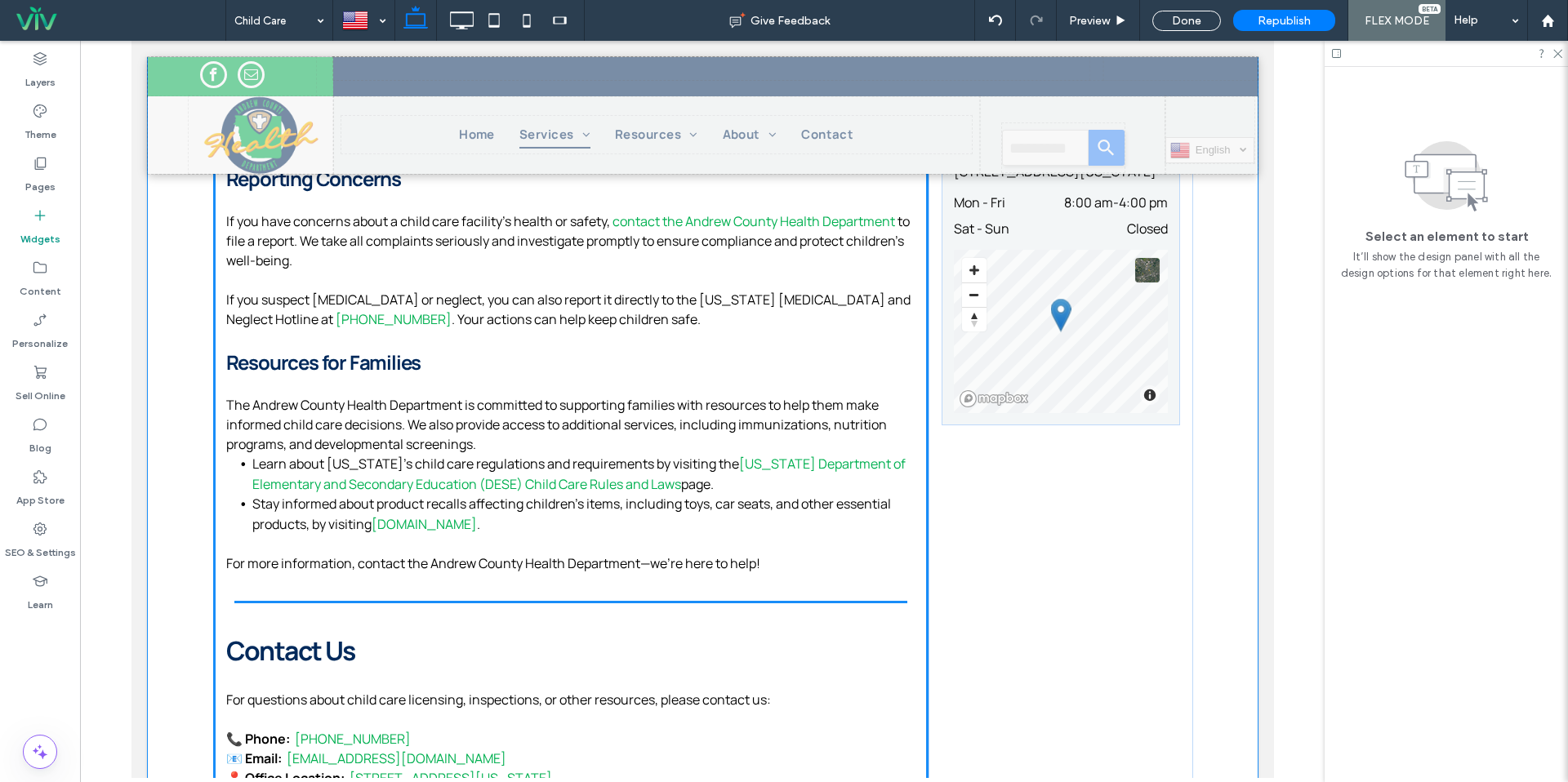
scroll to position [1422, 0]
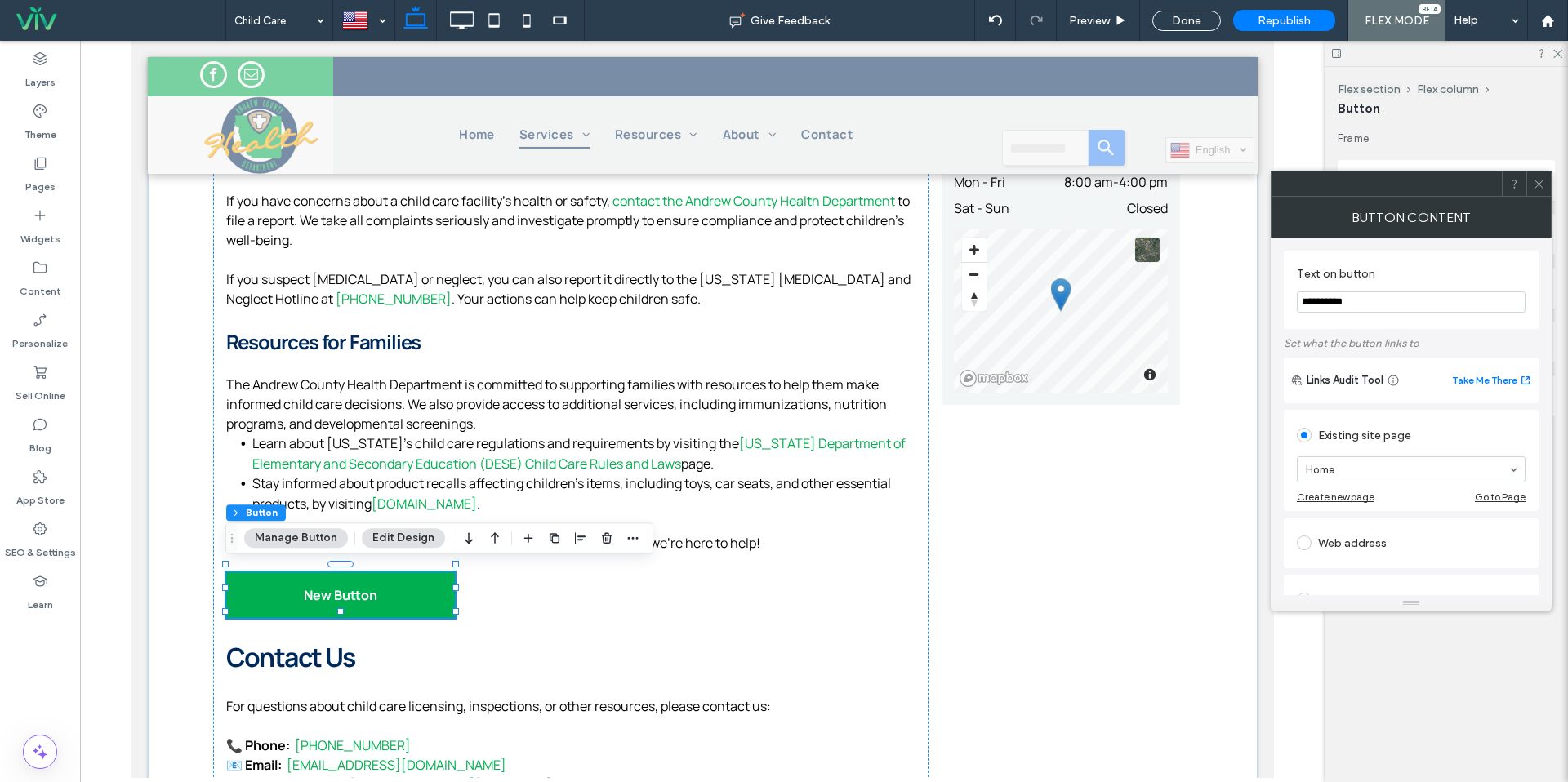
click at [1406, 298] on input "**********" at bounding box center [1411, 302] width 229 height 21
type input "**********"
click at [1360, 552] on div "Web address" at bounding box center [1411, 543] width 229 height 26
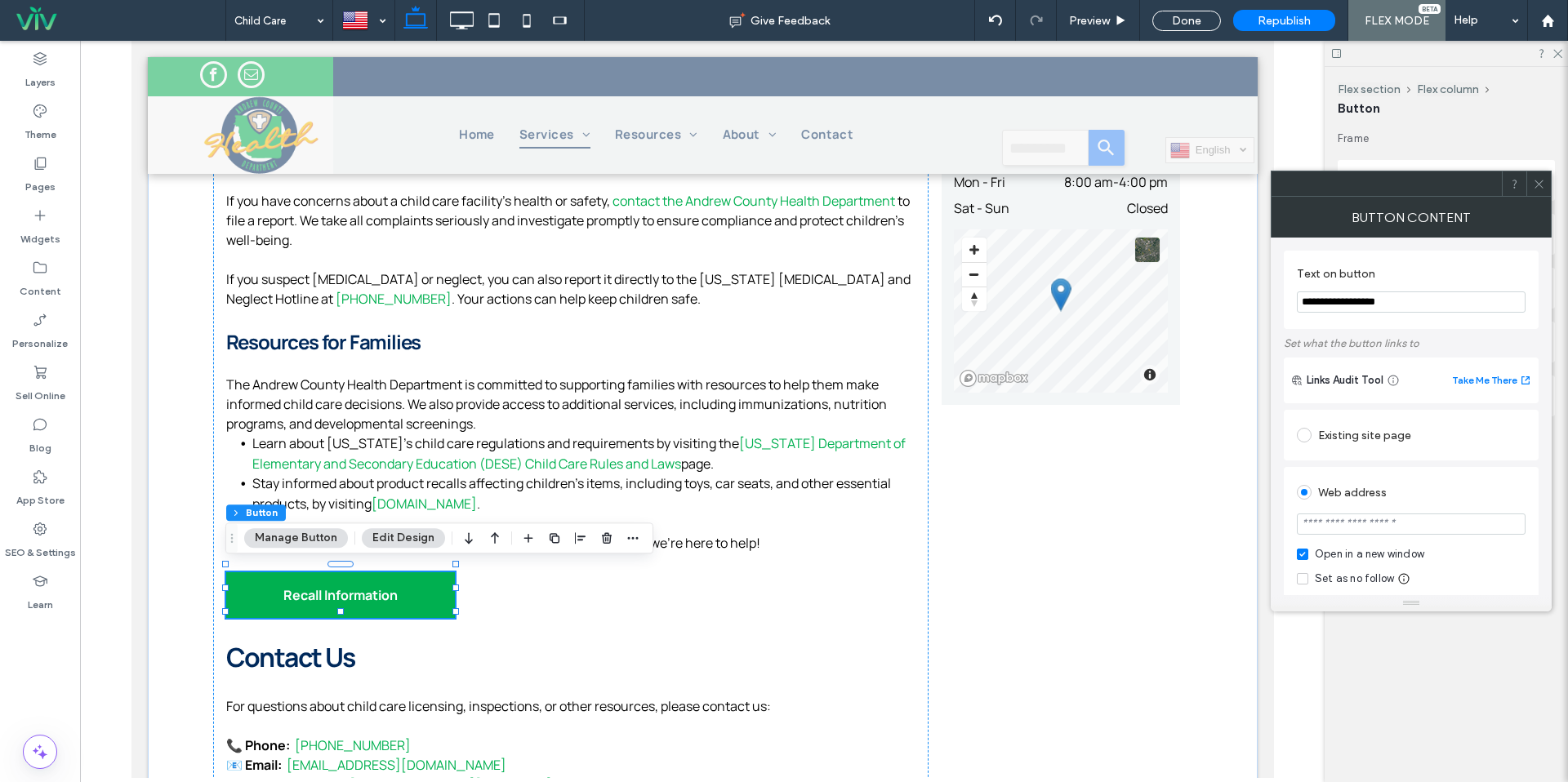
click at [1370, 534] on input "url" at bounding box center [1411, 524] width 229 height 21
paste input "**********"
type input "**********"
click at [1370, 497] on div "Web address" at bounding box center [1411, 492] width 229 height 26
click at [1541, 182] on icon at bounding box center [1539, 184] width 12 height 12
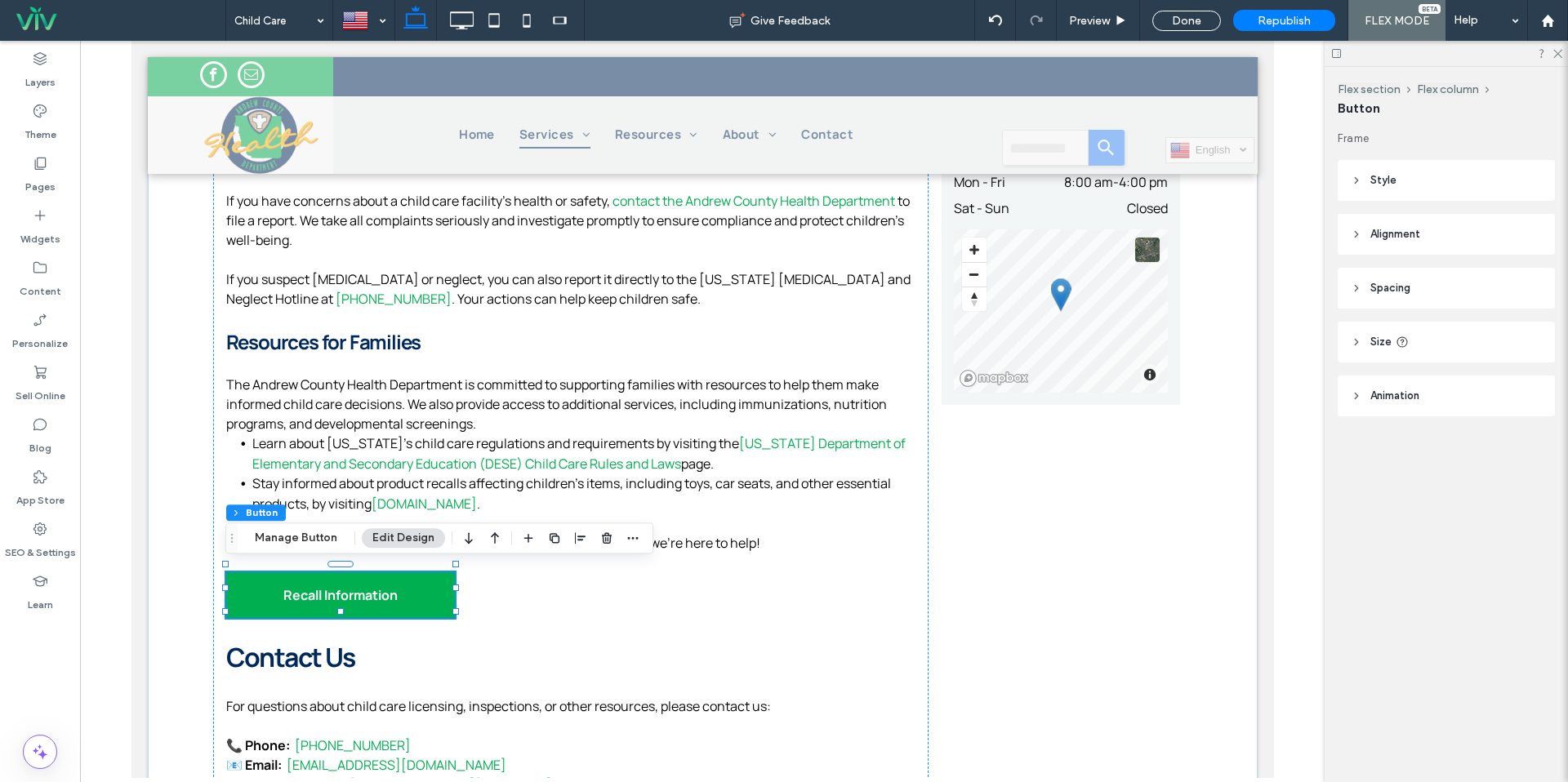
drag, startPoint x: 1558, startPoint y: 52, endPoint x: 1532, endPoint y: 62, distance: 27.9
click at [1558, 52] on icon at bounding box center [1557, 53] width 11 height 11
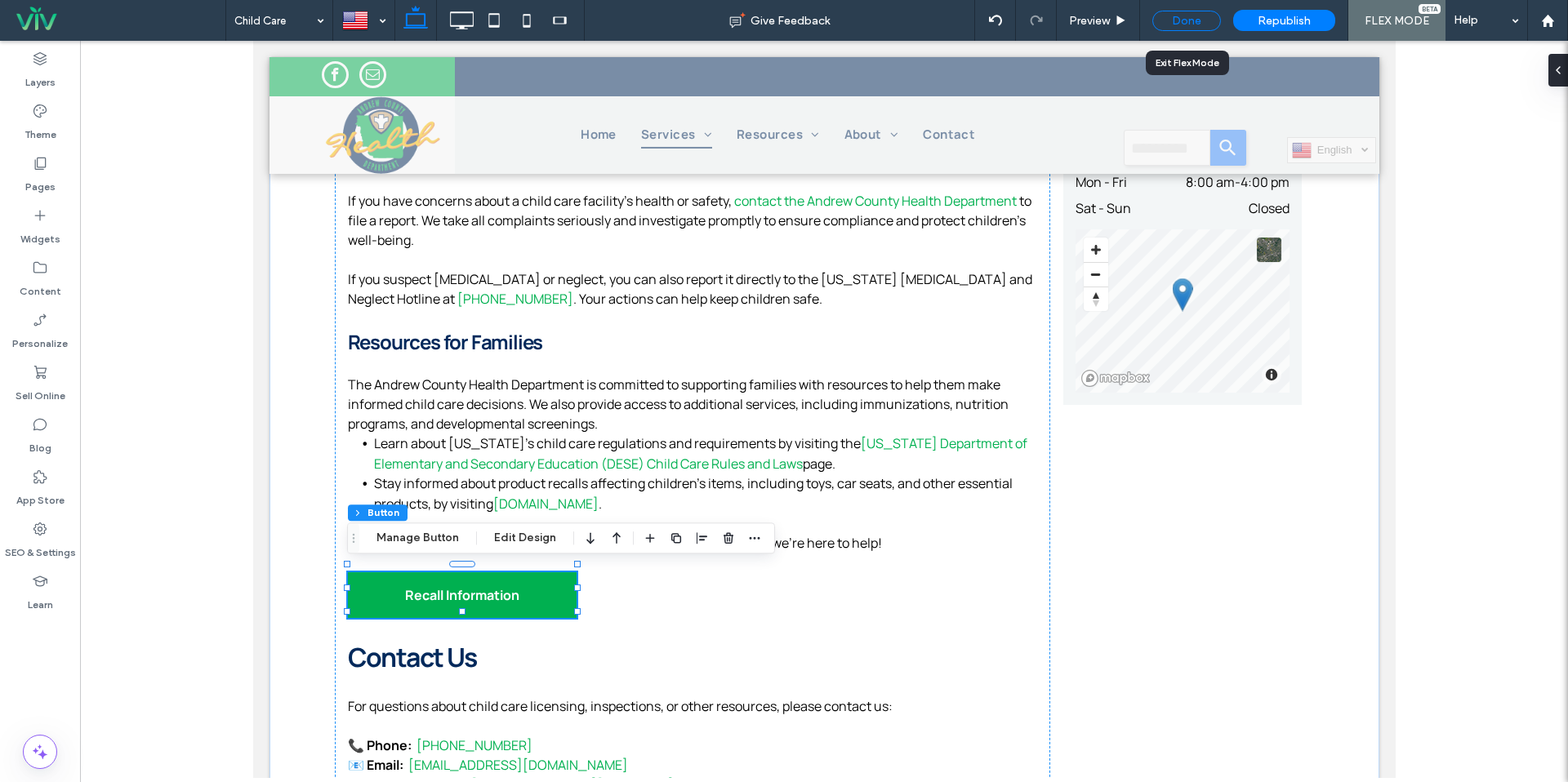
click at [1201, 25] on div "Done" at bounding box center [1187, 20] width 68 height 20
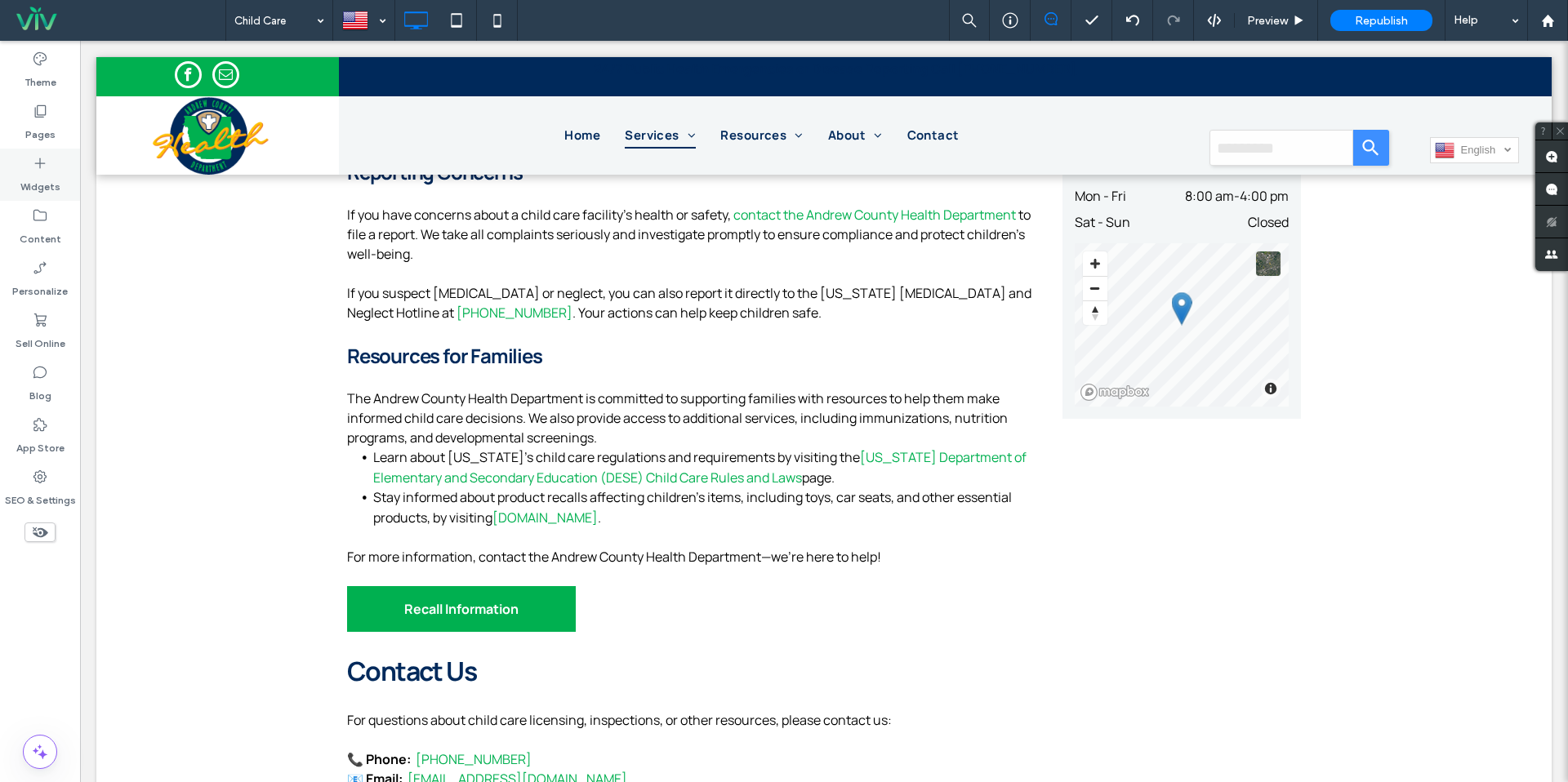
drag, startPoint x: 41, startPoint y: 133, endPoint x: 61, endPoint y: 199, distance: 69.0
click at [41, 133] on label "Pages" at bounding box center [40, 131] width 30 height 23
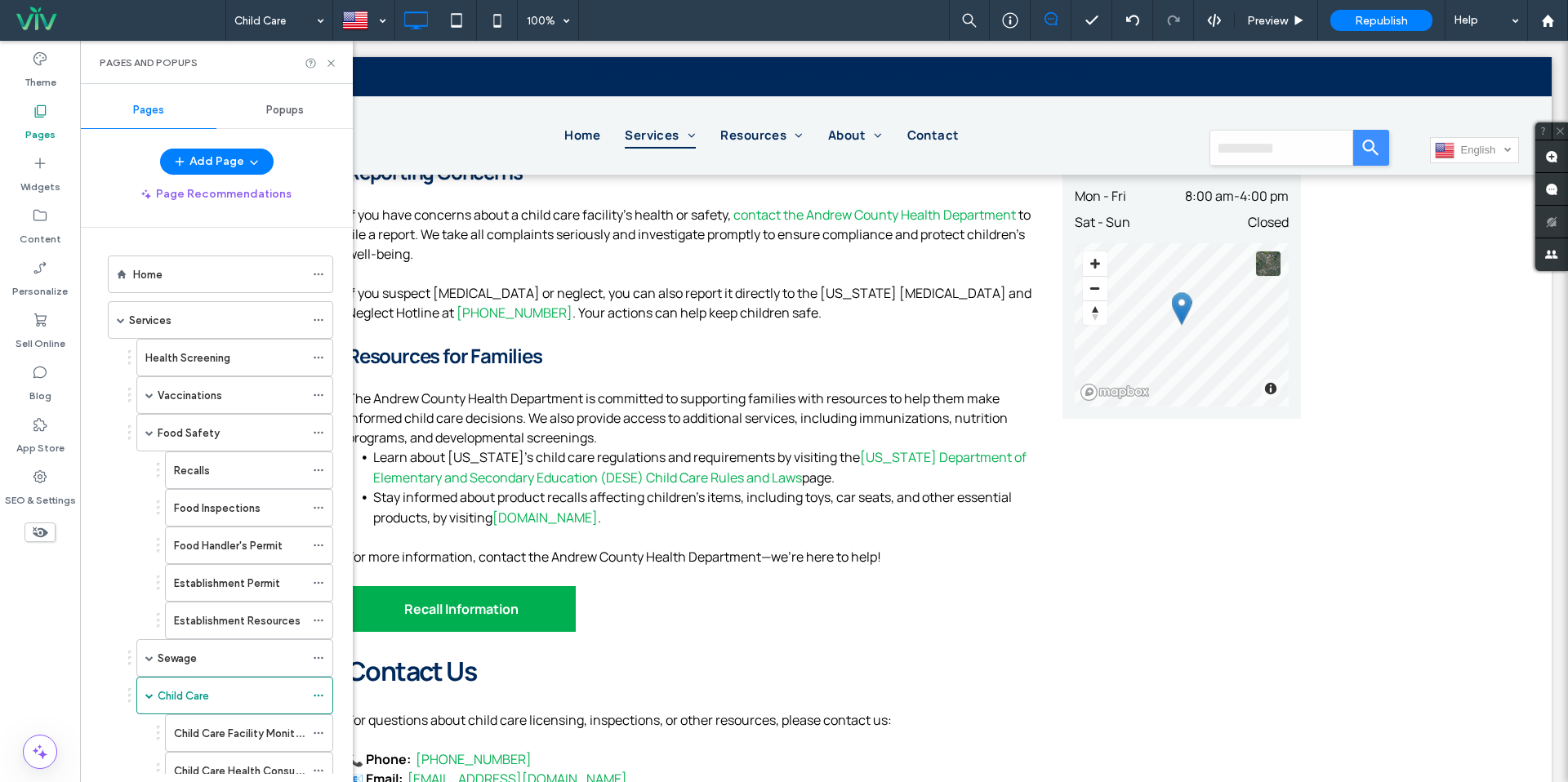
click at [208, 462] on label "Recalls" at bounding box center [191, 470] width 36 height 29
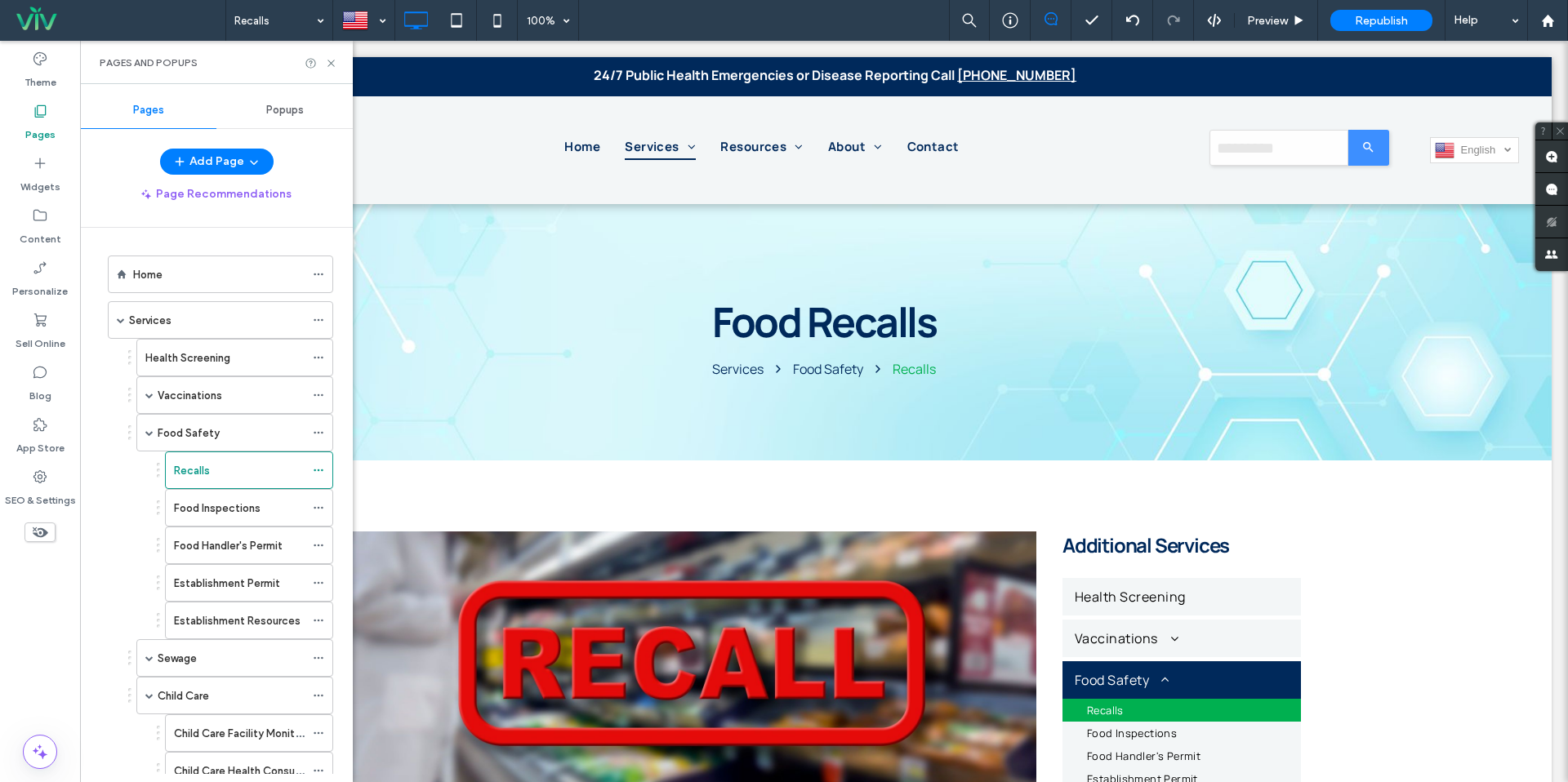
scroll to position [0, 0]
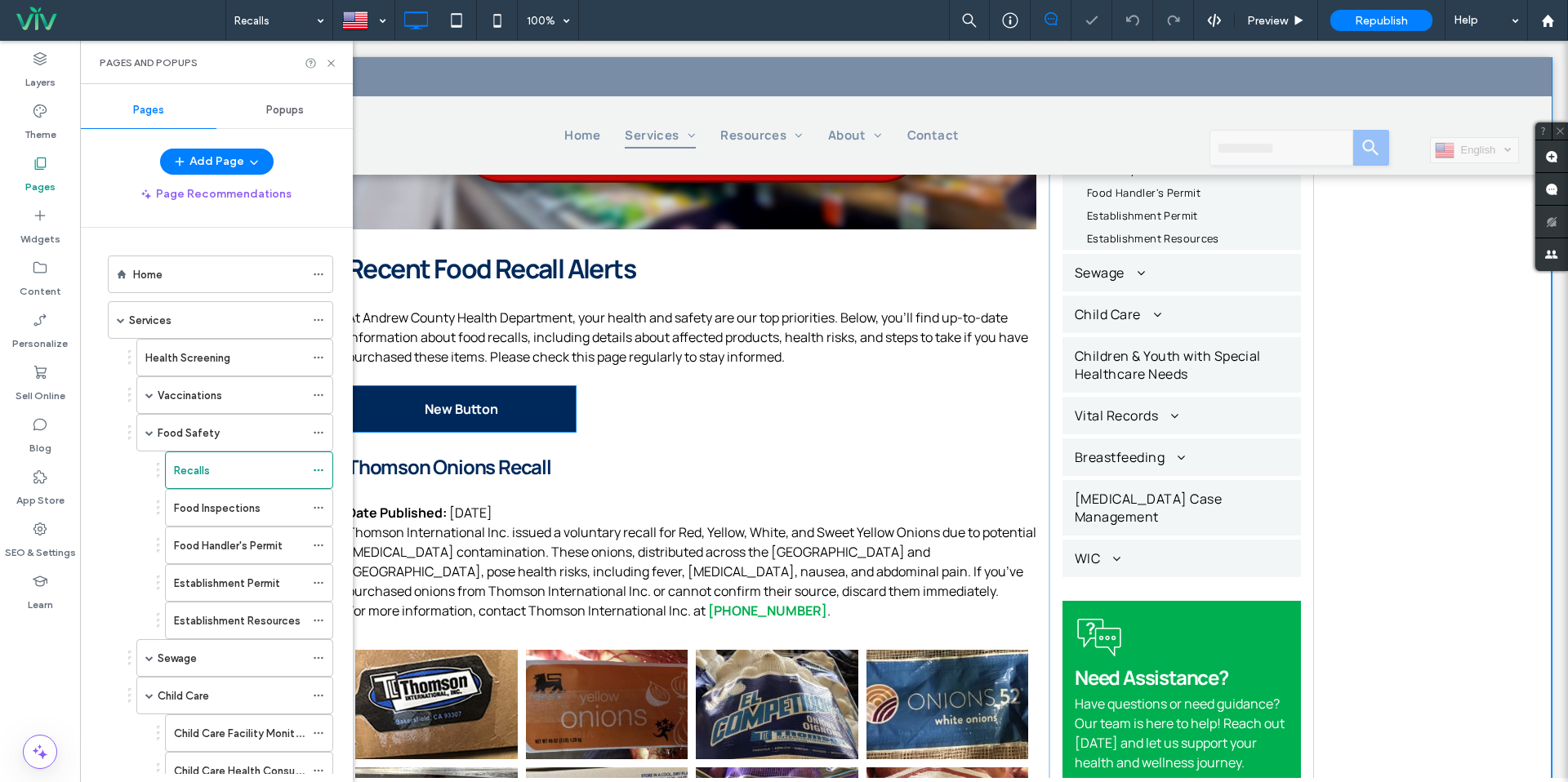
scroll to position [520, 0]
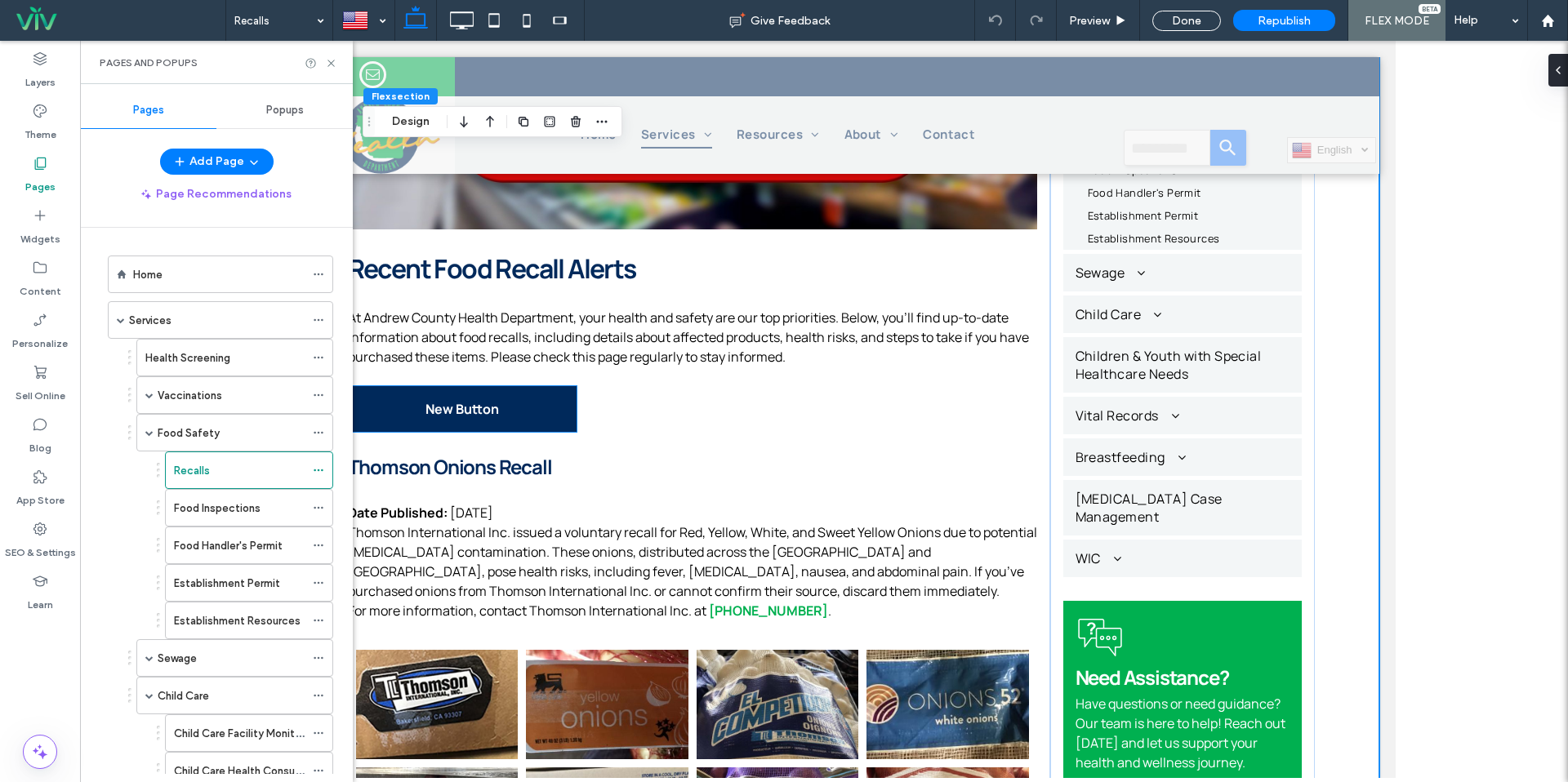
click at [452, 413] on span "New Button" at bounding box center [462, 409] width 74 height 18
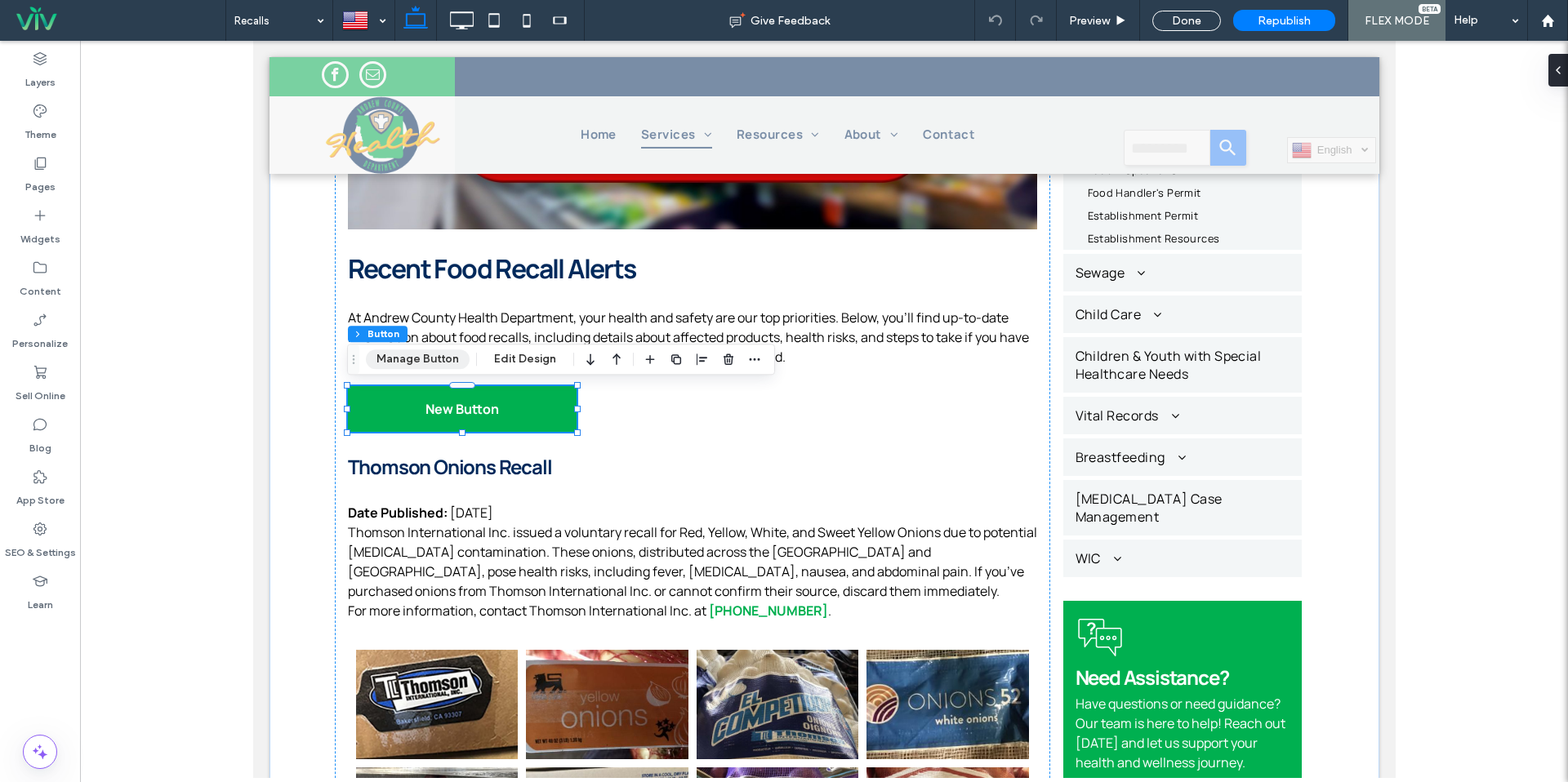
click at [440, 361] on button "Manage Button" at bounding box center [418, 359] width 104 height 19
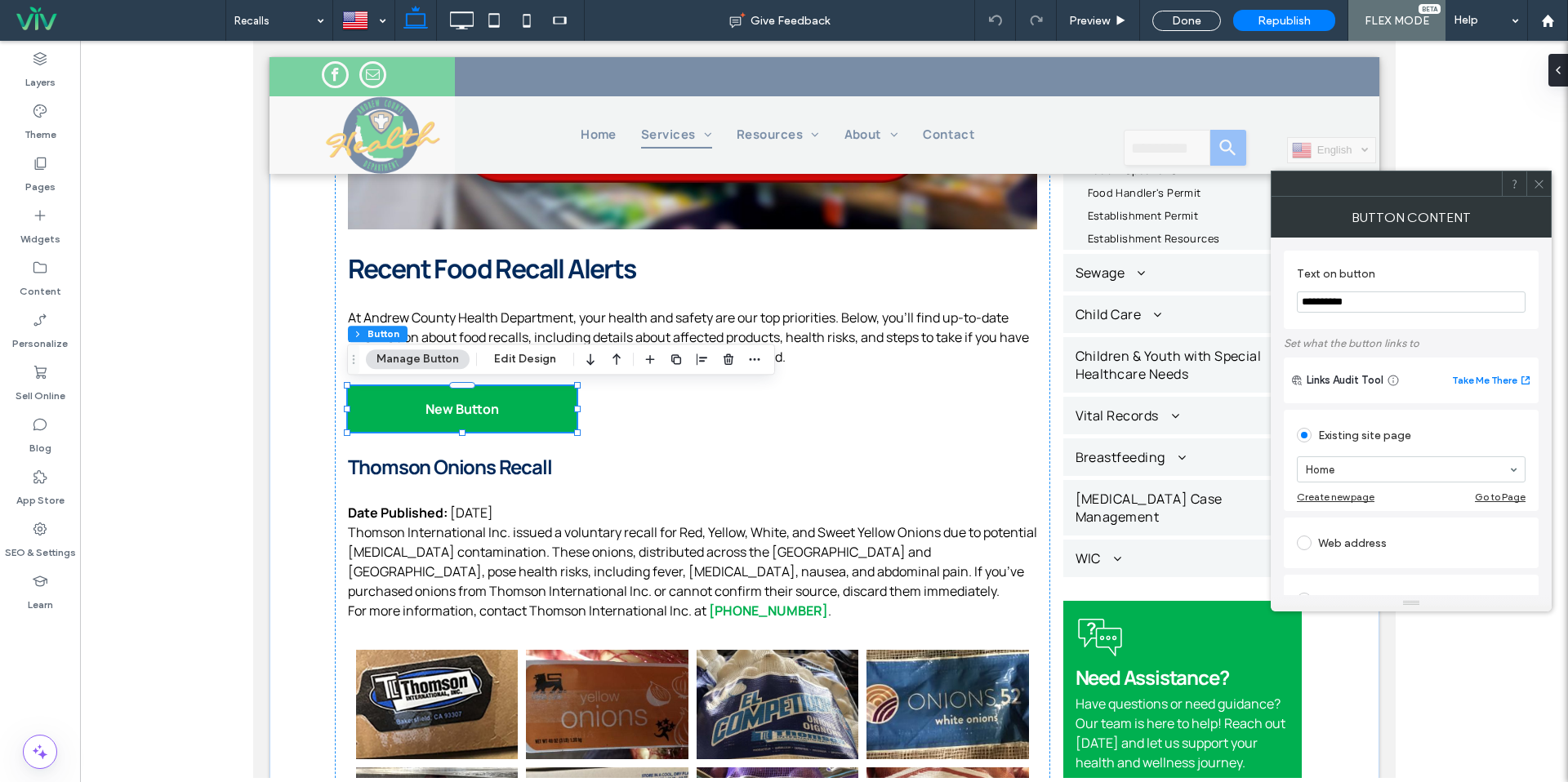
click at [1359, 314] on section "**********" at bounding box center [1411, 290] width 229 height 62
click at [1363, 301] on input "**********" at bounding box center [1411, 302] width 229 height 21
click at [1403, 308] on input "**********" at bounding box center [1411, 302] width 229 height 21
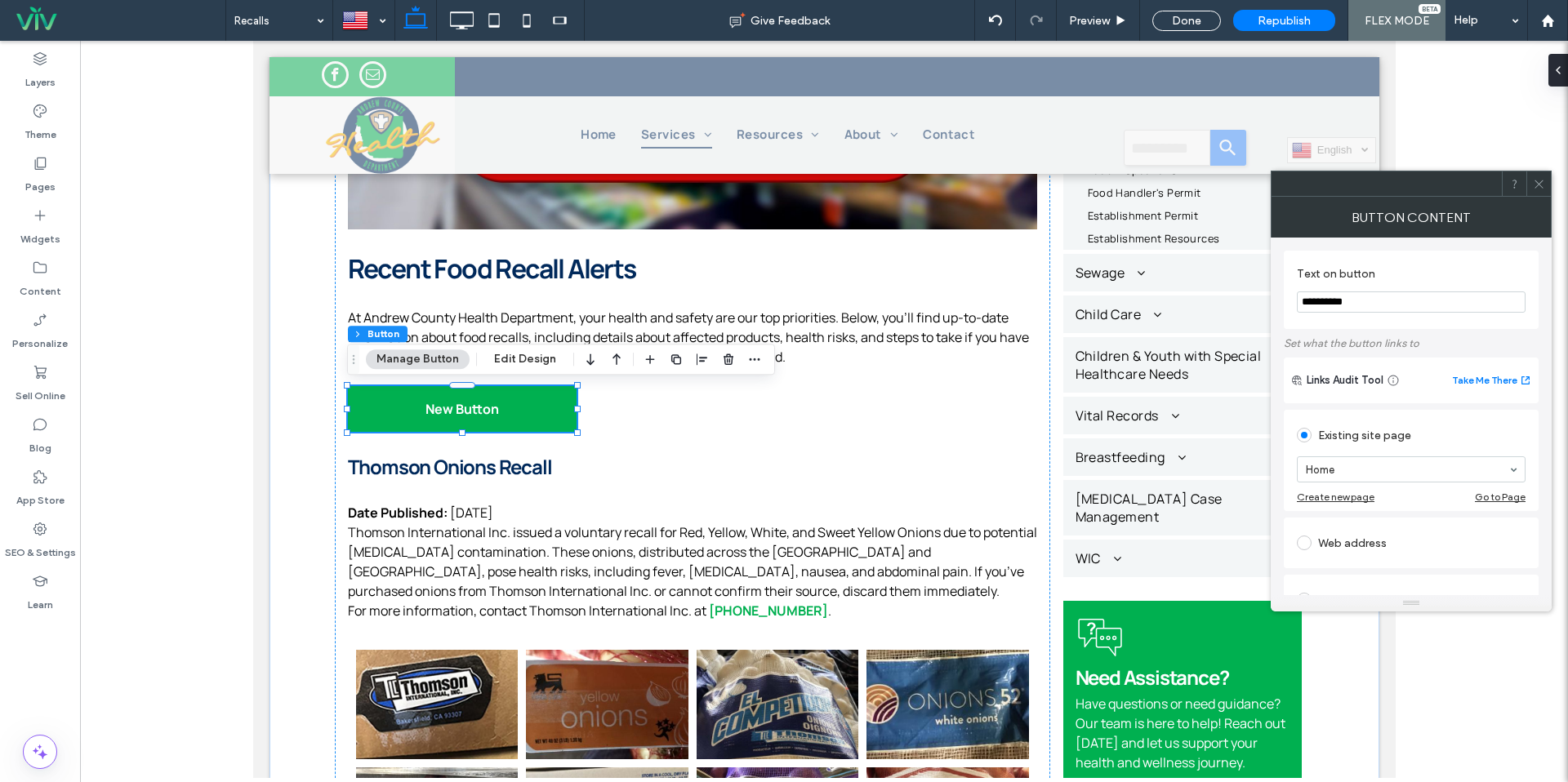
click at [1403, 308] on input "**********" at bounding box center [1411, 302] width 229 height 21
type input "**********"
click at [1370, 550] on div "Web address" at bounding box center [1411, 543] width 229 height 26
click at [1368, 526] on input "url" at bounding box center [1411, 524] width 229 height 21
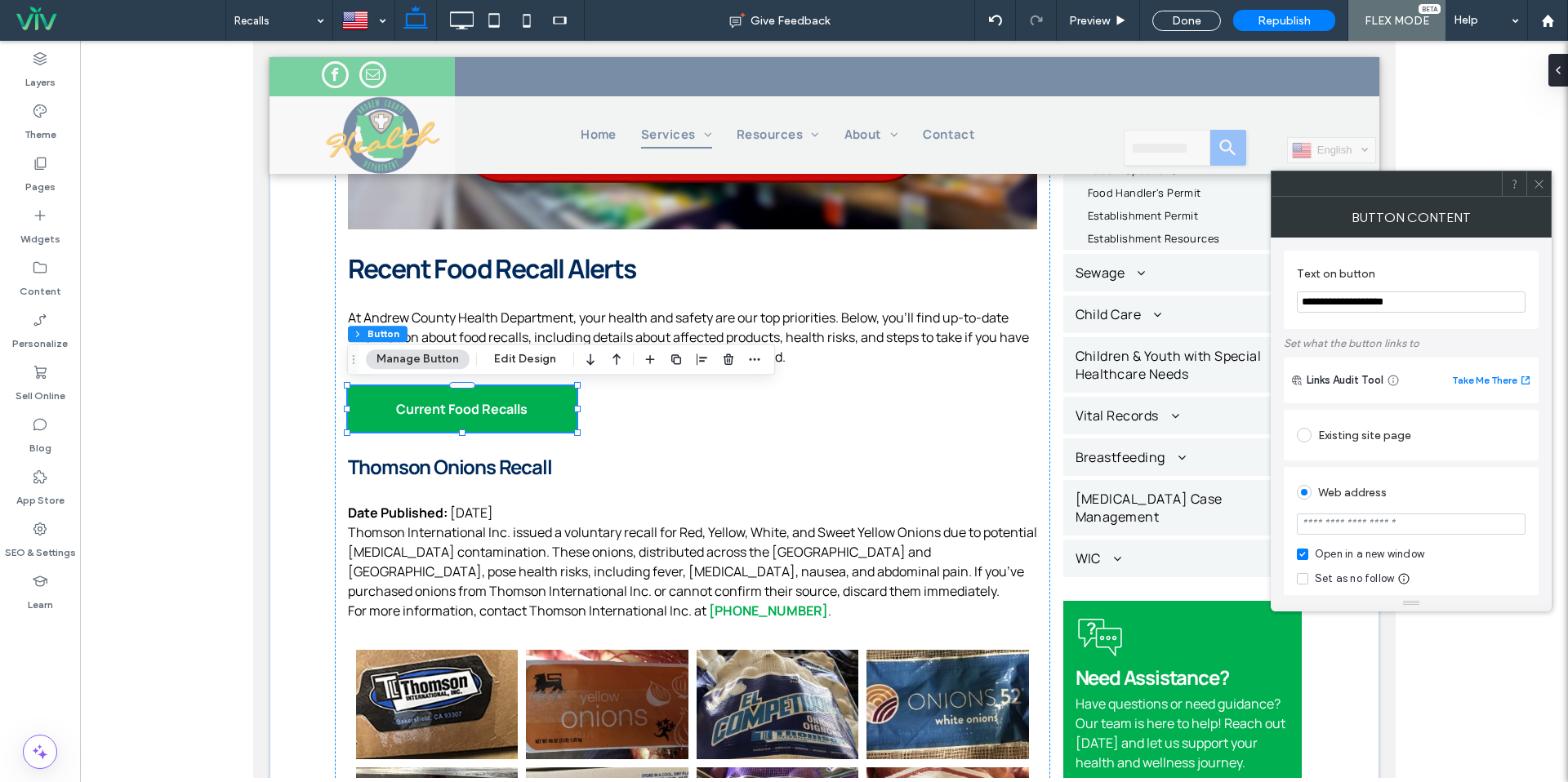
paste input "**********"
type input "**********"
click at [1374, 502] on div "Web address" at bounding box center [1411, 492] width 229 height 26
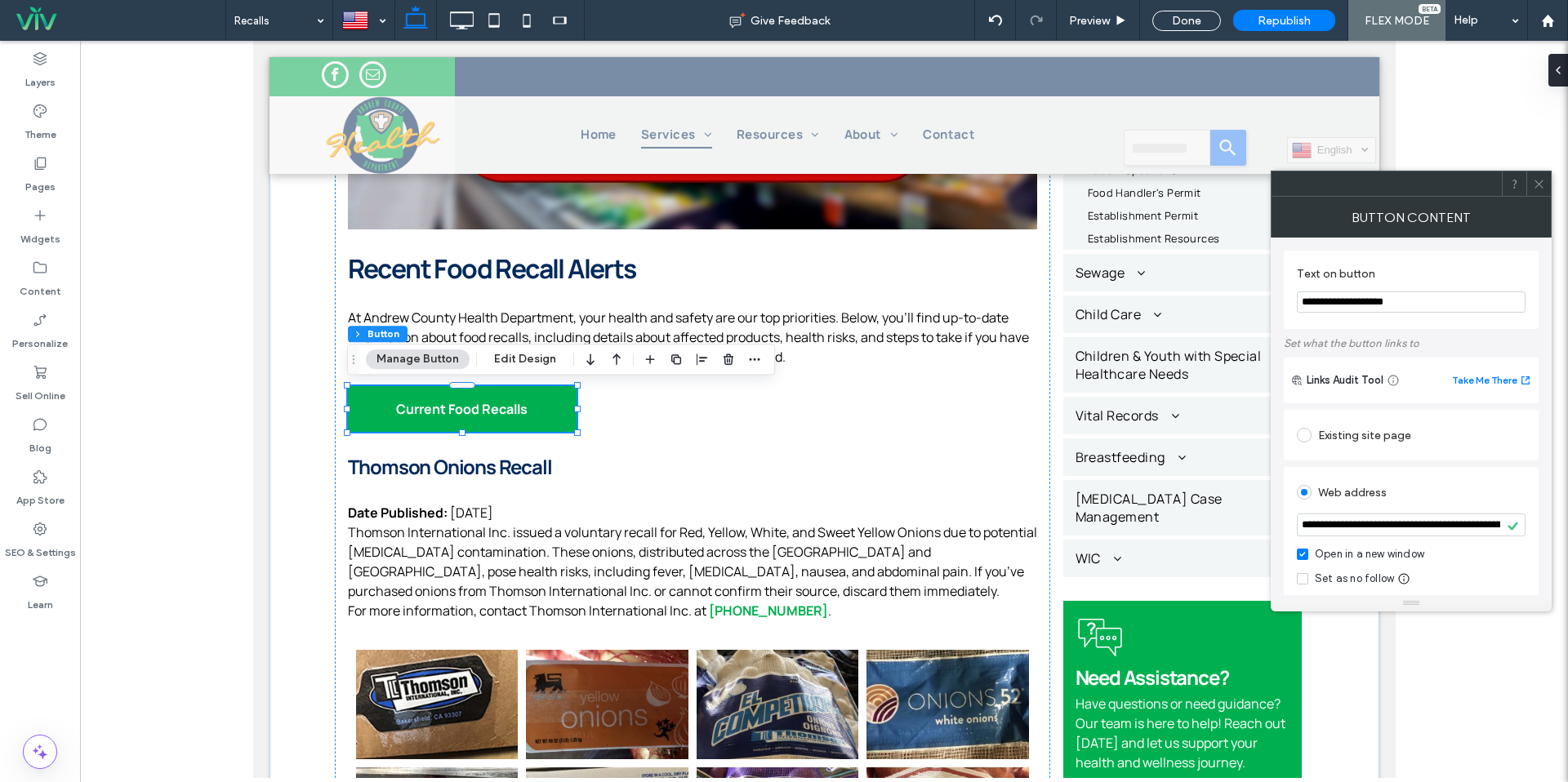
click at [1543, 188] on icon at bounding box center [1539, 184] width 12 height 12
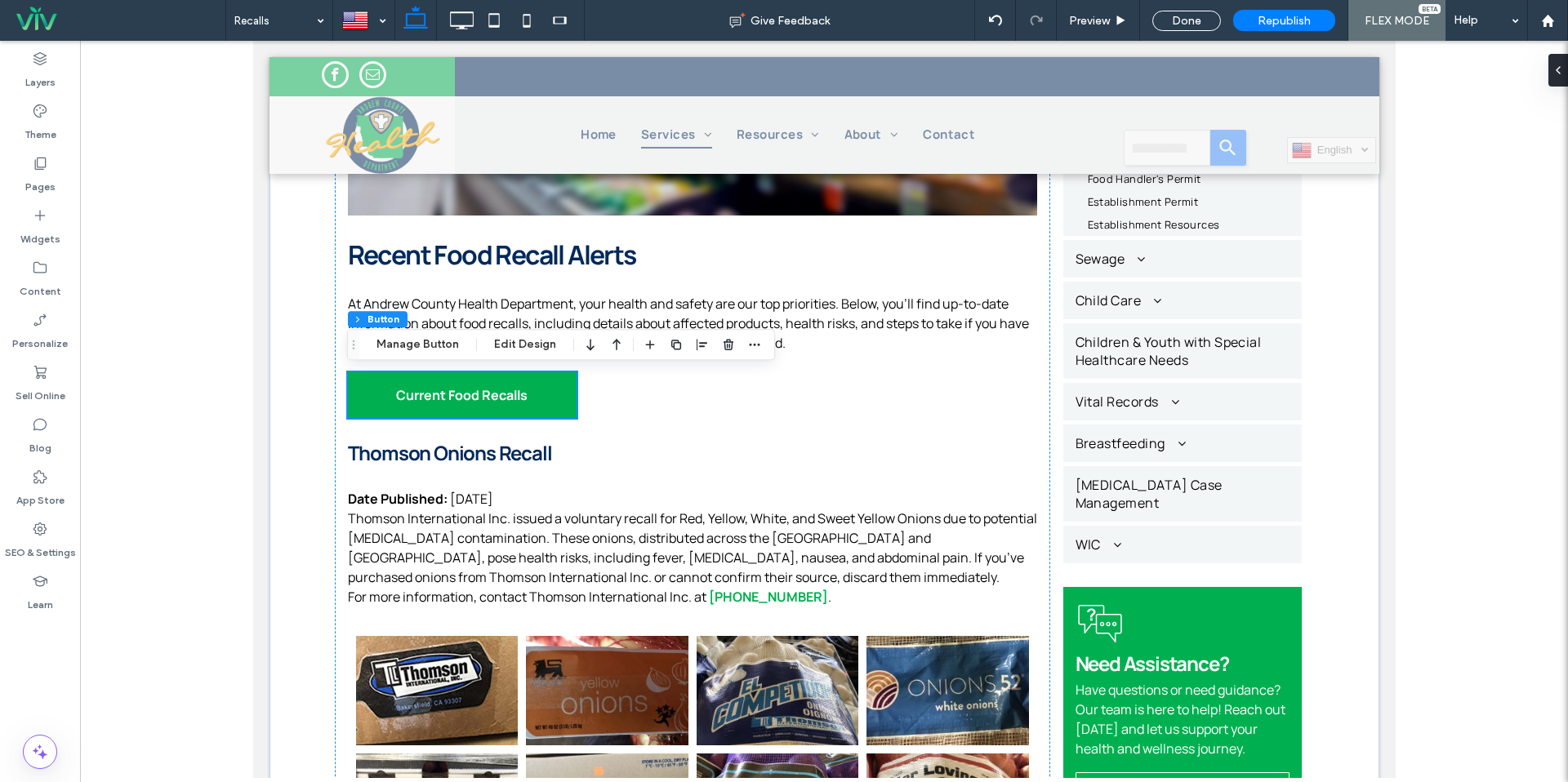
scroll to position [535, 0]
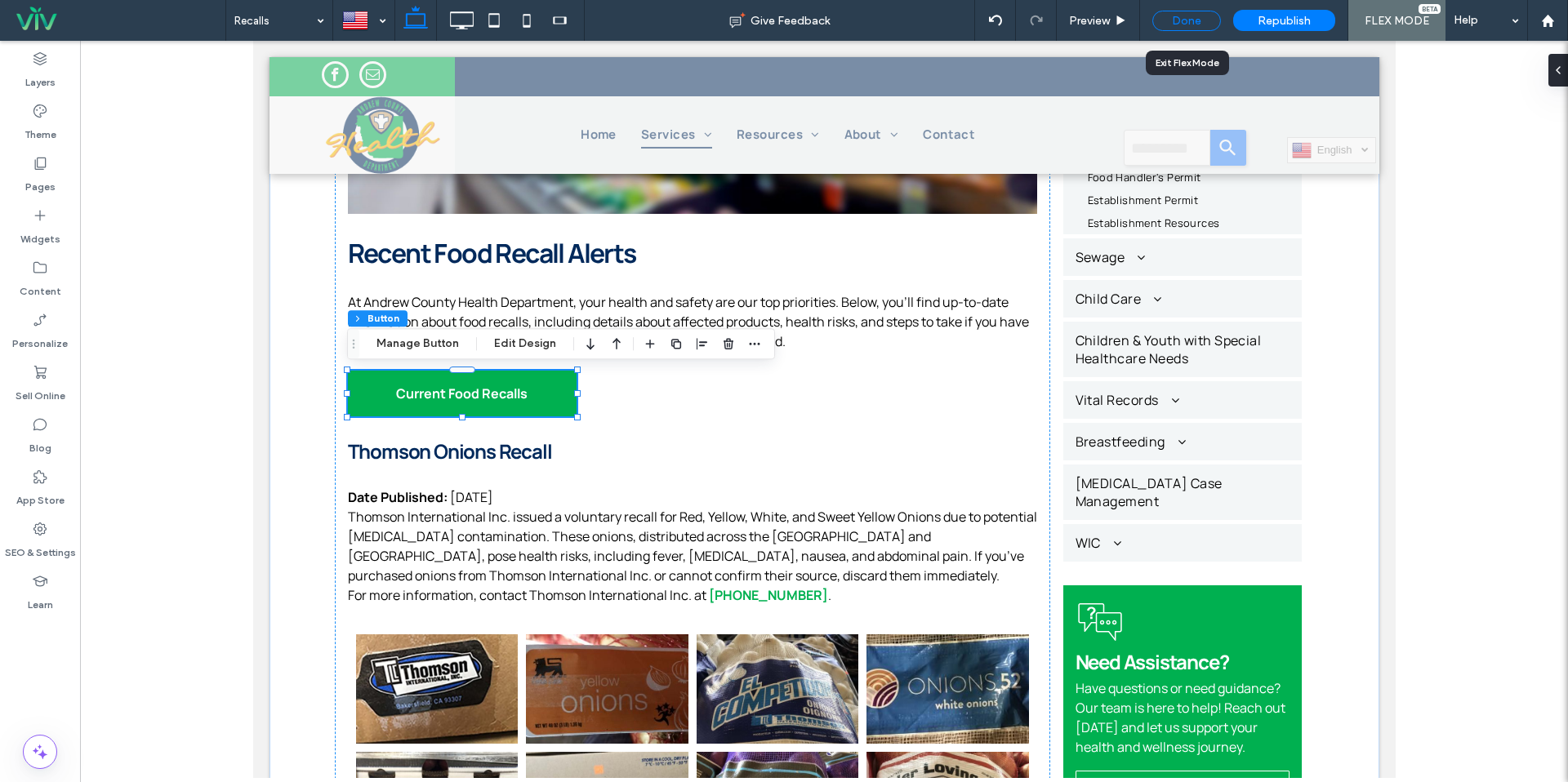
click at [1191, 27] on div "Done" at bounding box center [1187, 20] width 68 height 20
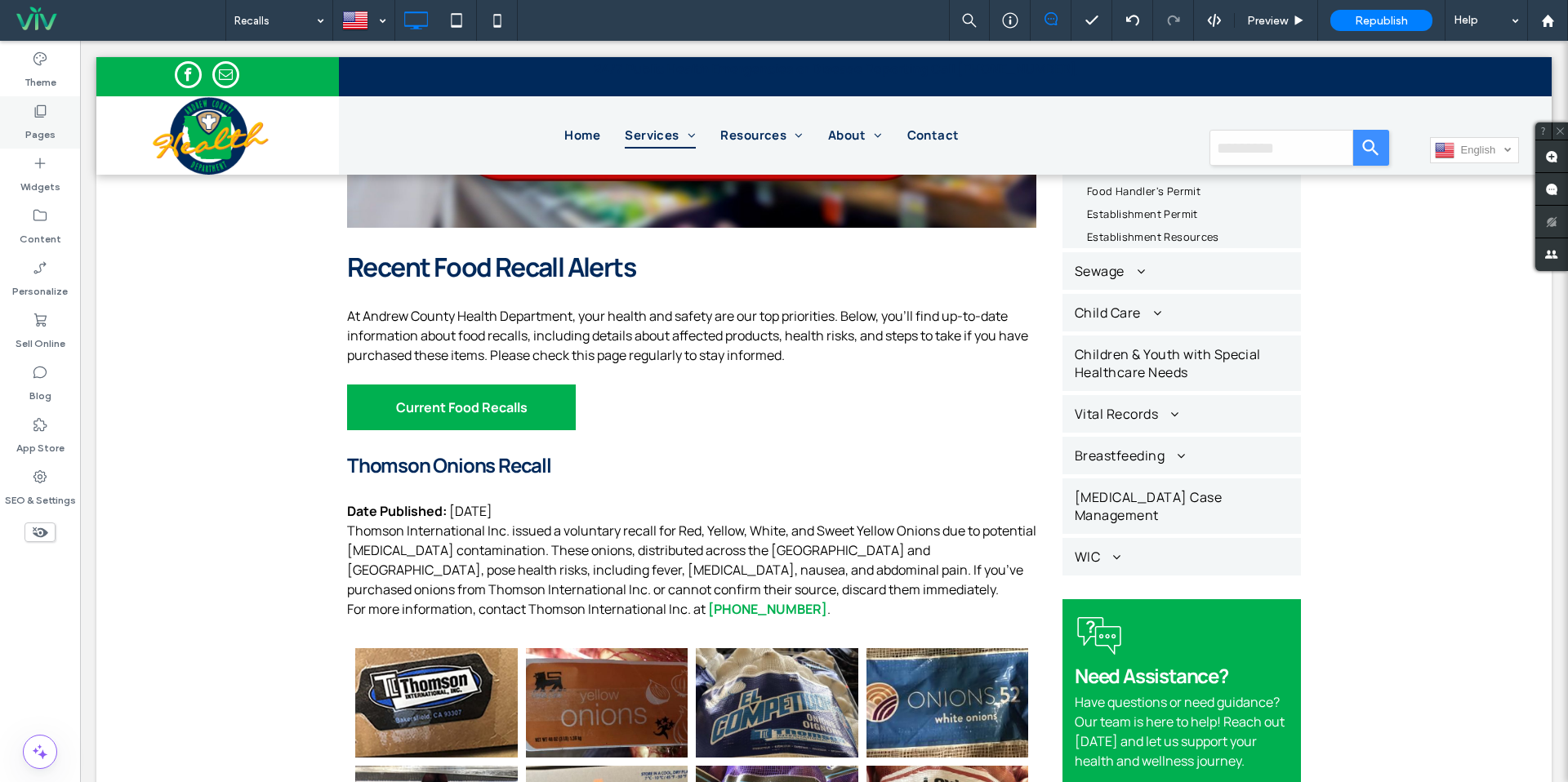
drag, startPoint x: 58, startPoint y: 135, endPoint x: 74, endPoint y: 140, distance: 16.8
click at [58, 135] on div "Pages" at bounding box center [40, 123] width 80 height 53
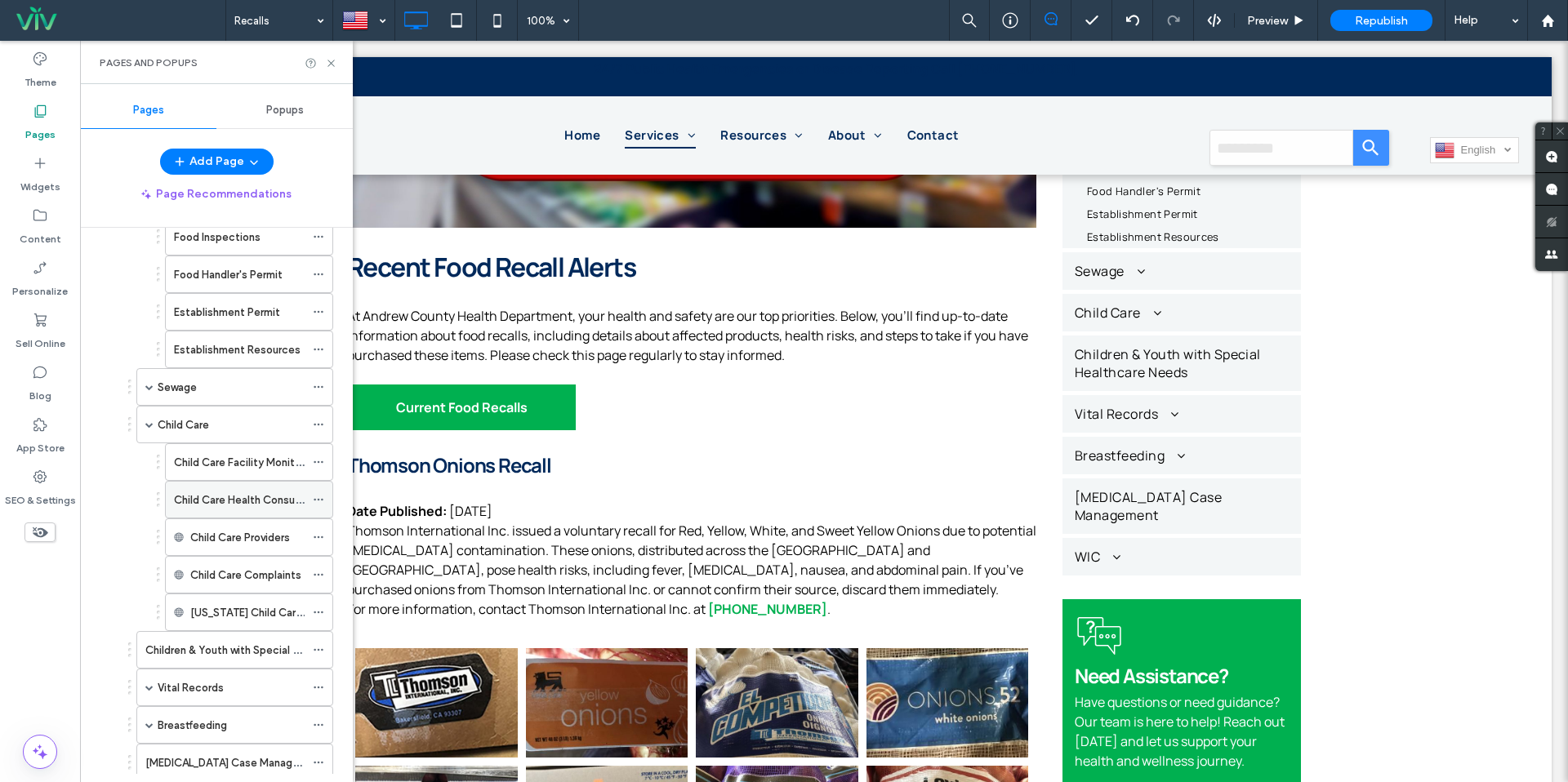
scroll to position [289, 0]
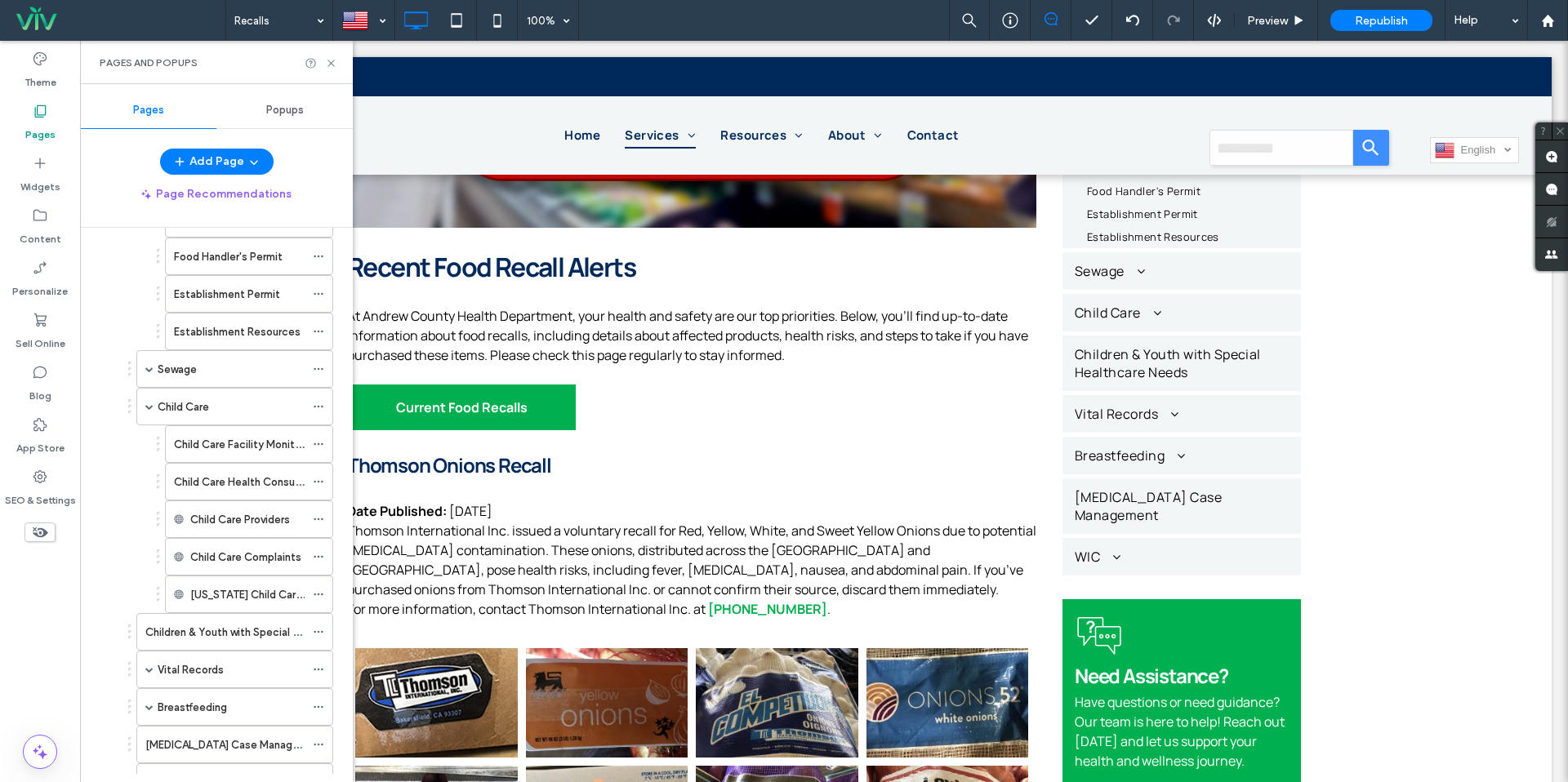
click at [236, 410] on div "Child Care" at bounding box center [231, 407] width 147 height 18
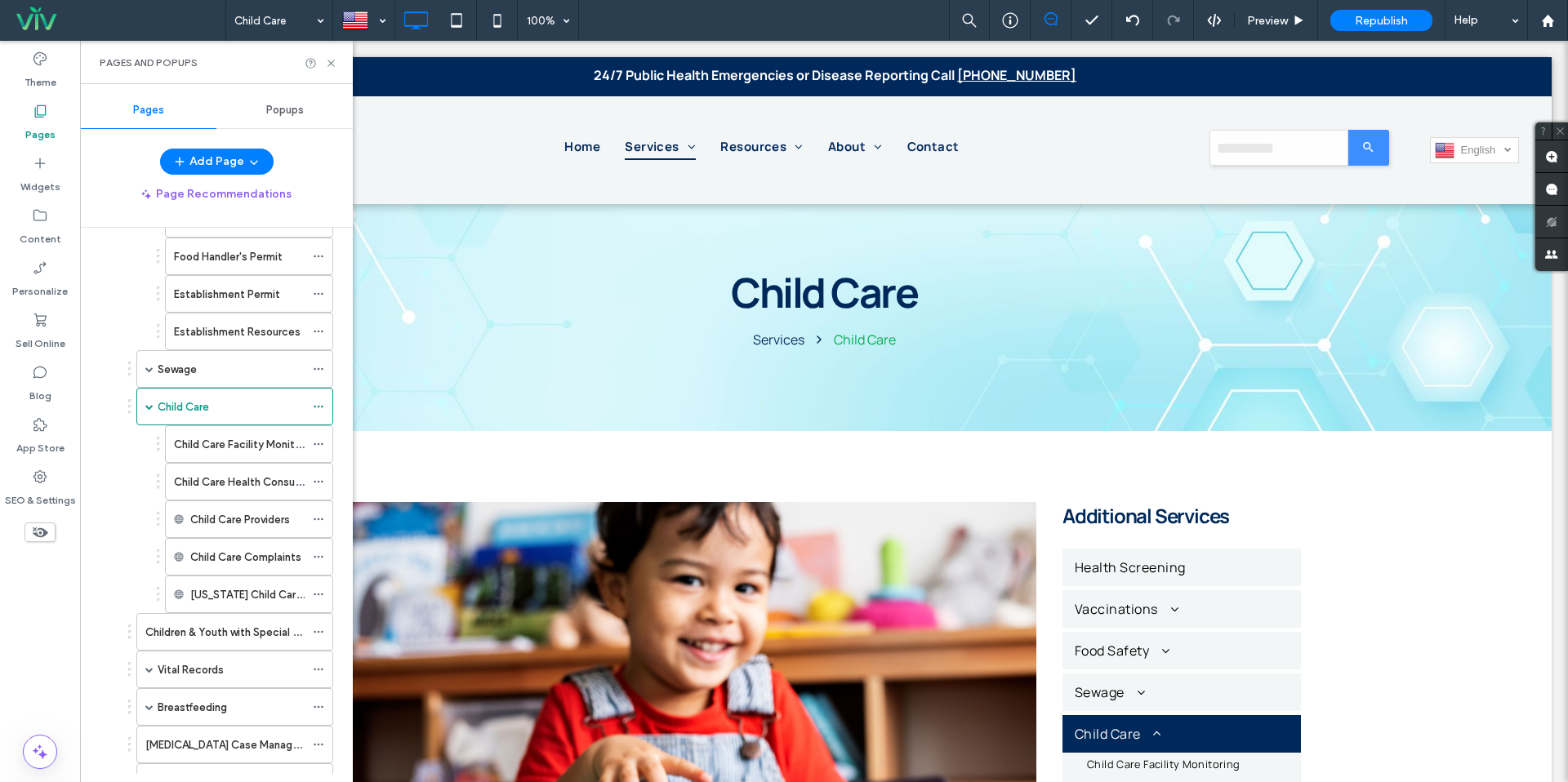
scroll to position [0, 0]
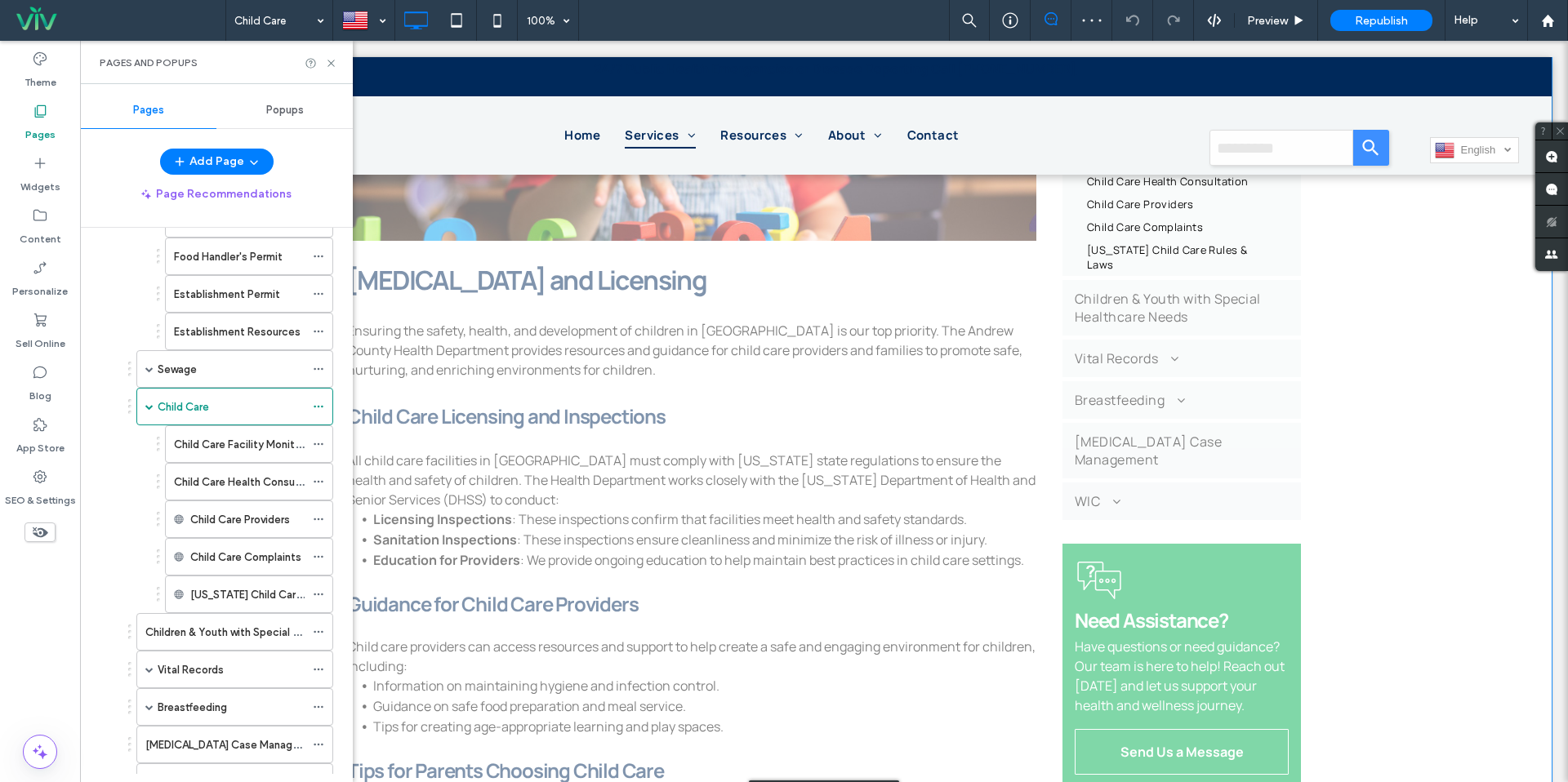
scroll to position [603, 0]
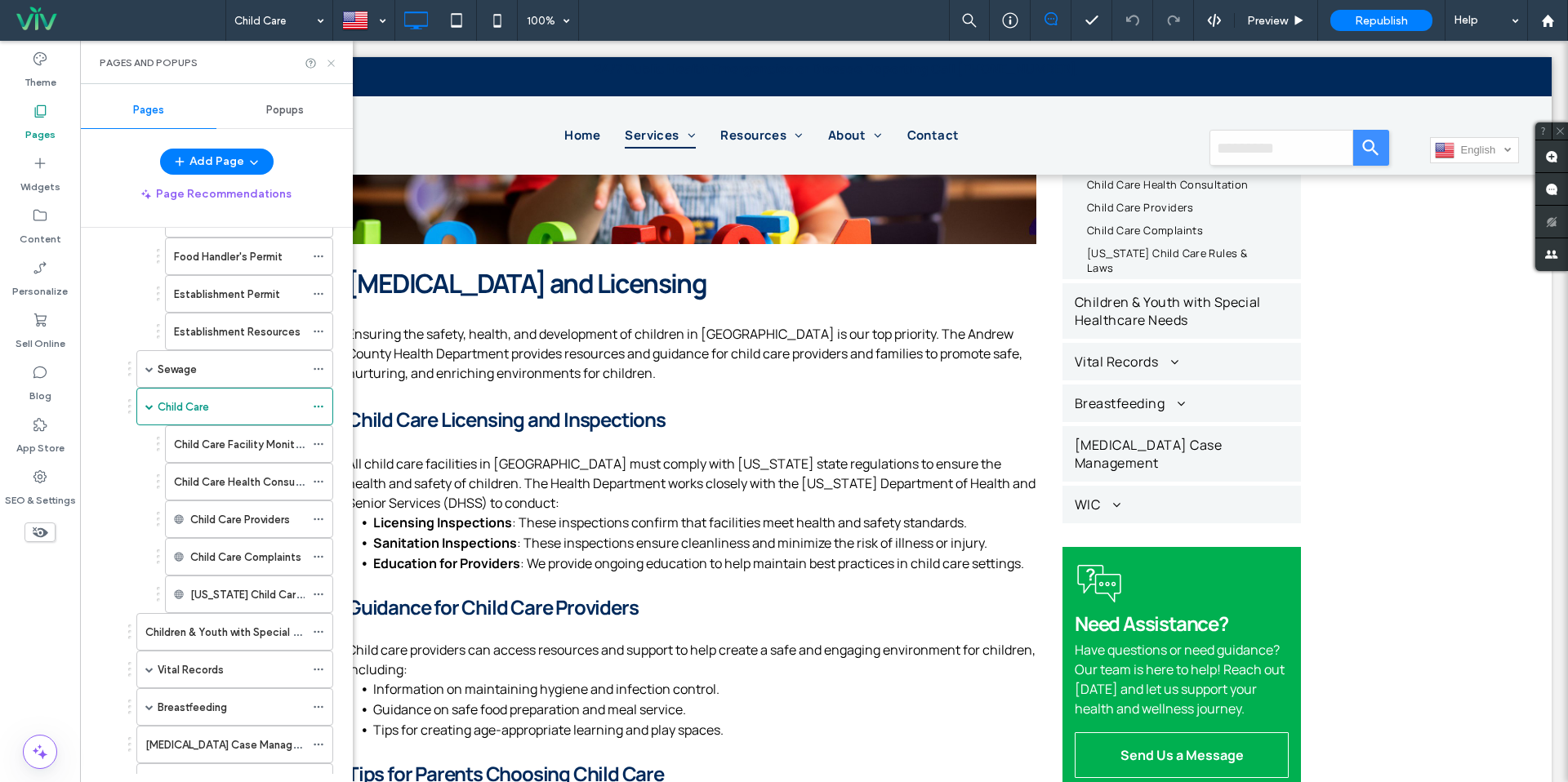
click at [329, 60] on icon at bounding box center [331, 63] width 12 height 12
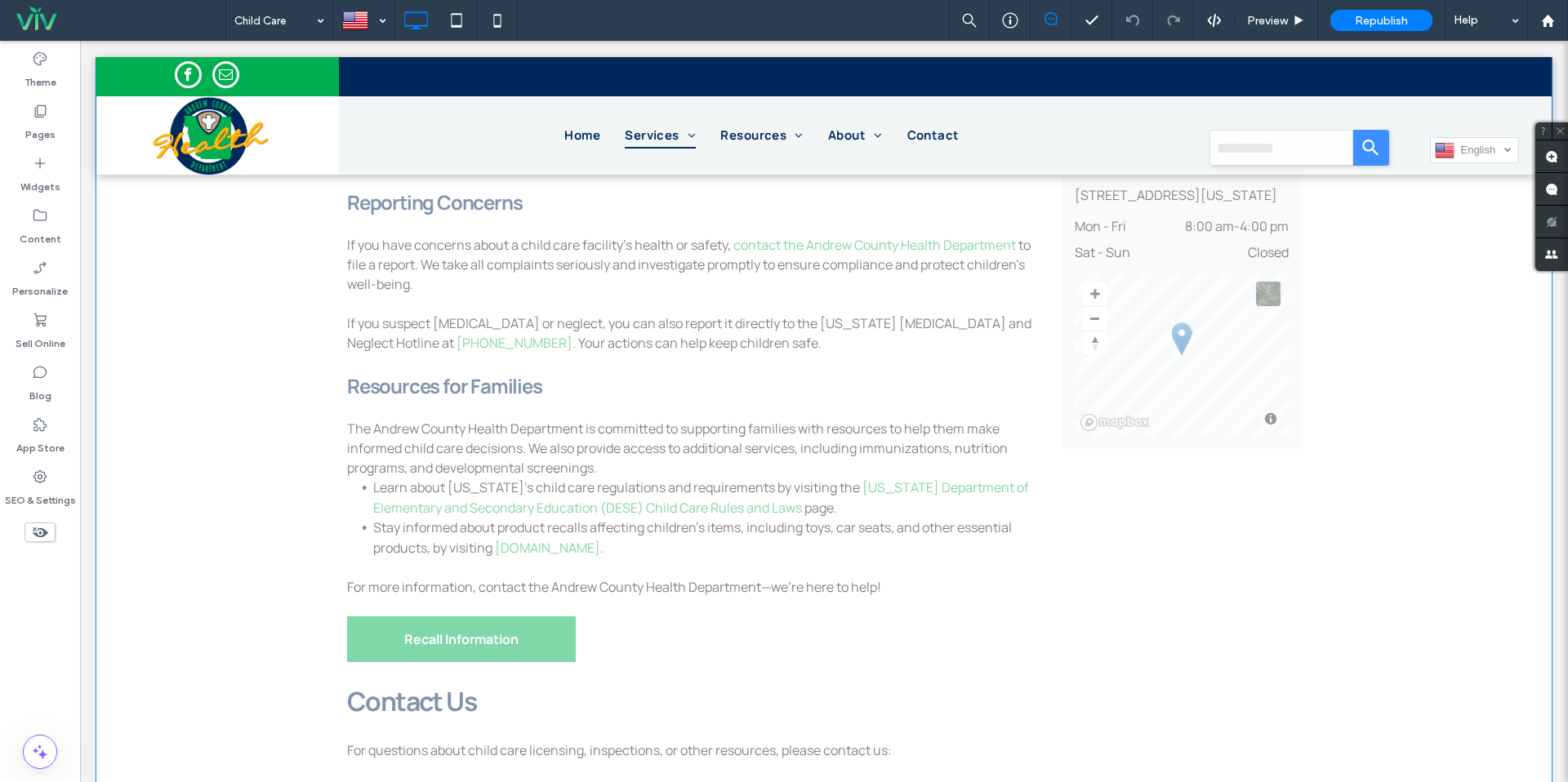
click at [450, 599] on div "Click to edit in Flex Mode" at bounding box center [824, 41] width 1456 height 1946
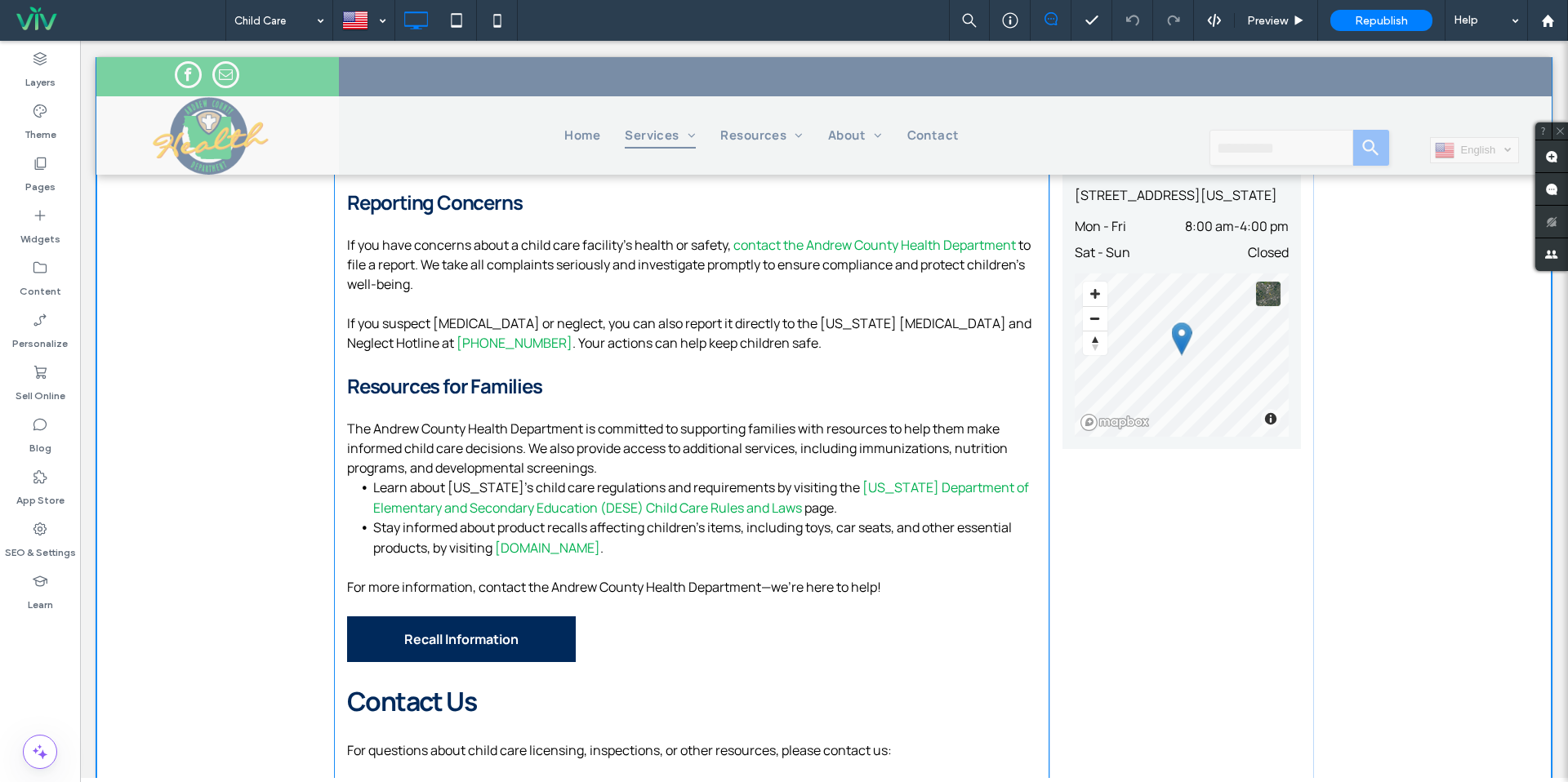
scroll to position [1348, 0]
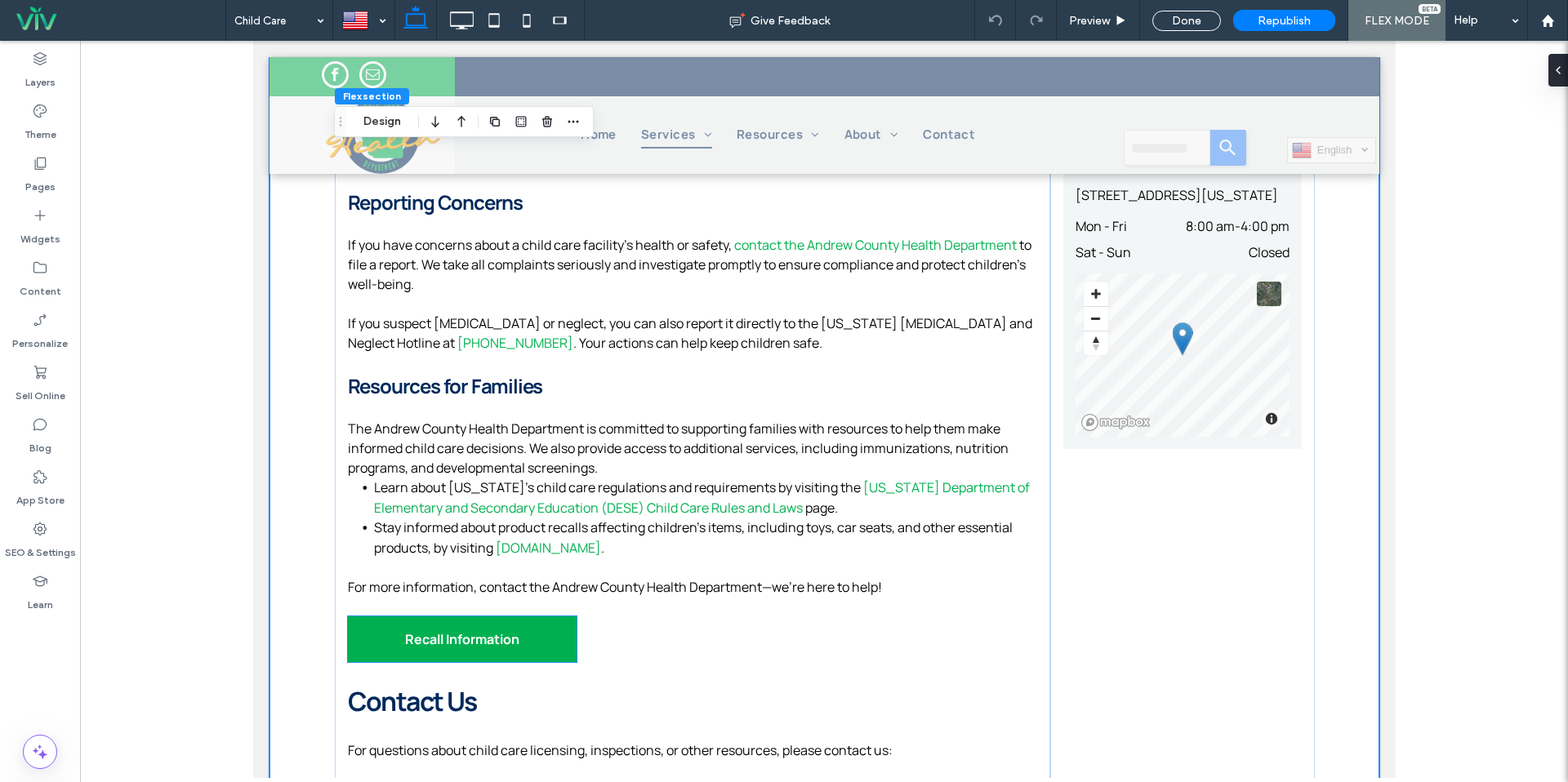
click at [461, 630] on span "Recall Information" at bounding box center [462, 639] width 114 height 18
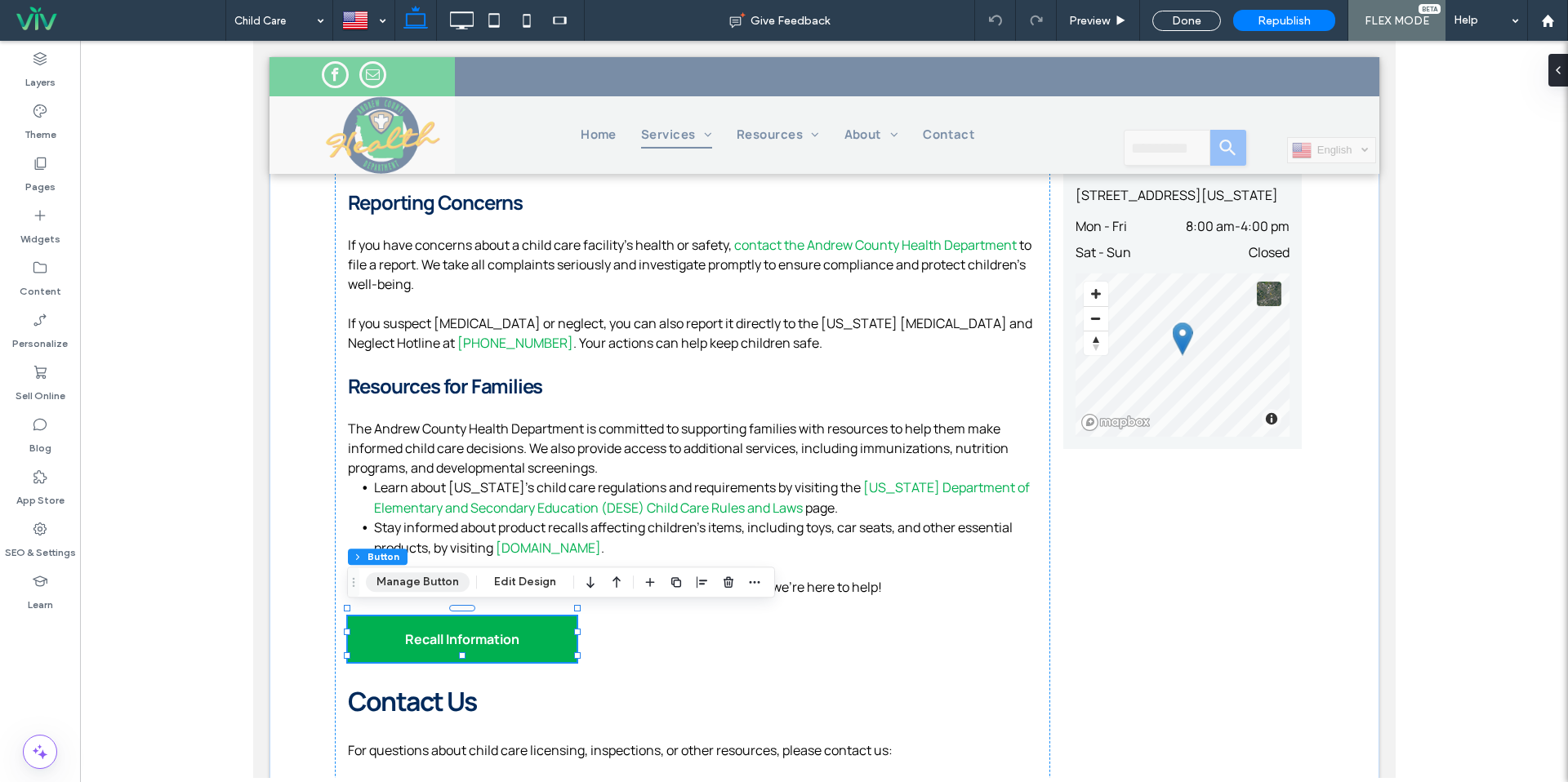
click at [421, 589] on button "Manage Button" at bounding box center [418, 582] width 104 height 19
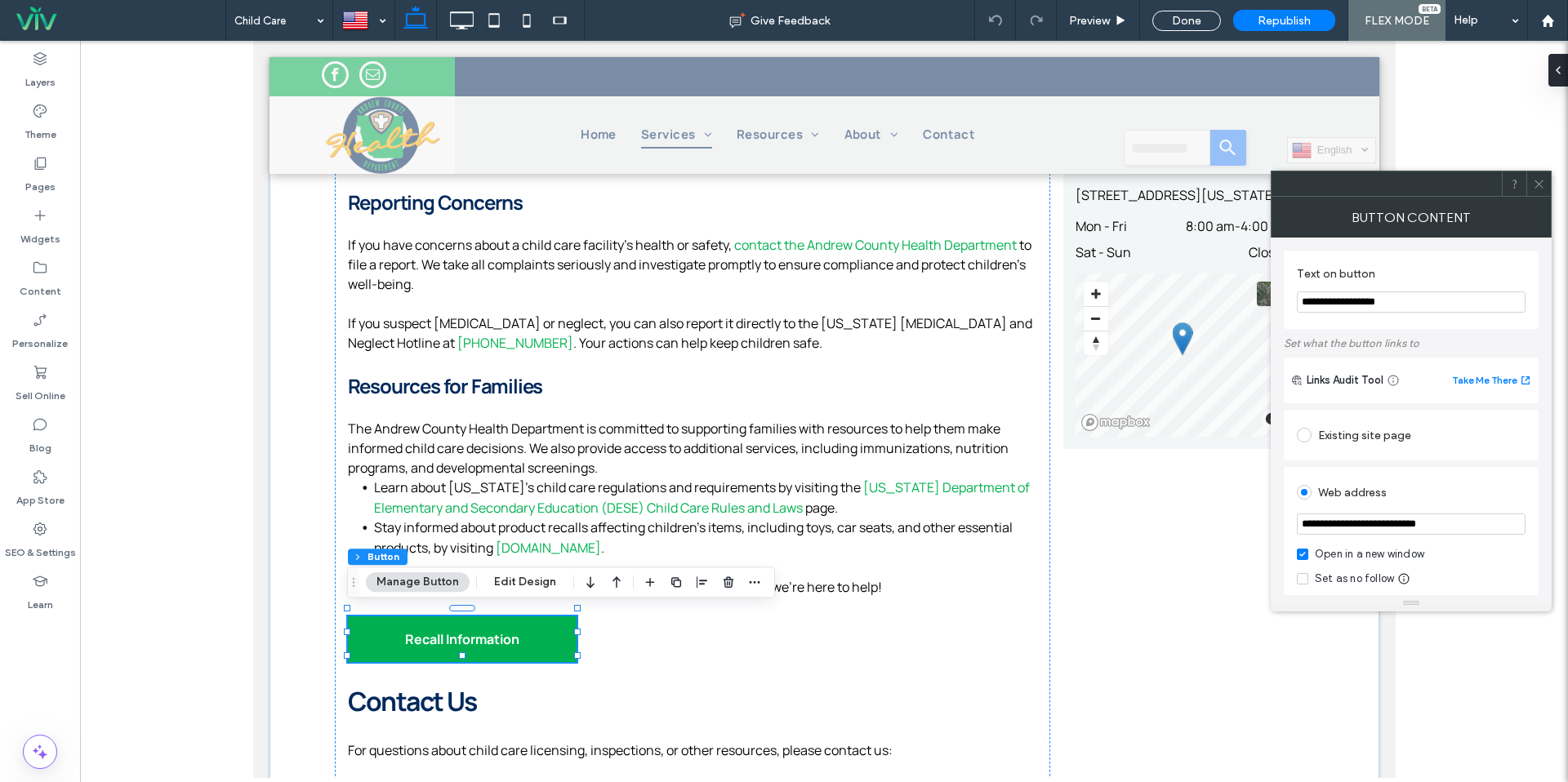
drag, startPoint x: 1540, startPoint y: 186, endPoint x: 1418, endPoint y: 115, distance: 141.2
click at [1540, 186] on icon at bounding box center [1539, 184] width 12 height 12
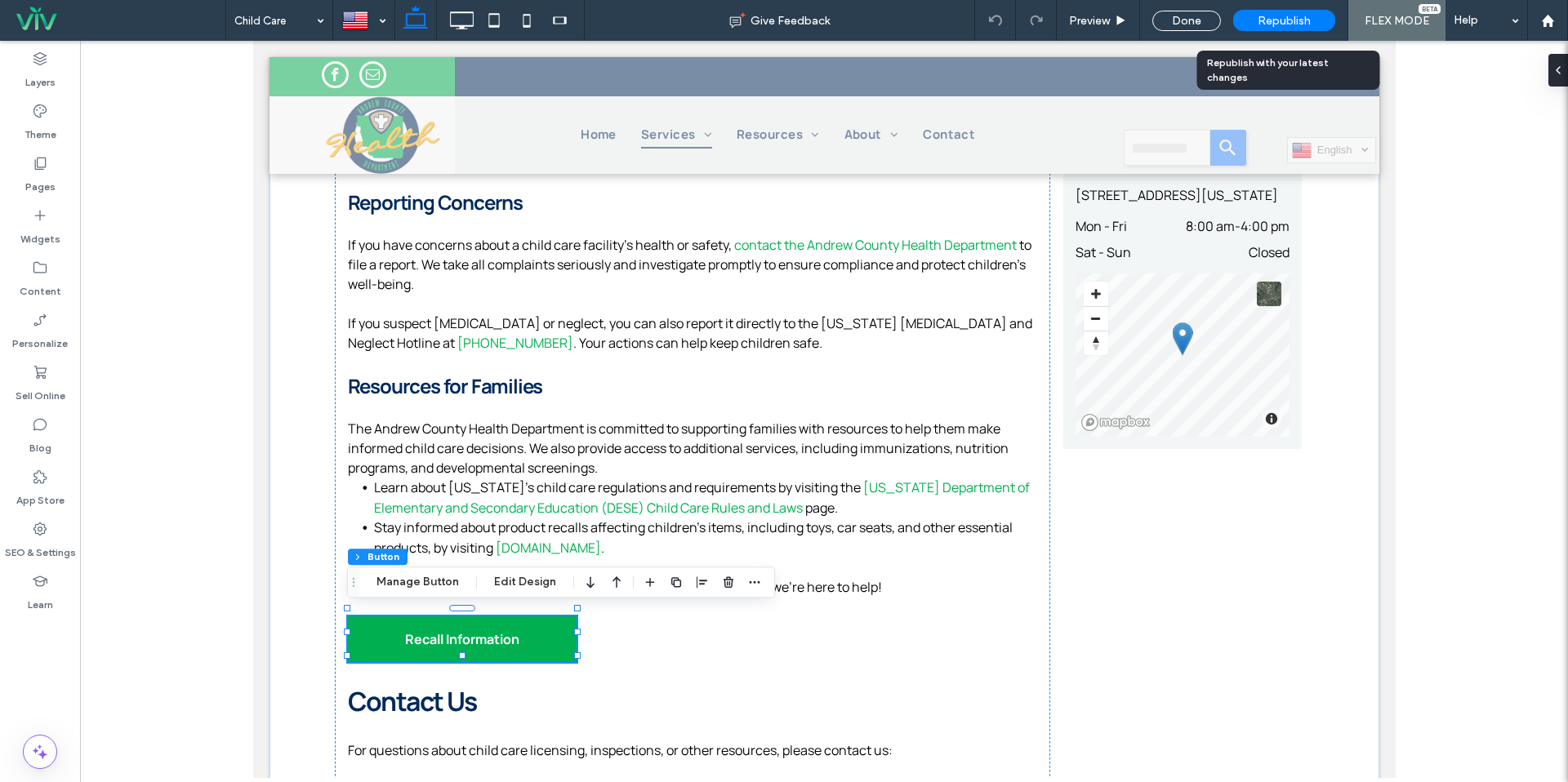
click at [1316, 4] on div "Republish" at bounding box center [1284, 20] width 102 height 41
click at [1303, 16] on span "Republish" at bounding box center [1284, 21] width 53 height 14
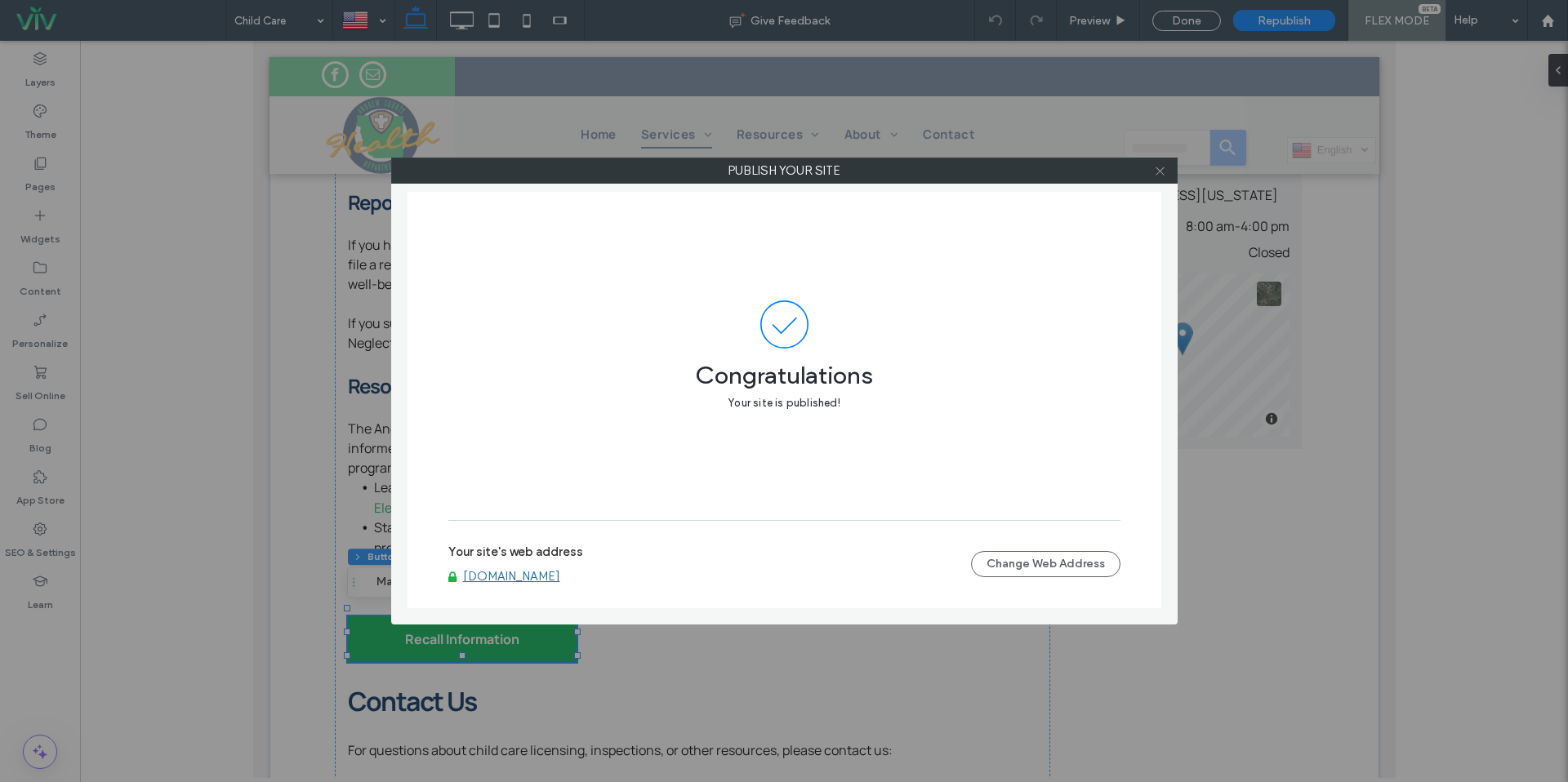
click at [1158, 176] on span at bounding box center [1161, 170] width 12 height 25
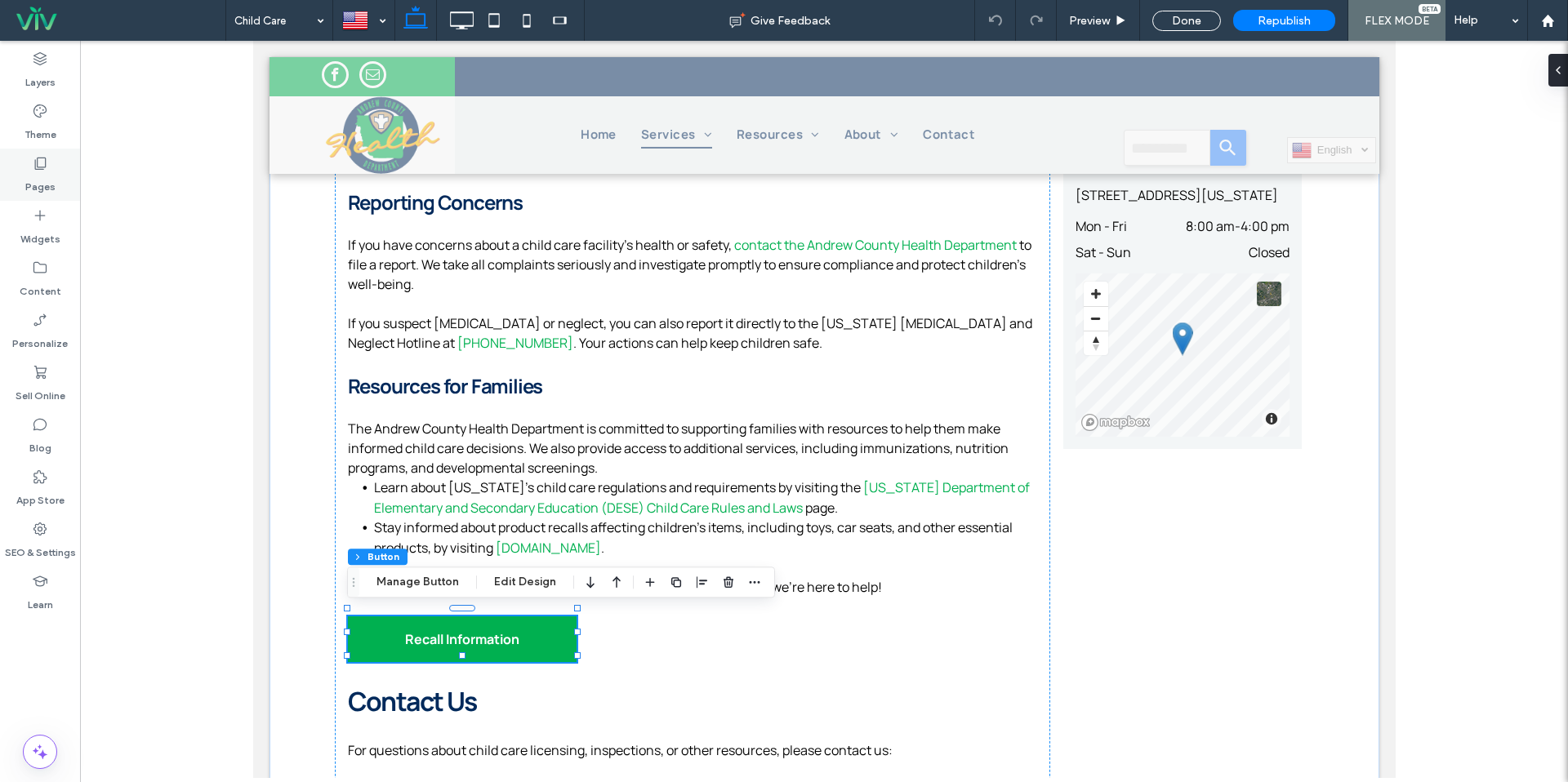
drag, startPoint x: 27, startPoint y: 175, endPoint x: 47, endPoint y: 171, distance: 20.4
click at [27, 175] on label "Pages" at bounding box center [40, 183] width 30 height 23
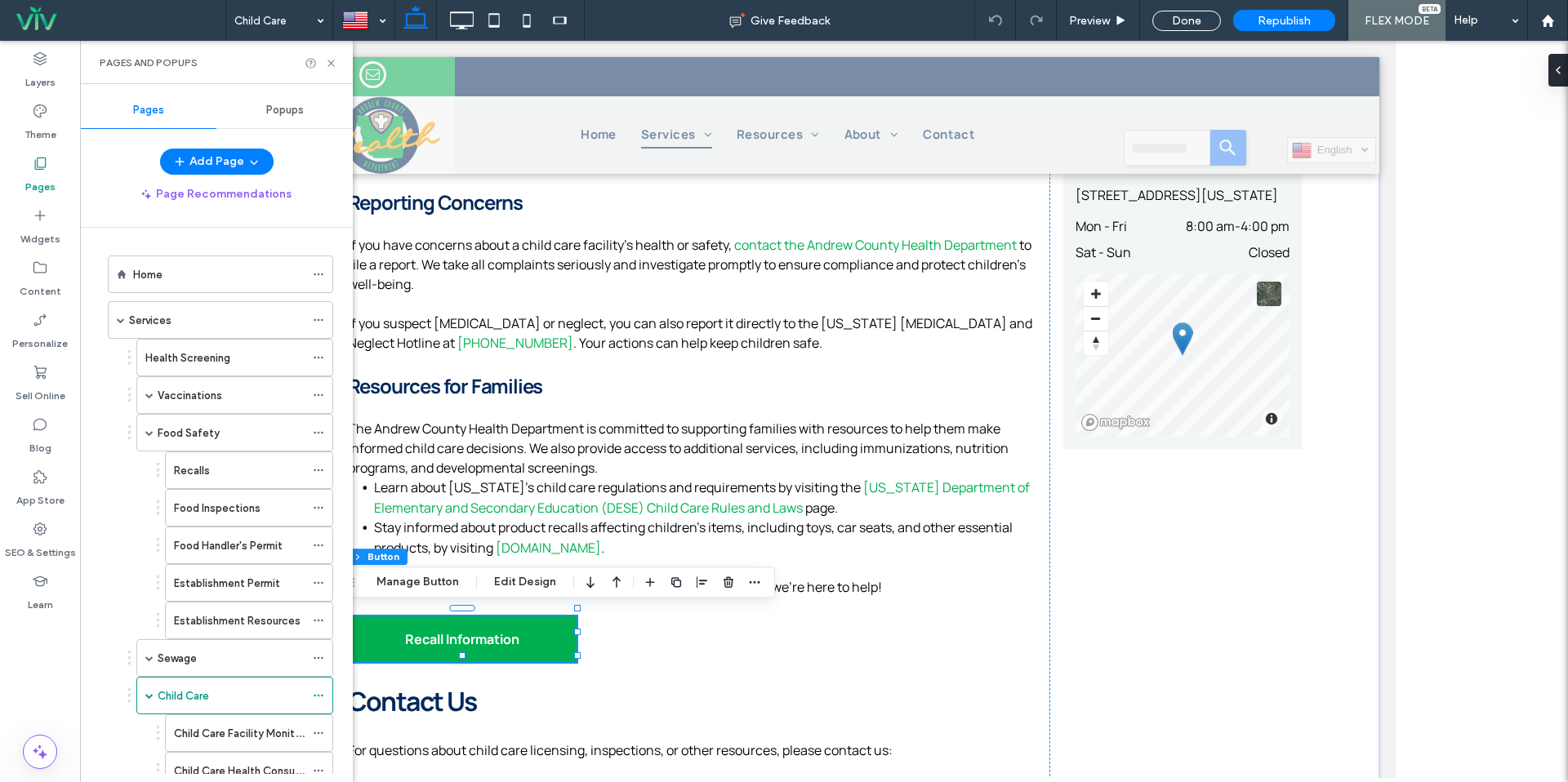
drag, startPoint x: 197, startPoint y: 441, endPoint x: 227, endPoint y: 435, distance: 30.6
click at [197, 441] on div "Food Safety" at bounding box center [231, 433] width 147 height 36
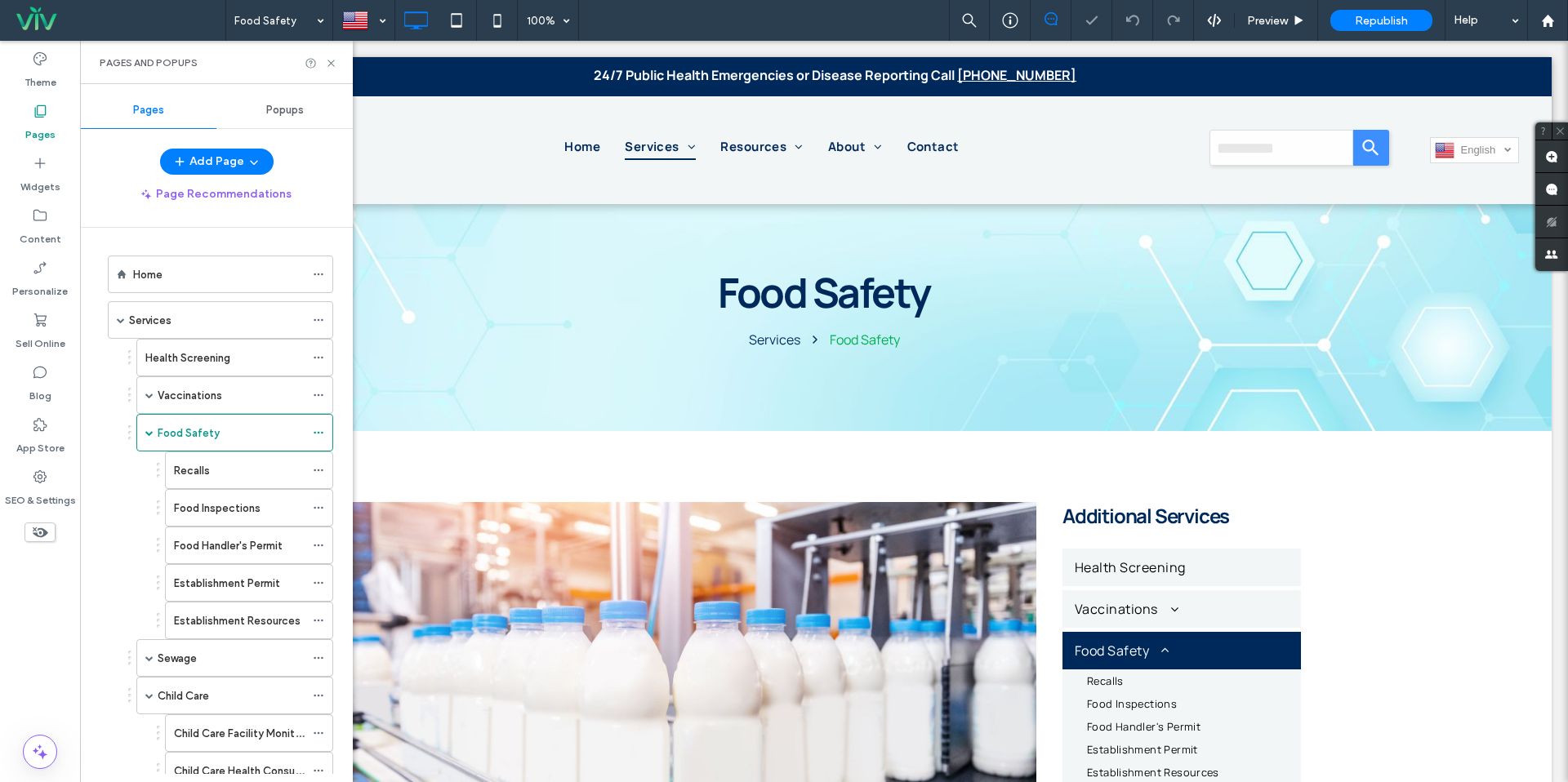
click at [219, 463] on div "Recalls" at bounding box center [239, 471] width 131 height 18
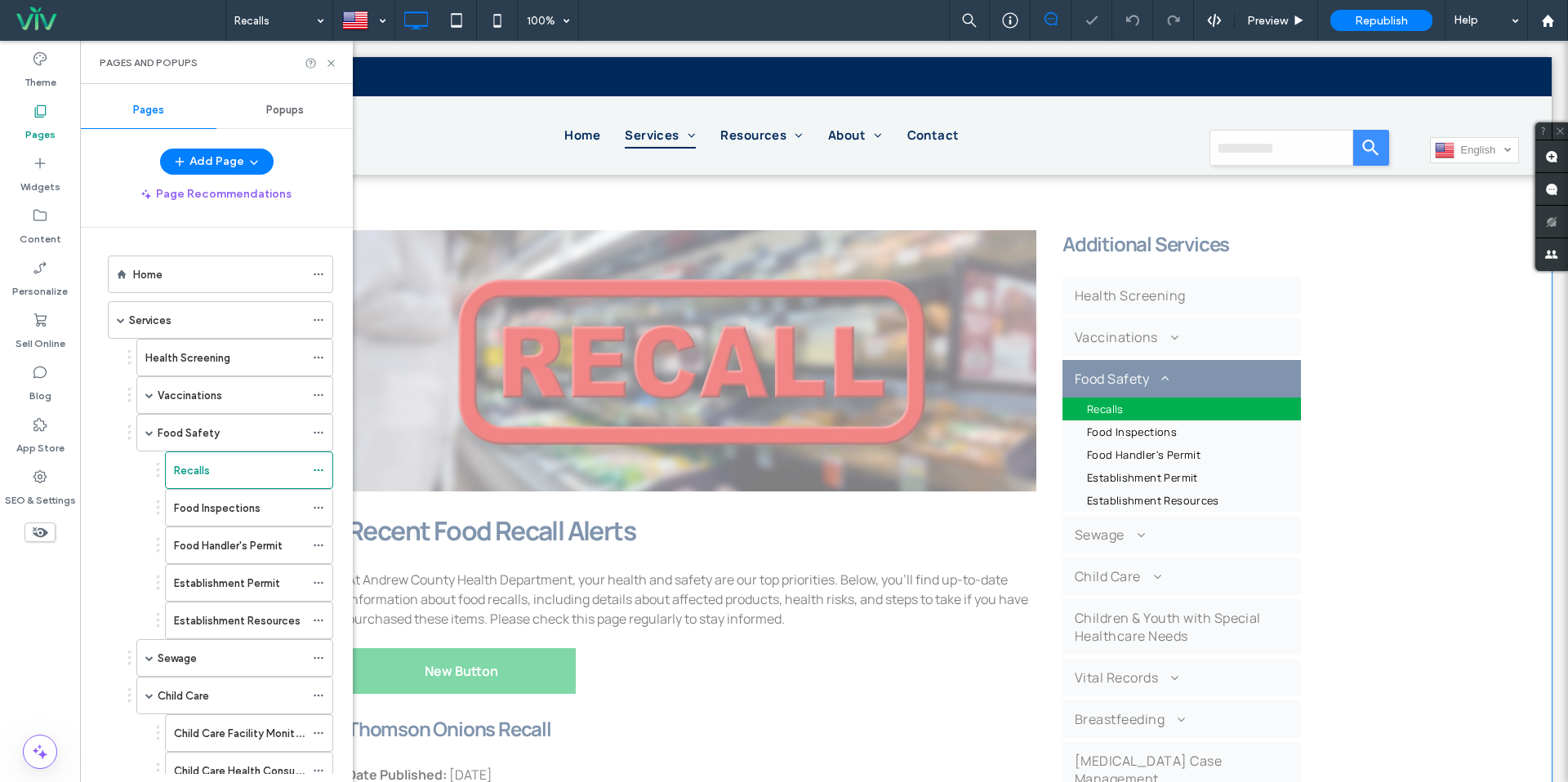
scroll to position [307, 0]
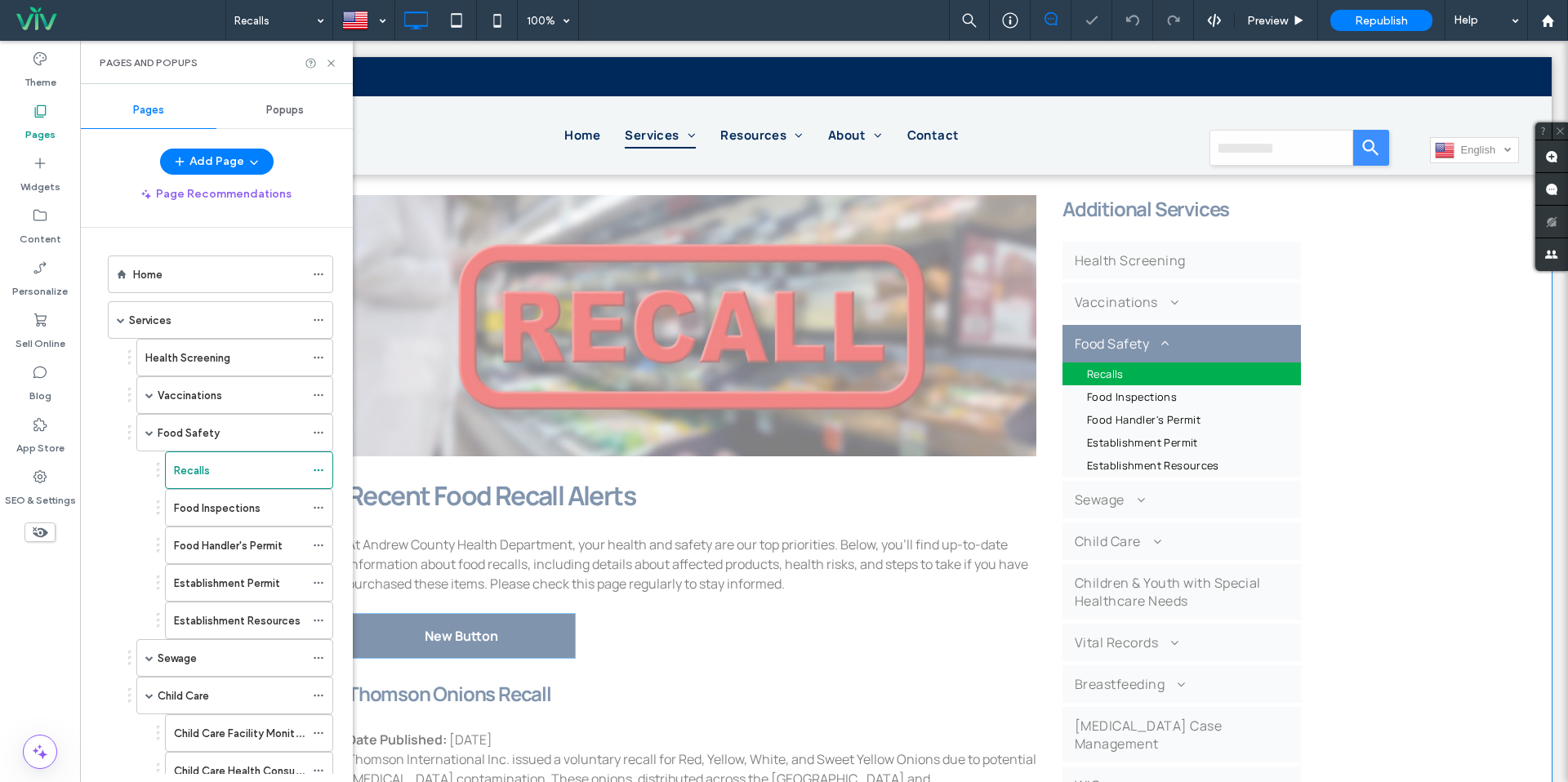
drag, startPoint x: 499, startPoint y: 649, endPoint x: 494, endPoint y: 640, distance: 10.3
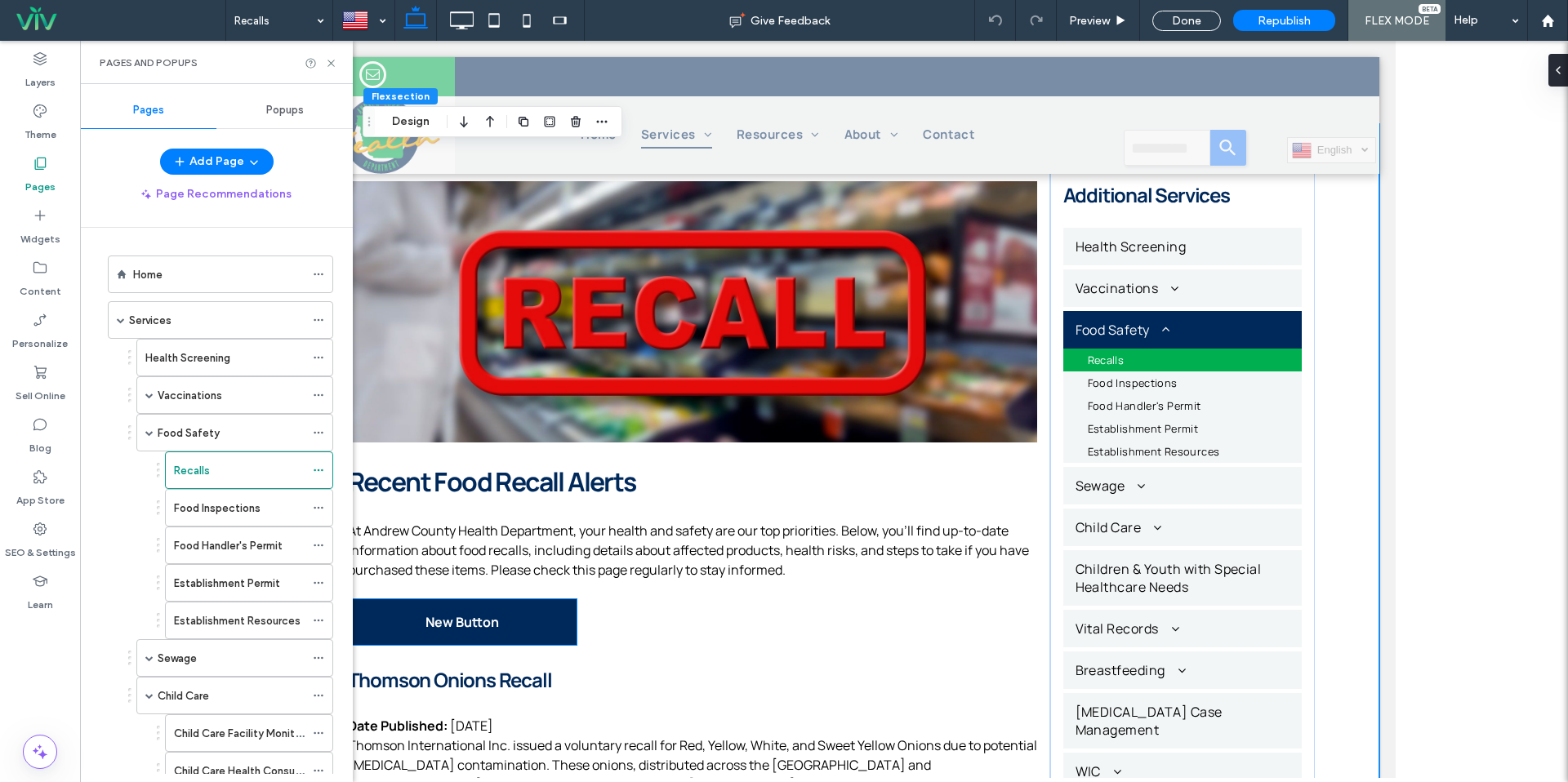
click at [488, 636] on link "New Button" at bounding box center [461, 622] width 229 height 46
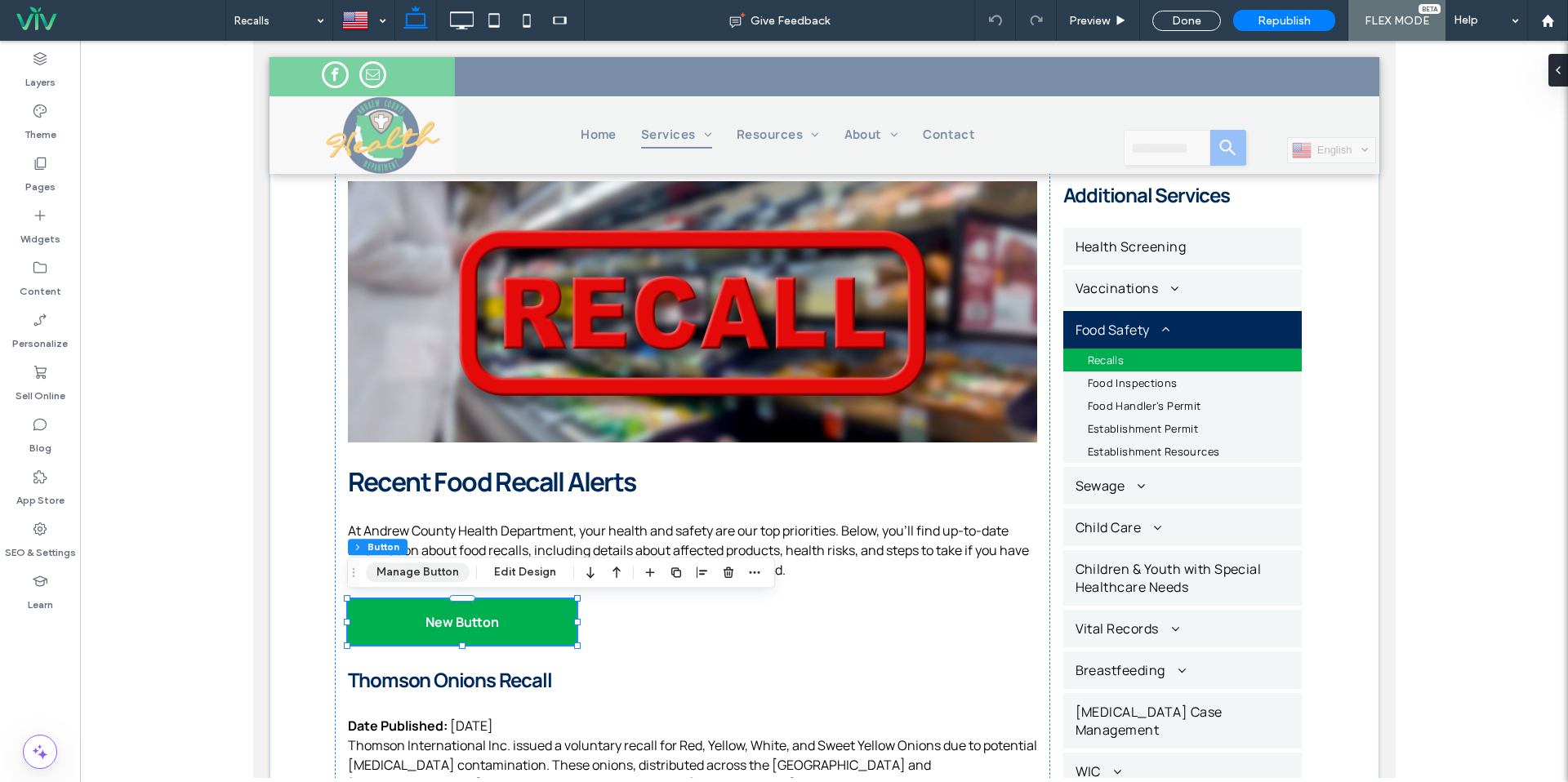
drag, startPoint x: 428, startPoint y: 572, endPoint x: 451, endPoint y: 569, distance: 23.2
click at [428, 572] on button "Manage Button" at bounding box center [418, 572] width 104 height 19
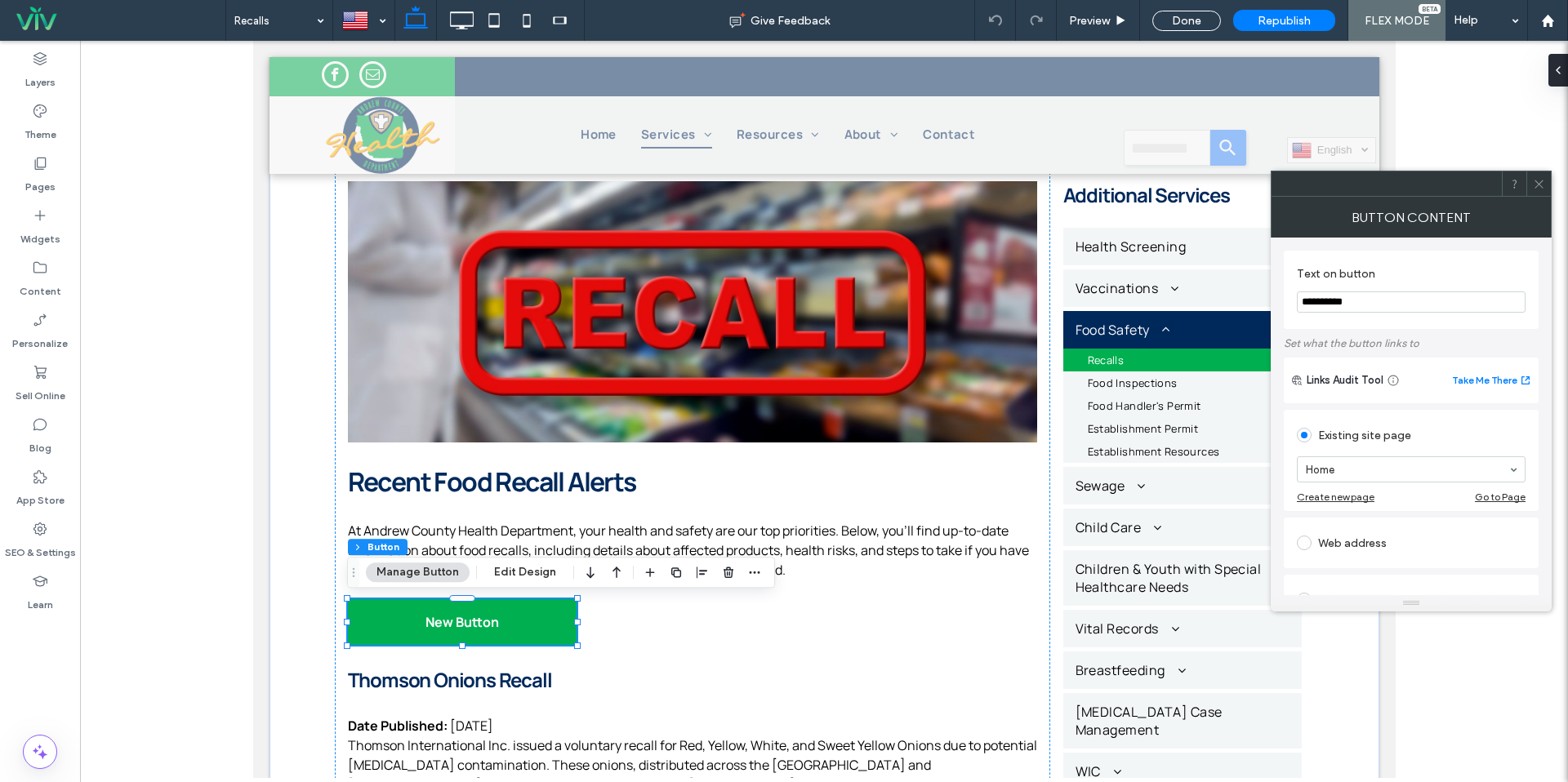
click at [1348, 290] on section "**********" at bounding box center [1411, 290] width 229 height 62
click at [1343, 305] on input "**********" at bounding box center [1411, 302] width 229 height 21
type input "**********"
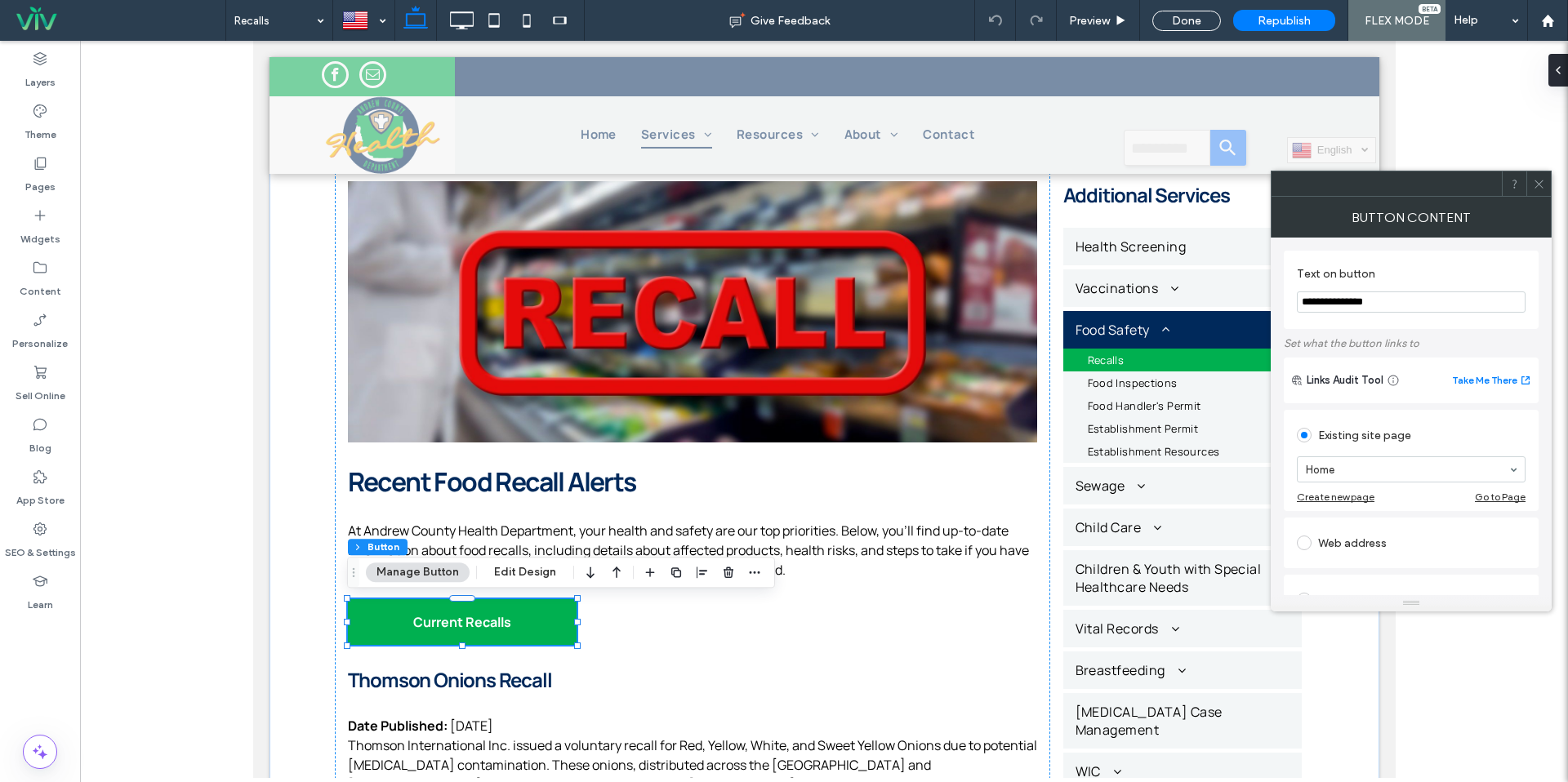
click at [1337, 538] on div "Web address" at bounding box center [1411, 543] width 229 height 26
click at [1332, 526] on input "url" at bounding box center [1411, 524] width 229 height 21
paste input "**********"
type input "**********"
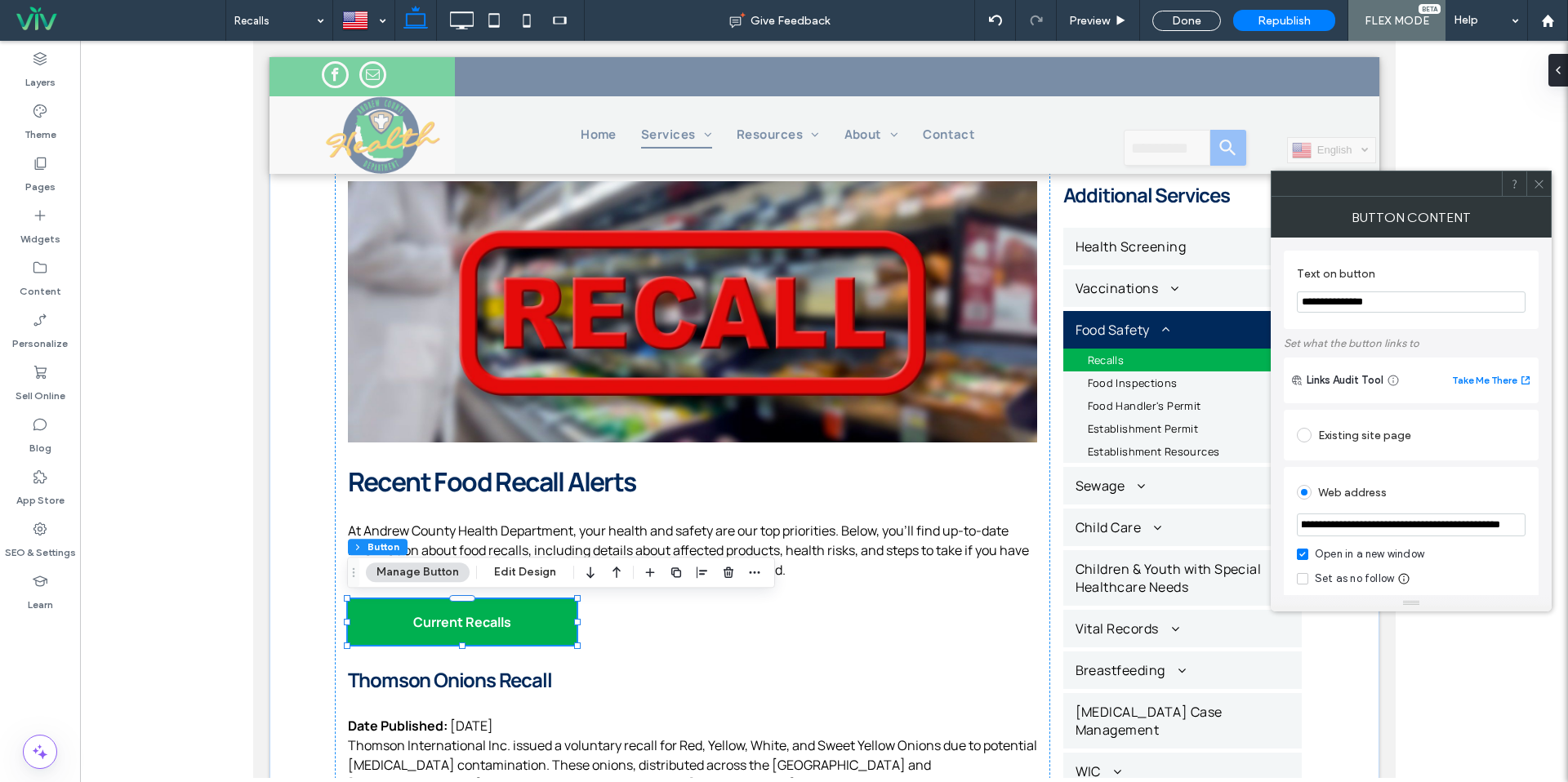
click at [1435, 481] on div "Web address" at bounding box center [1411, 492] width 229 height 26
click at [1543, 192] on span at bounding box center [1539, 183] width 12 height 25
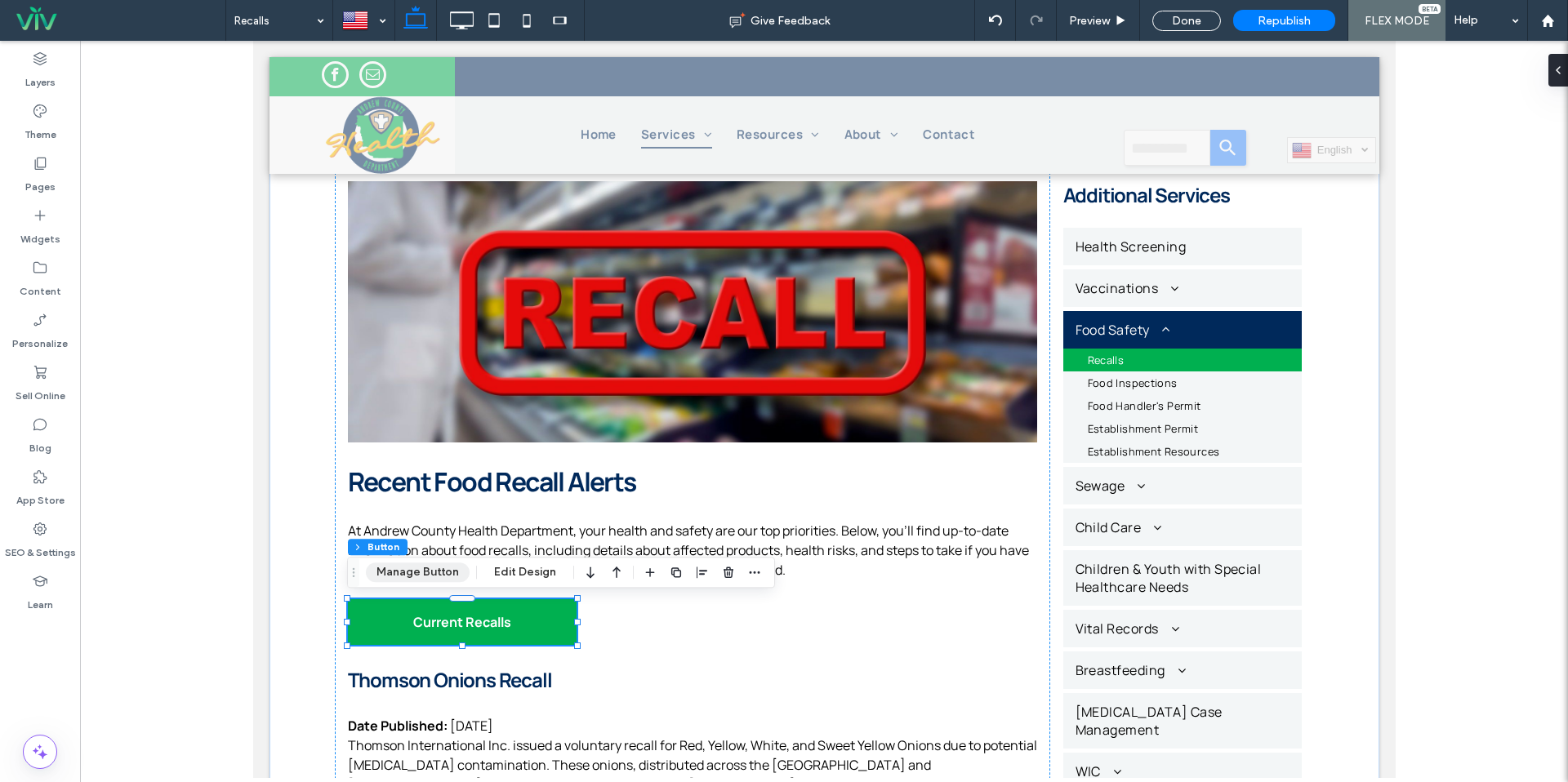
drag, startPoint x: 430, startPoint y: 570, endPoint x: 463, endPoint y: 568, distance: 33.1
click at [430, 570] on button "Manage Button" at bounding box center [418, 572] width 104 height 19
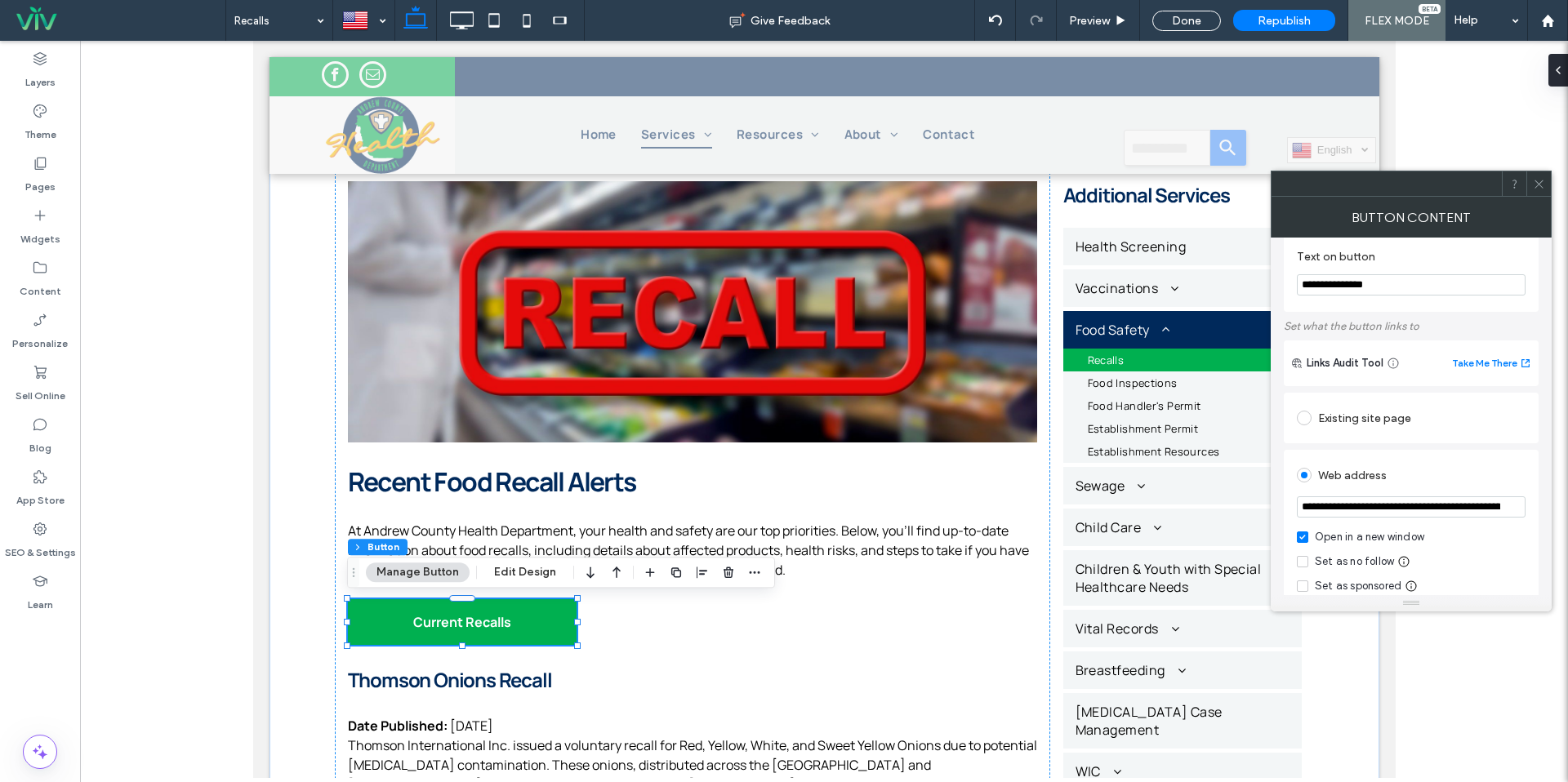
scroll to position [18, 0]
click at [1377, 483] on div "Web address" at bounding box center [1411, 475] width 229 height 26
click at [1371, 517] on input "**********" at bounding box center [1411, 506] width 229 height 21
click at [1418, 482] on div "Web address" at bounding box center [1411, 475] width 229 height 26
click at [1437, 478] on div "Web address" at bounding box center [1411, 475] width 229 height 26
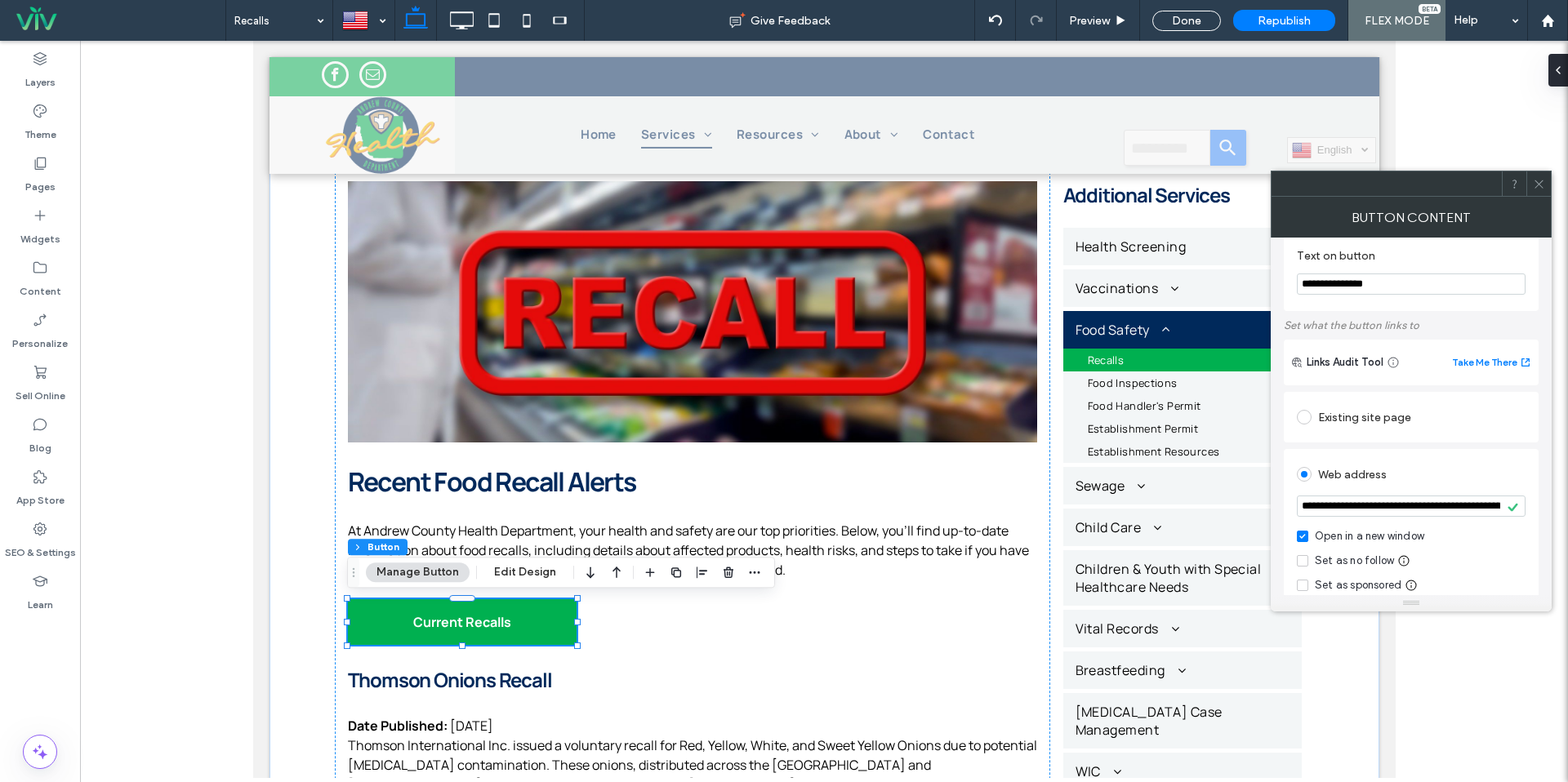
click at [1535, 182] on icon at bounding box center [1539, 184] width 12 height 12
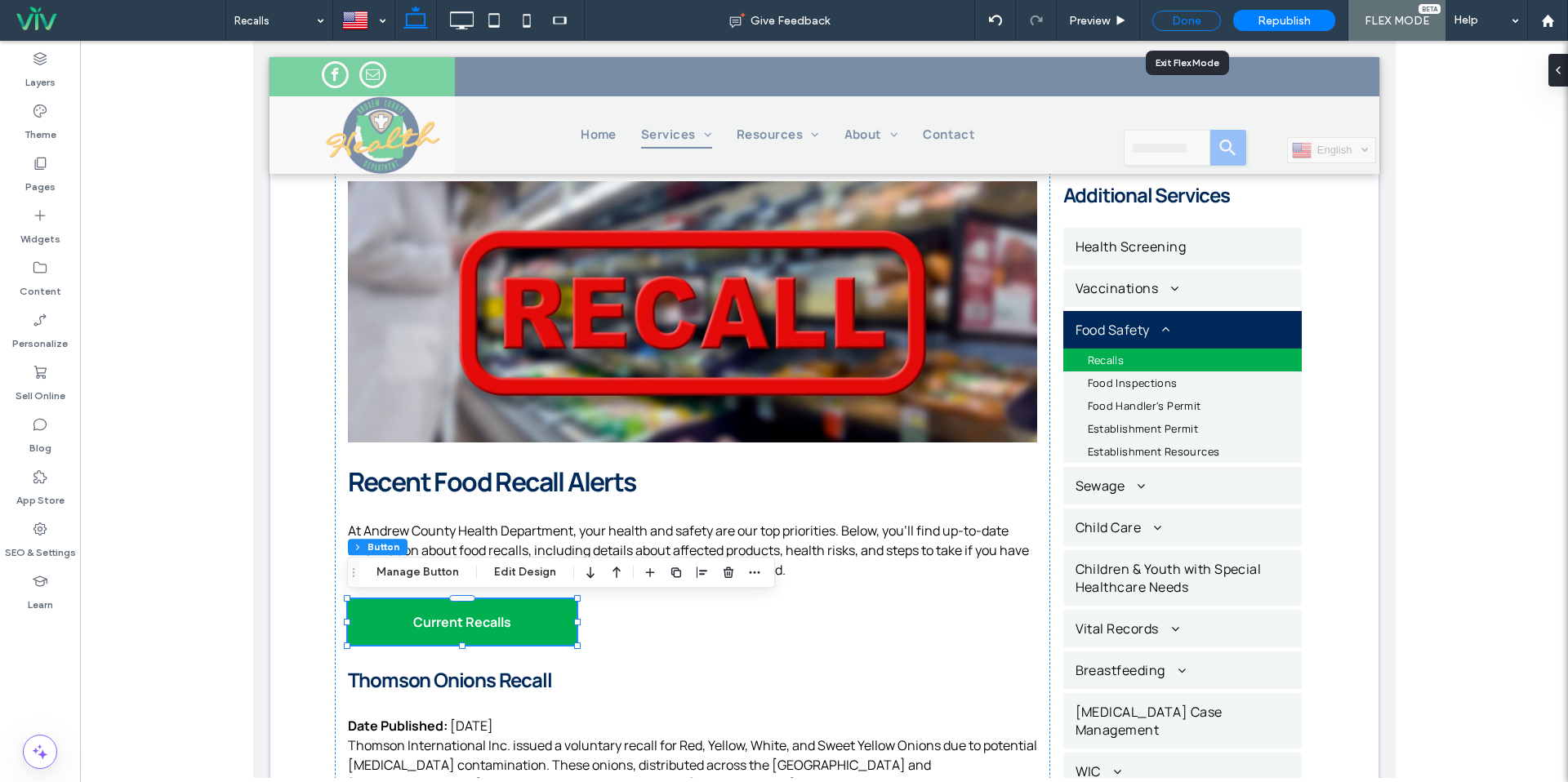
click at [1190, 18] on div "Done" at bounding box center [1187, 20] width 68 height 20
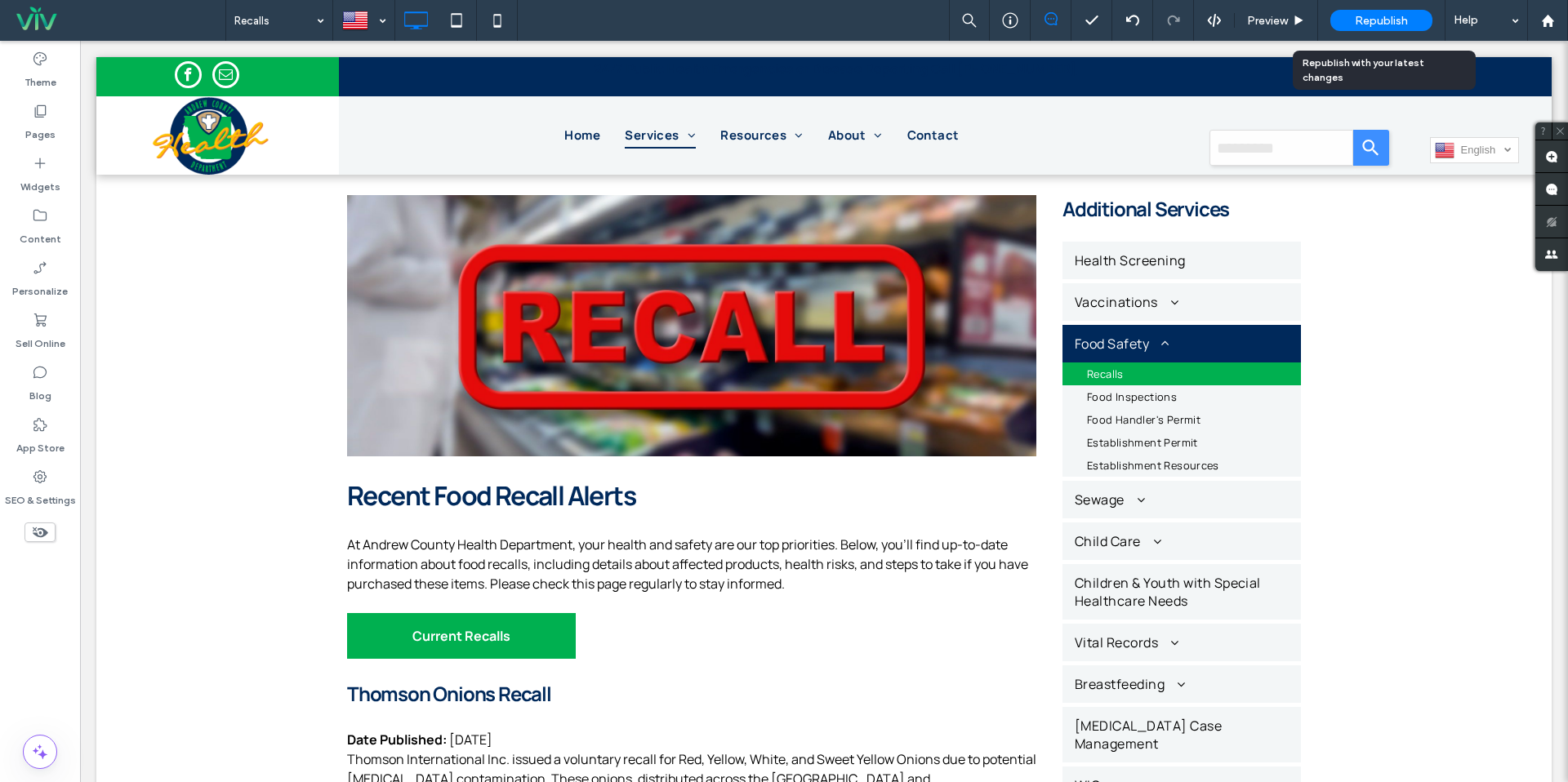
click at [1378, 18] on span "Republish" at bounding box center [1381, 21] width 53 height 14
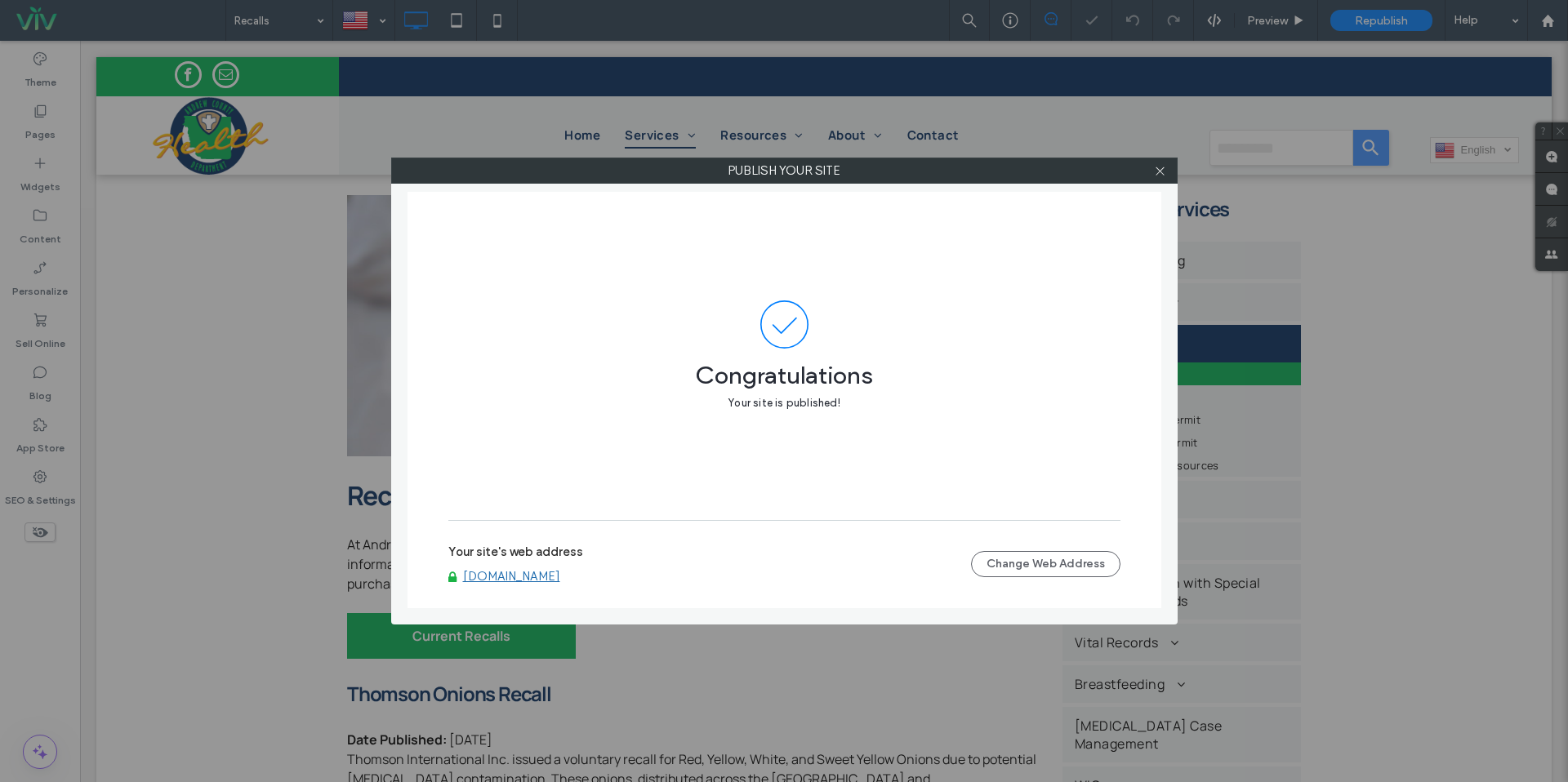
click at [519, 579] on link "[DOMAIN_NAME]" at bounding box center [512, 576] width 97 height 15
click at [1159, 172] on icon at bounding box center [1161, 171] width 12 height 12
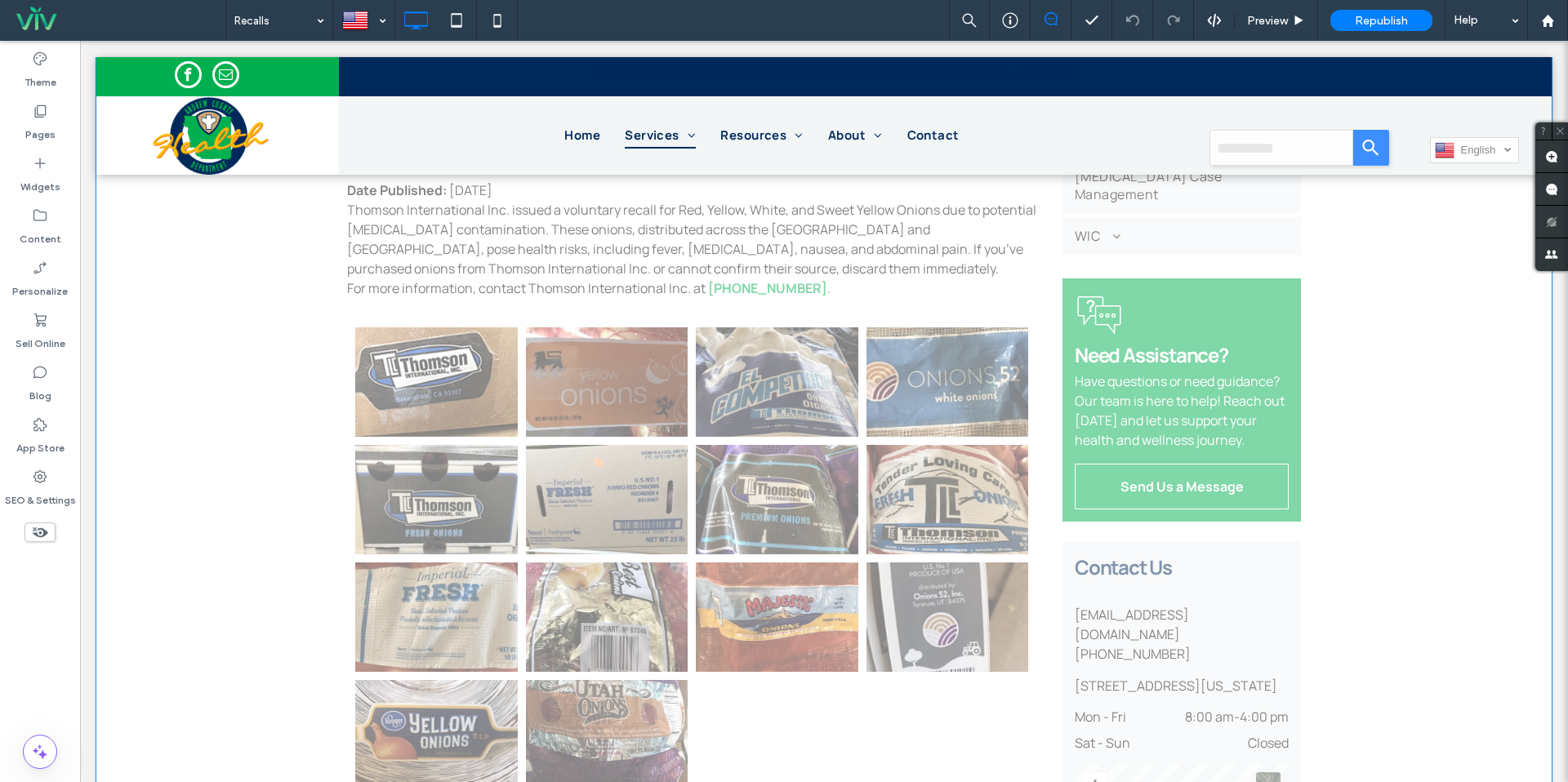
scroll to position [623, 0]
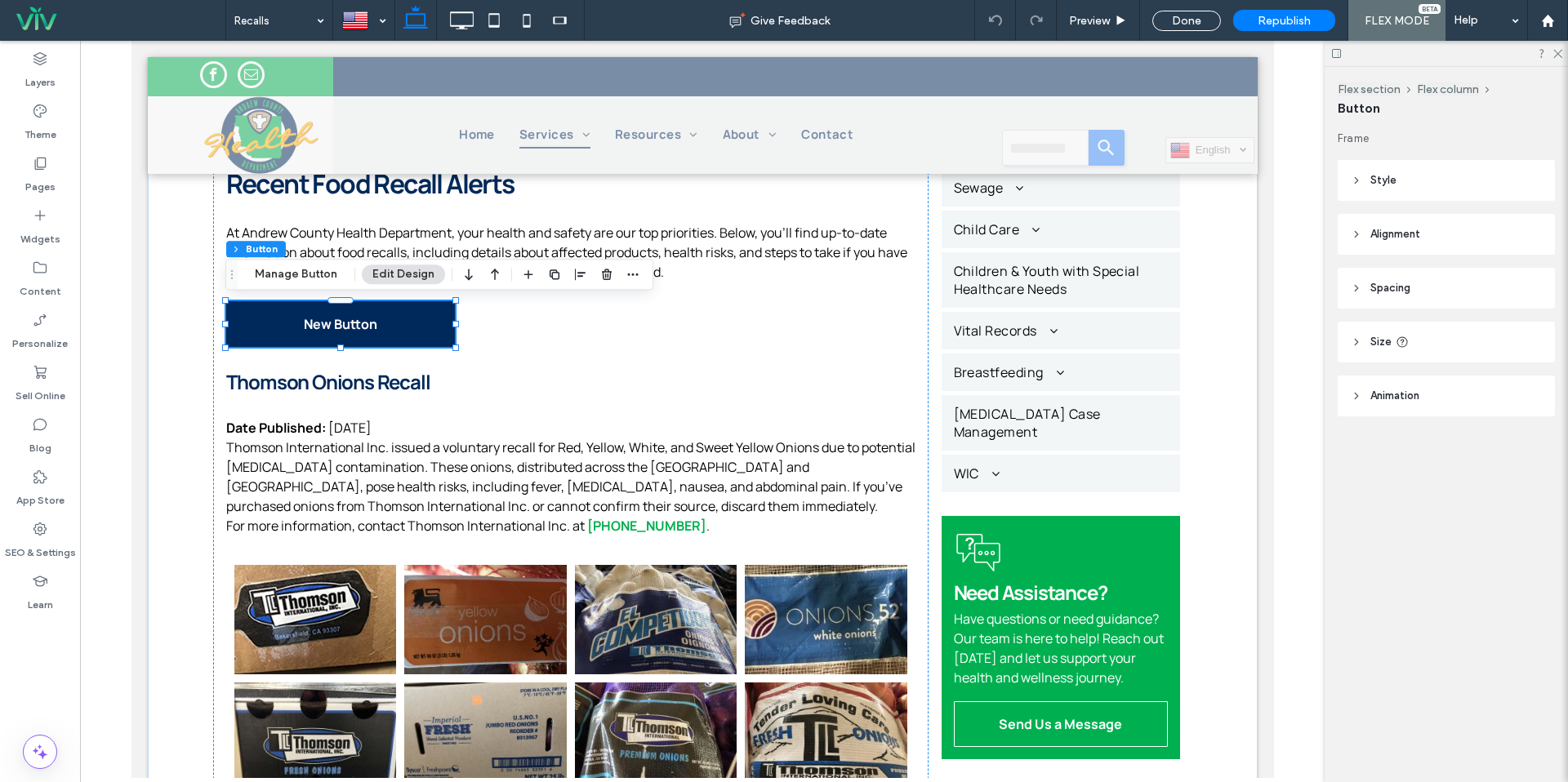
type input "**"
drag, startPoint x: 307, startPoint y: 277, endPoint x: 418, endPoint y: 276, distance: 111.0
click at [307, 277] on button "Manage Button" at bounding box center [296, 274] width 104 height 19
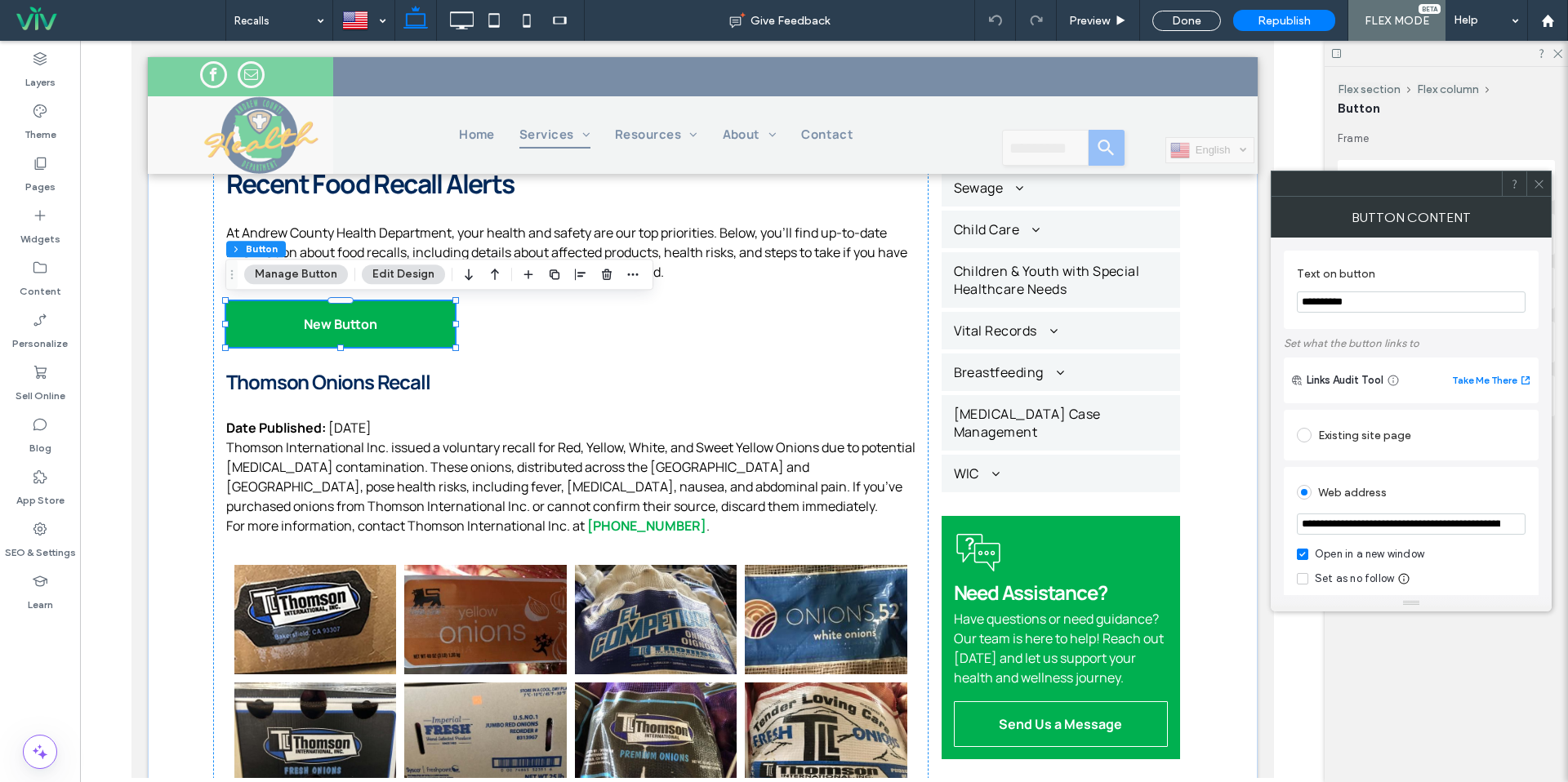
click at [1341, 302] on input "**********" at bounding box center [1411, 302] width 229 height 21
type input "**********"
click at [1474, 260] on section "**********" at bounding box center [1411, 290] width 229 height 62
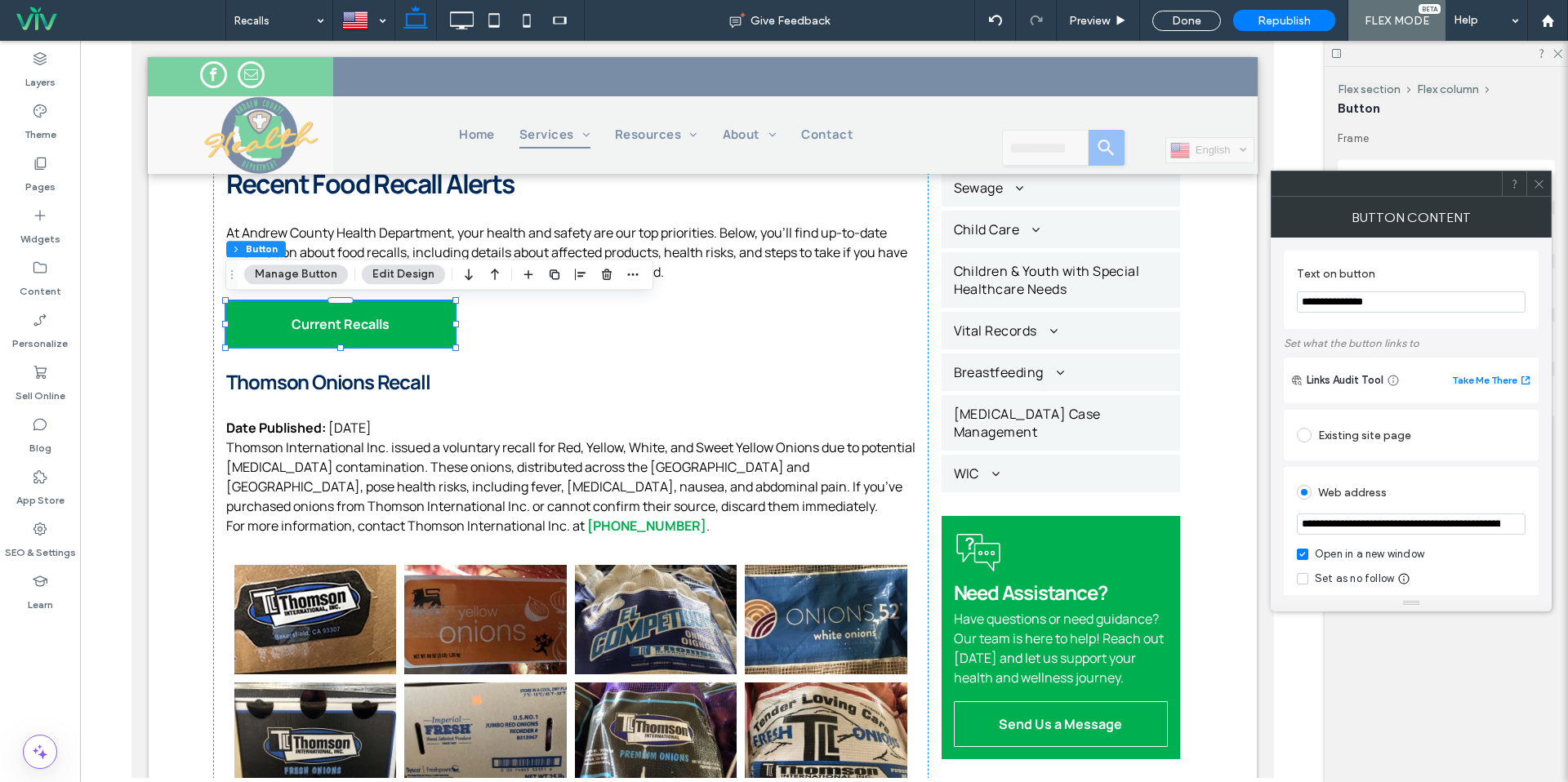
click at [1487, 276] on label "Text on button" at bounding box center [1407, 276] width 222 height 18
click at [1540, 181] on icon at bounding box center [1539, 184] width 12 height 12
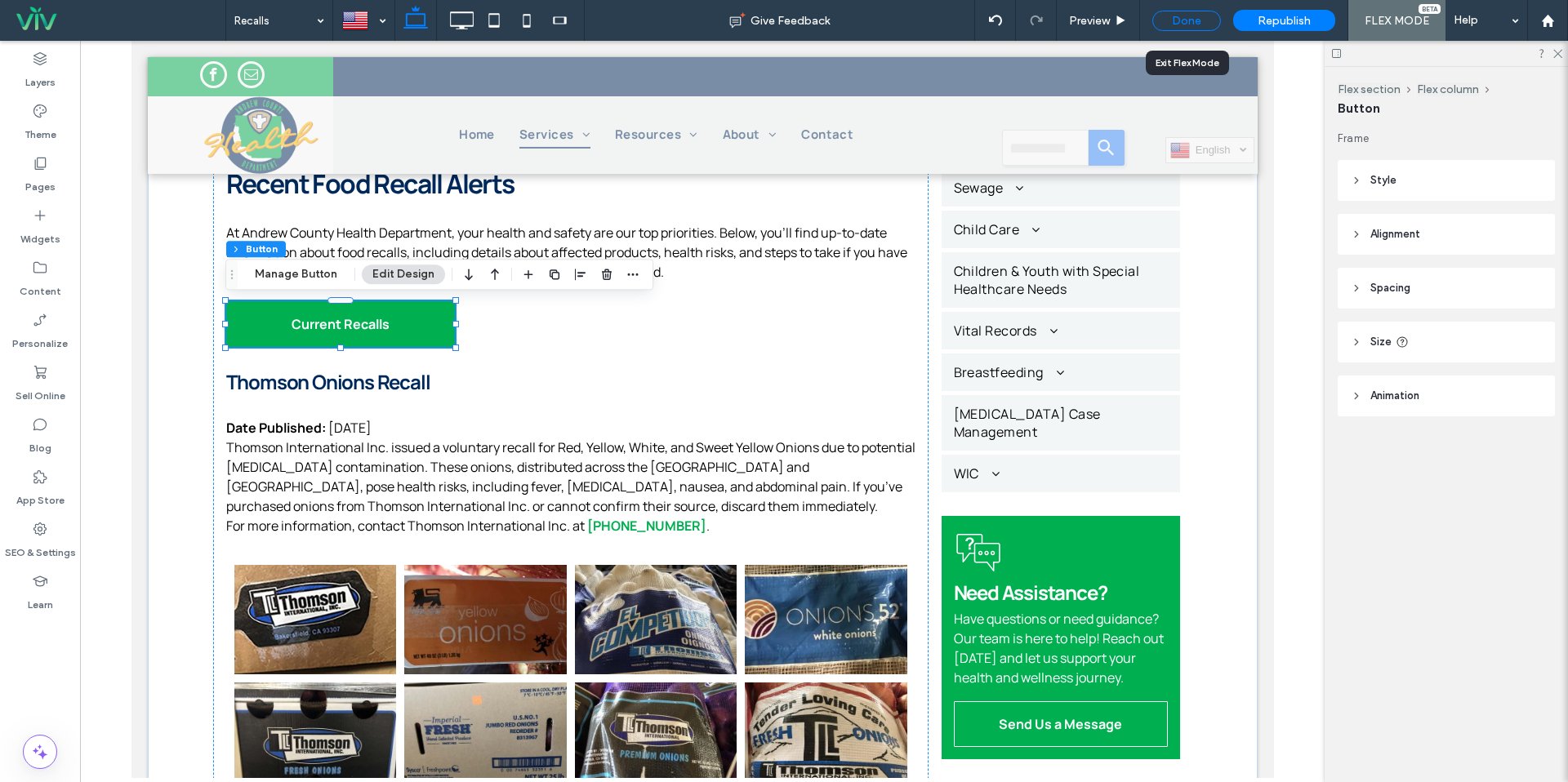
click at [1212, 23] on div "Done" at bounding box center [1187, 20] width 68 height 20
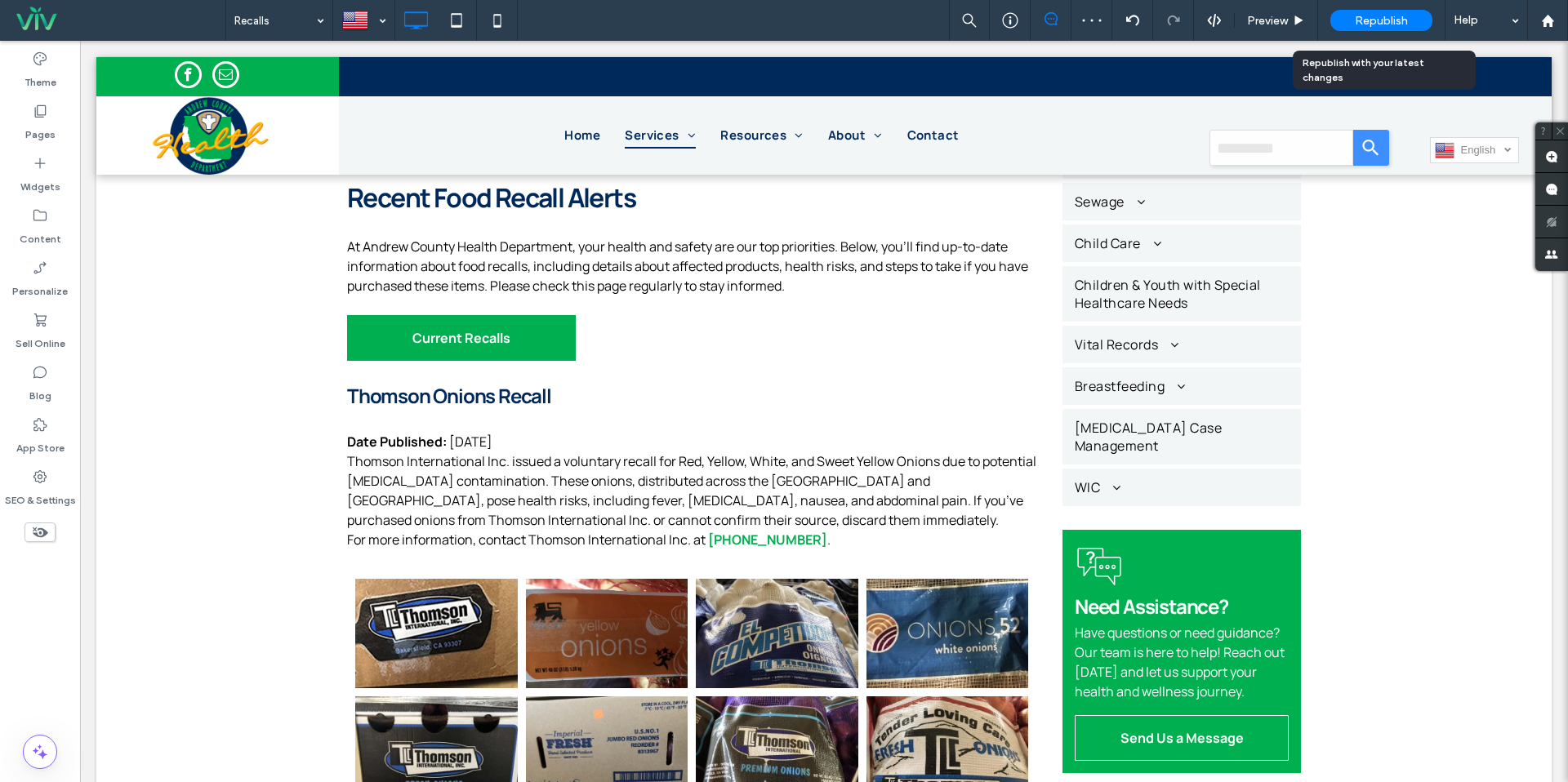
click at [1363, 23] on span "Republish" at bounding box center [1381, 21] width 53 height 14
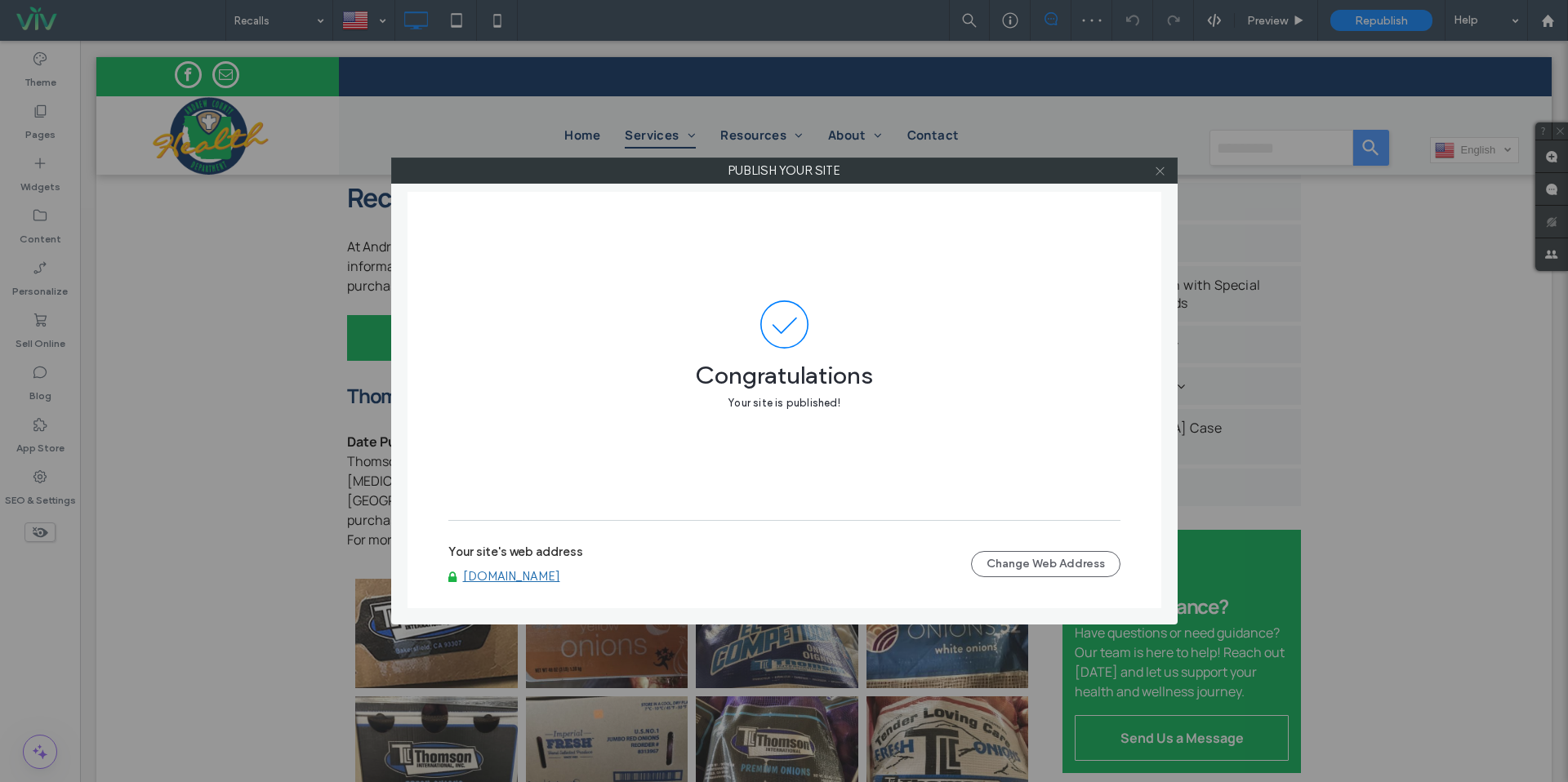
click at [1160, 172] on icon at bounding box center [1161, 171] width 12 height 12
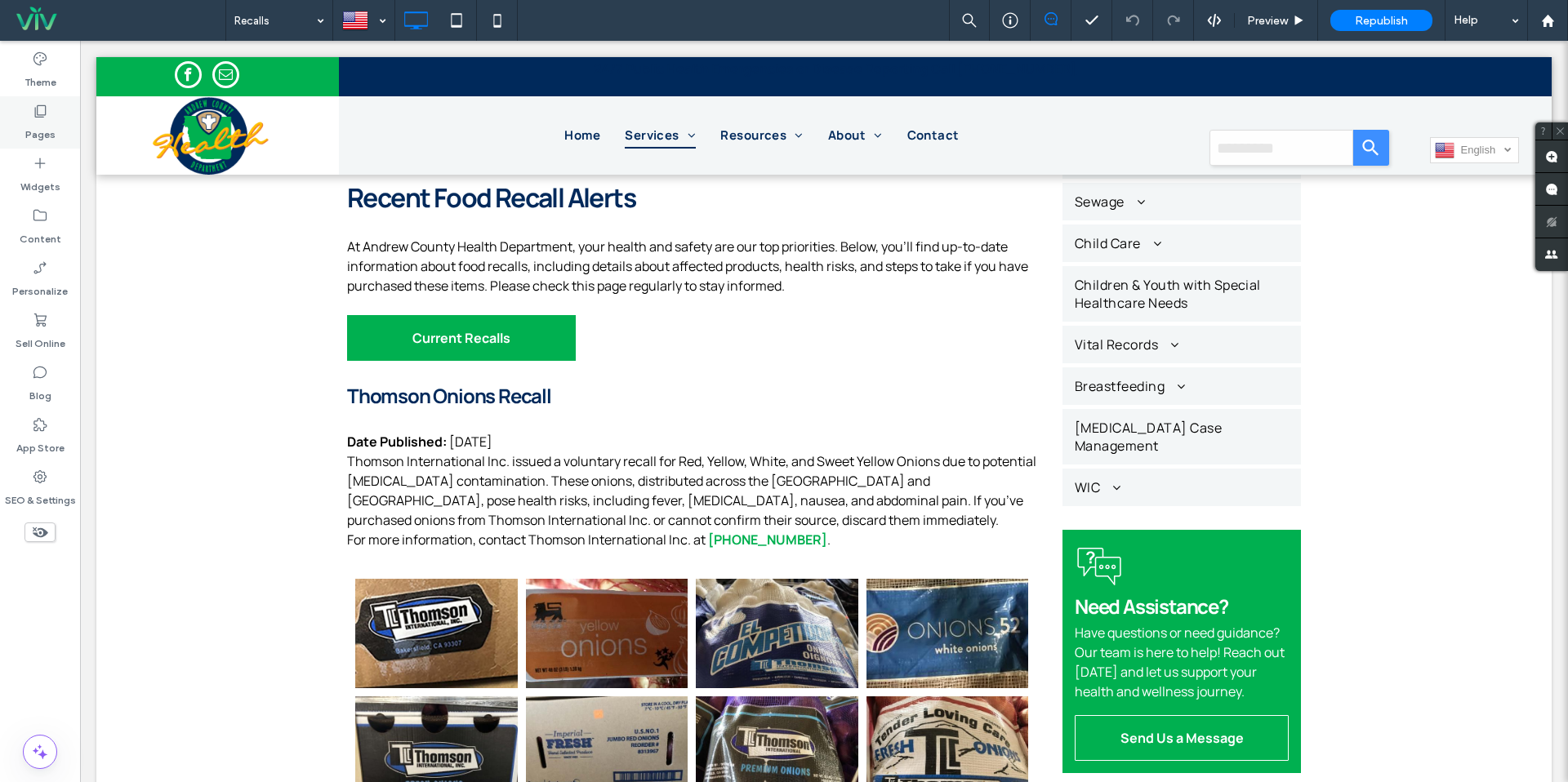
click at [18, 126] on div "Pages" at bounding box center [40, 123] width 80 height 53
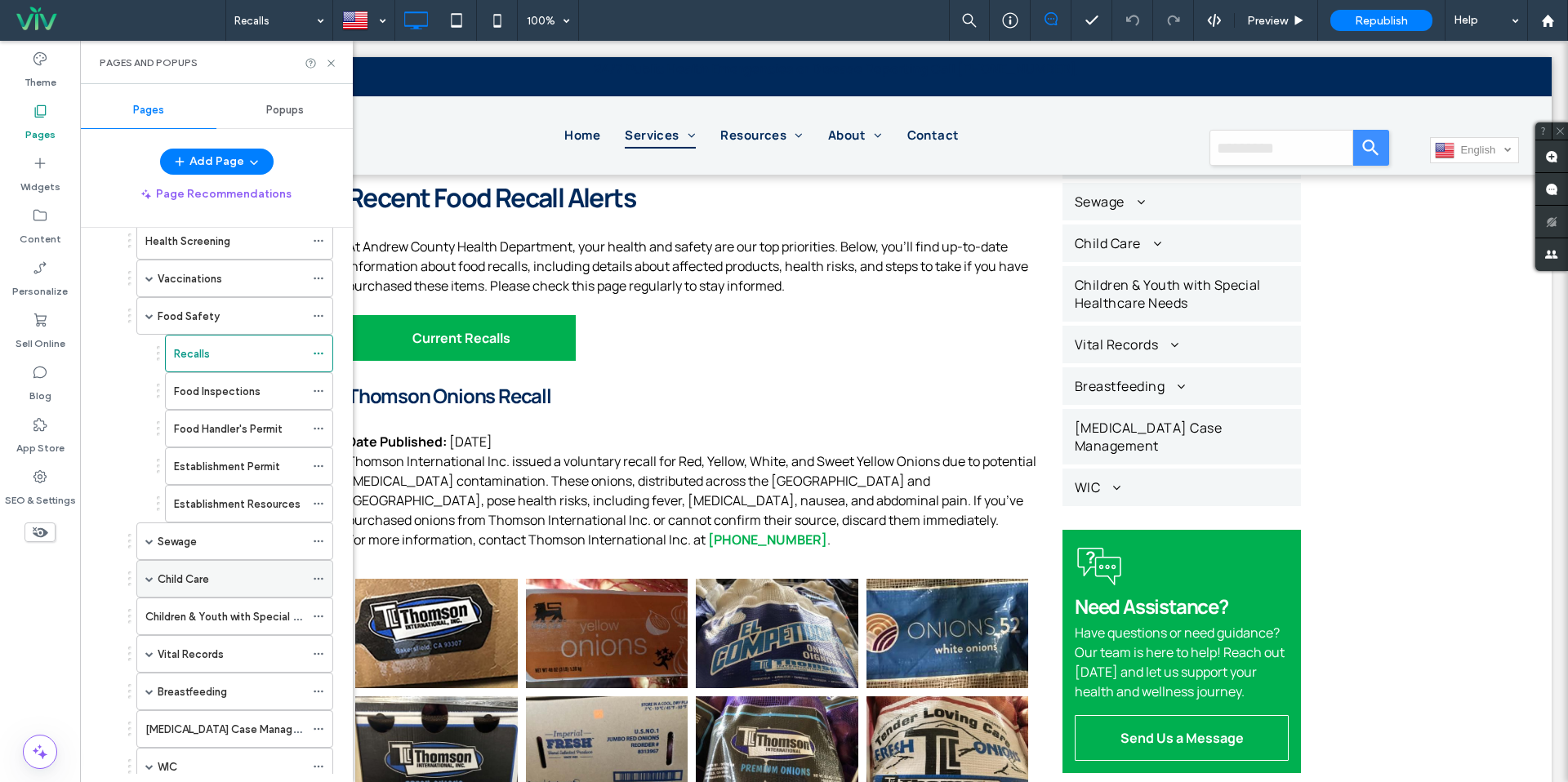
scroll to position [118, 0]
click at [149, 579] on span at bounding box center [149, 578] width 8 height 8
click at [209, 586] on label "Child Care" at bounding box center [183, 578] width 52 height 29
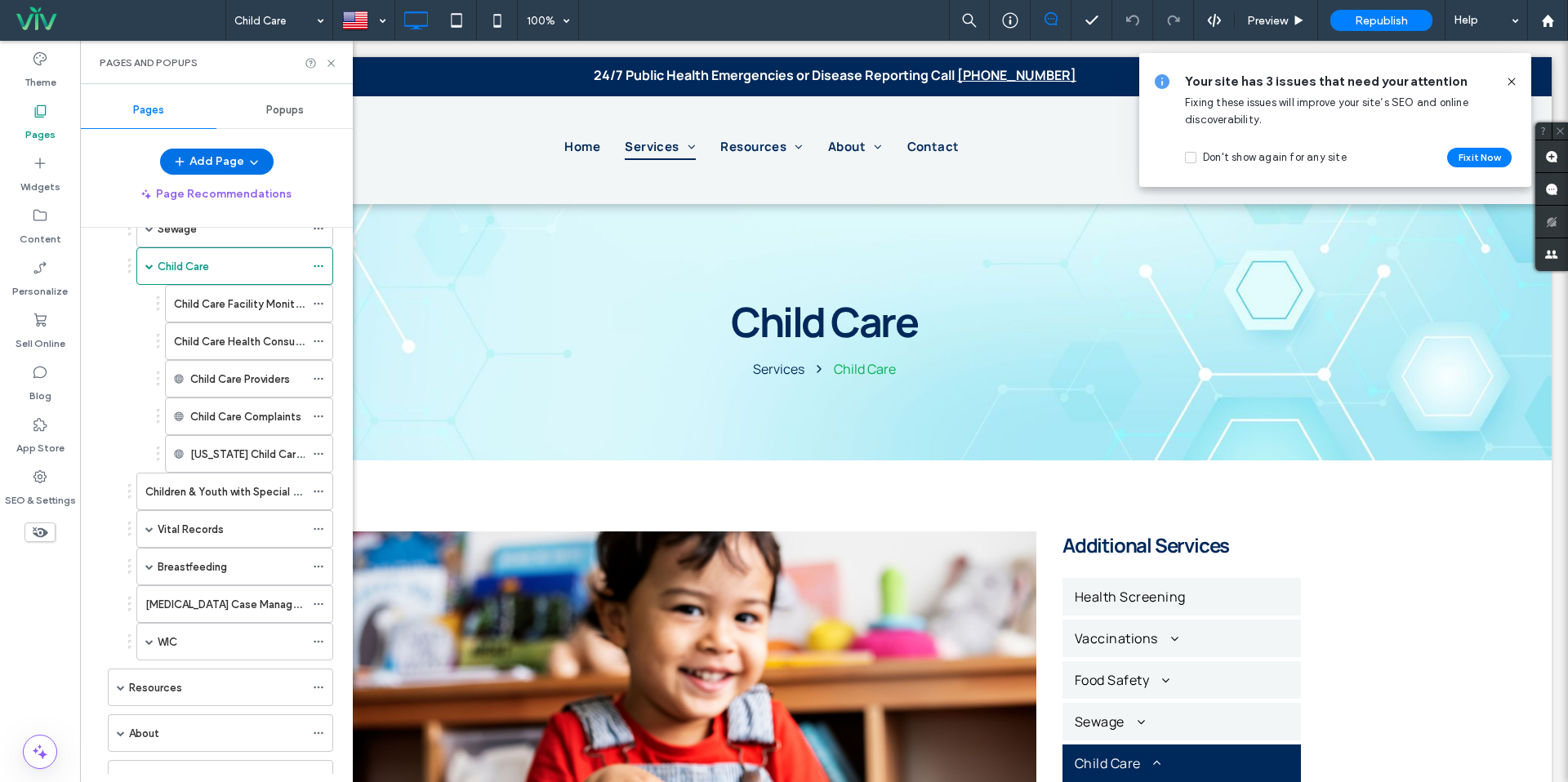
scroll to position [430, 0]
click at [334, 67] on icon at bounding box center [331, 63] width 12 height 12
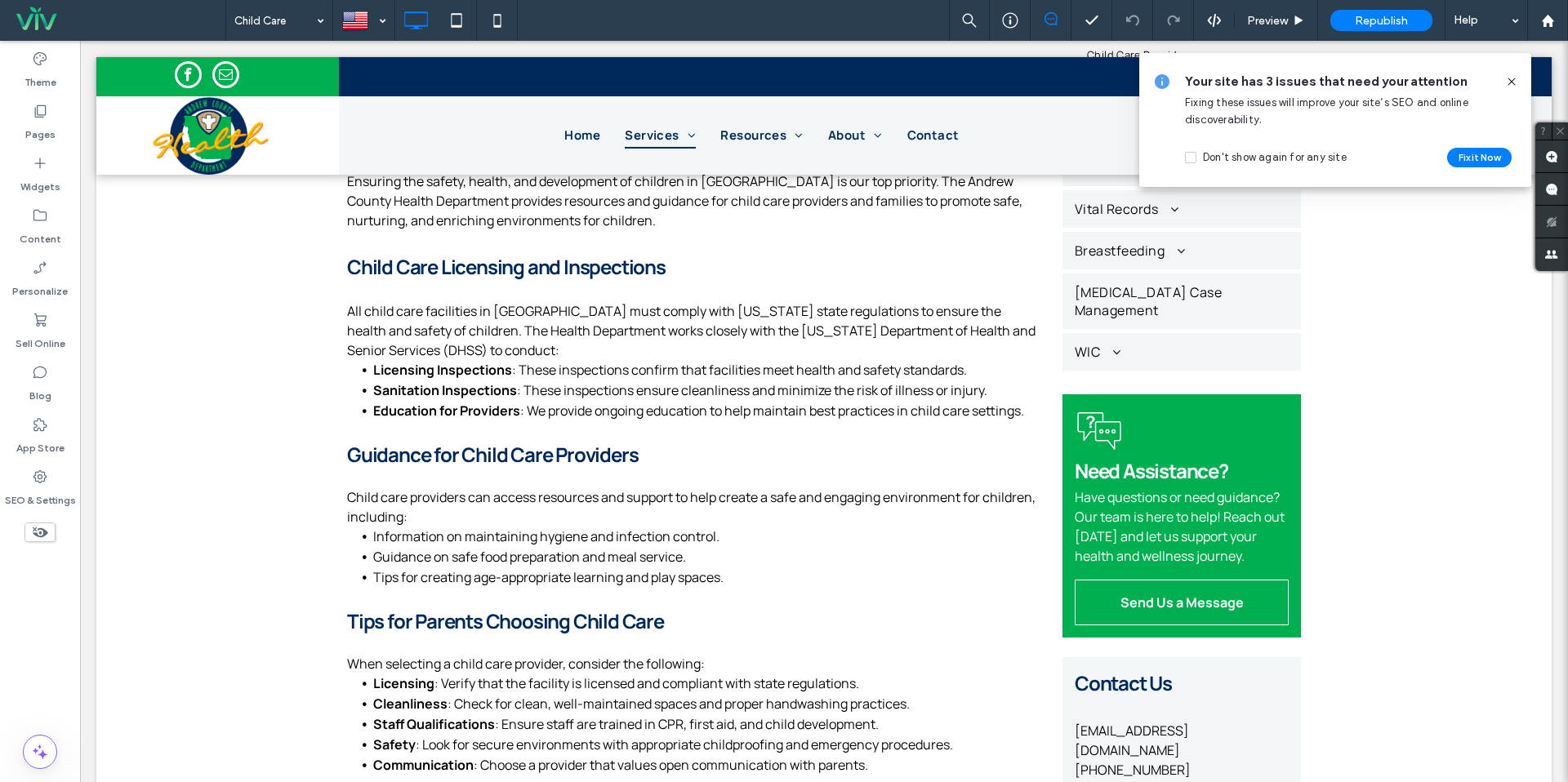
scroll to position [744, 0]
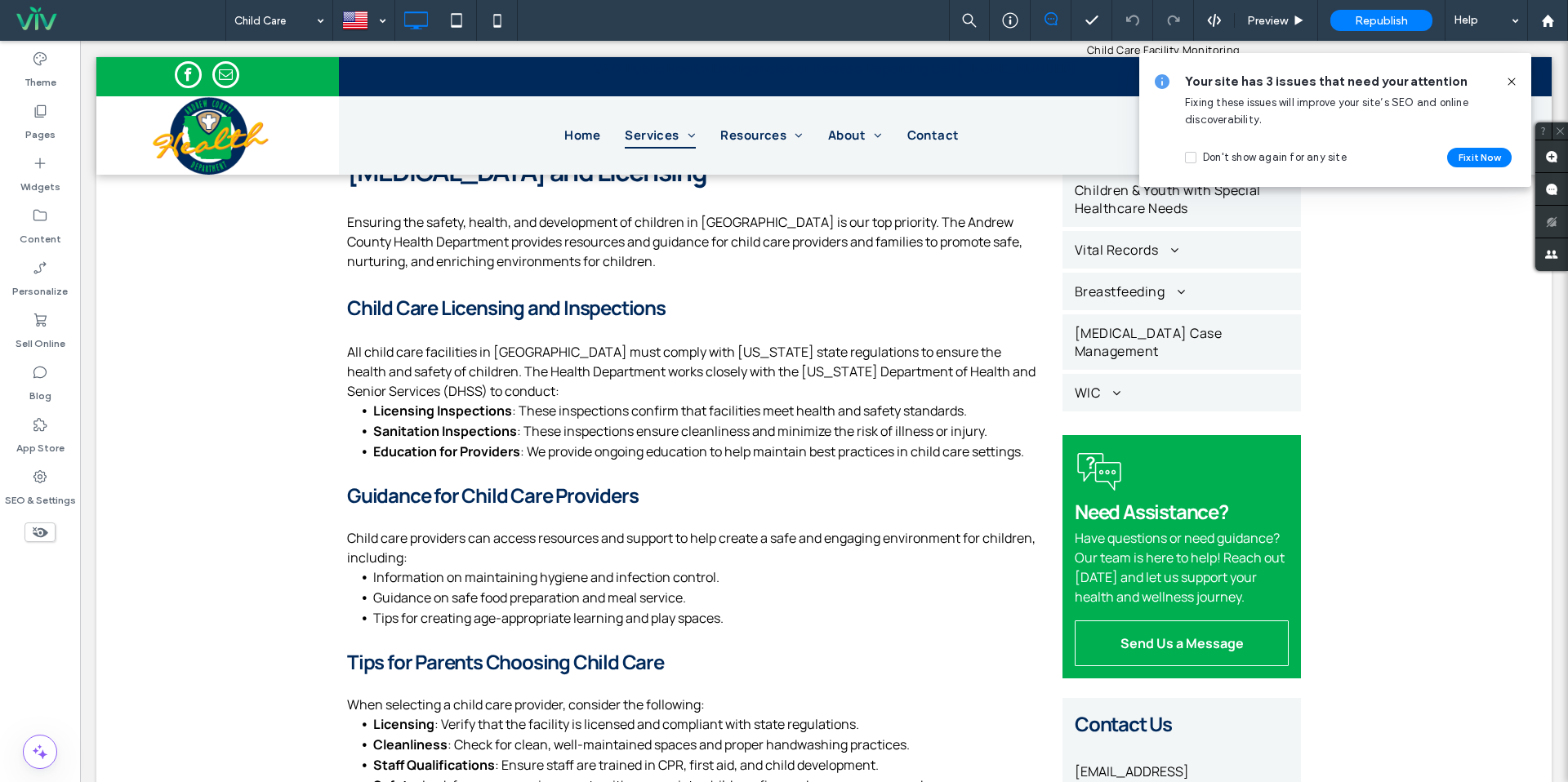
drag, startPoint x: 1513, startPoint y: 82, endPoint x: 1442, endPoint y: 35, distance: 85.1
click at [1513, 82] on icon at bounding box center [1512, 82] width 13 height 13
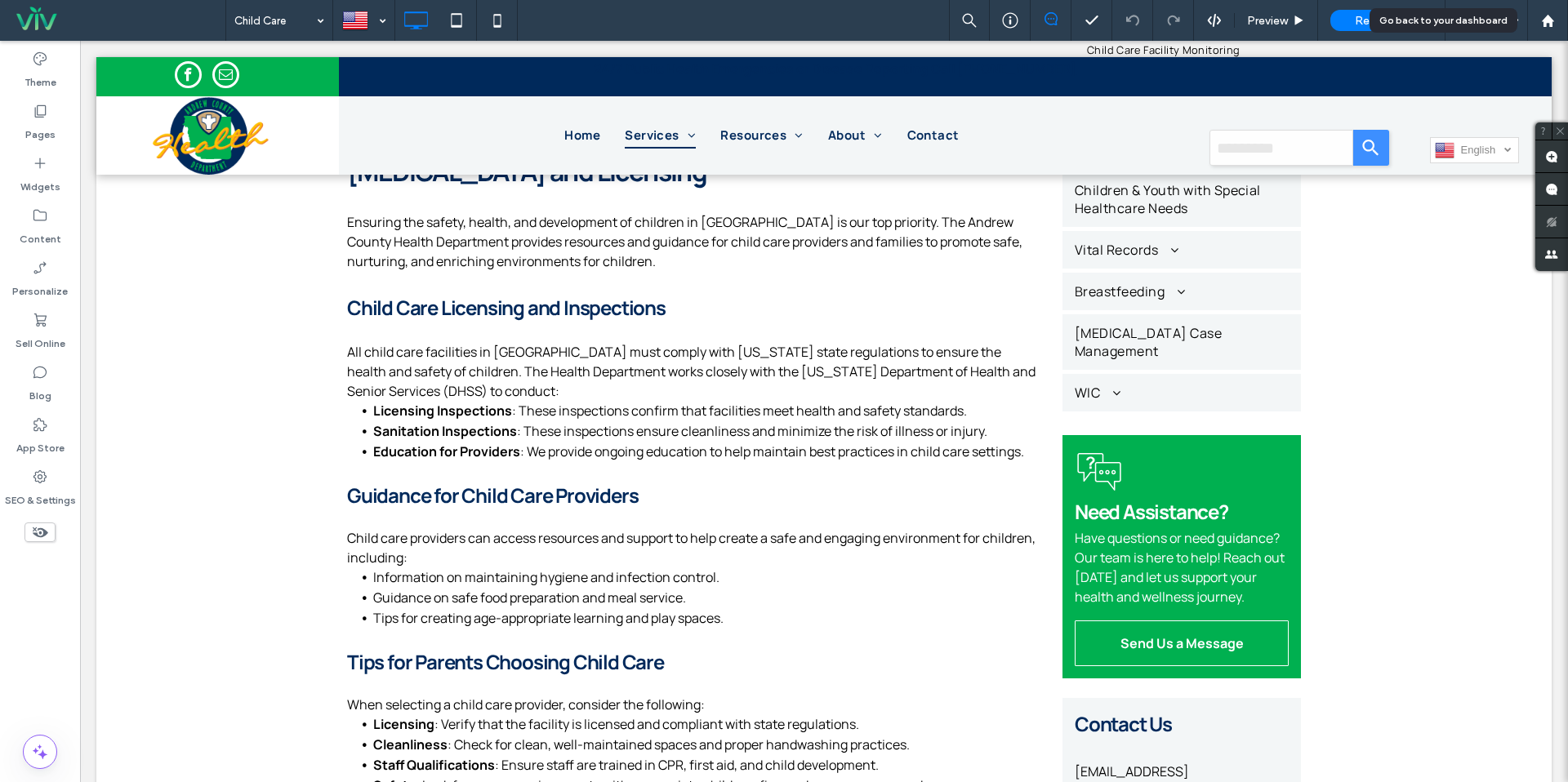
drag, startPoint x: 1557, startPoint y: 25, endPoint x: 1567, endPoint y: 60, distance: 36.4
click at [1557, 25] on div at bounding box center [1548, 21] width 40 height 14
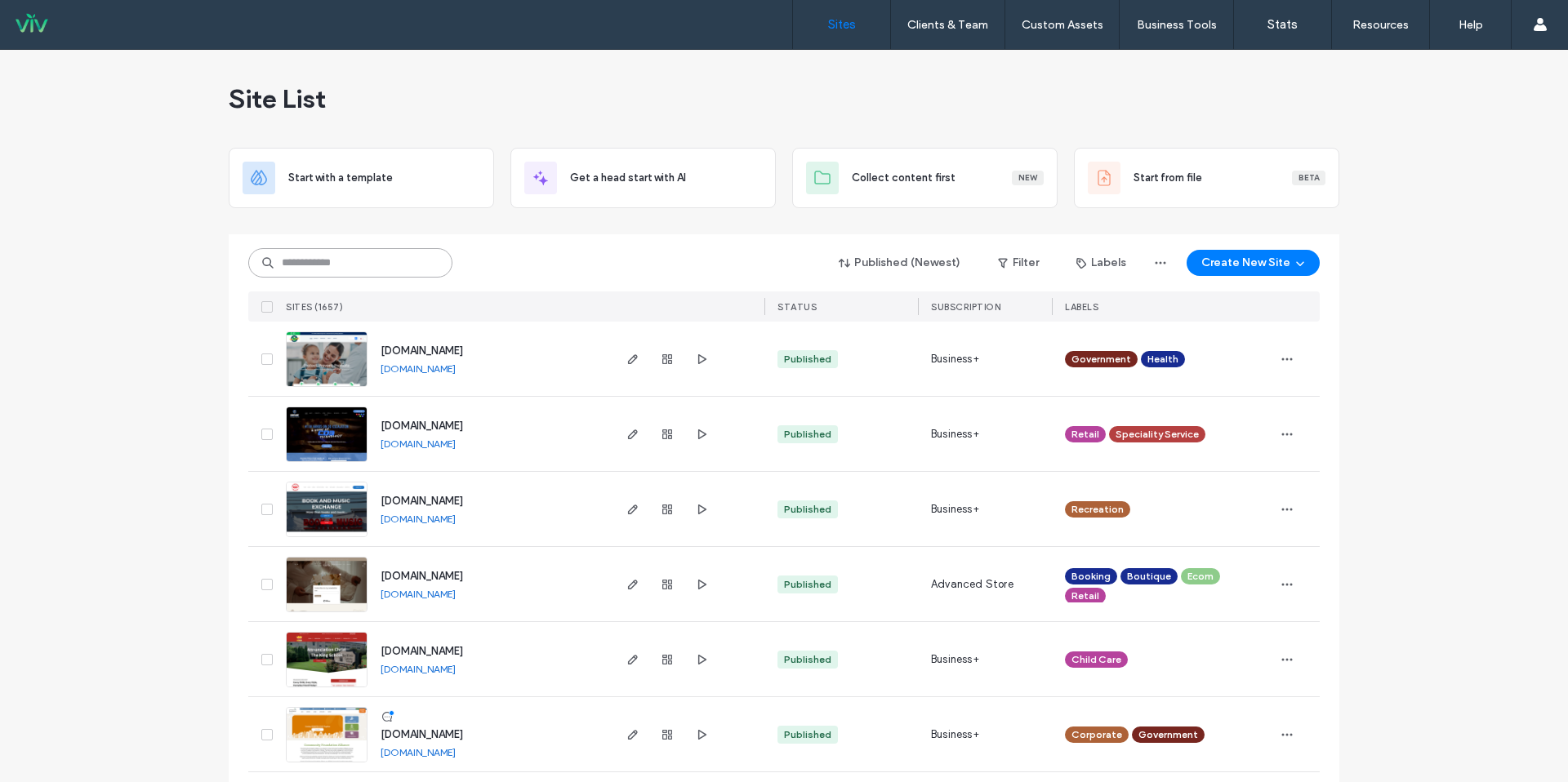
click at [396, 264] on input at bounding box center [350, 262] width 205 height 29
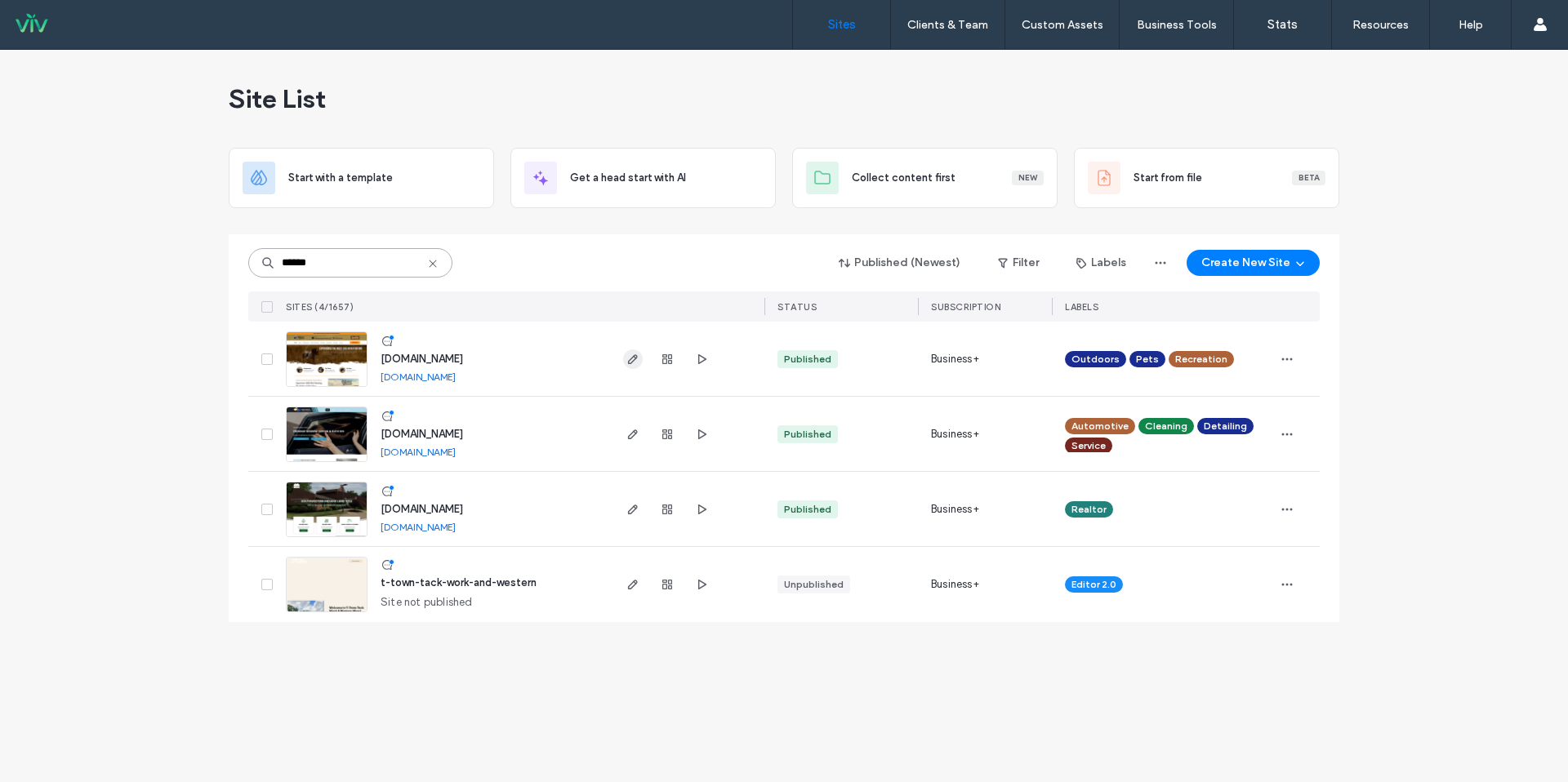
type input "******"
click at [626, 362] on span "button" at bounding box center [633, 359] width 19 height 19
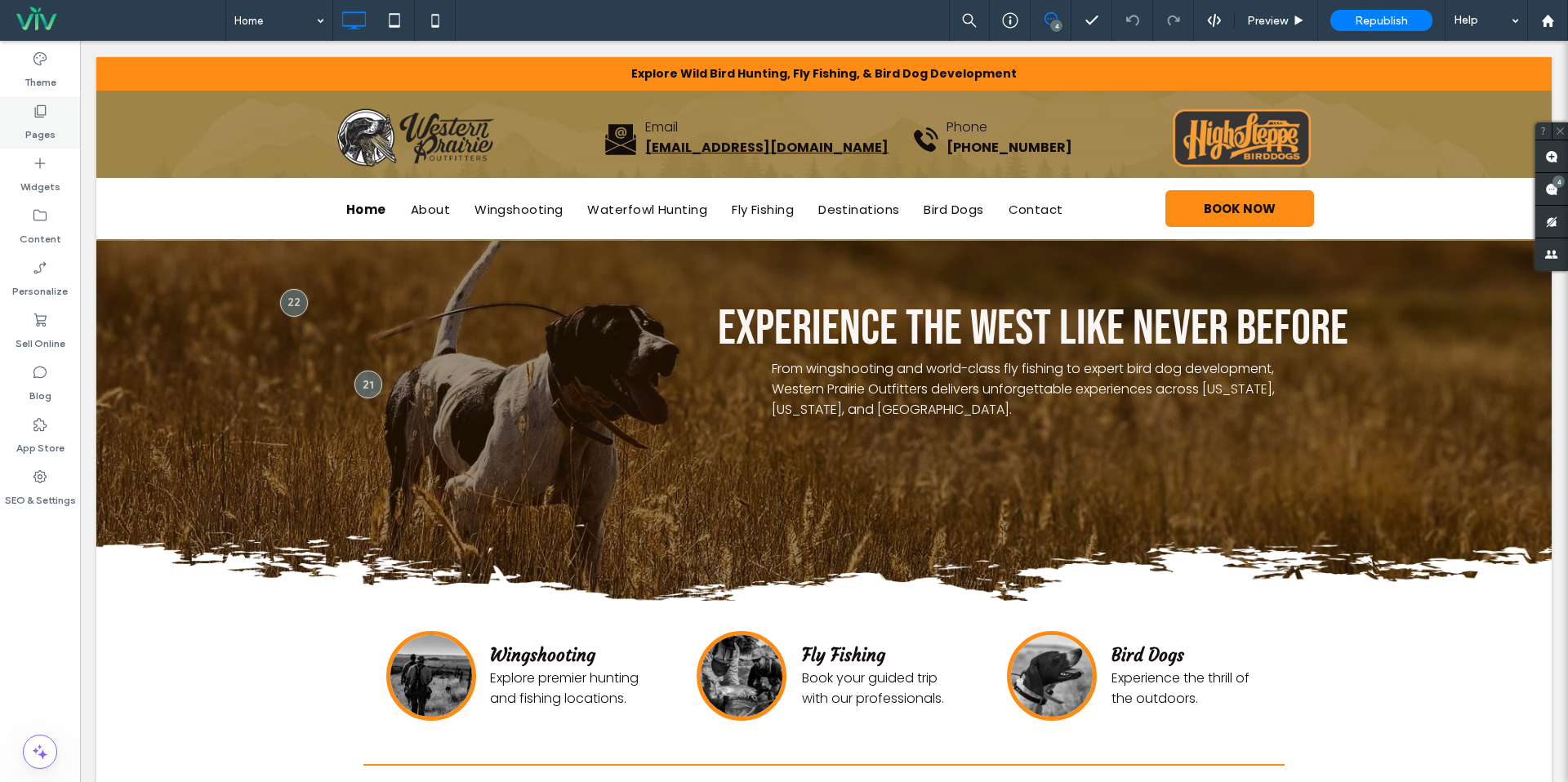
click at [40, 126] on label "Pages" at bounding box center [40, 131] width 30 height 23
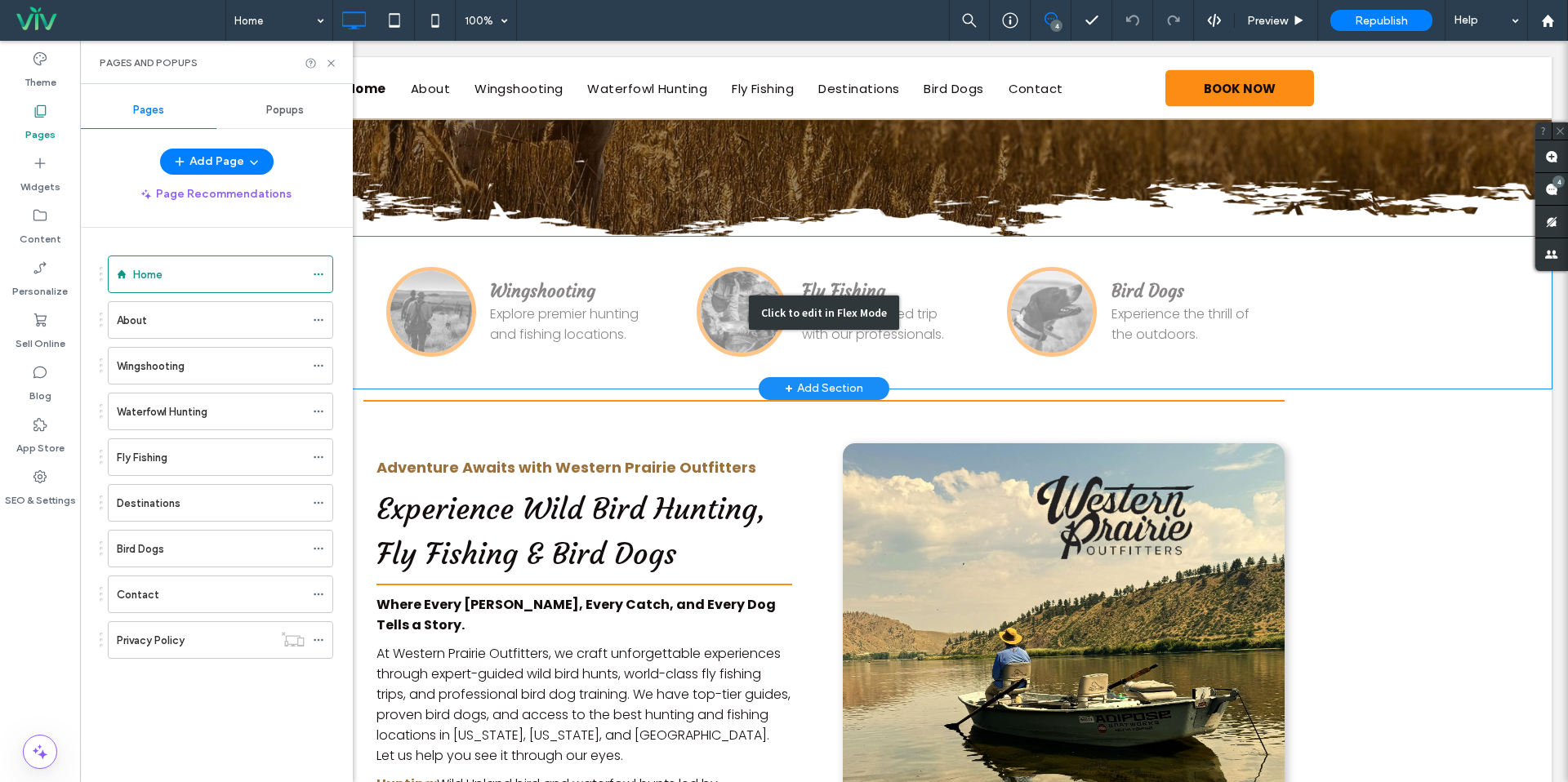
scroll to position [373, 0]
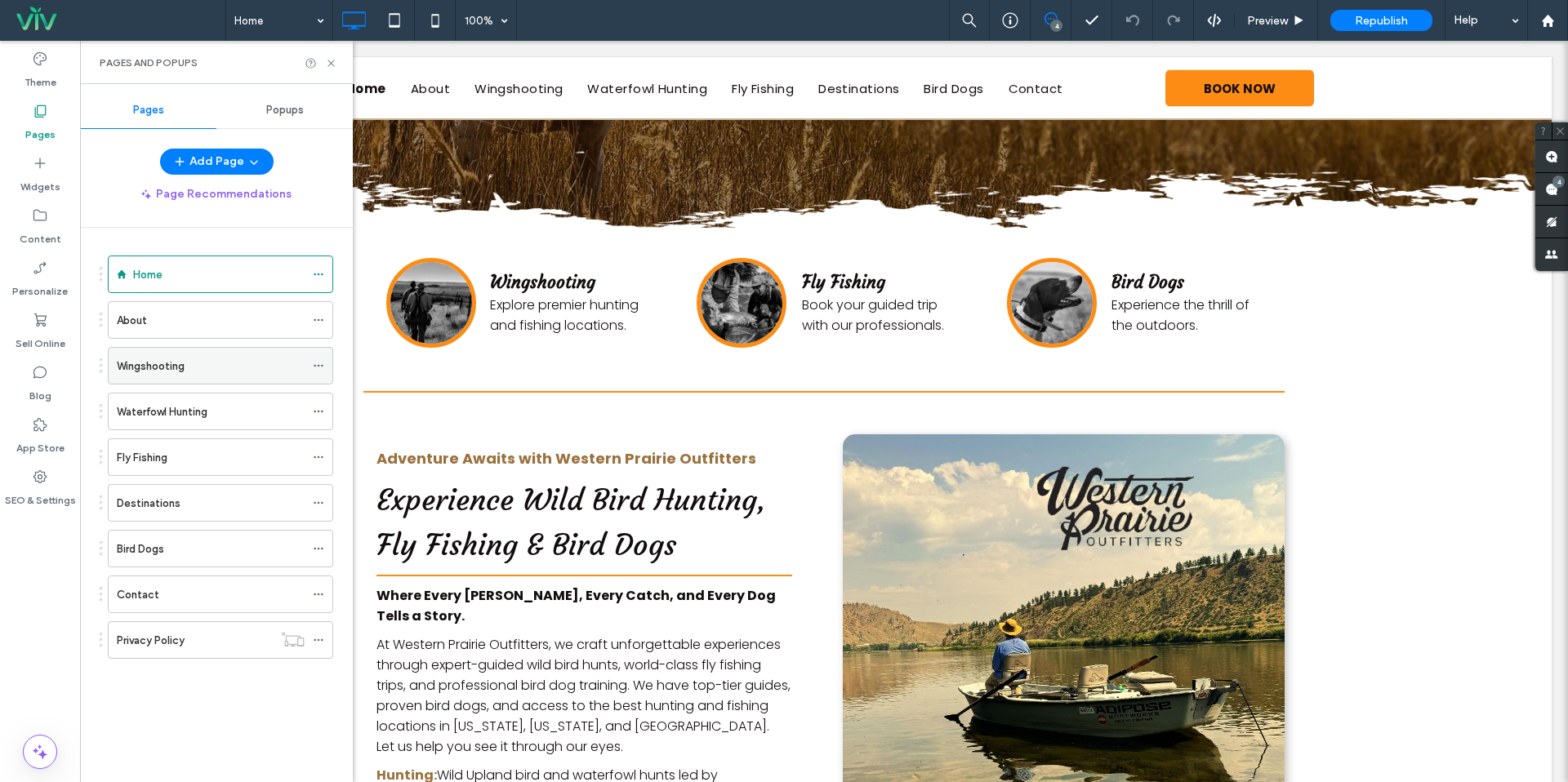
click at [151, 375] on div "Wingshooting" at bounding box center [211, 365] width 188 height 36
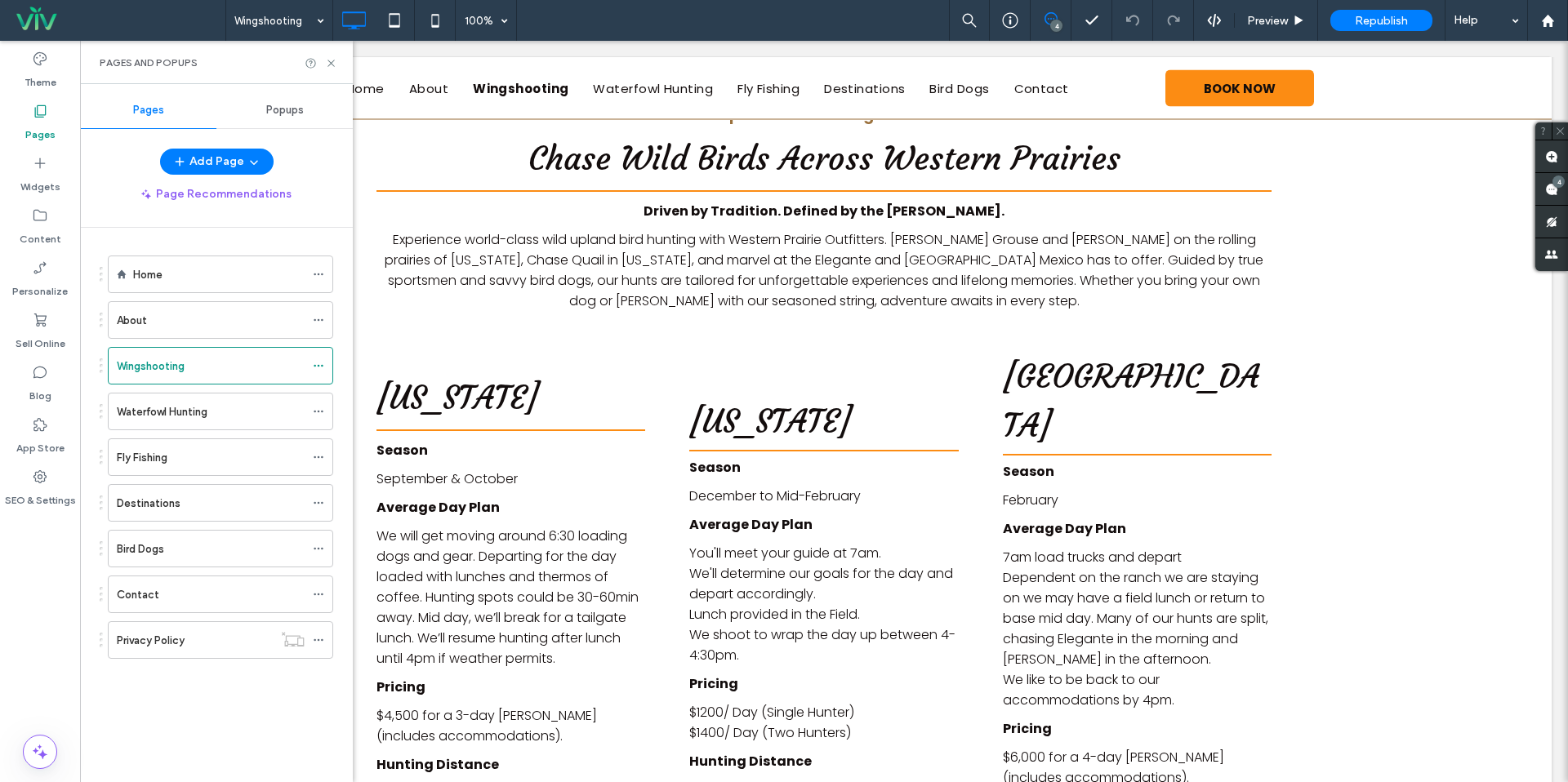
scroll to position [424, 0]
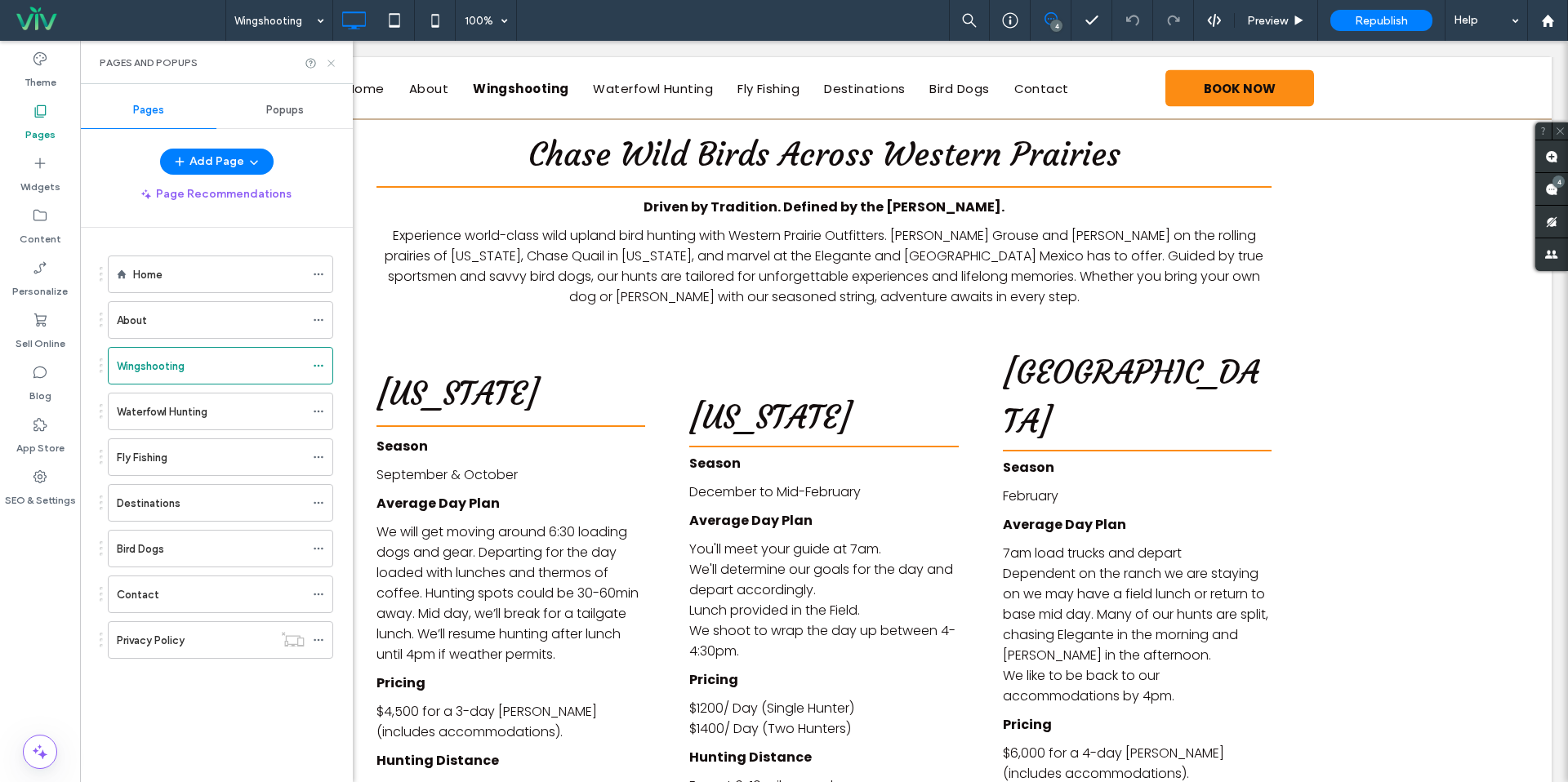
click at [327, 62] on icon at bounding box center [331, 63] width 12 height 12
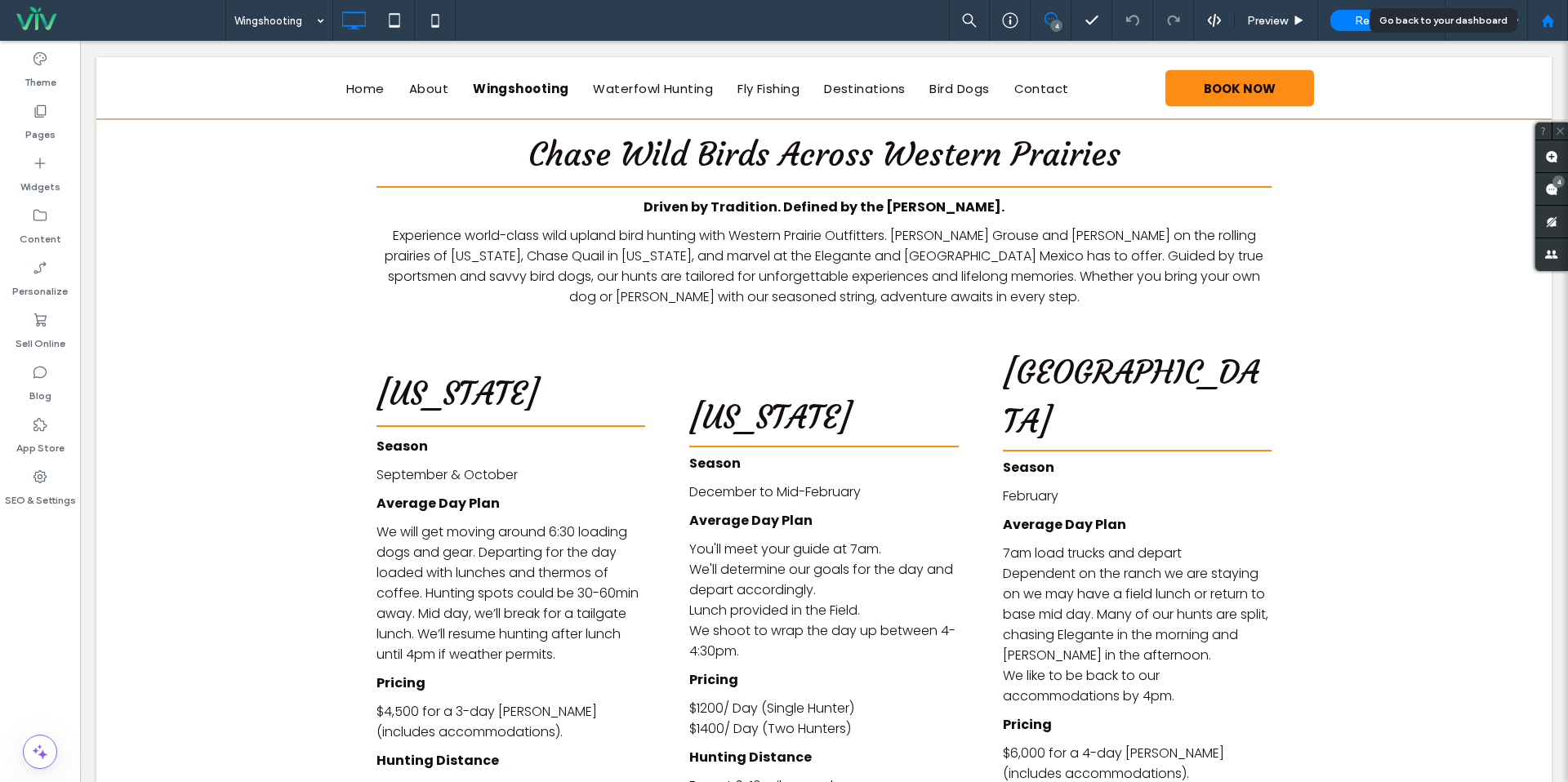
click at [1542, 21] on icon at bounding box center [1549, 21] width 14 height 14
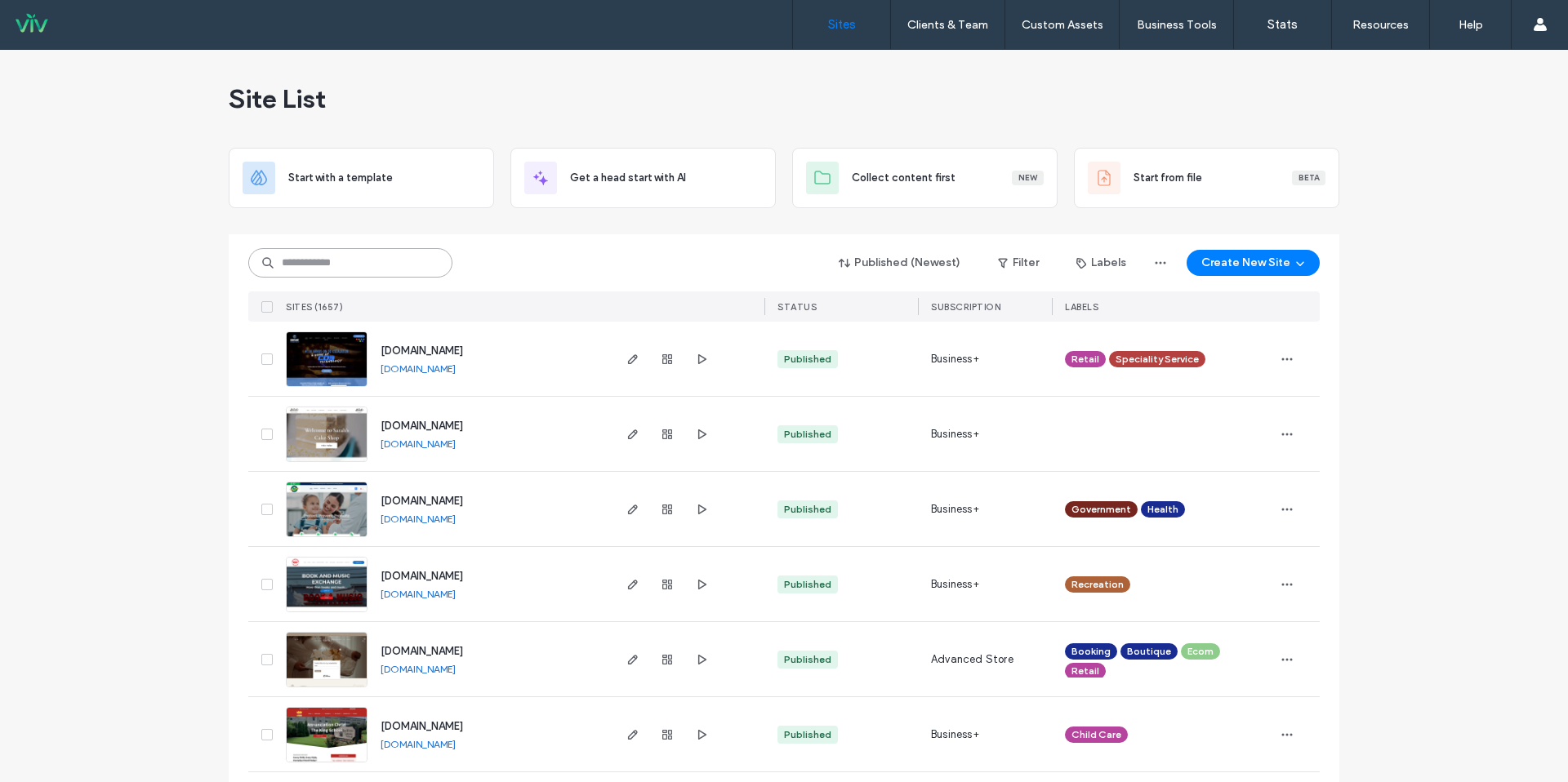
click at [407, 269] on input at bounding box center [350, 262] width 205 height 29
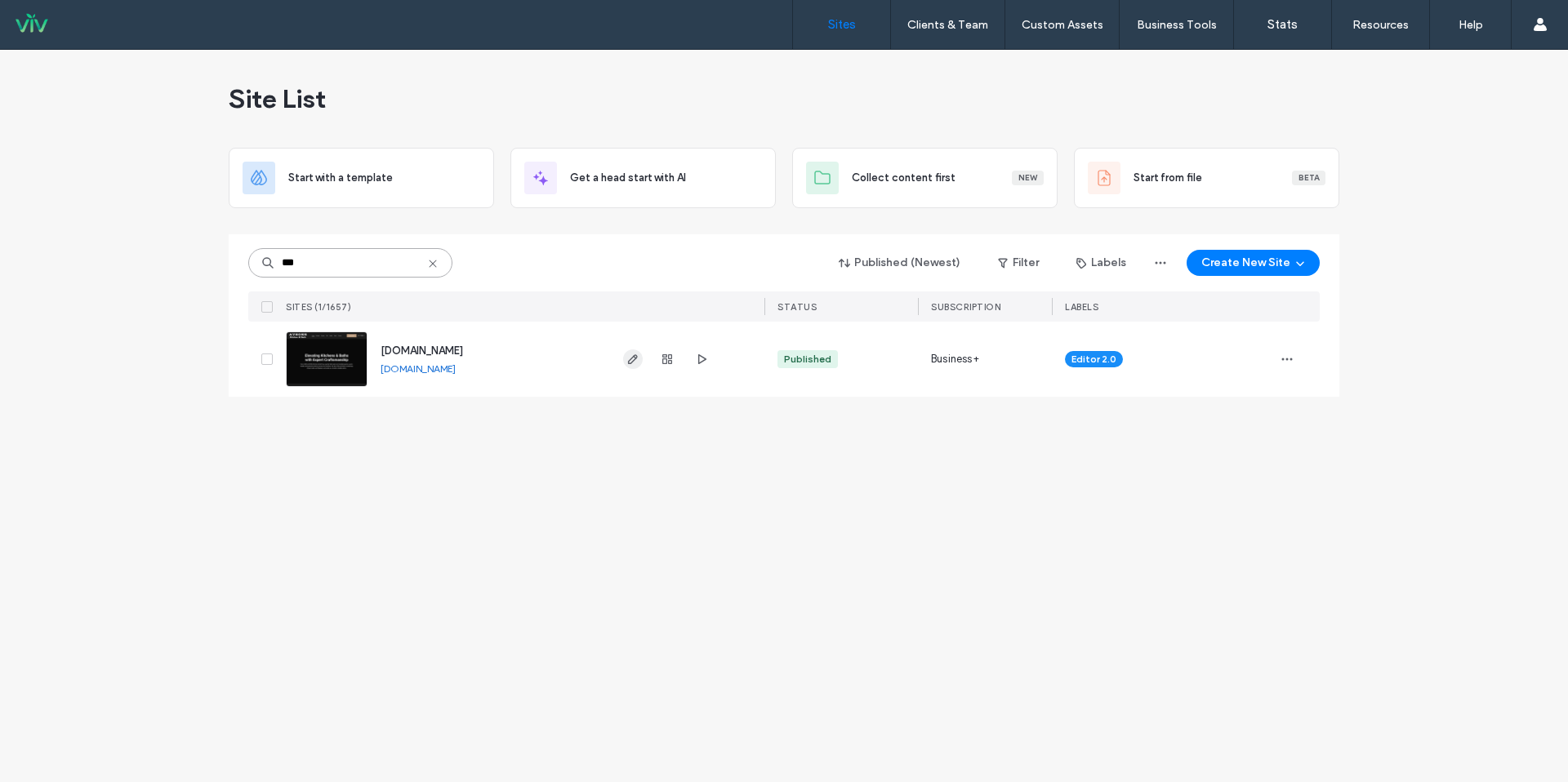
type input "***"
click at [638, 358] on icon "button" at bounding box center [633, 359] width 13 height 13
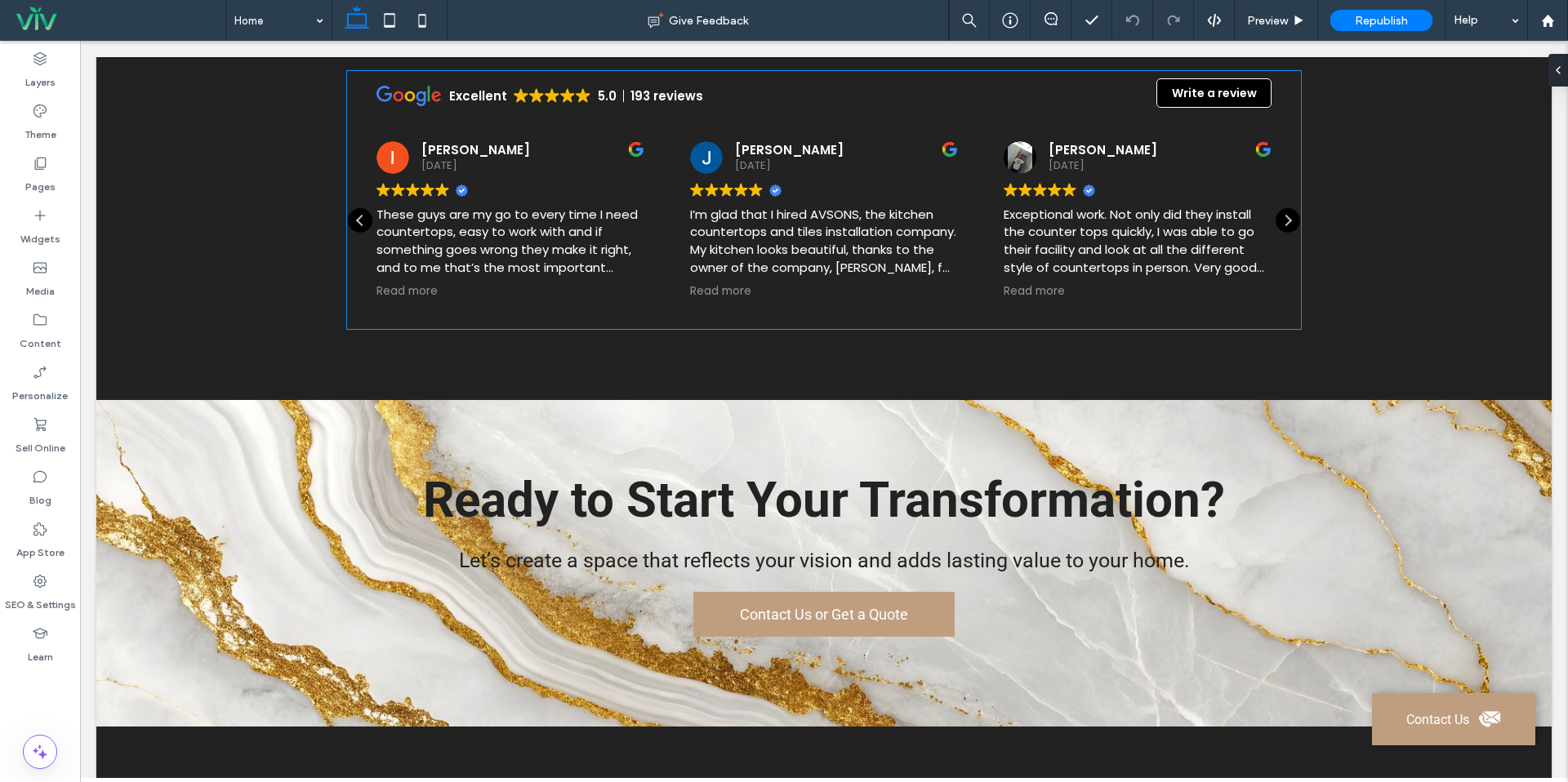
scroll to position [4532, 0]
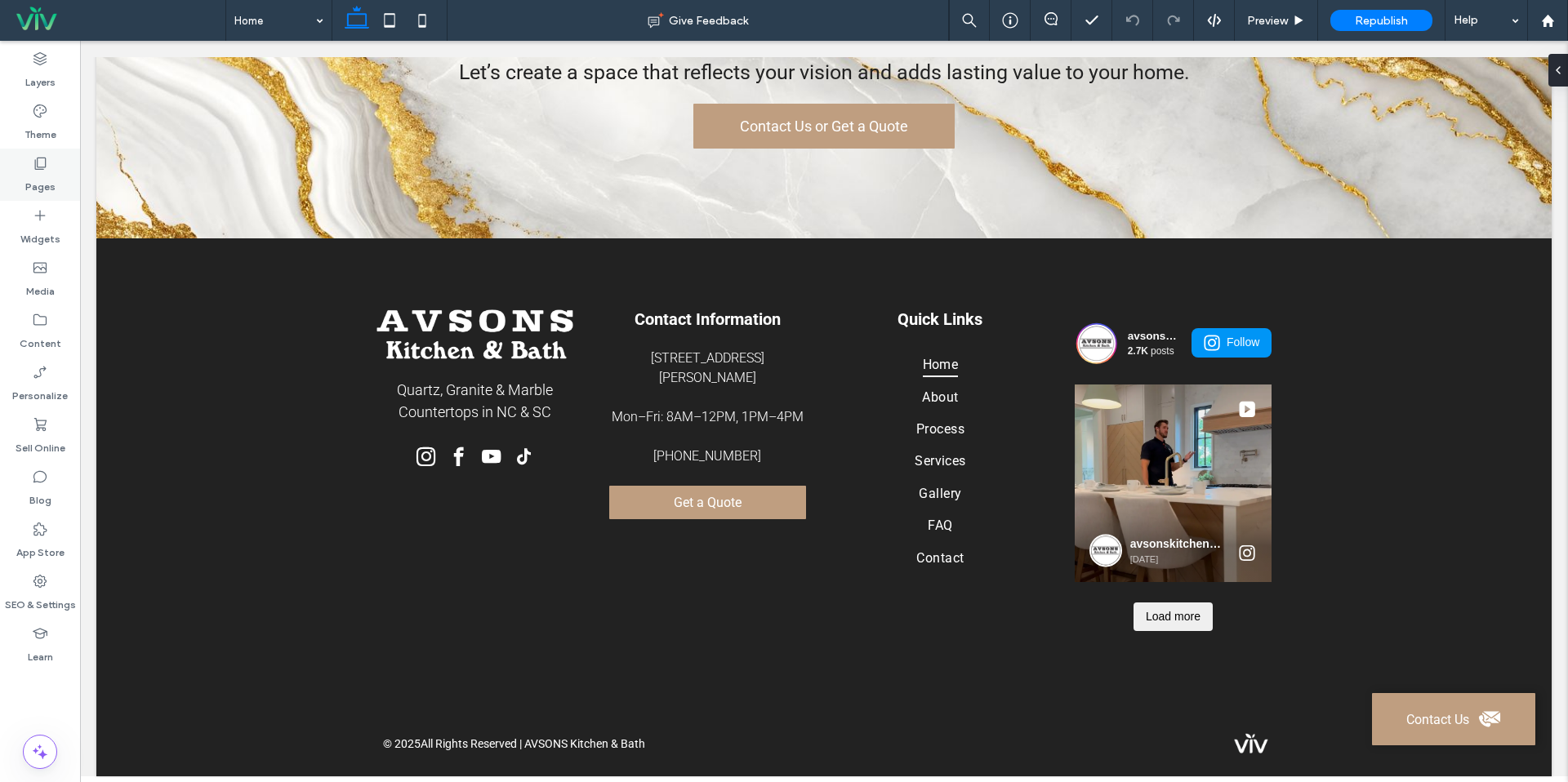
drag, startPoint x: 23, startPoint y: 170, endPoint x: 61, endPoint y: 194, distance: 44.9
click at [23, 170] on div "Pages" at bounding box center [40, 175] width 80 height 53
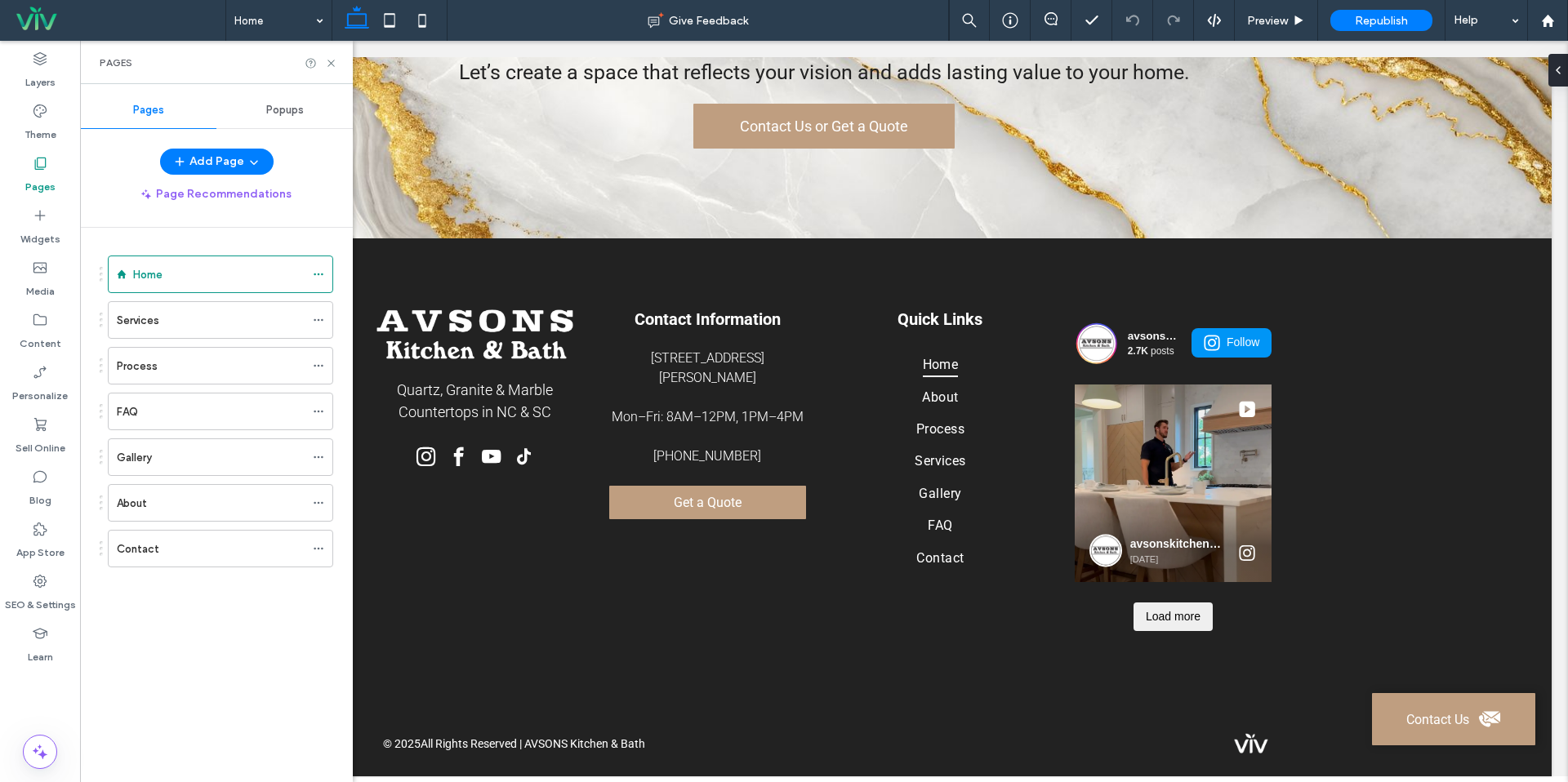
click at [173, 369] on div "Process" at bounding box center [211, 367] width 188 height 18
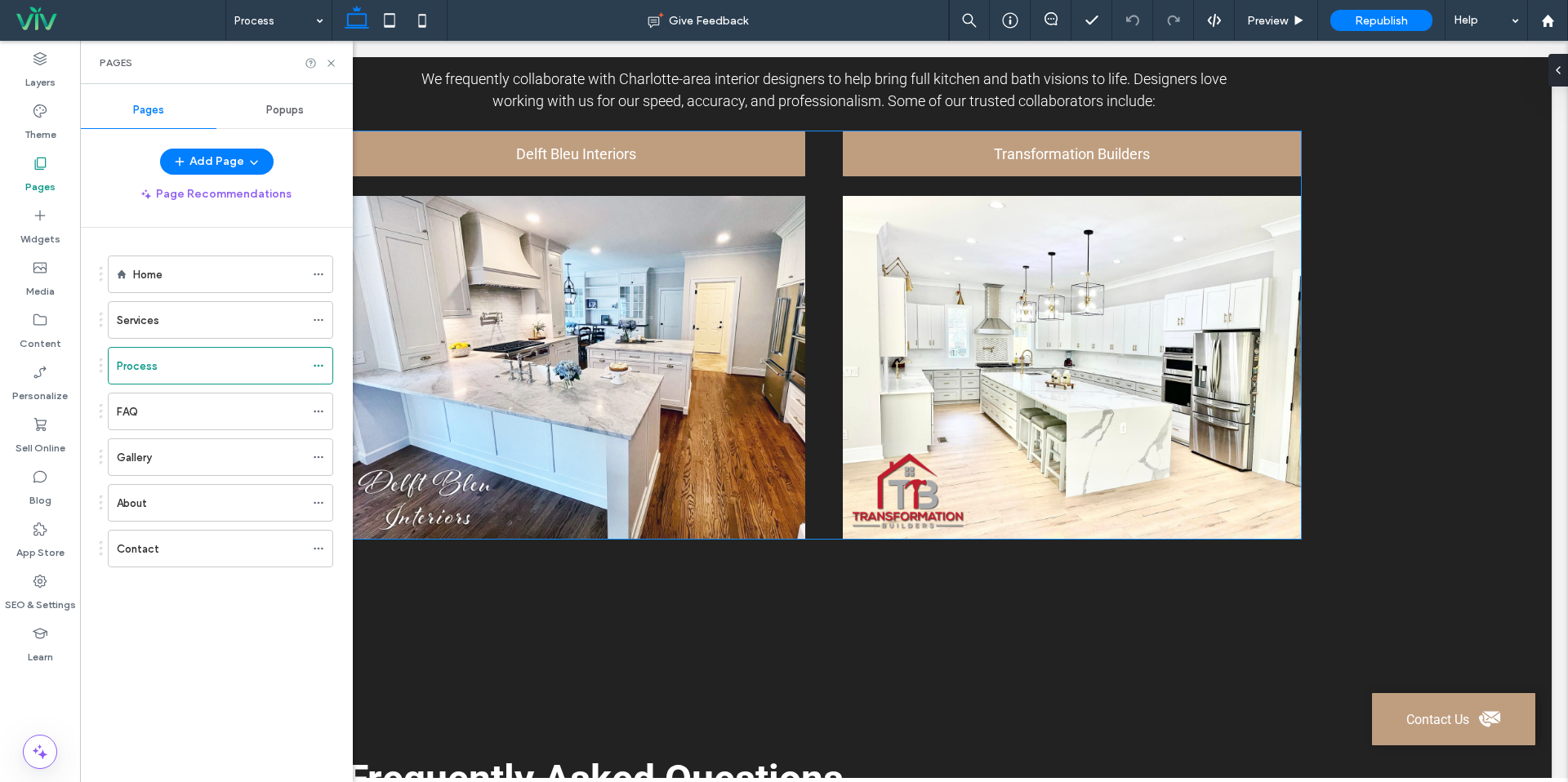
scroll to position [2961, 0]
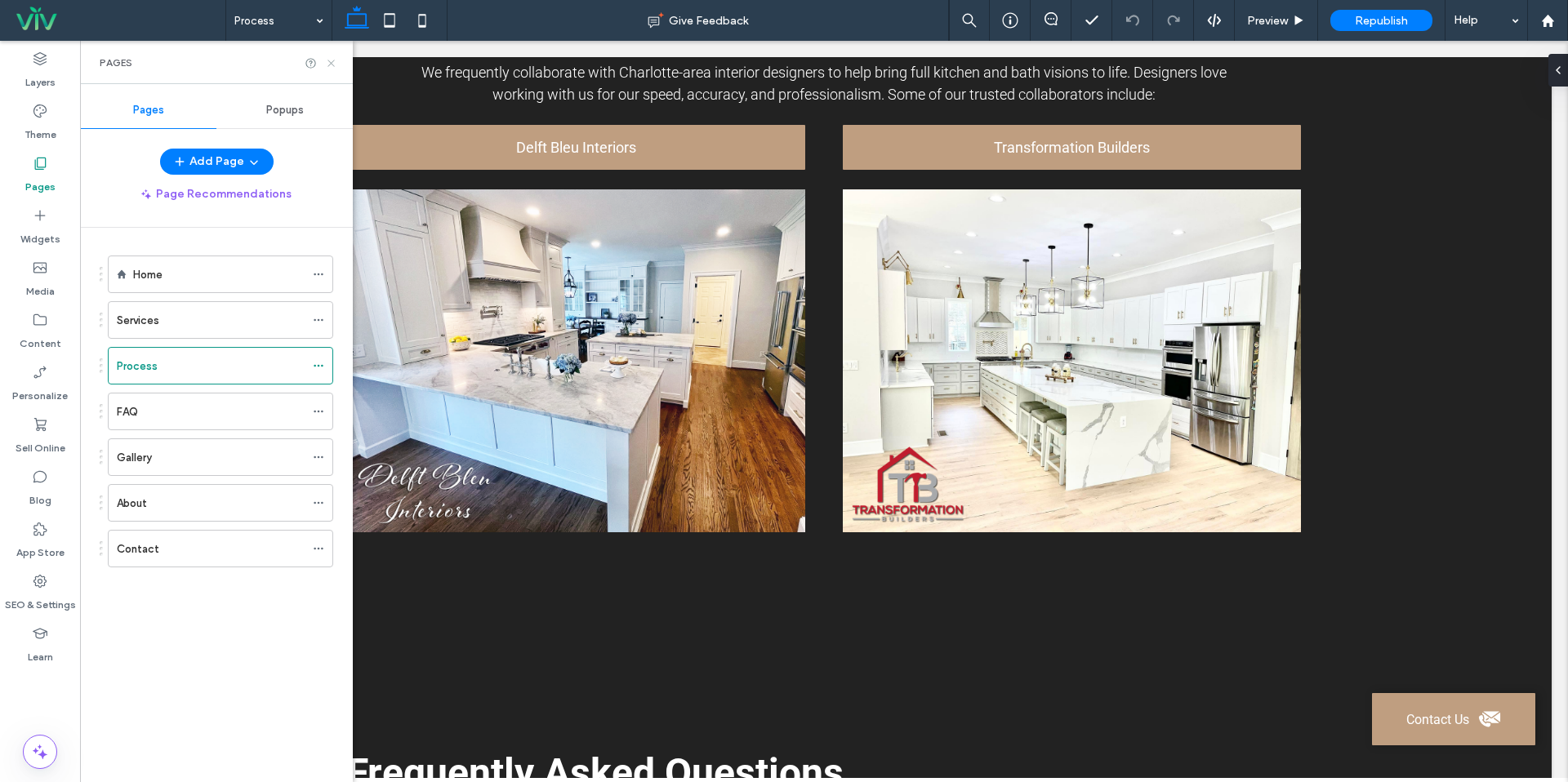
click at [329, 61] on use at bounding box center [330, 62] width 6 height 6
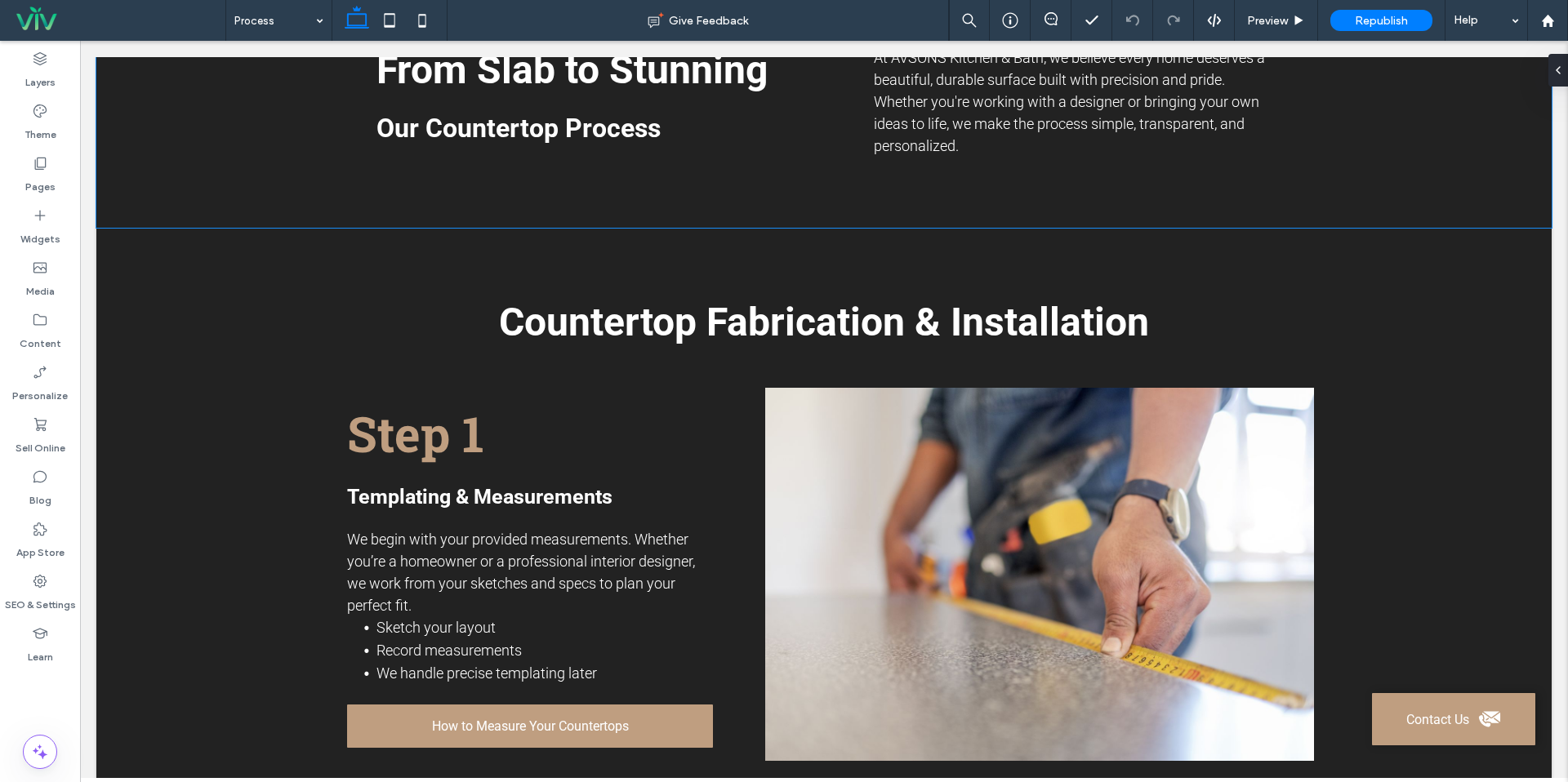
scroll to position [448, 0]
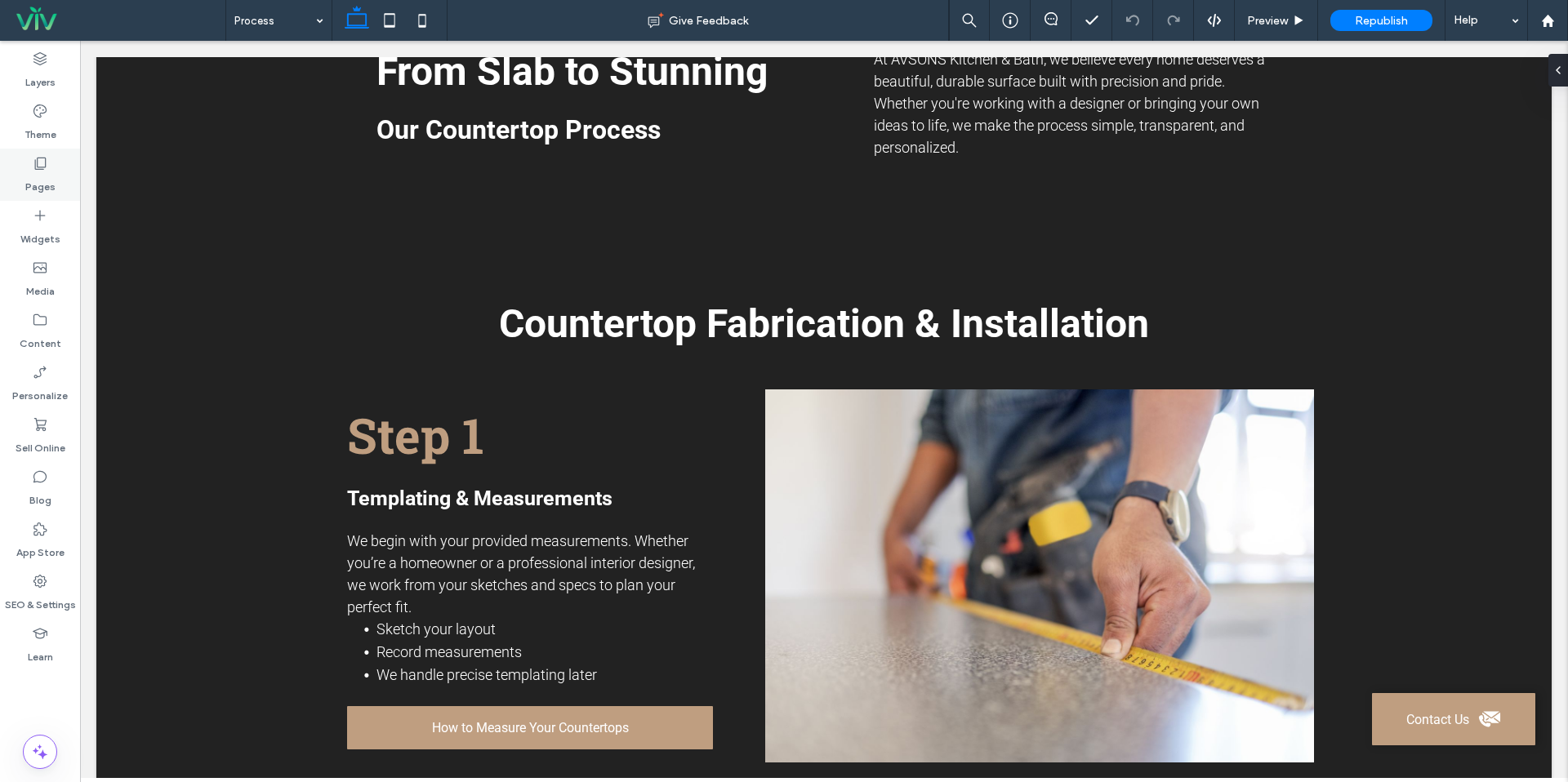
click at [40, 160] on icon at bounding box center [40, 163] width 17 height 17
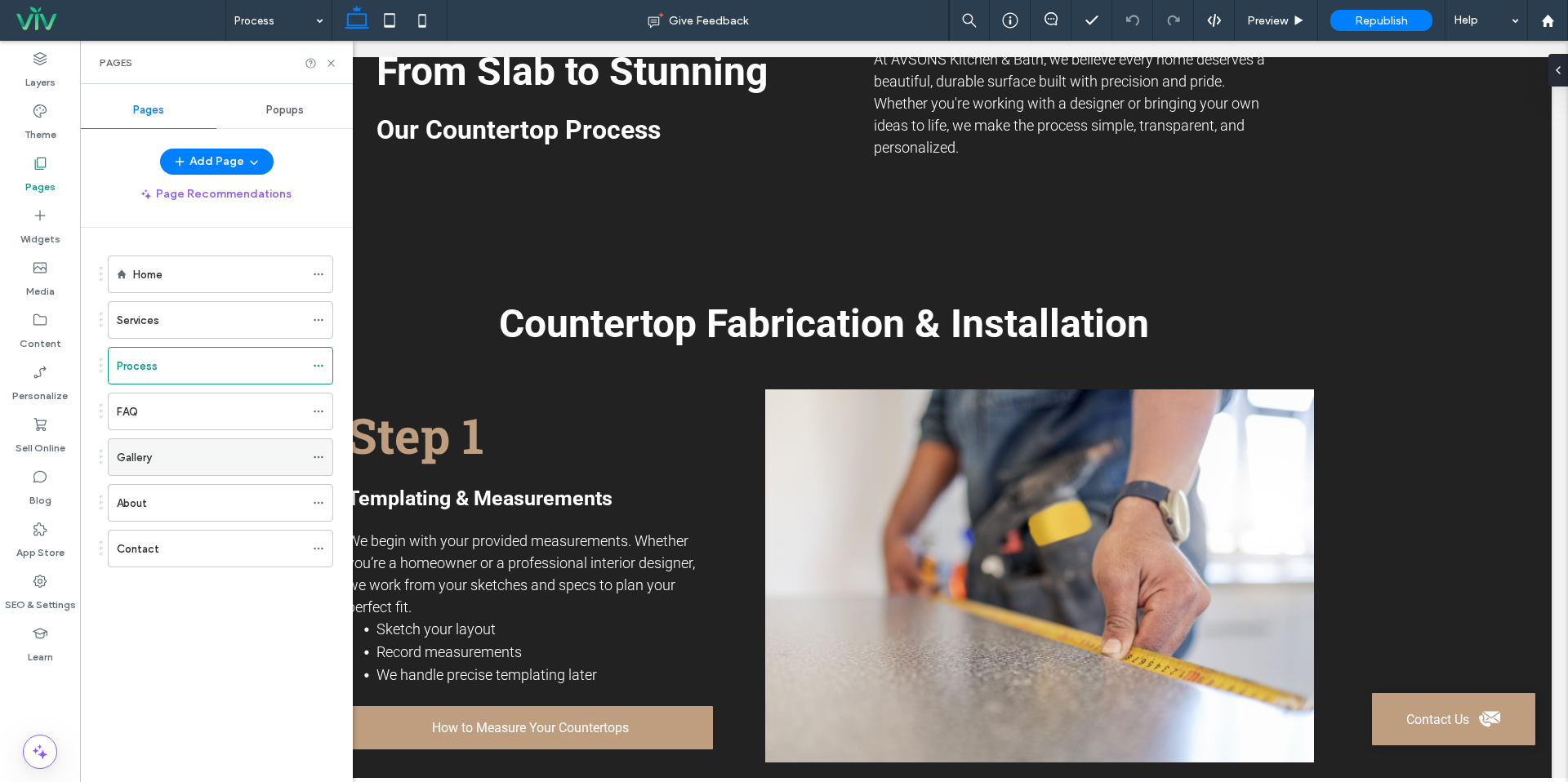
click at [158, 445] on div "Gallery" at bounding box center [211, 457] width 188 height 36
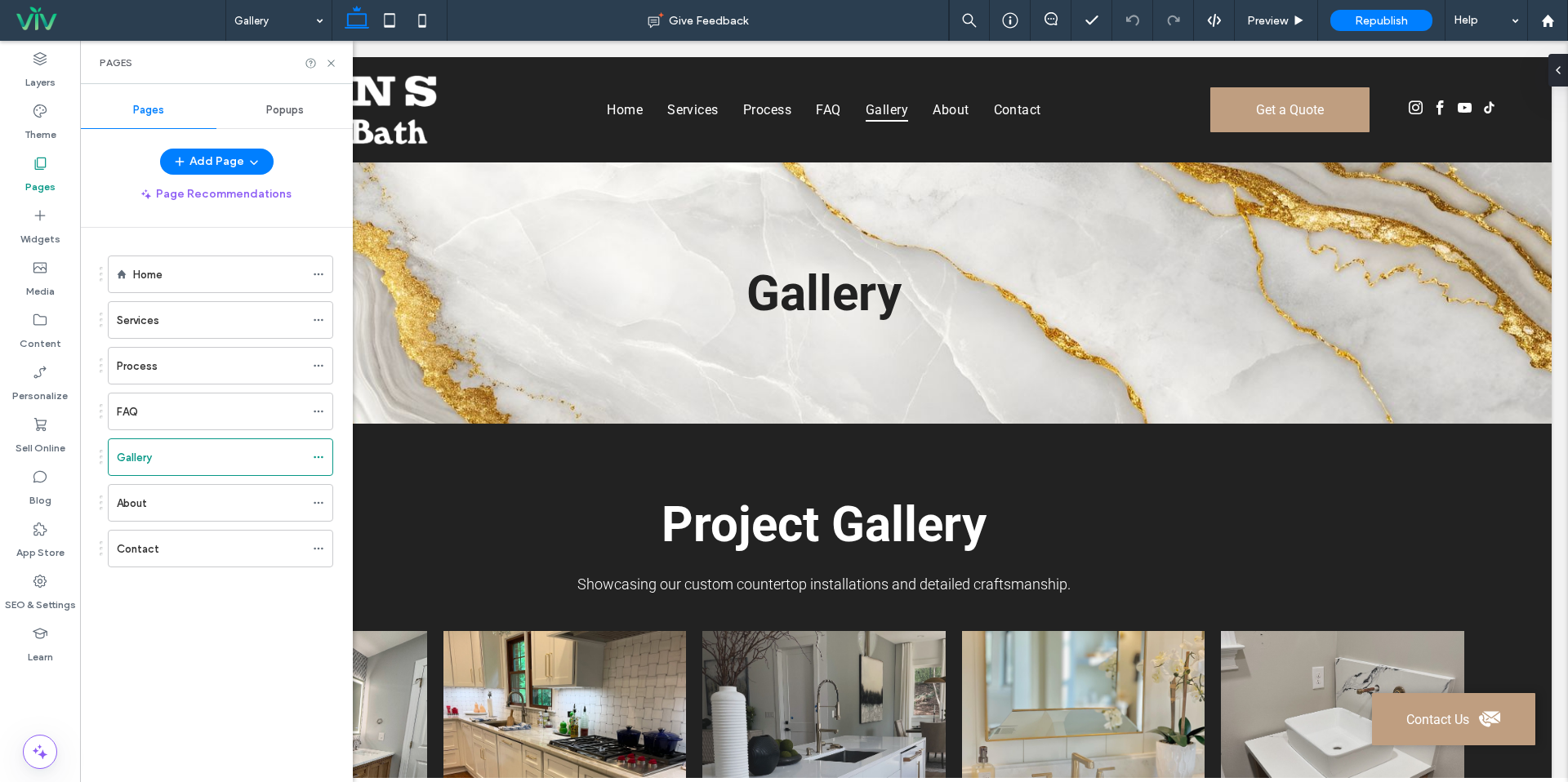
click at [170, 316] on div "Services" at bounding box center [211, 320] width 188 height 18
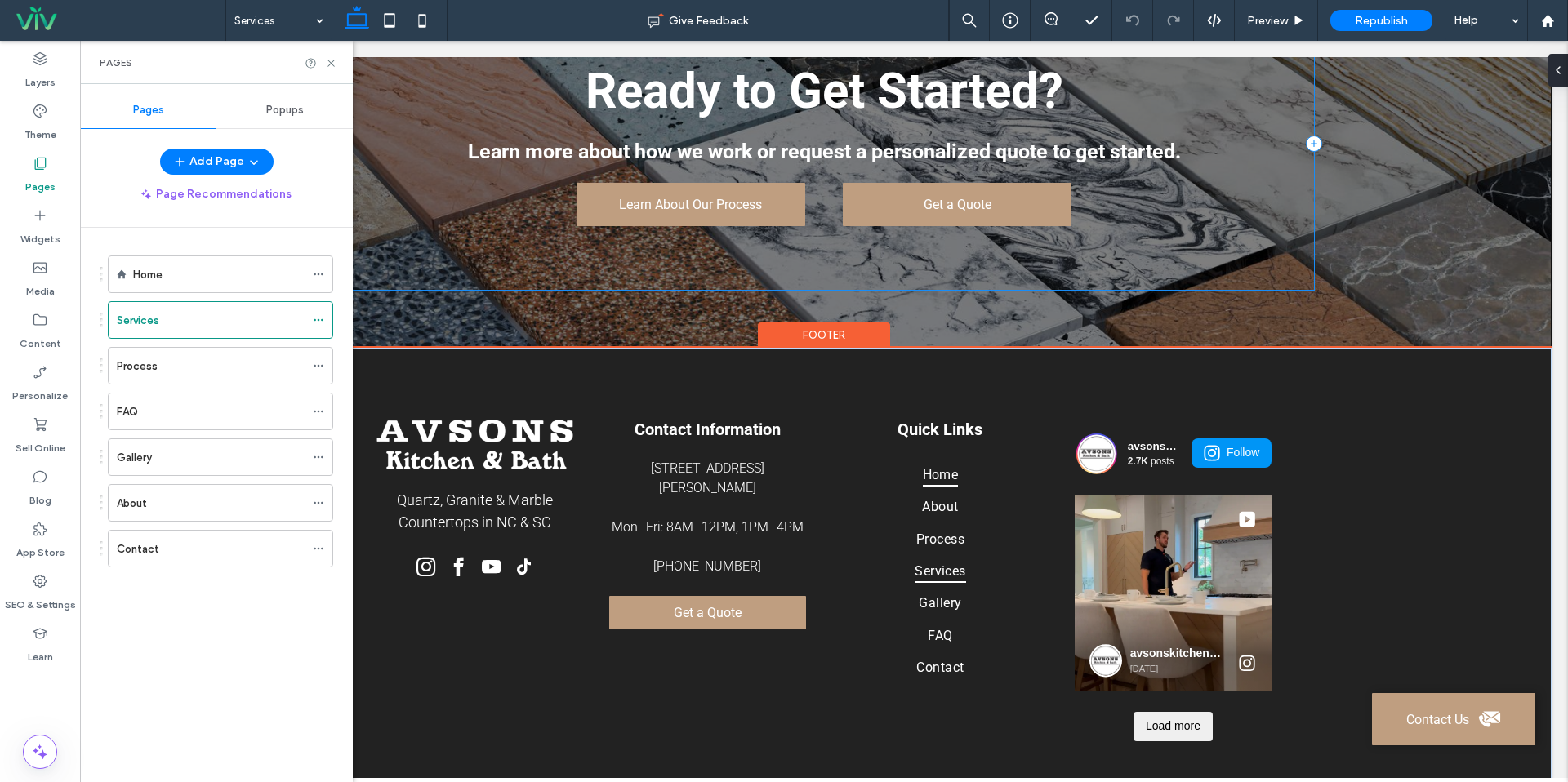
scroll to position [2949, 0]
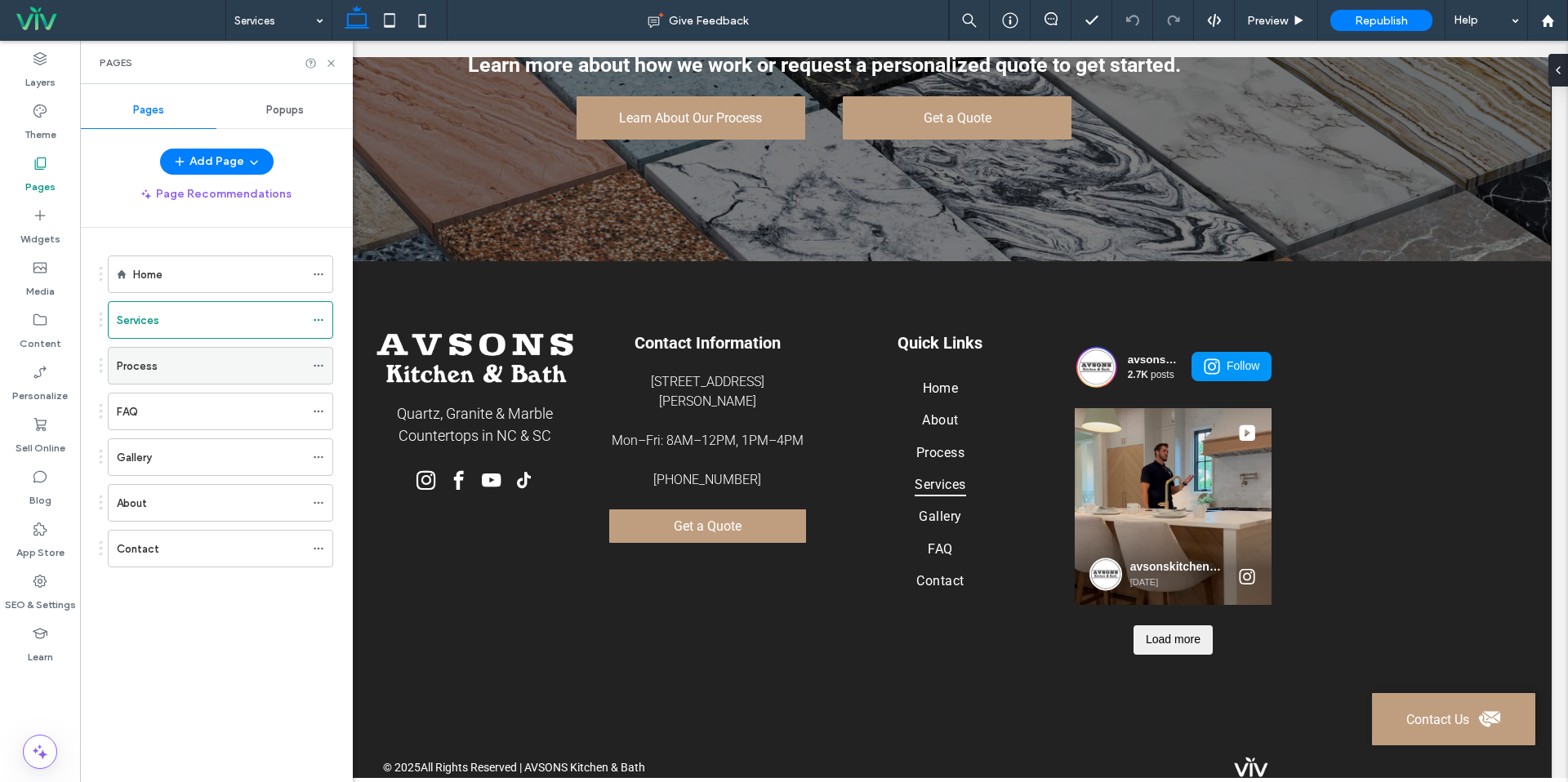
click at [203, 366] on div "Process" at bounding box center [211, 367] width 188 height 18
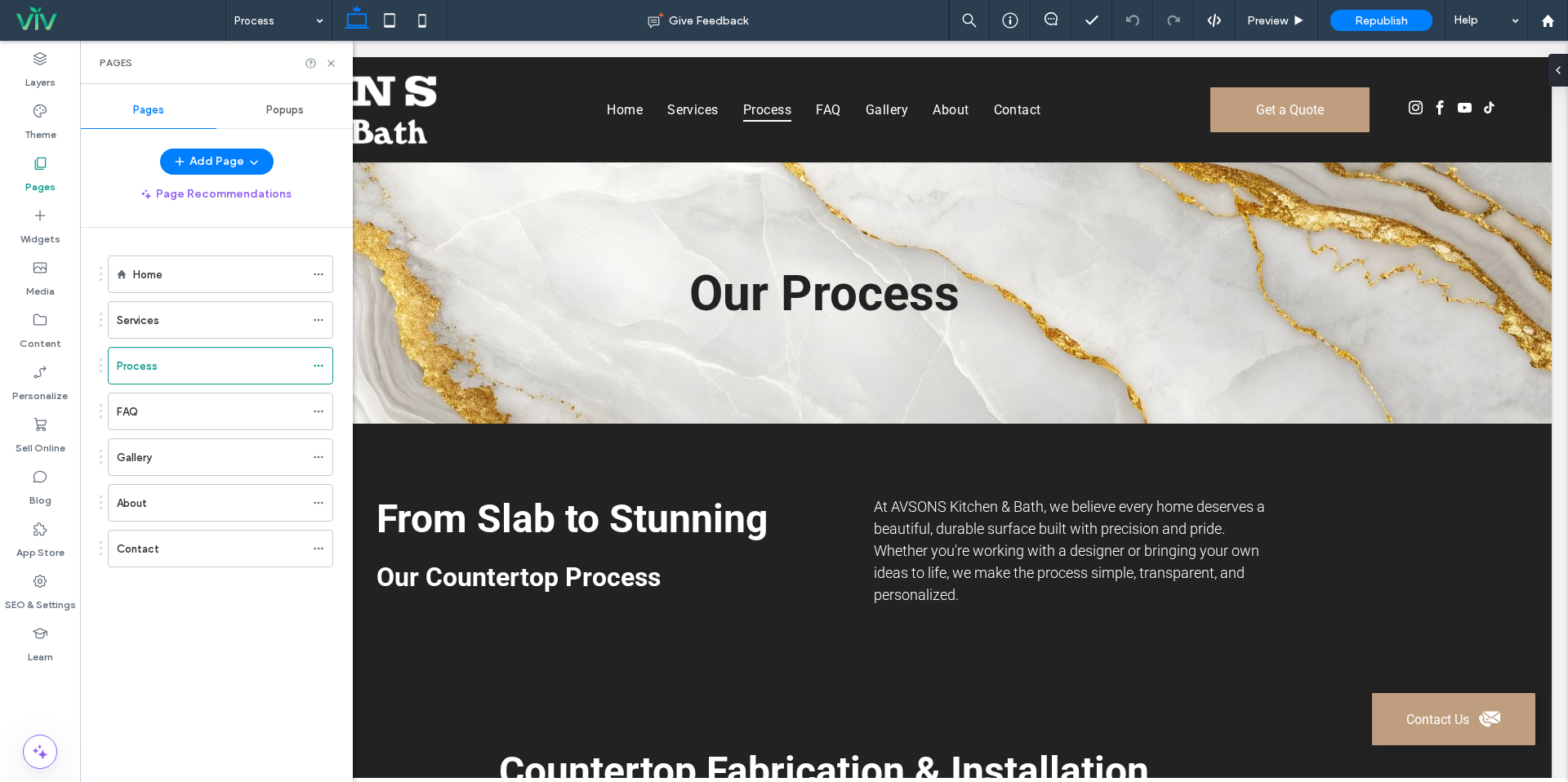
scroll to position [0, 0]
drag, startPoint x: 169, startPoint y: 323, endPoint x: 218, endPoint y: 321, distance: 49.0
click at [169, 323] on div "Services" at bounding box center [211, 320] width 188 height 18
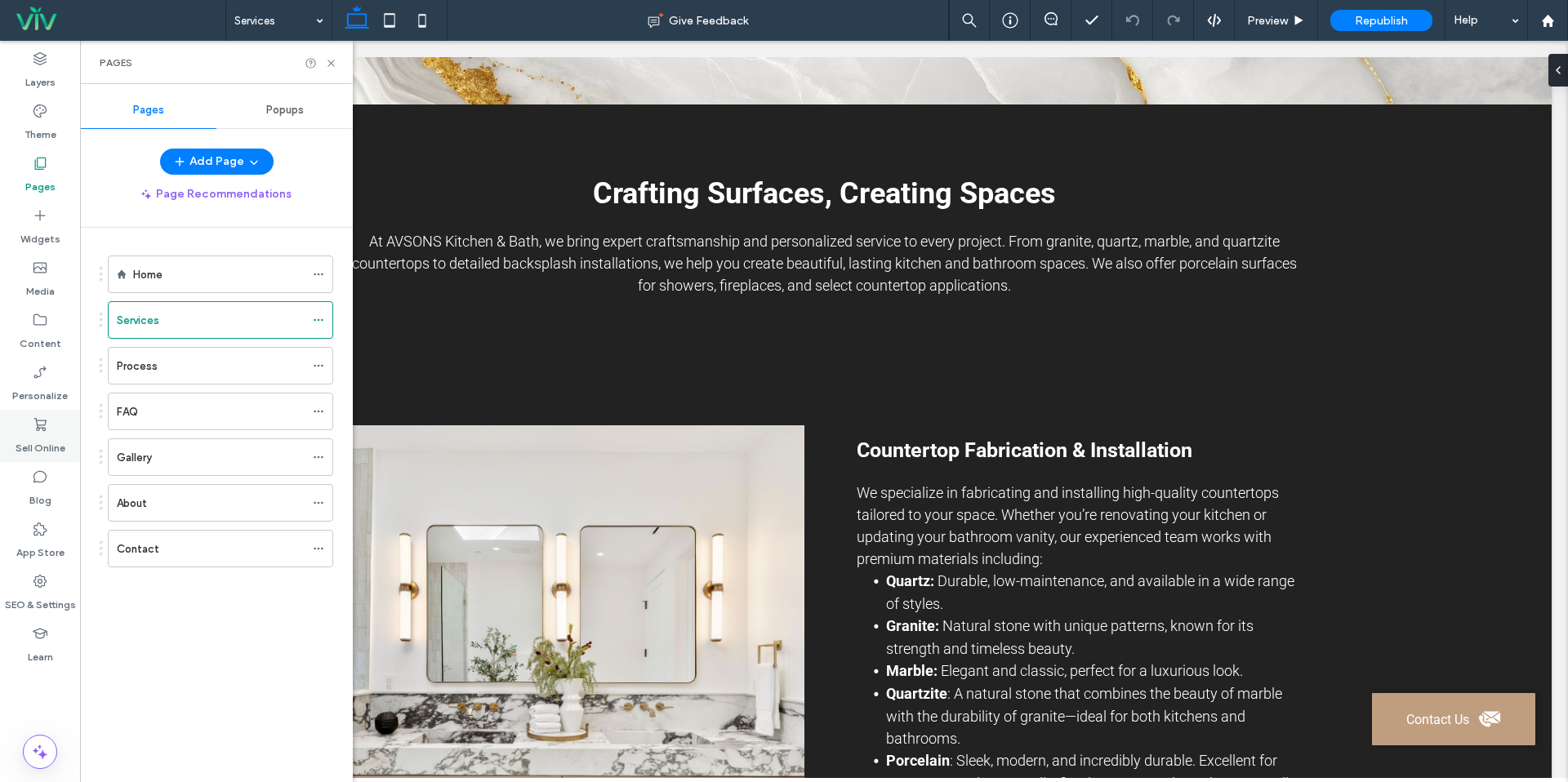
scroll to position [315, 0]
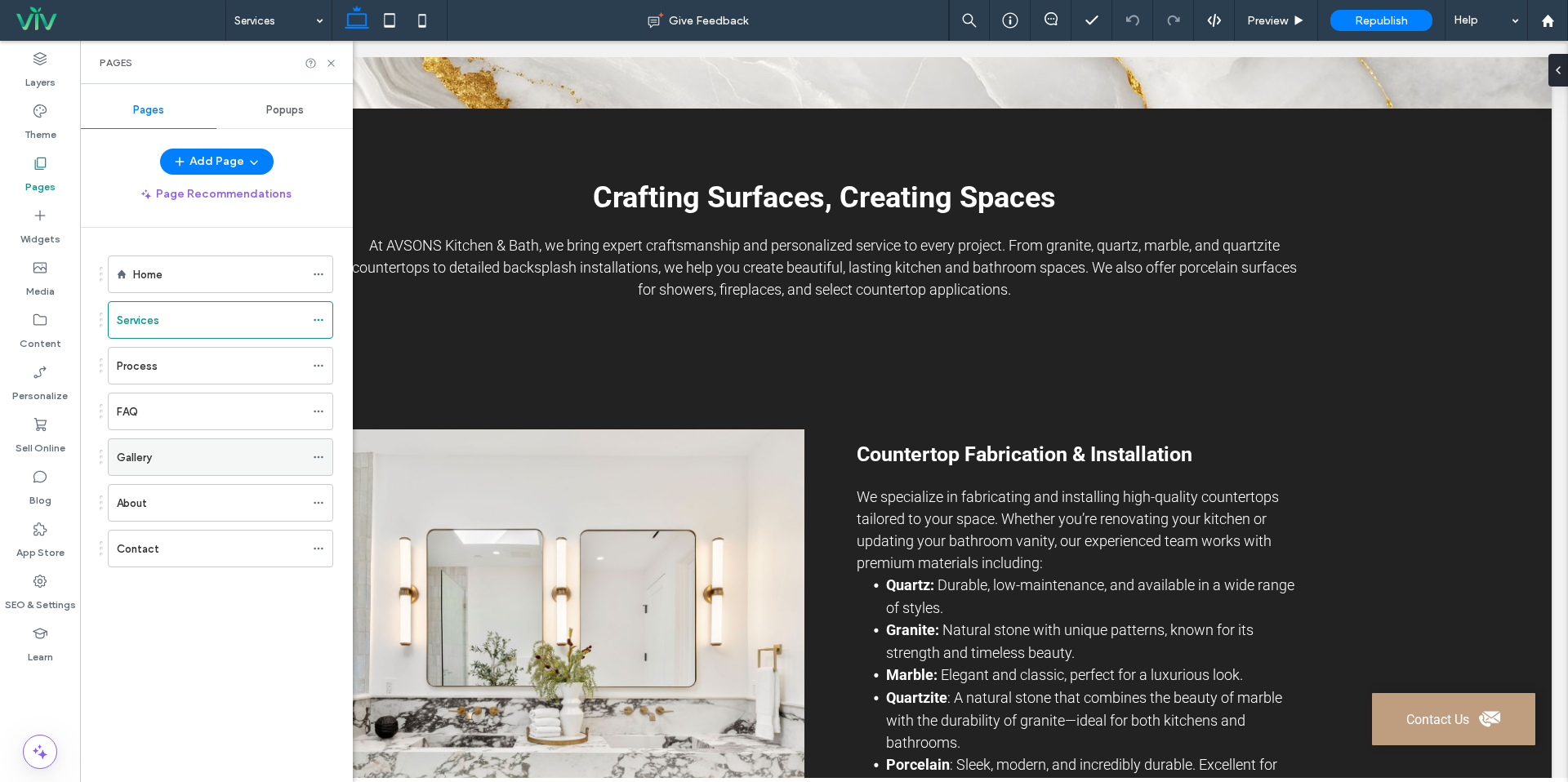
click at [178, 473] on div "Gallery" at bounding box center [211, 457] width 188 height 36
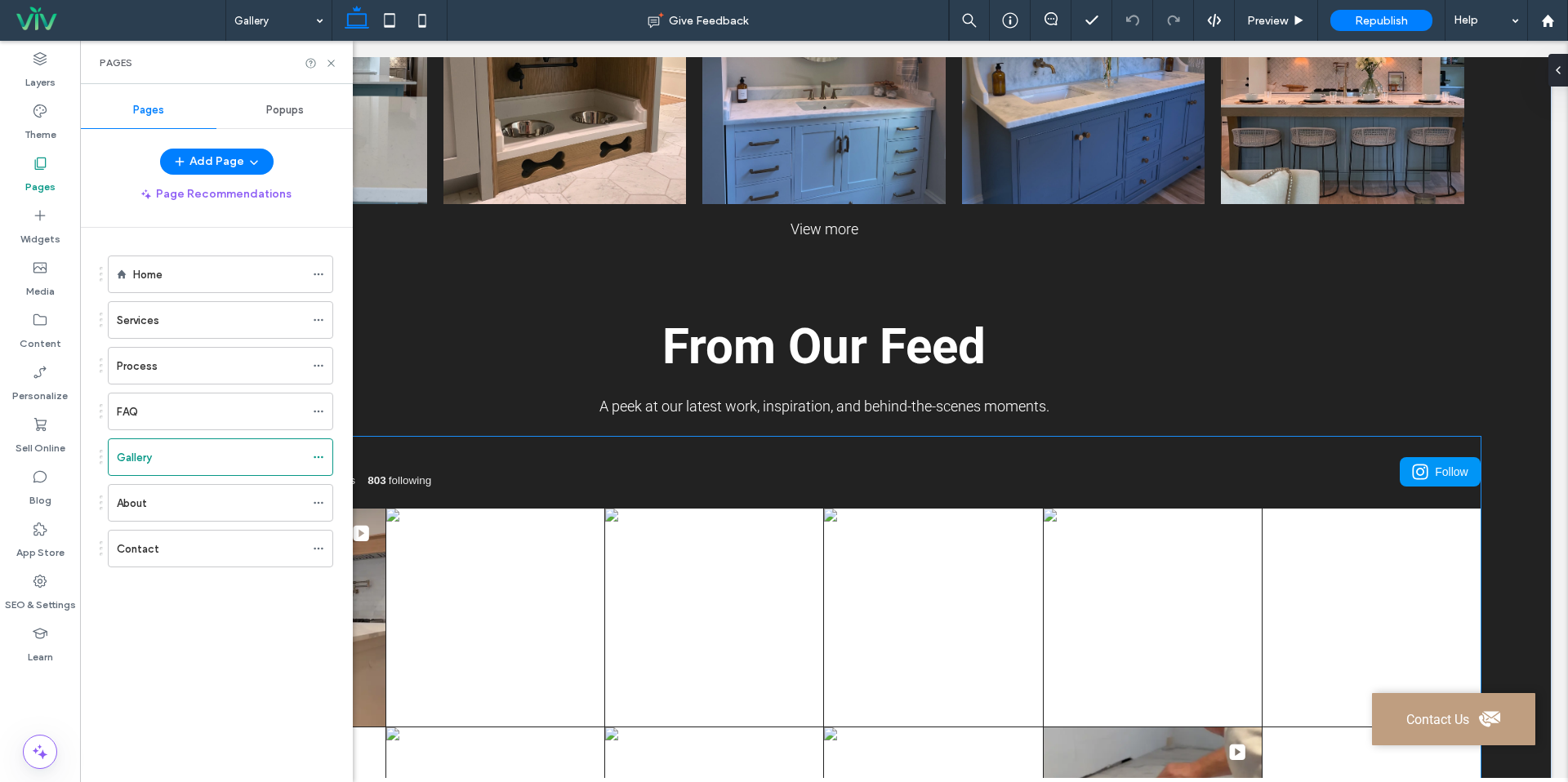
scroll to position [1699, 0]
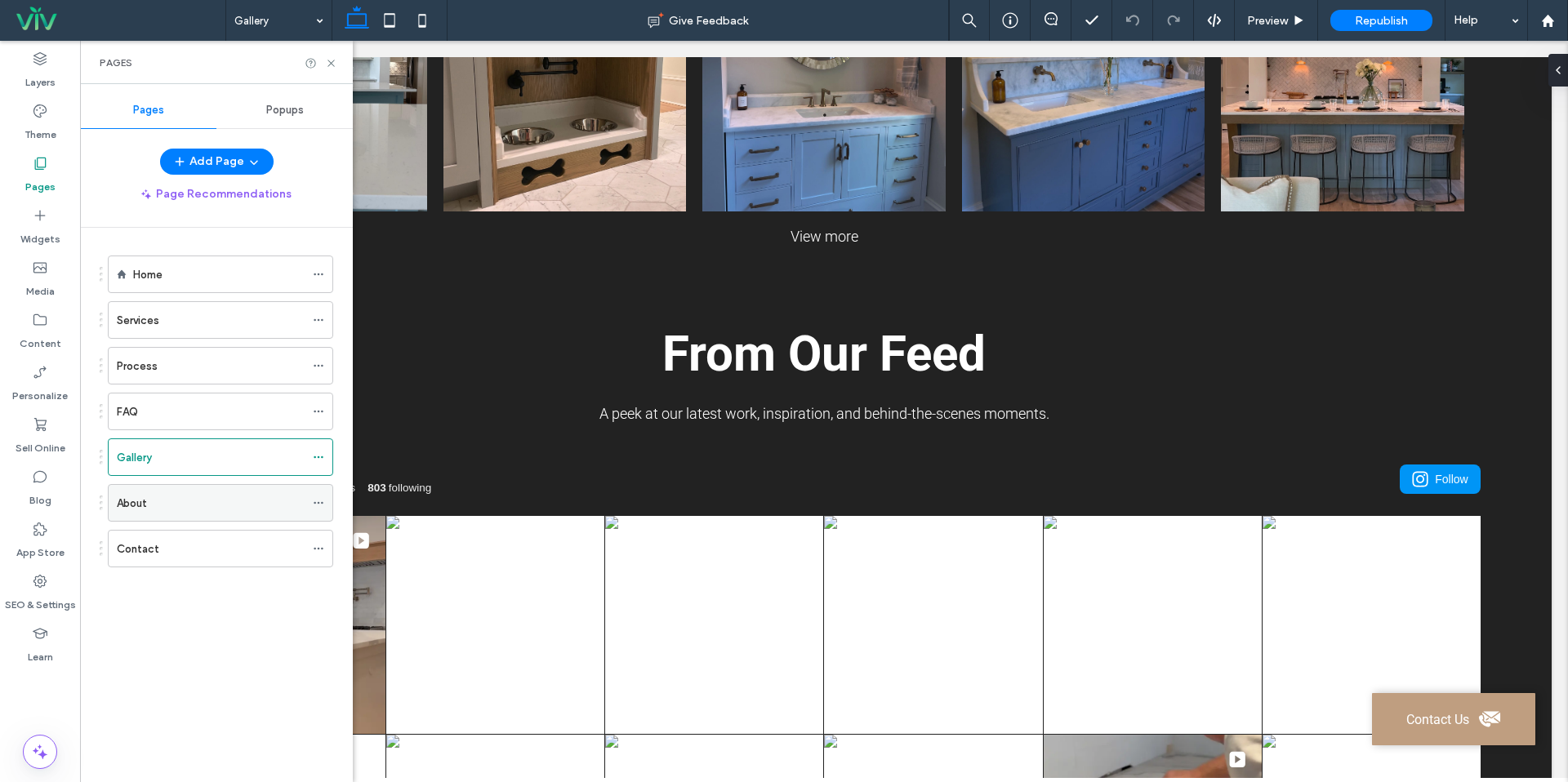
click at [201, 501] on div "About" at bounding box center [211, 504] width 188 height 18
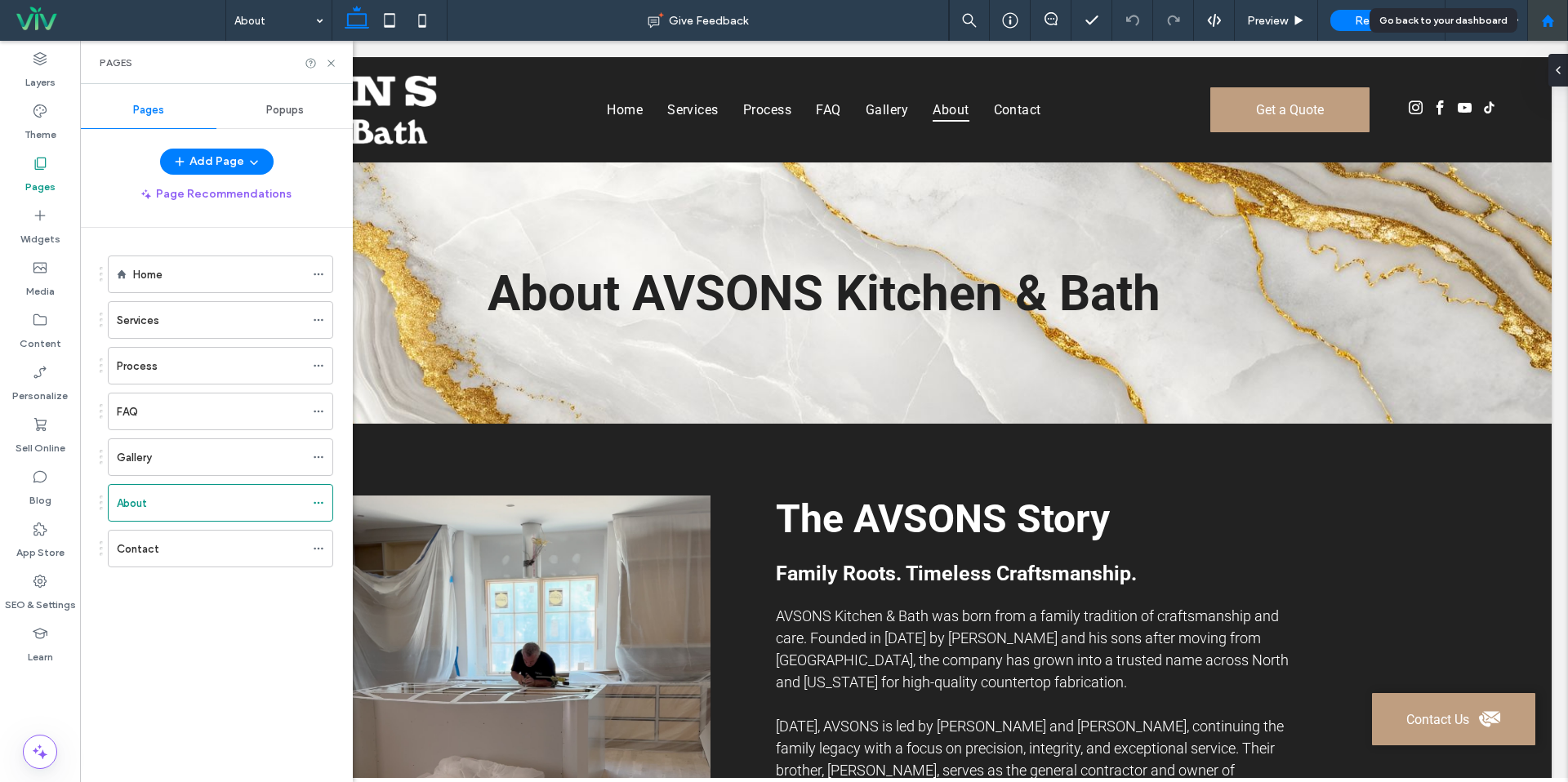
click at [1546, 22] on use at bounding box center [1548, 20] width 12 height 12
click at [1547, 22] on use at bounding box center [1548, 20] width 12 height 12
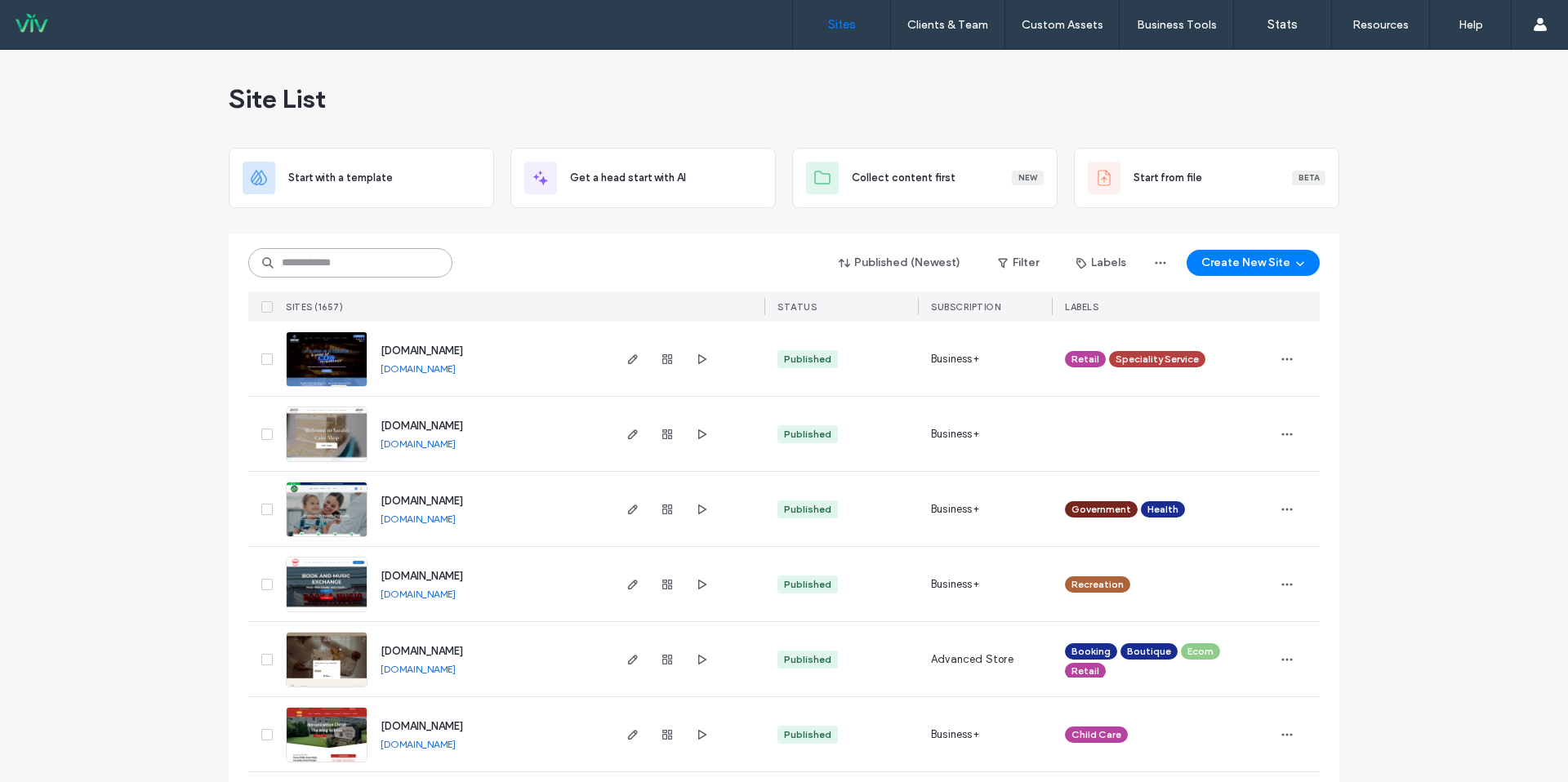
click at [326, 273] on input at bounding box center [350, 262] width 205 height 29
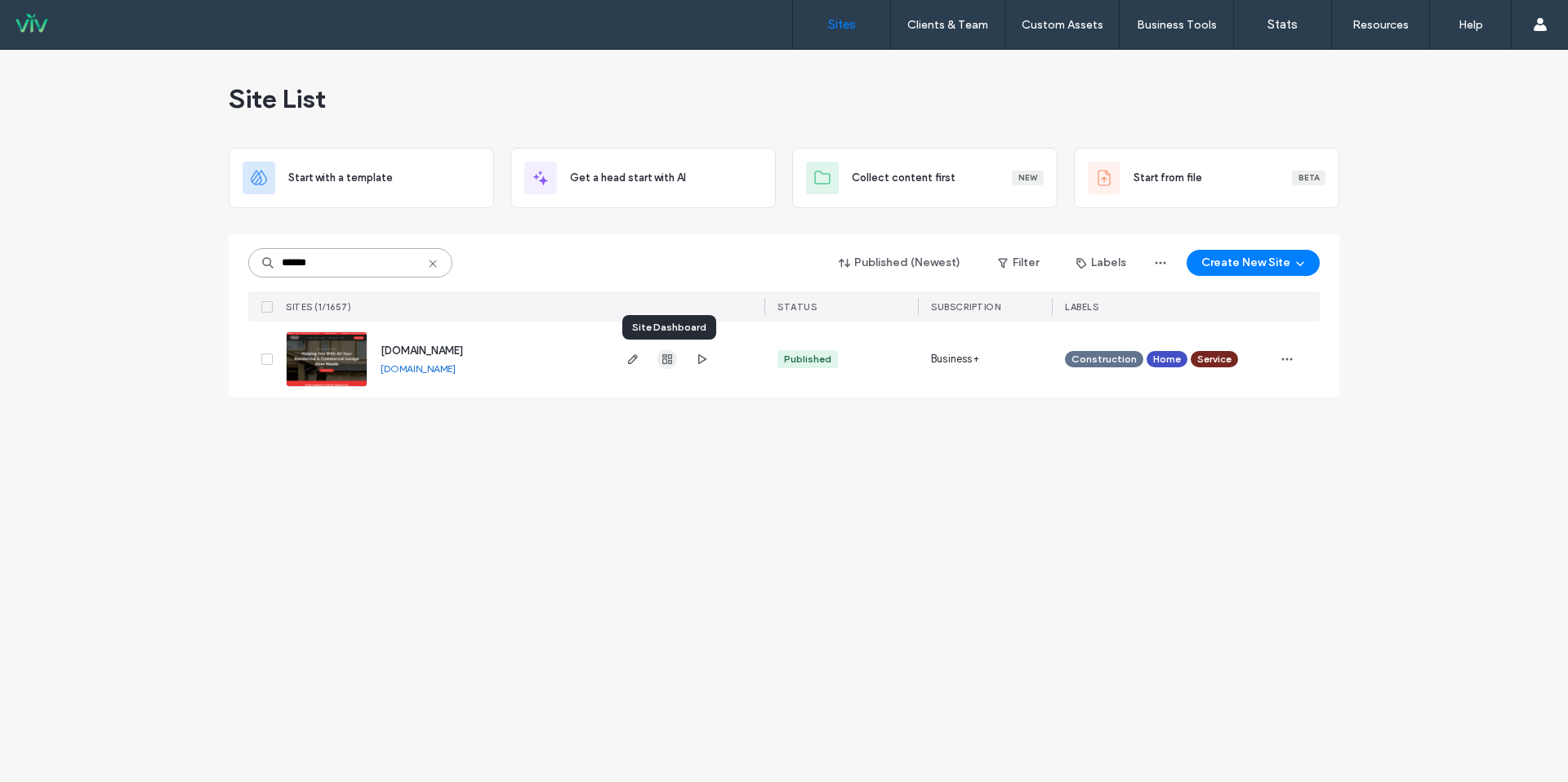
type input "******"
click at [668, 359] on icon "button" at bounding box center [667, 359] width 13 height 13
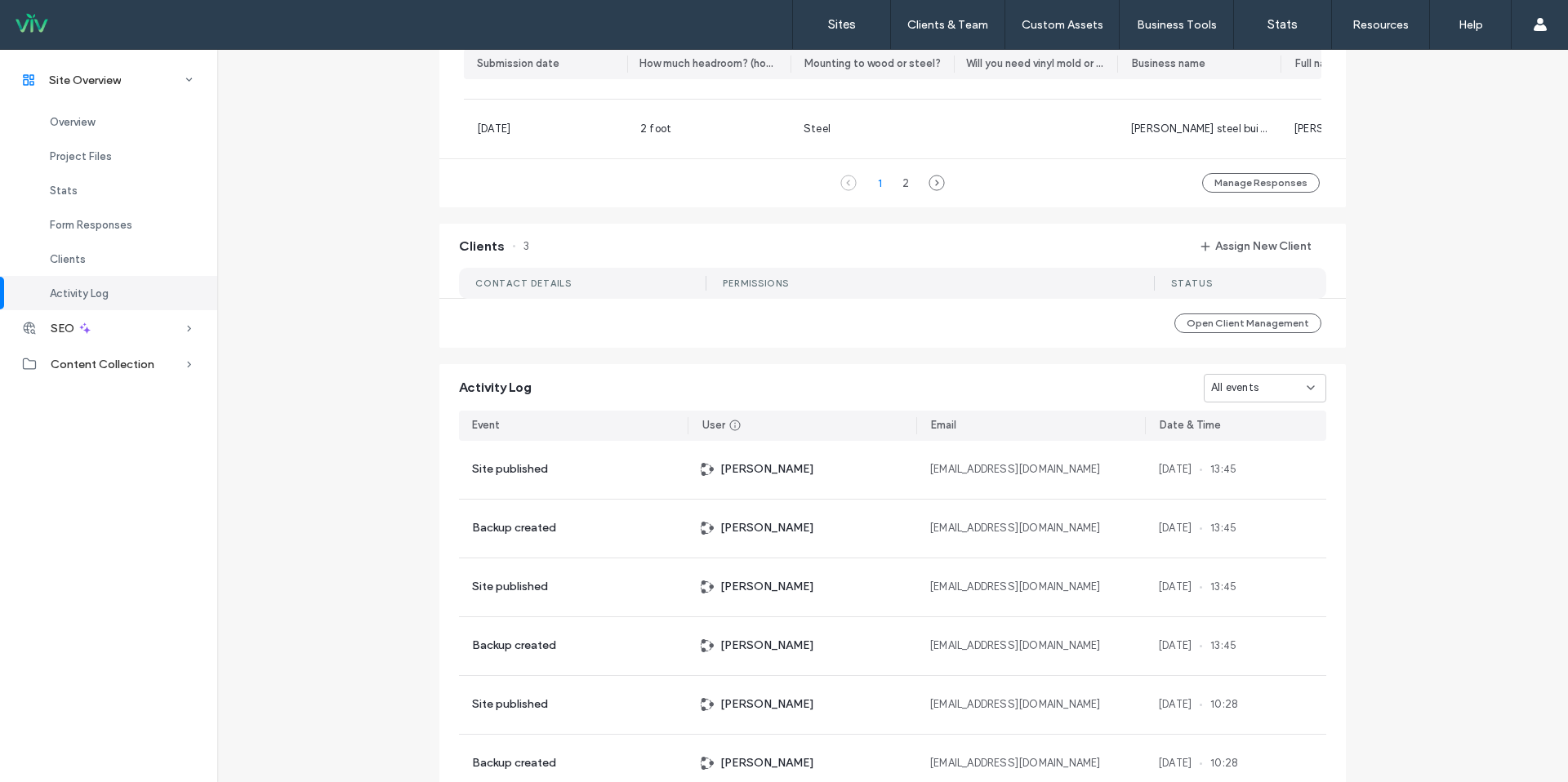
scroll to position [1422, 0]
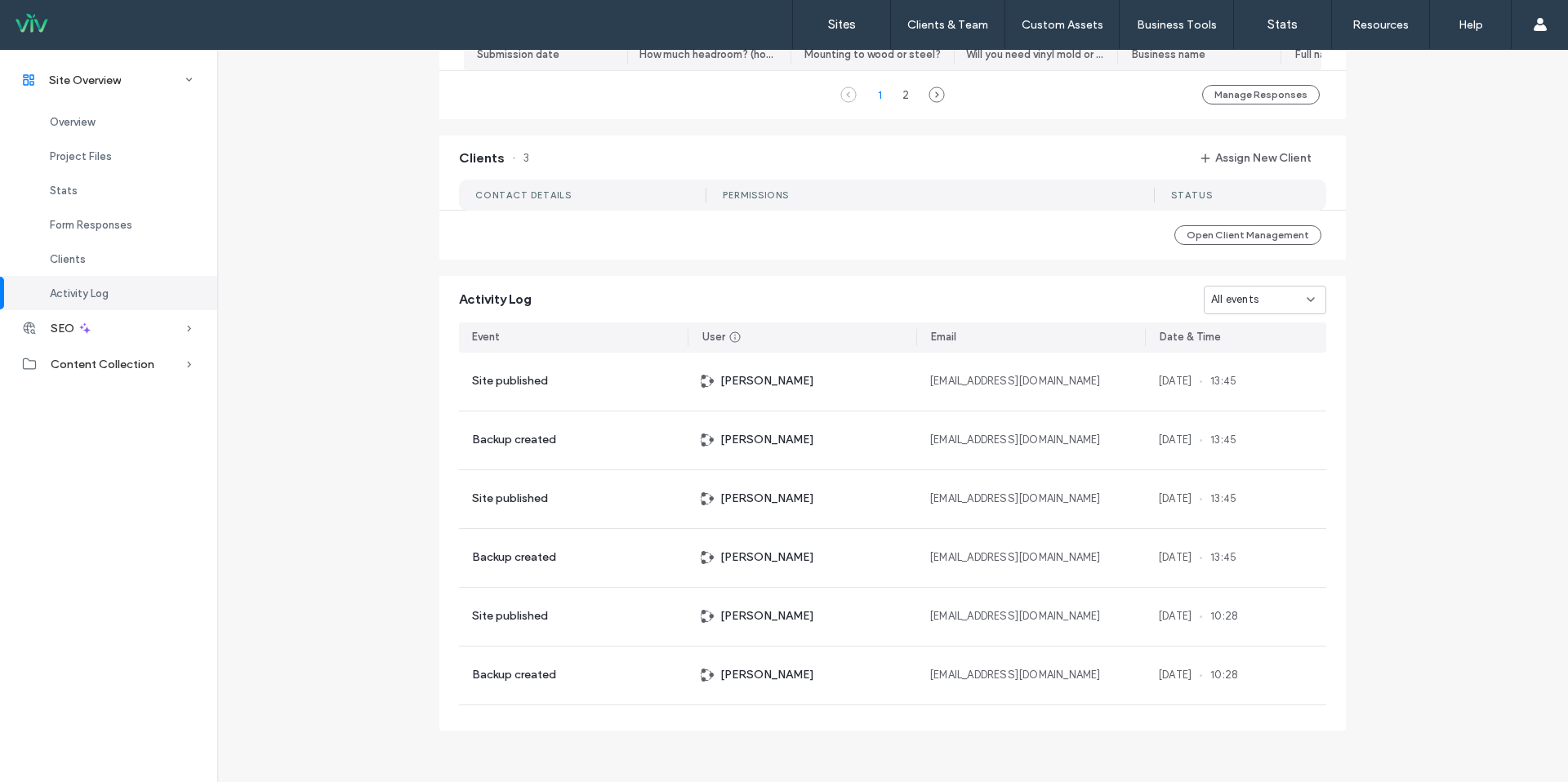
click at [1256, 294] on div "All events" at bounding box center [1259, 299] width 96 height 17
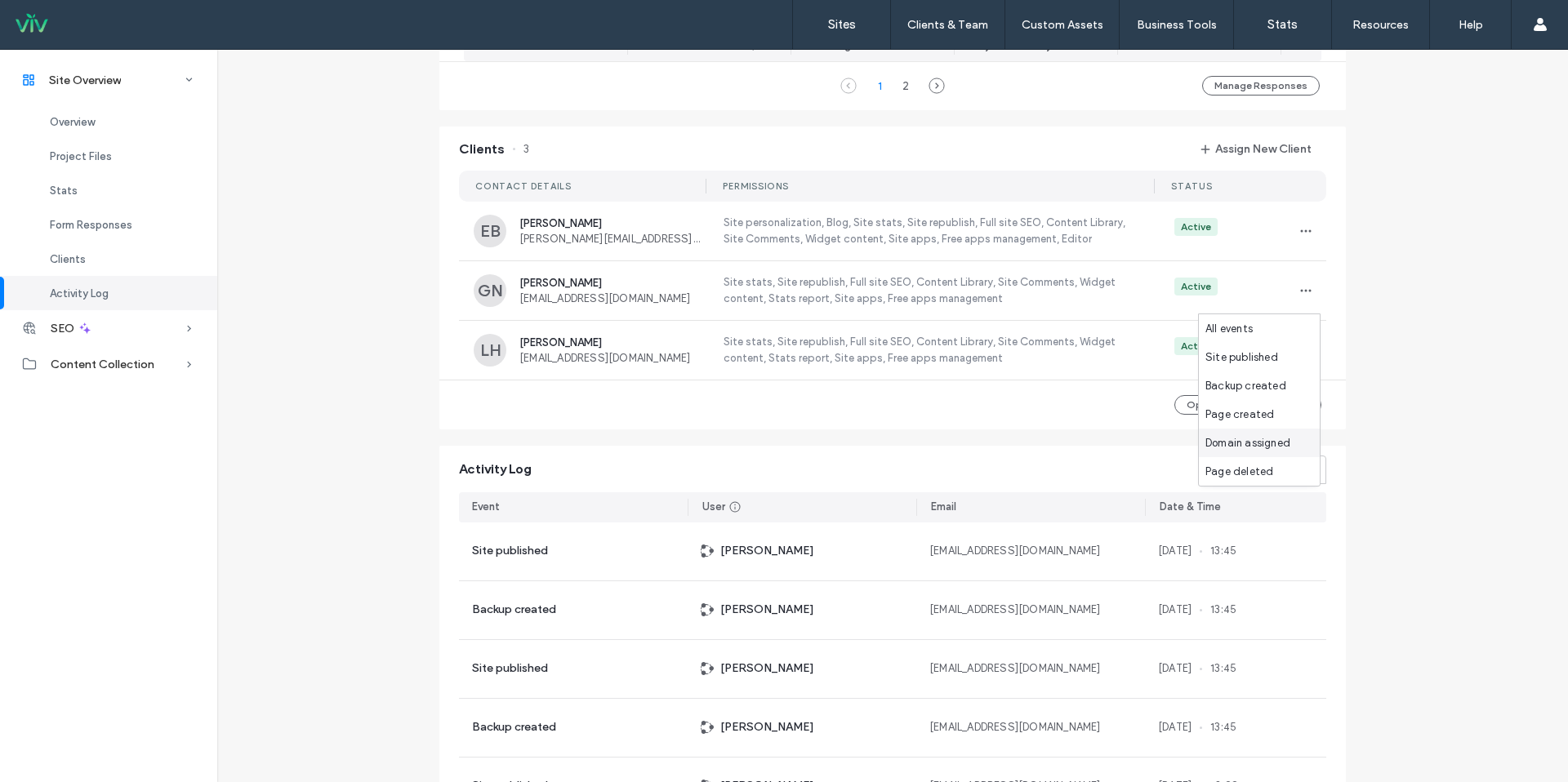
click at [1245, 435] on span "Domain assigned" at bounding box center [1248, 443] width 85 height 17
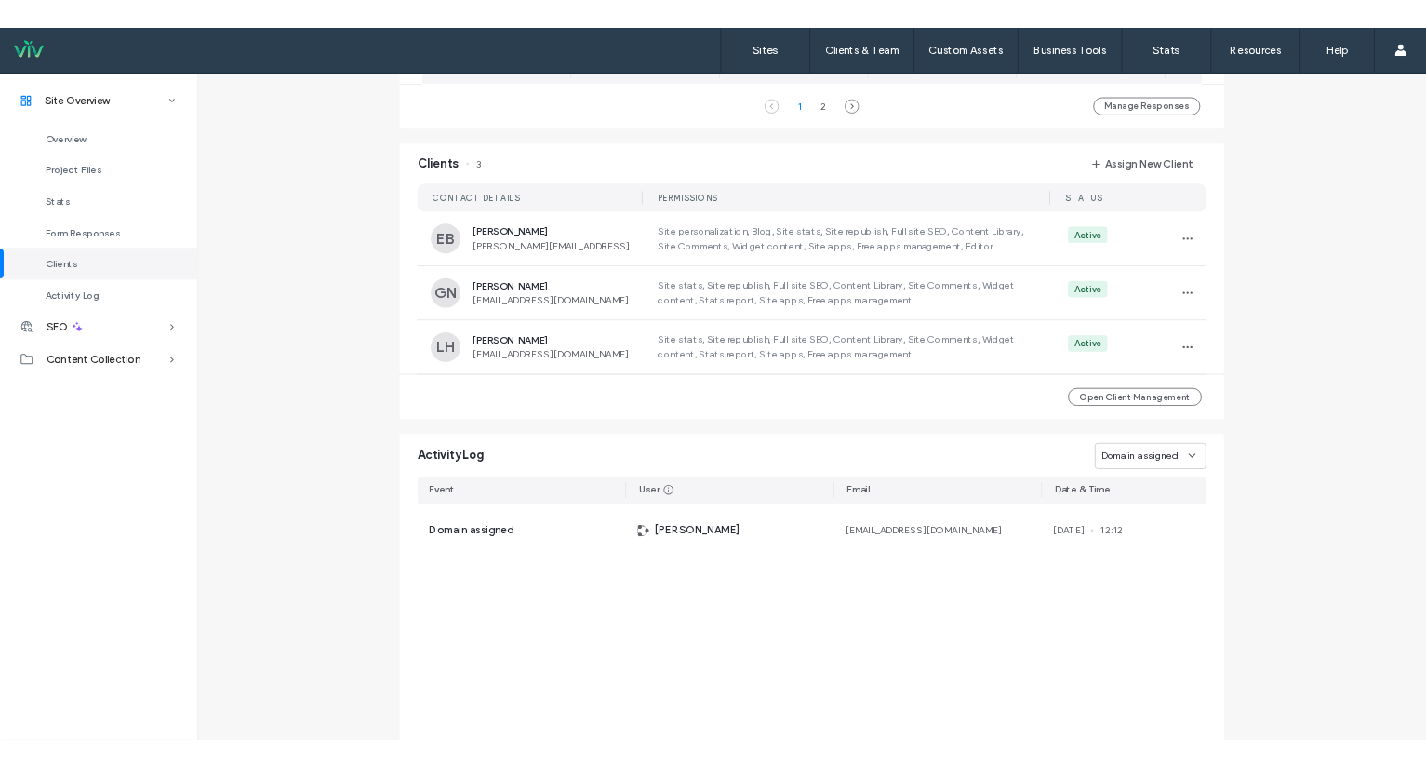
scroll to position [1824, 0]
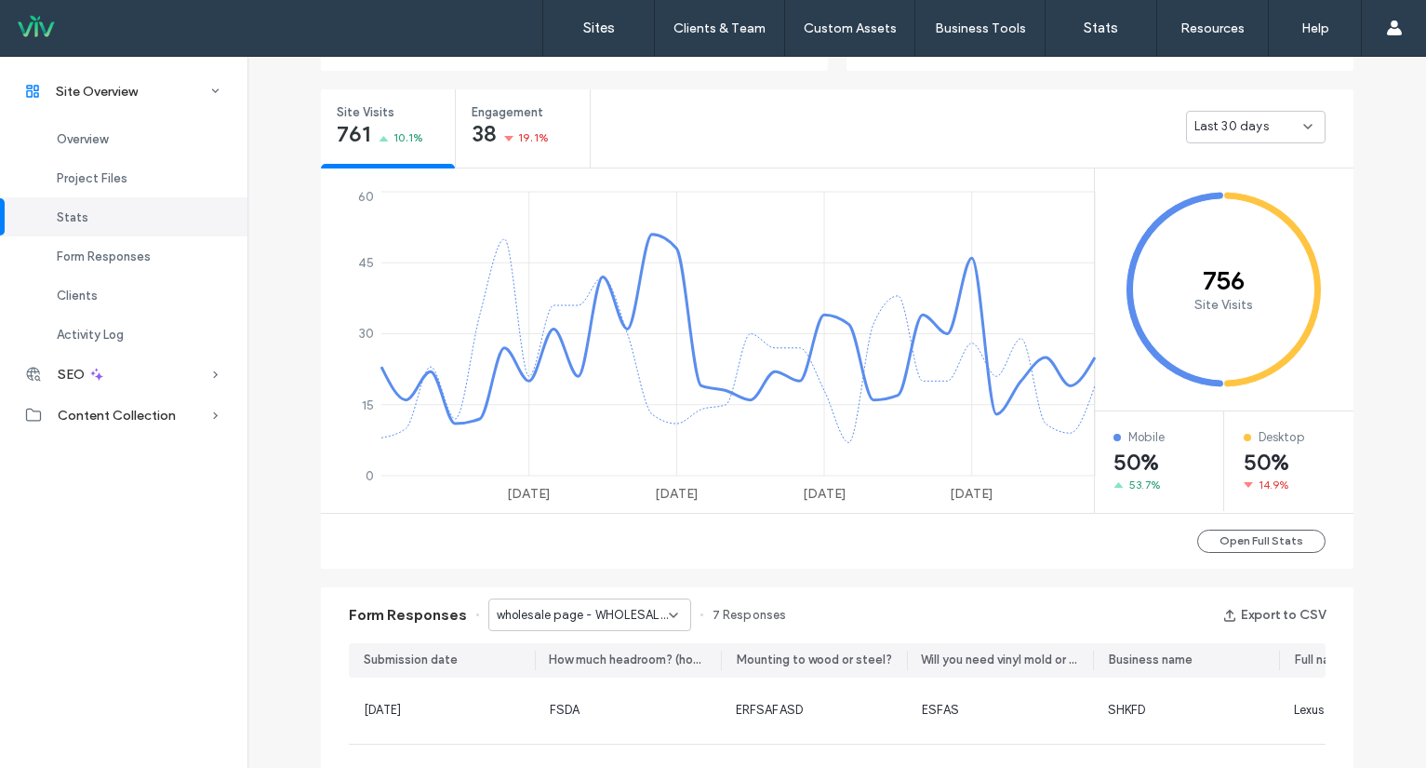
scroll to position [256, 0]
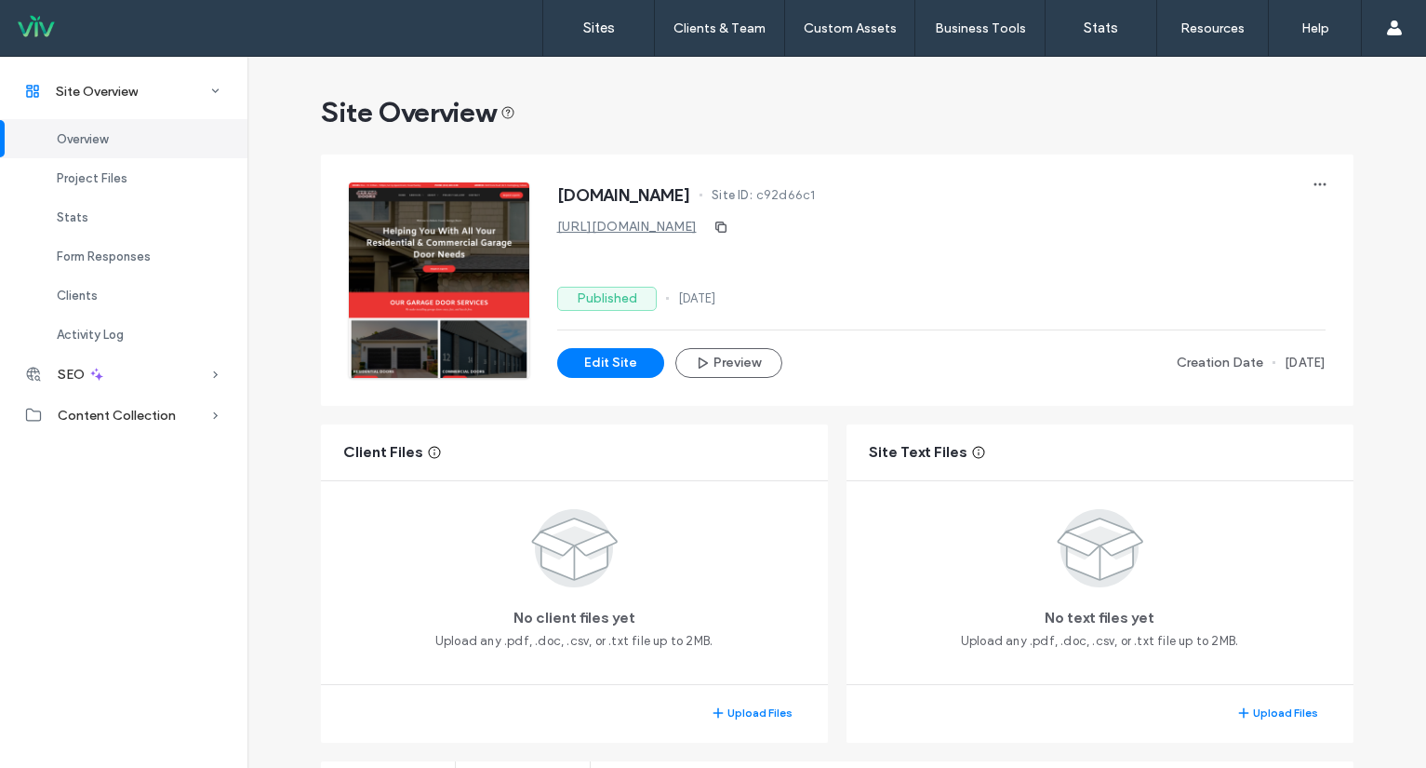
click at [632, 224] on link "[URL][DOMAIN_NAME]" at bounding box center [627, 227] width 140 height 16
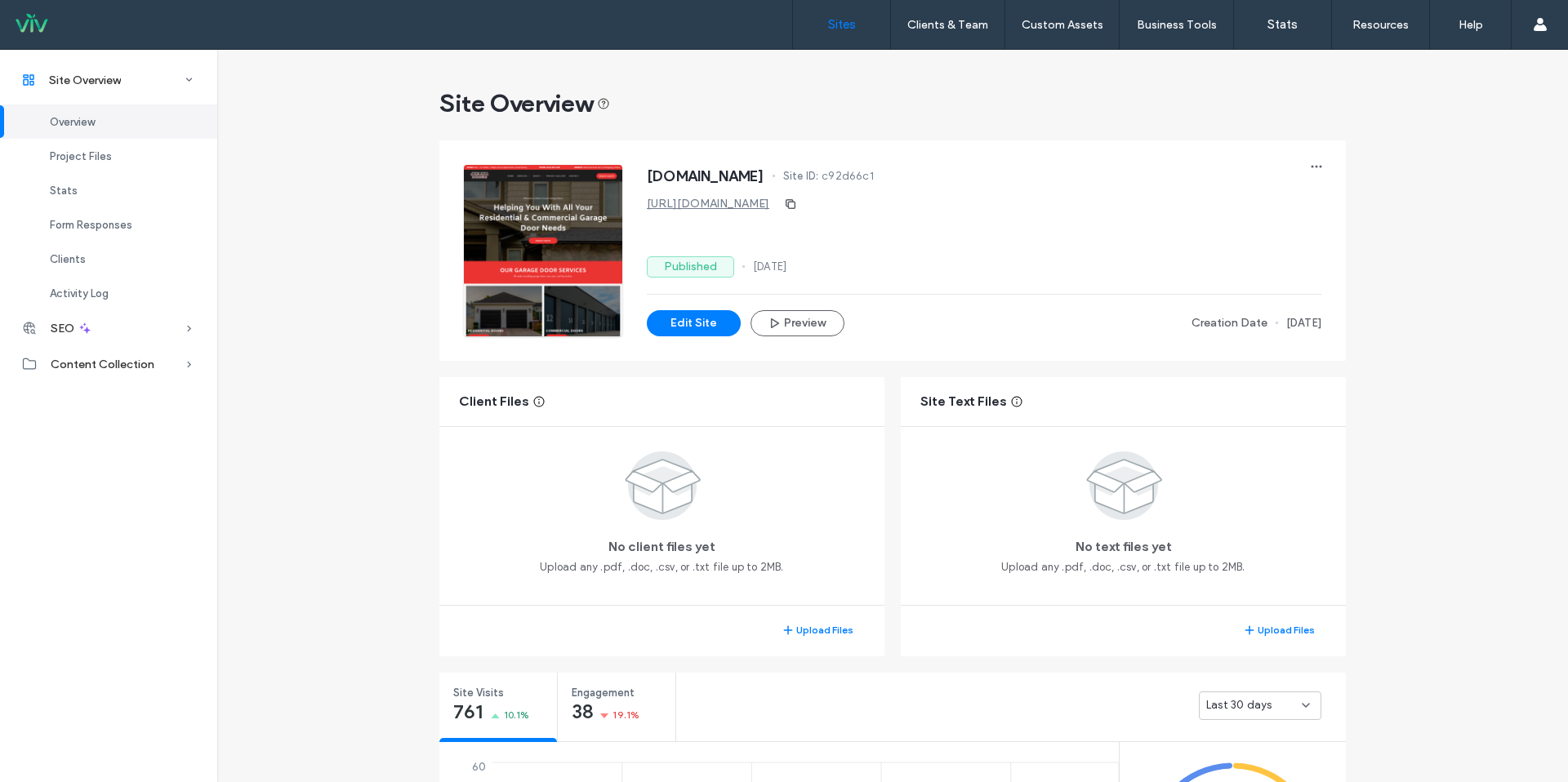
click at [850, 29] on label "Sites" at bounding box center [842, 25] width 28 height 15
